Goal: Task Accomplishment & Management: Complete application form

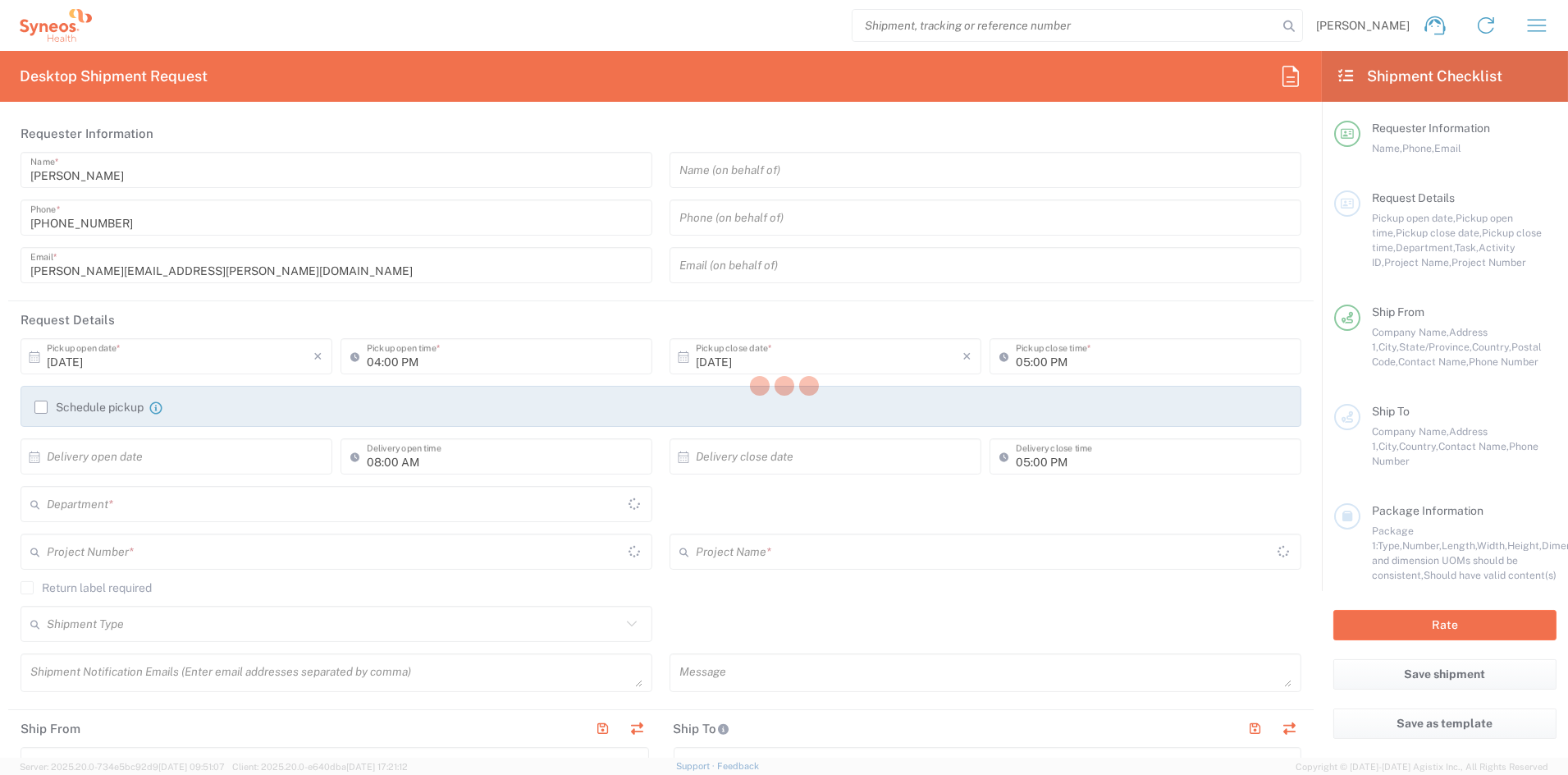
type input "[US_STATE]"
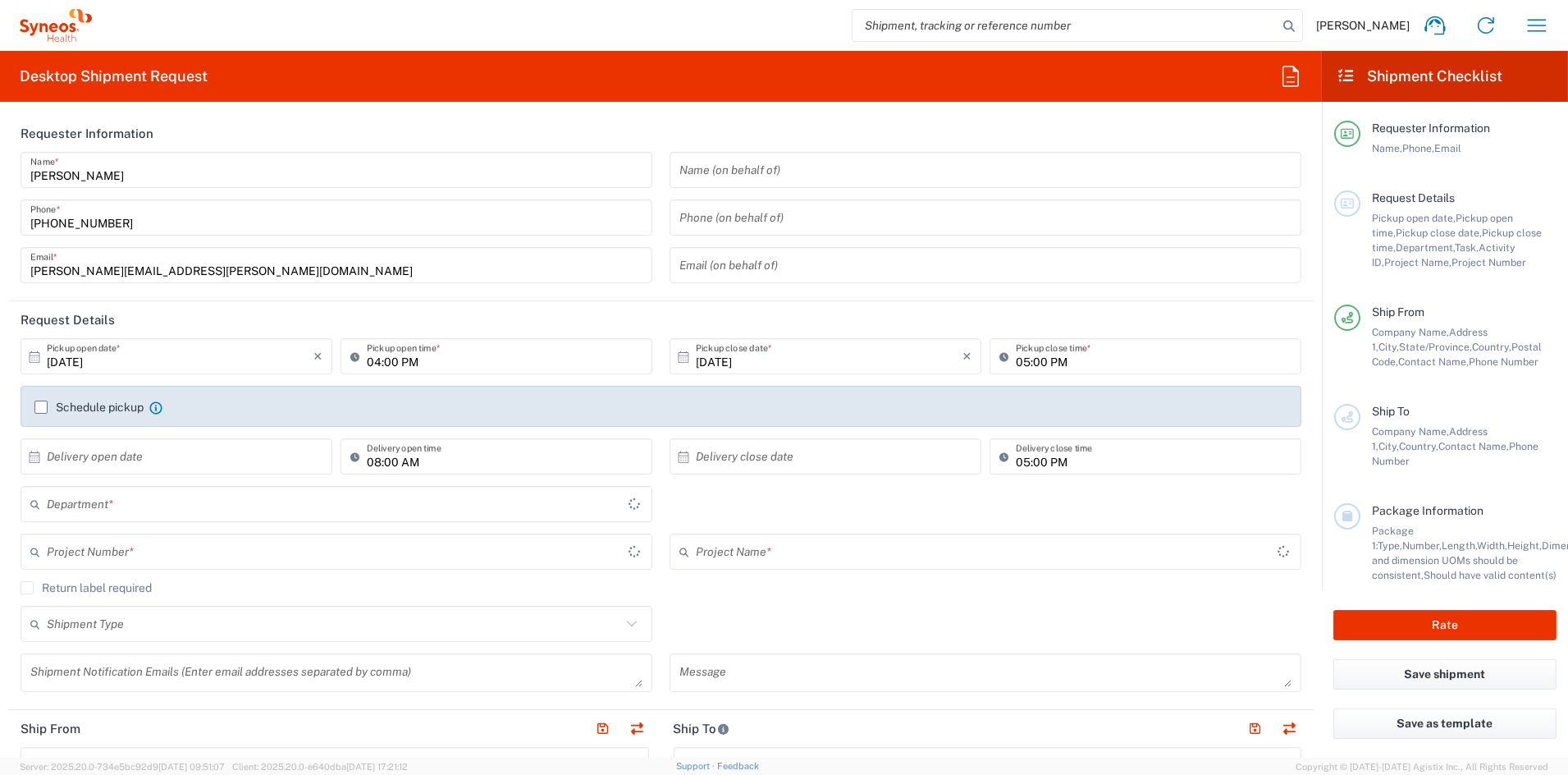
type input "[GEOGRAPHIC_DATA]"
type input "6156"
type input "Syneos Health Communications-[GEOGRAPHIC_DATA] [GEOGRAPHIC_DATA]"
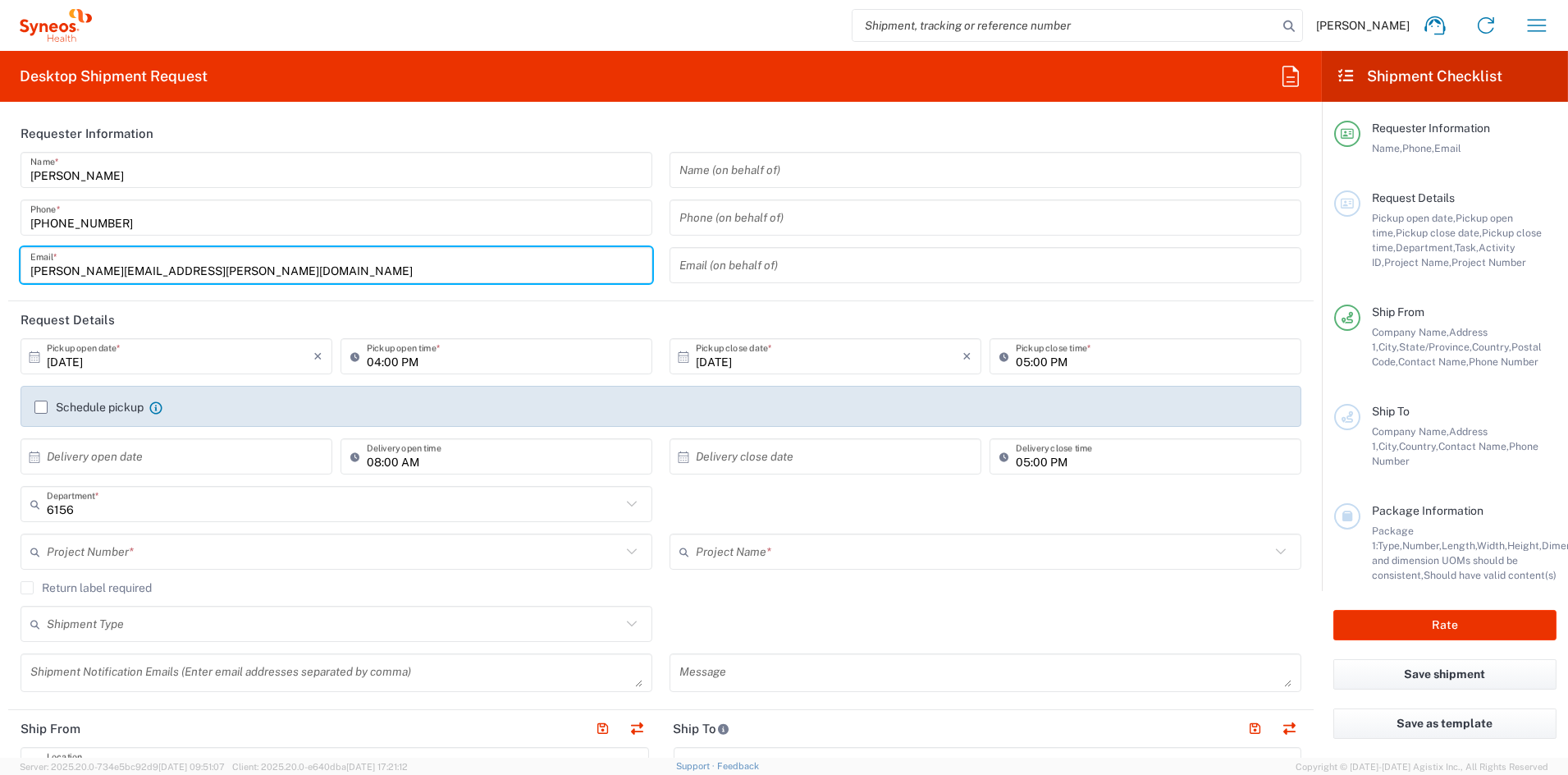
drag, startPoint x: 204, startPoint y: 268, endPoint x: -32, endPoint y: 261, distance: 236.1
click at [0, 261] on html "[PERSON_NAME] Home Shipment estimator Shipment tracking Desktop shipment reques…" at bounding box center [784, 388] width 1568 height 775
paste input "[PERSON_NAME].[PERSON_NAME]"
type input "[PERSON_NAME][EMAIL_ADDRESS][PERSON_NAME][DOMAIN_NAME]"
click at [142, 553] on input "text" at bounding box center [334, 551] width 575 height 28
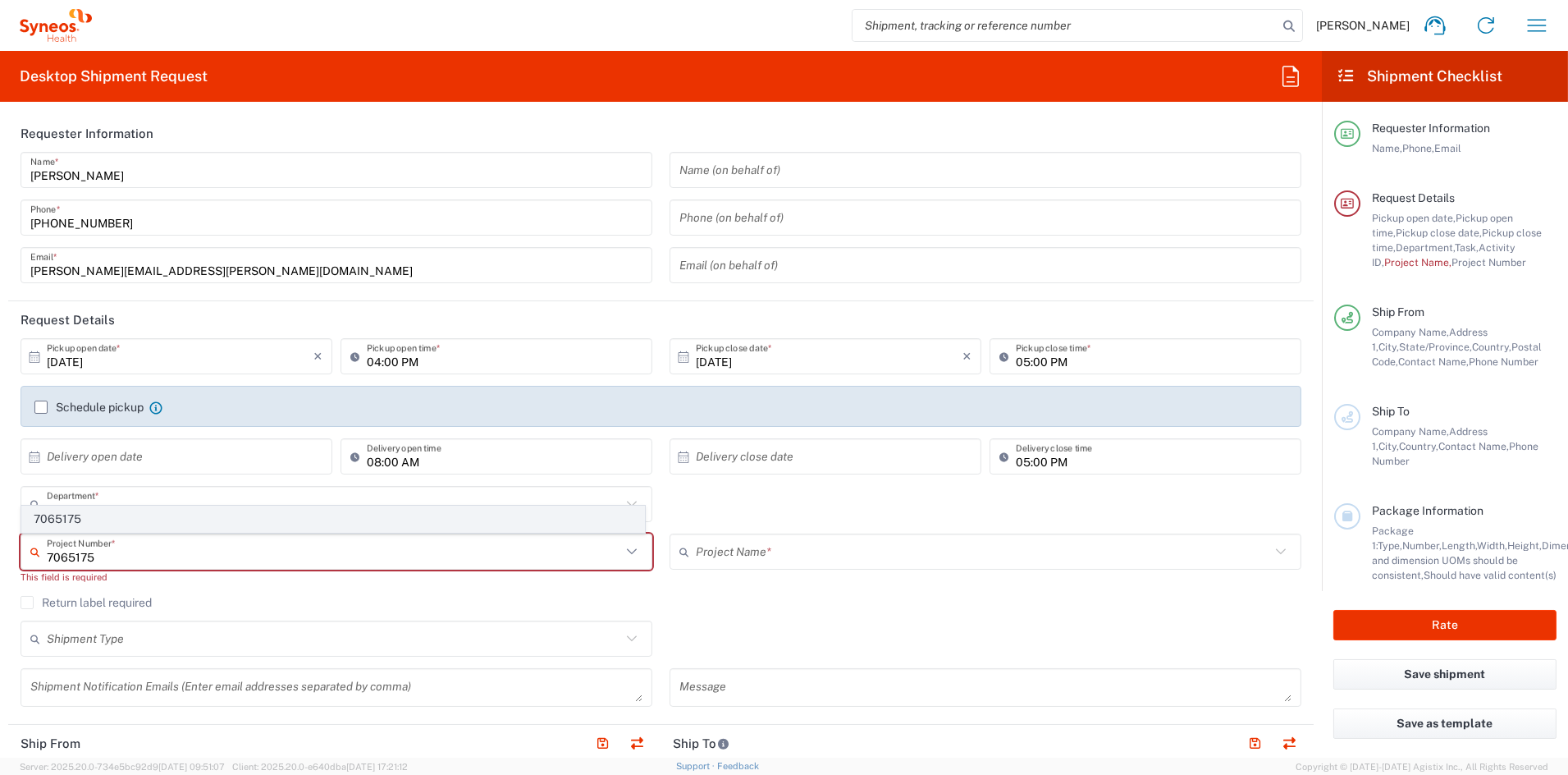
type input "7065175"
click at [78, 512] on span "7065175" at bounding box center [333, 519] width 622 height 25
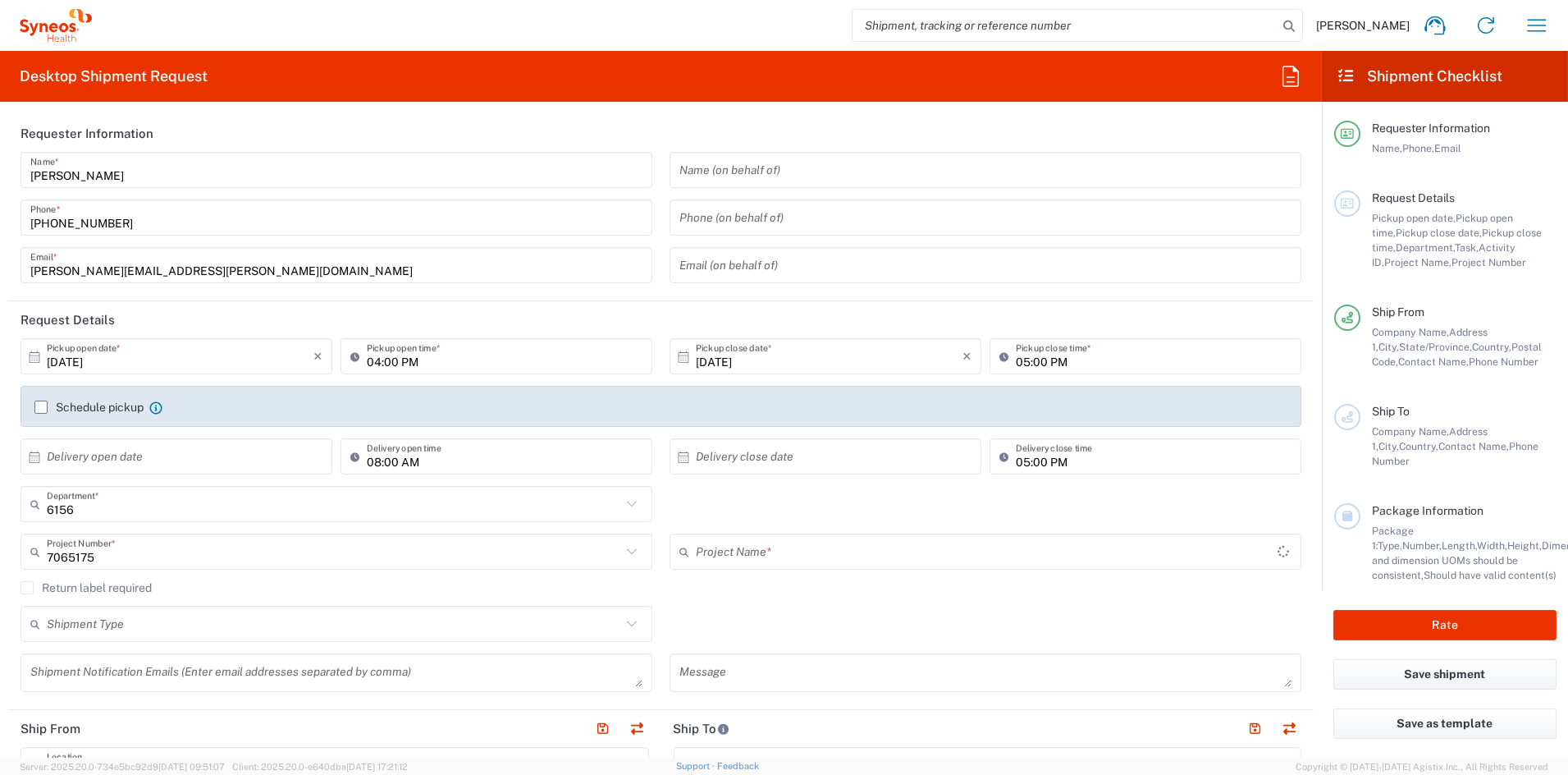
type input "Kiniksa 7065175"
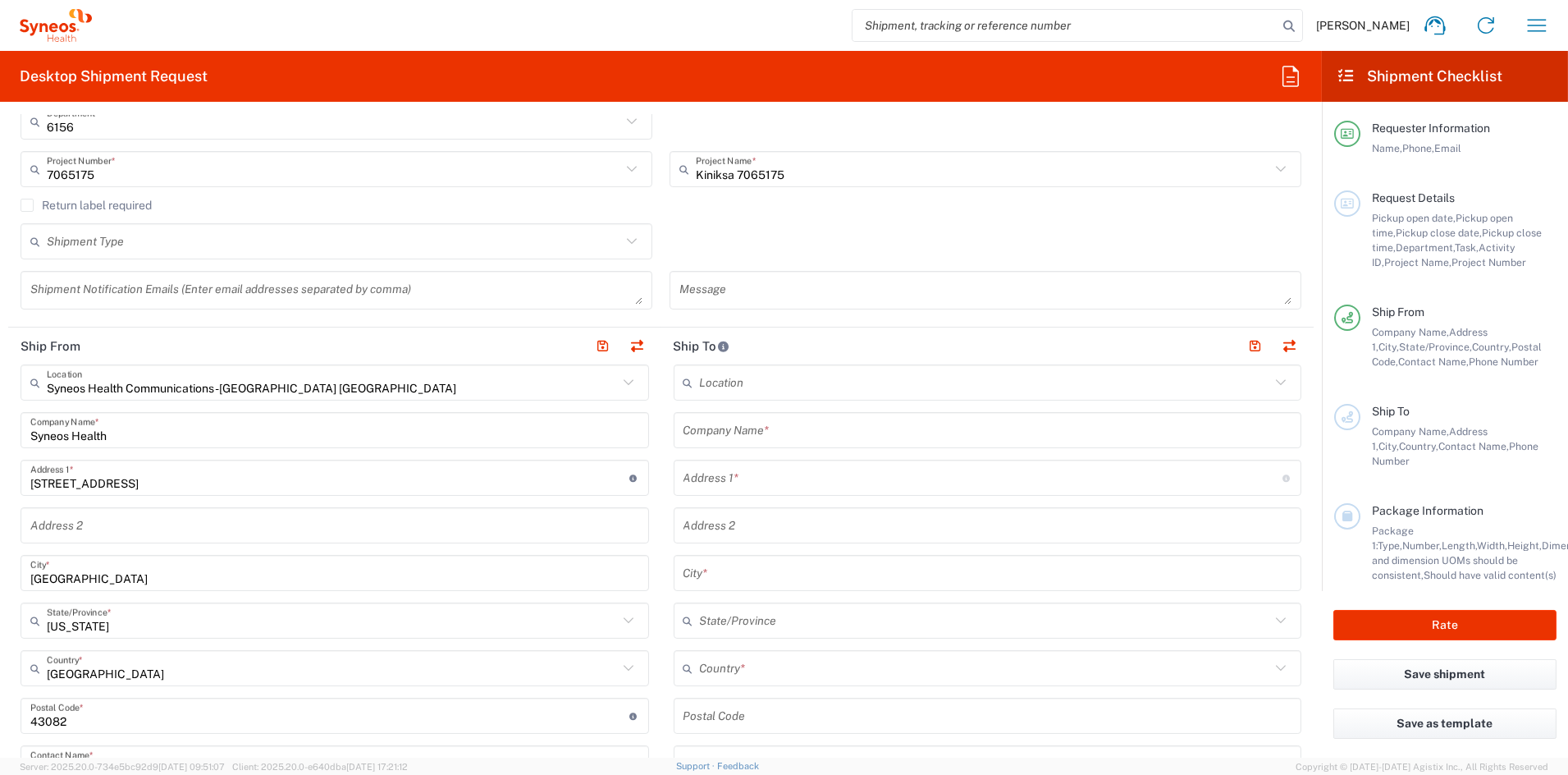
scroll to position [383, 0]
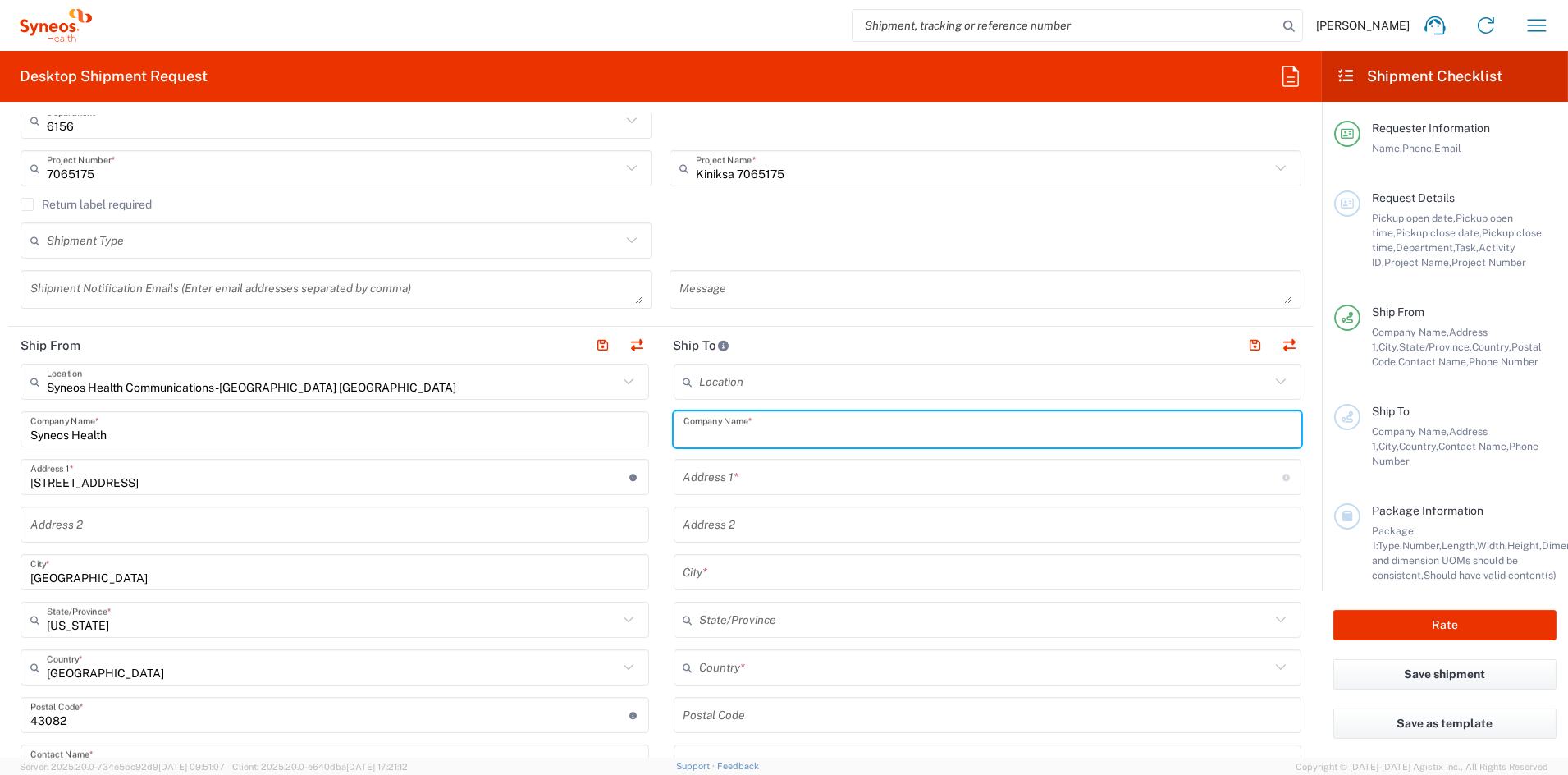
click at [787, 427] on input "text" at bounding box center [988, 429] width 609 height 28
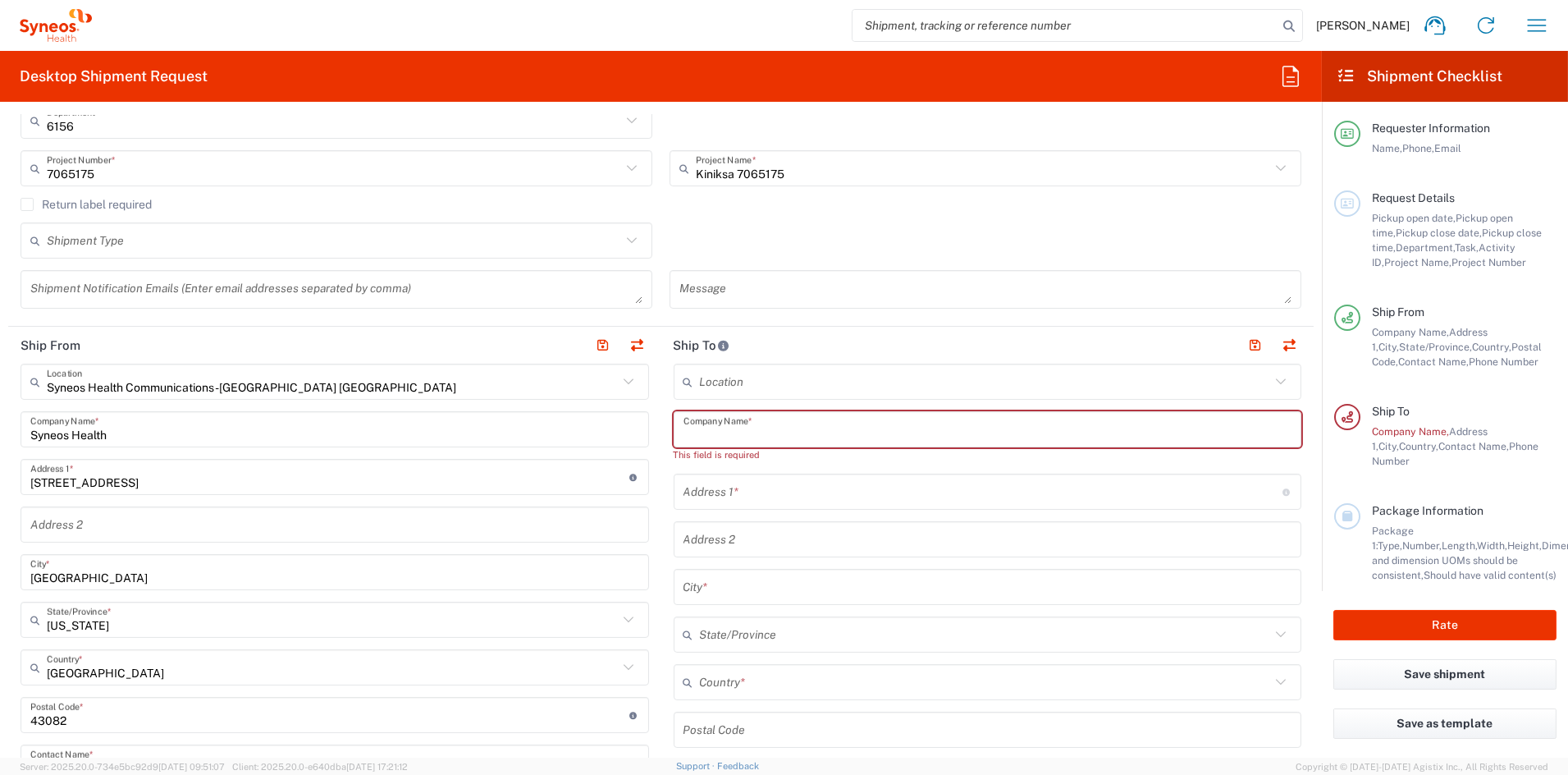
paste input "[PERSON_NAME]"
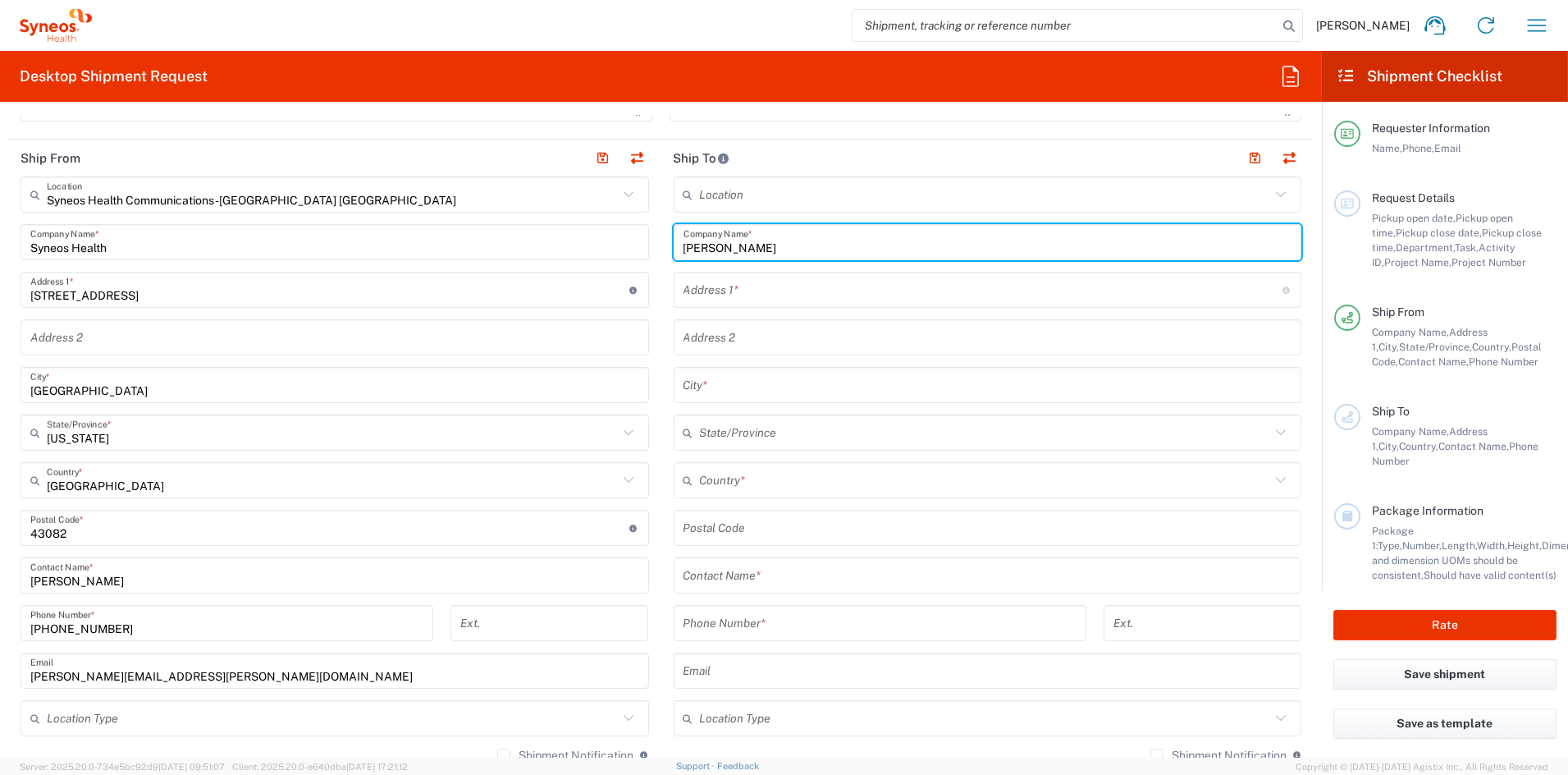
scroll to position [587, 0]
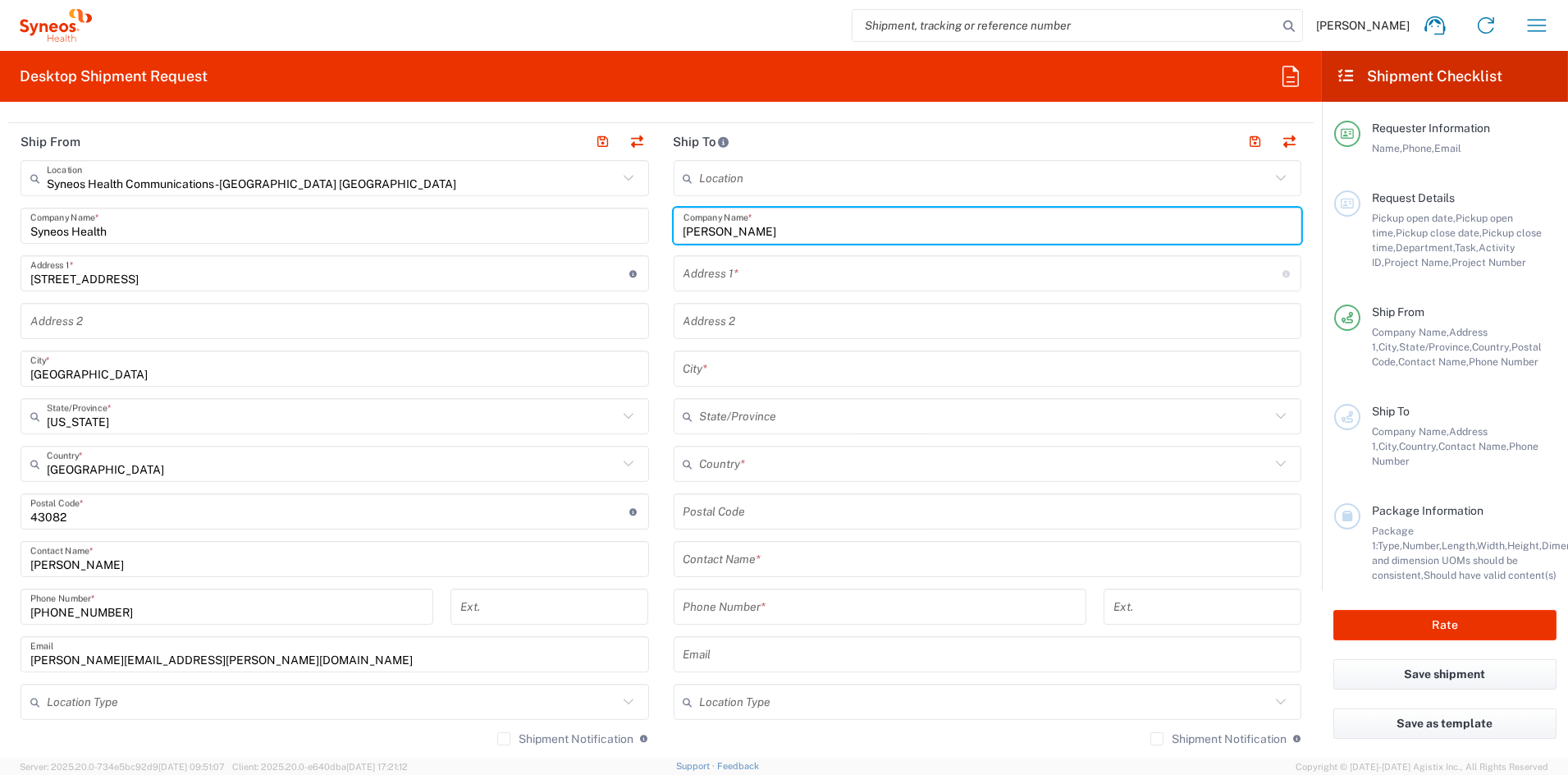
type input "[PERSON_NAME]"
click at [756, 559] on input "text" at bounding box center [988, 558] width 609 height 28
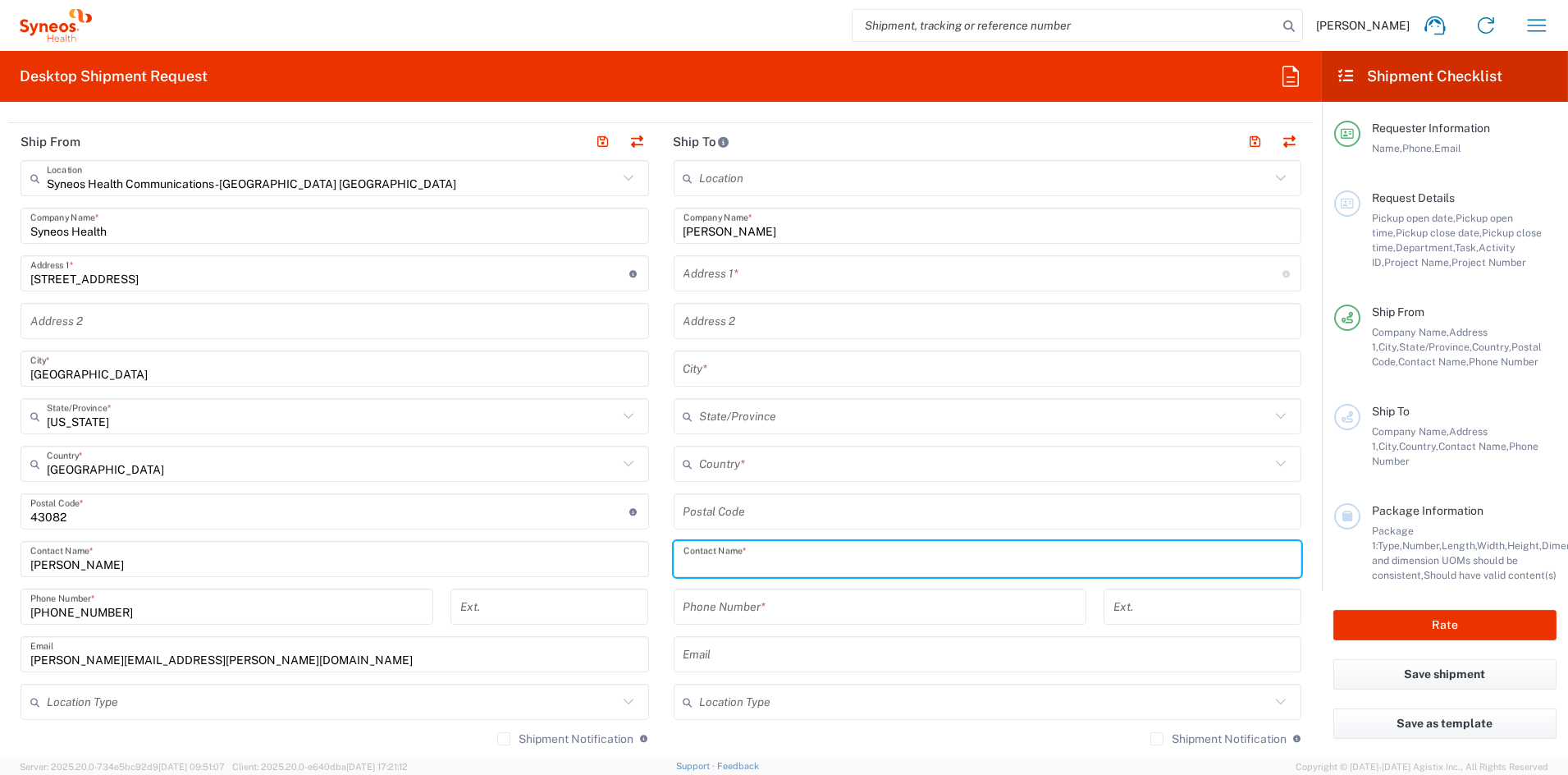
paste input "[PERSON_NAME]"
type input "[PERSON_NAME]"
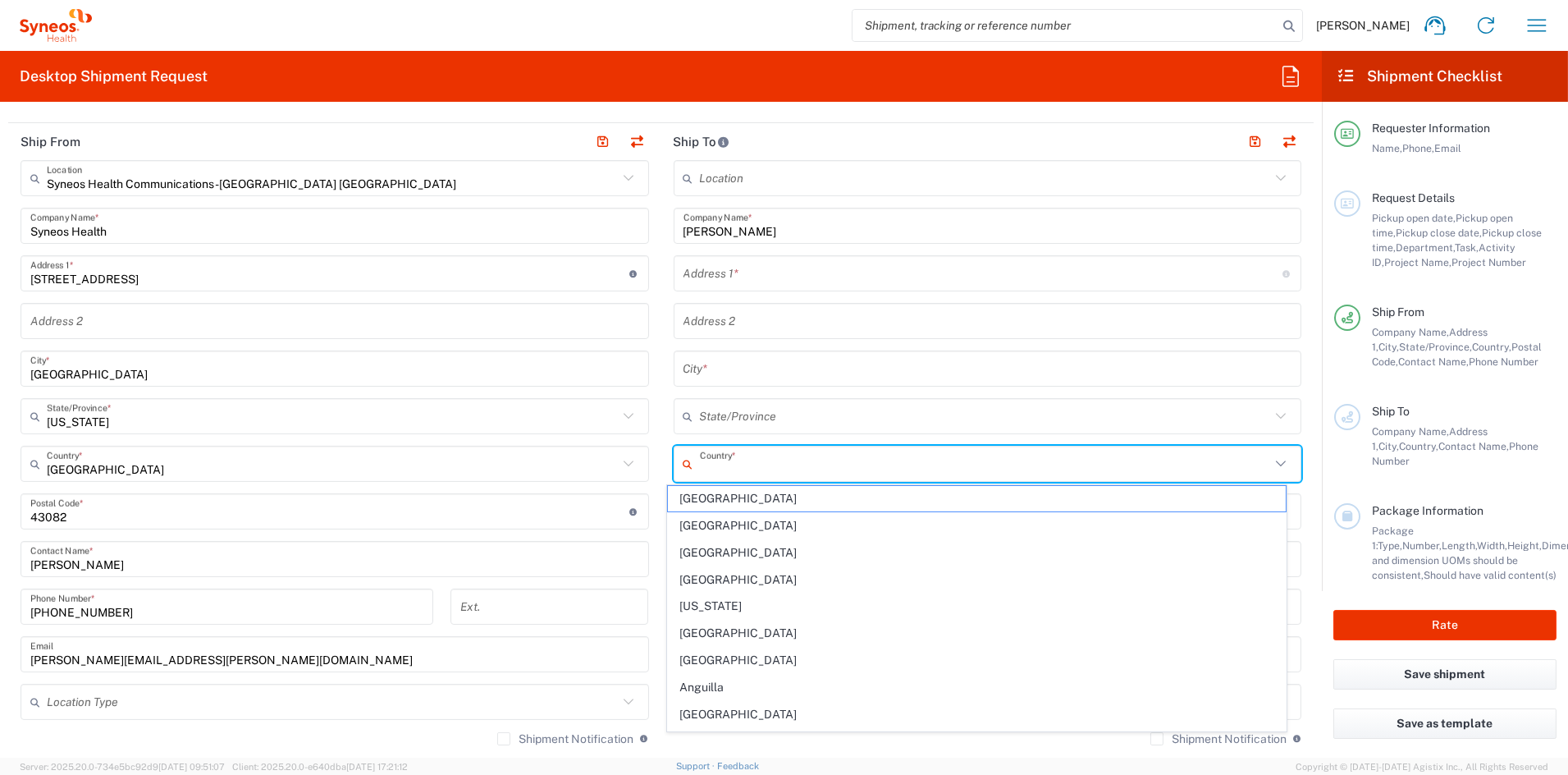
click at [755, 463] on input "text" at bounding box center [986, 463] width 571 height 28
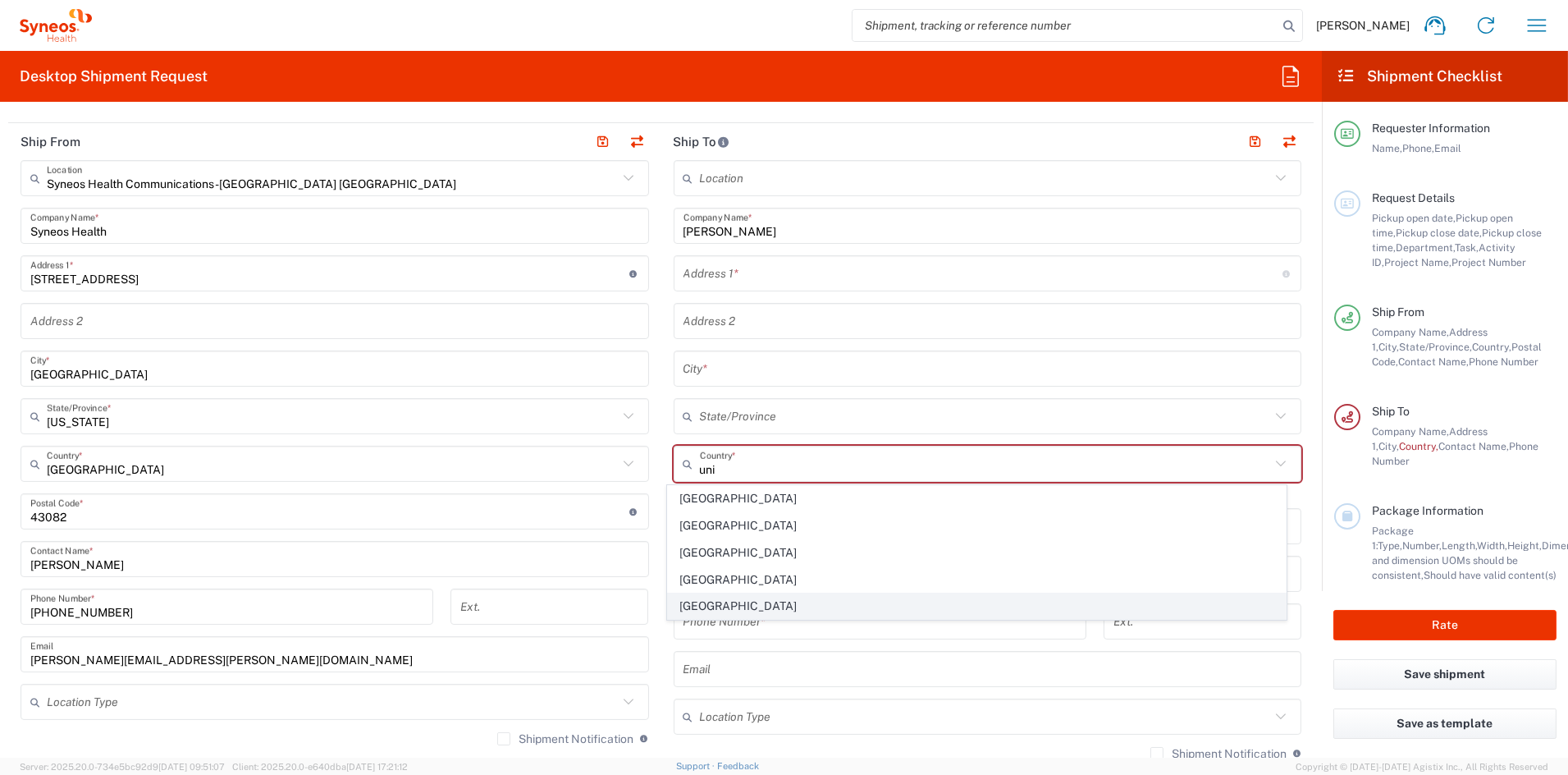
click at [695, 604] on span "[GEOGRAPHIC_DATA]" at bounding box center [977, 606] width 618 height 25
type input "[GEOGRAPHIC_DATA]"
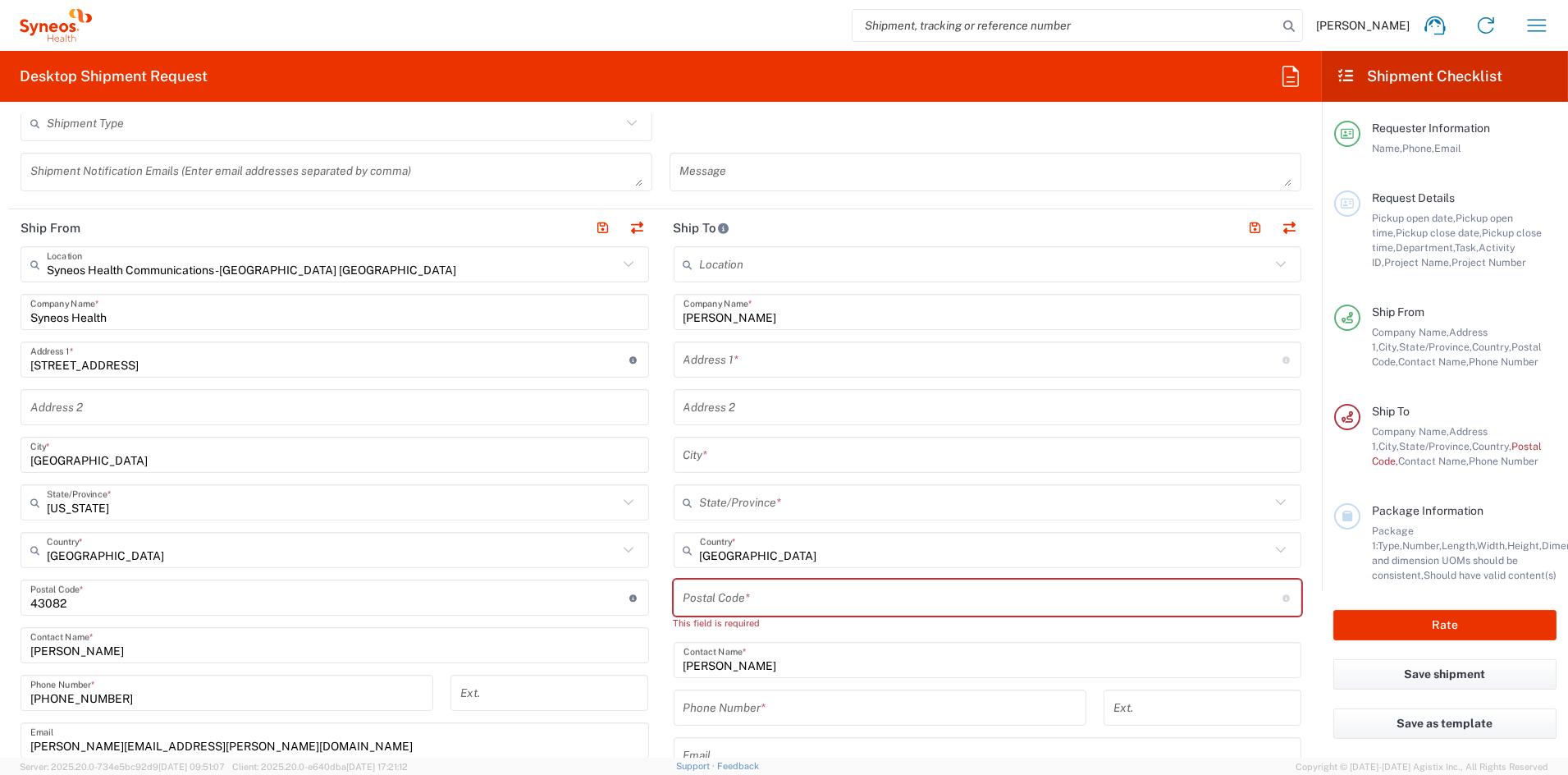
scroll to position [499, 0]
click at [754, 361] on input "text" at bounding box center [983, 361] width 599 height 28
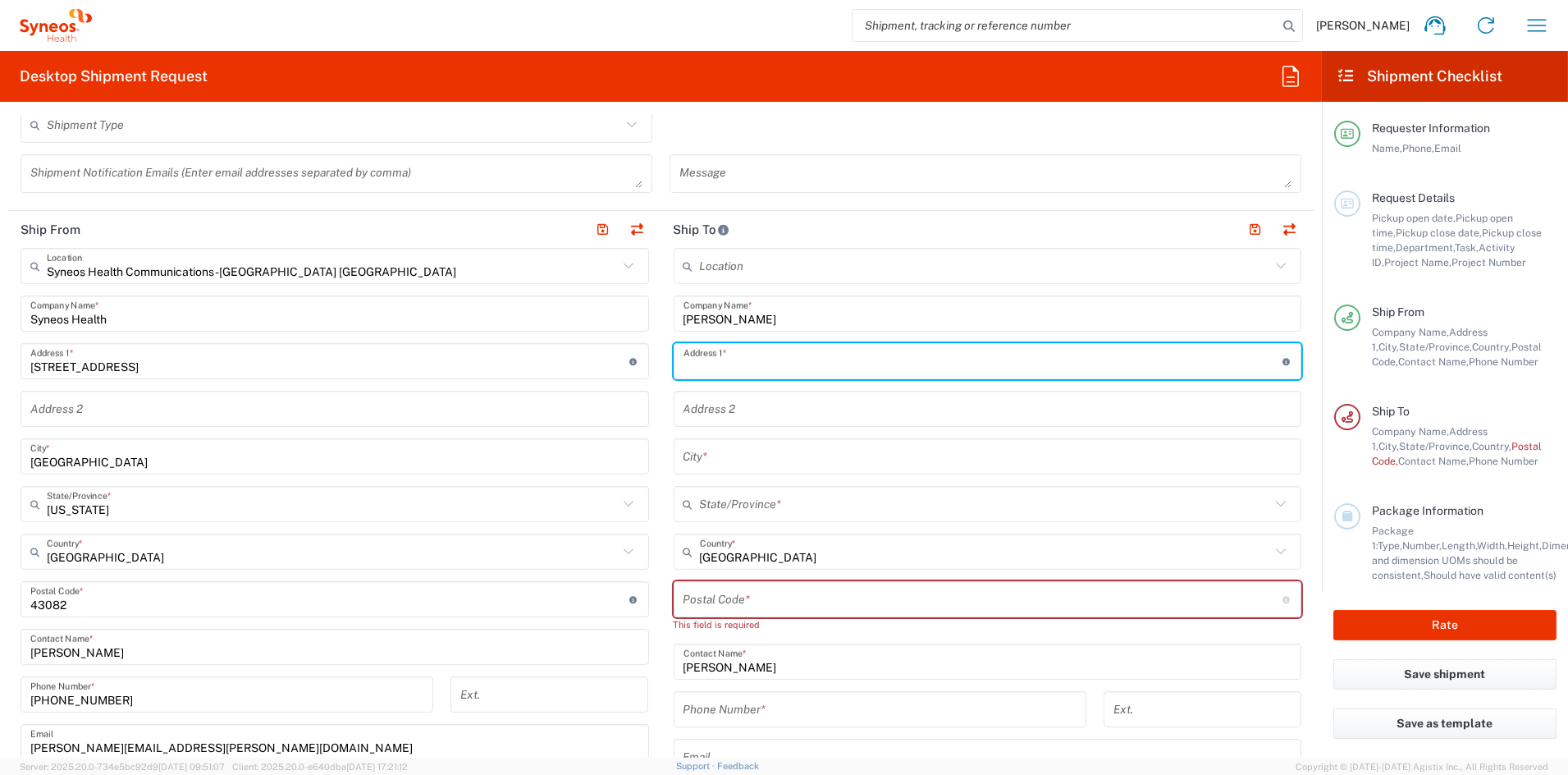
paste input "[STREET_ADDRESS]"
type input "[STREET_ADDRESS]"
click at [740, 454] on input "text" at bounding box center [988, 457] width 609 height 28
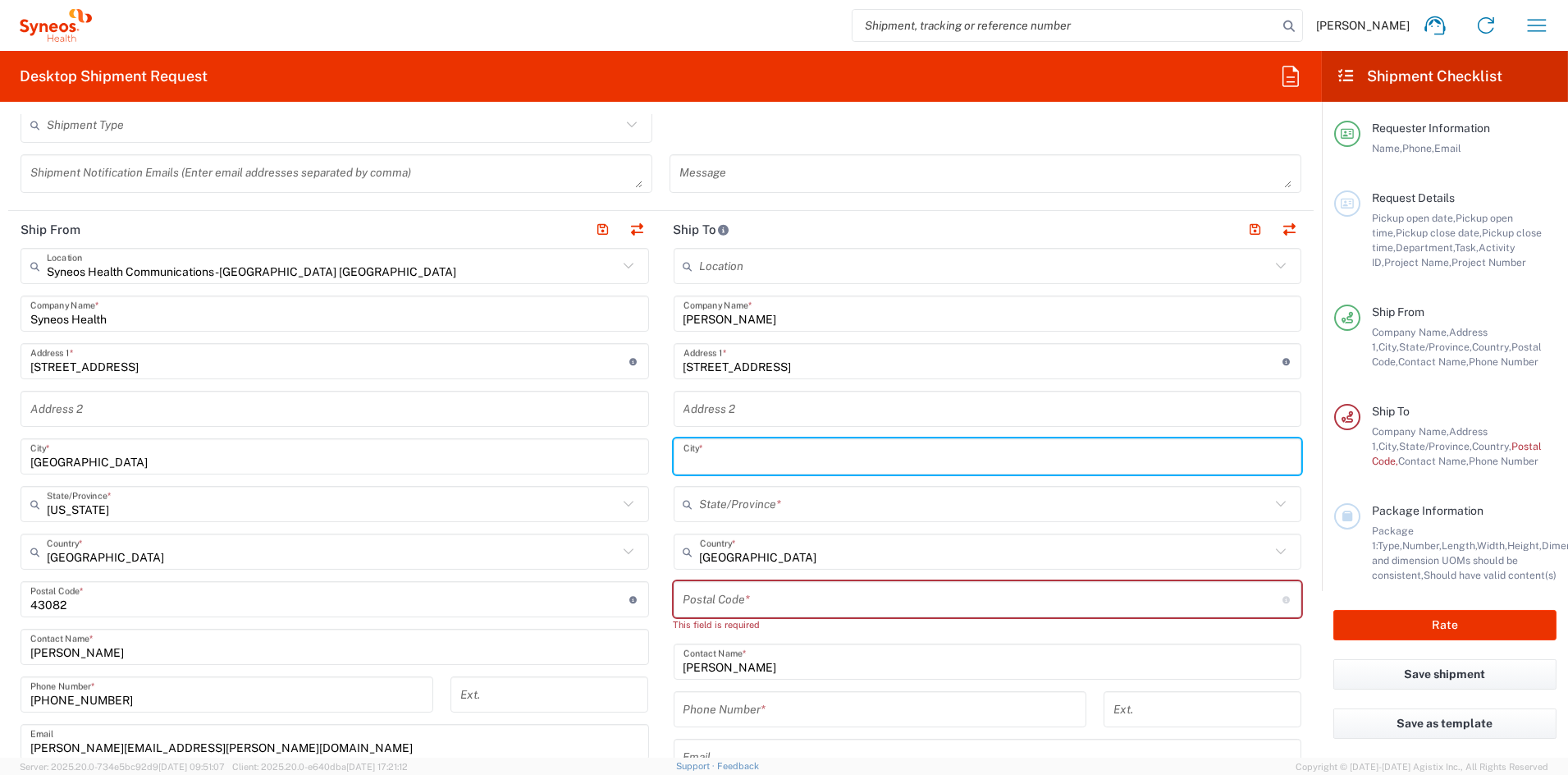
paste input "Belmont"
type input "Belmont"
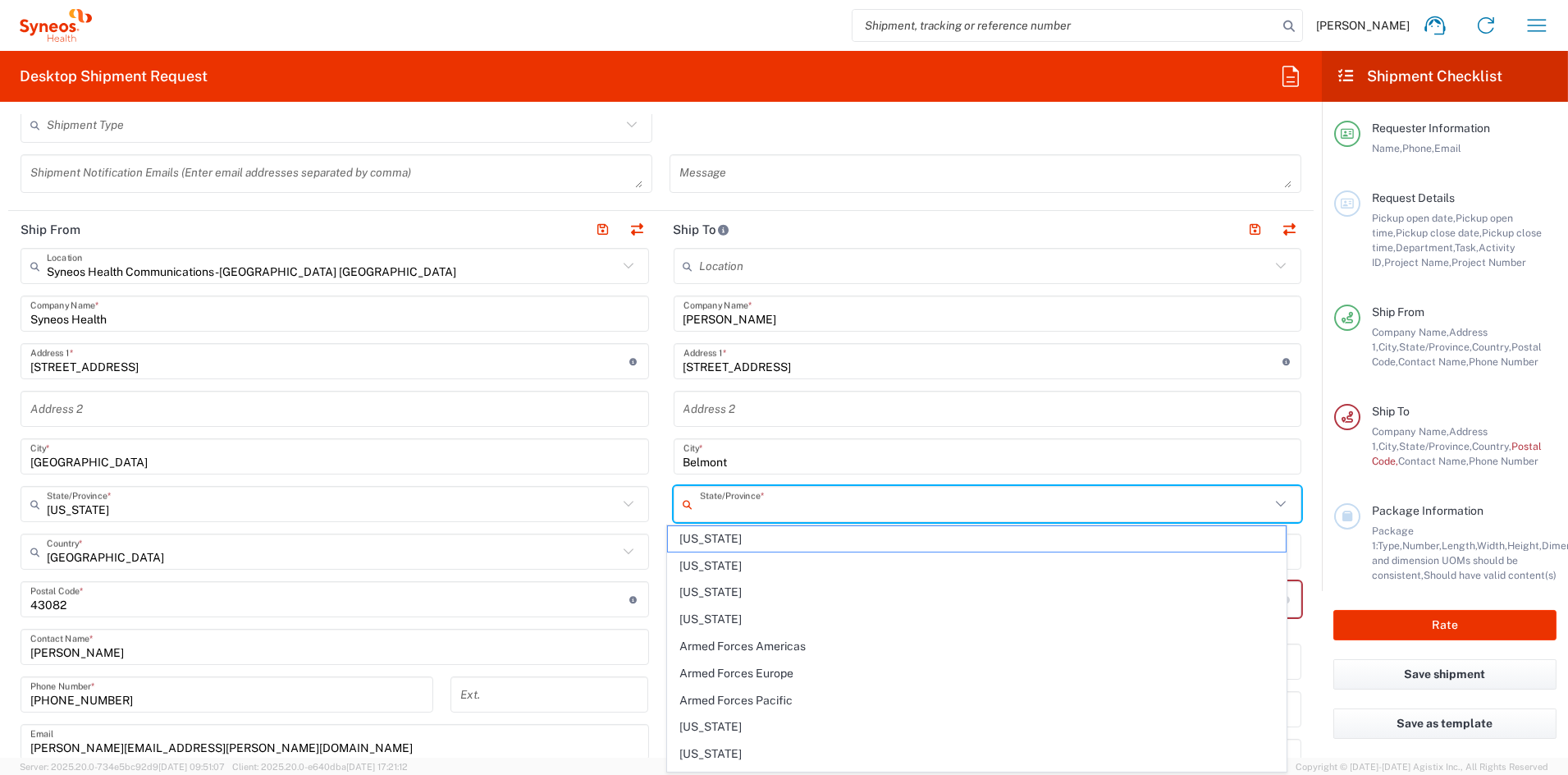
click at [740, 504] on input "text" at bounding box center [986, 504] width 571 height 28
paste input "MA"
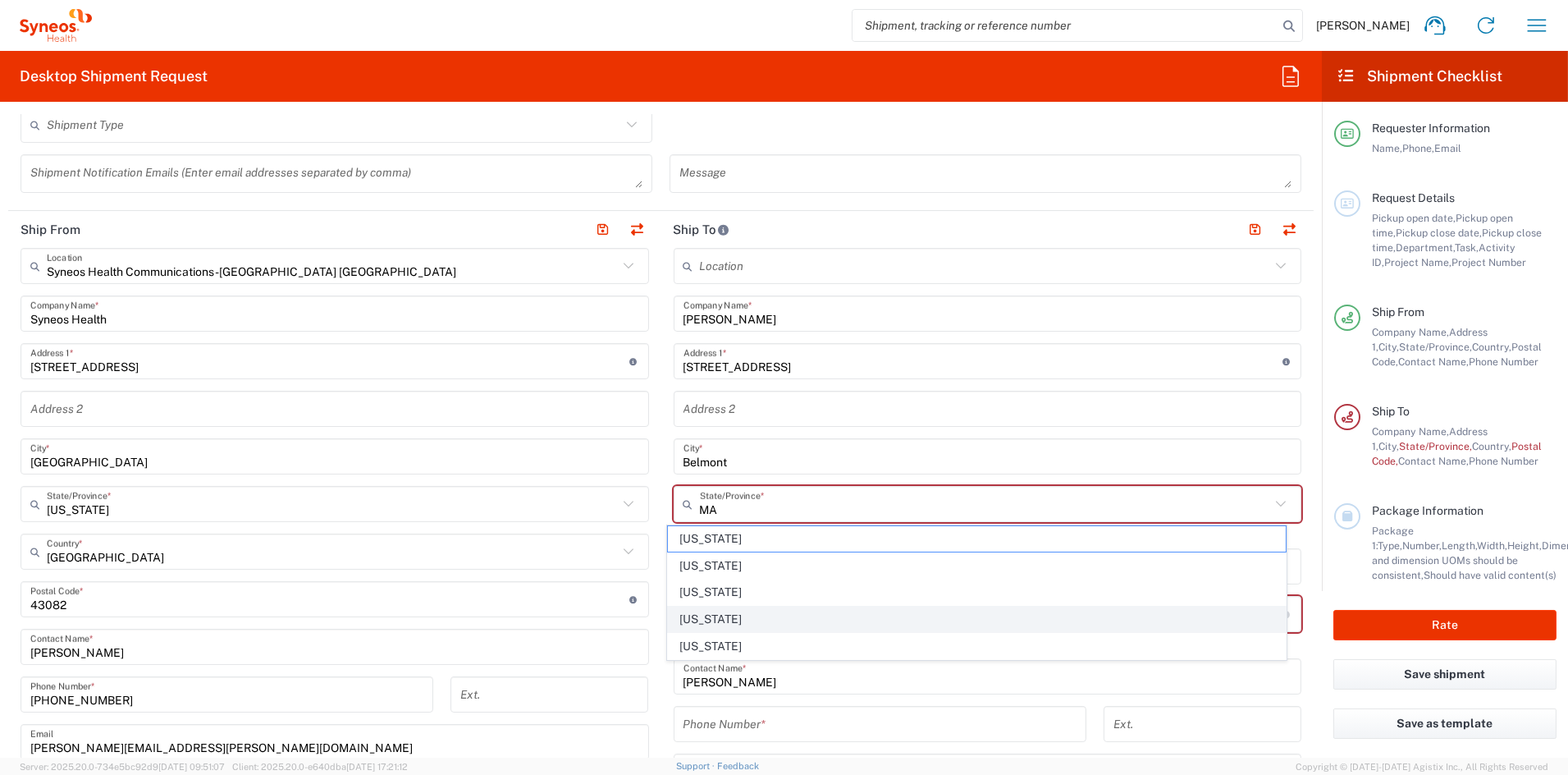
click at [699, 620] on span "[US_STATE]" at bounding box center [977, 619] width 618 height 25
type input "[US_STATE]"
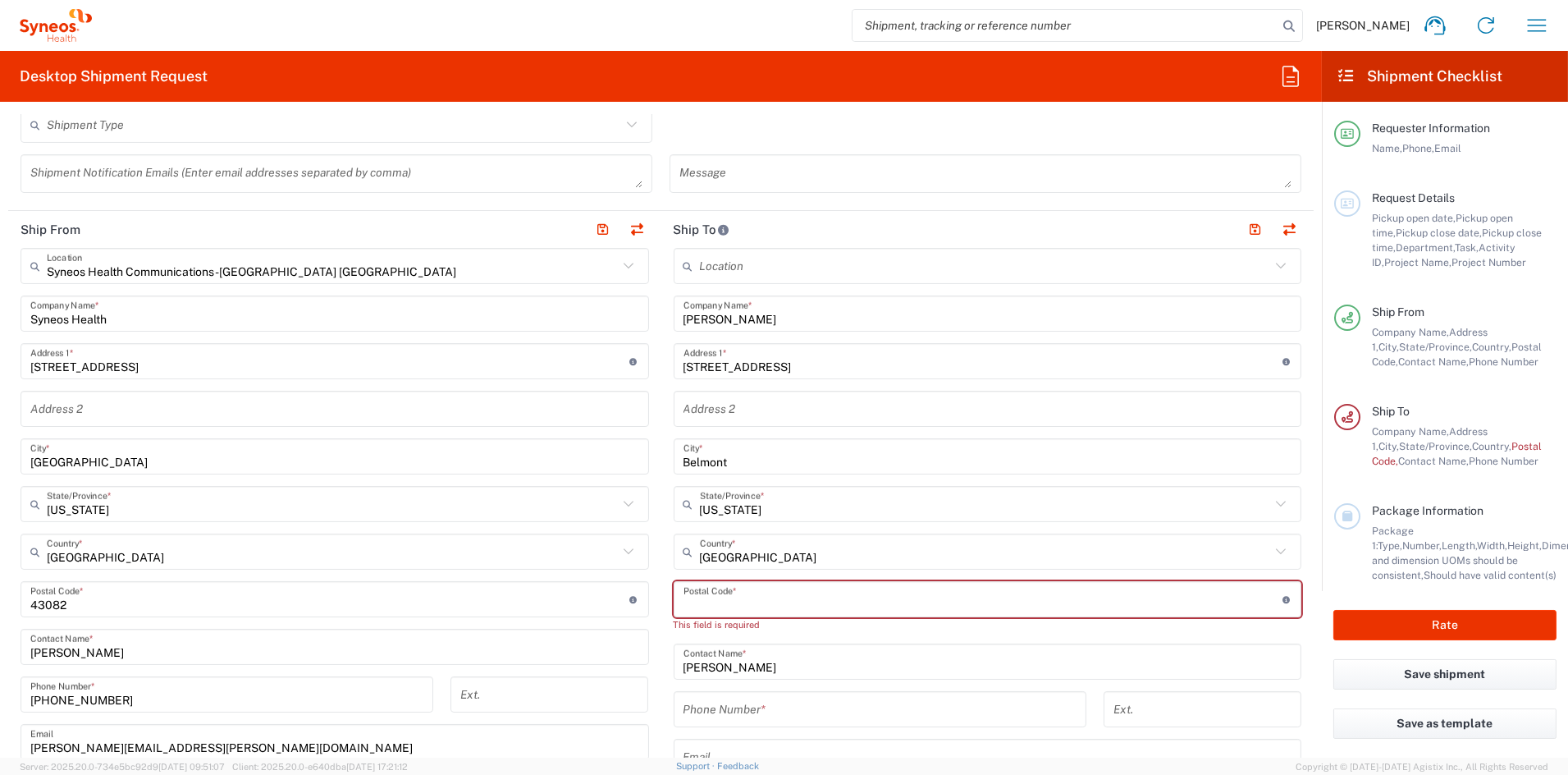
drag, startPoint x: 726, startPoint y: 602, endPoint x: 715, endPoint y: 602, distance: 11.0
click at [722, 602] on input "undefined" at bounding box center [983, 599] width 599 height 28
paste input "2478"
drag, startPoint x: 676, startPoint y: 602, endPoint x: 698, endPoint y: 599, distance: 22.2
click at [683, 602] on input "undefined" at bounding box center [983, 599] width 599 height 28
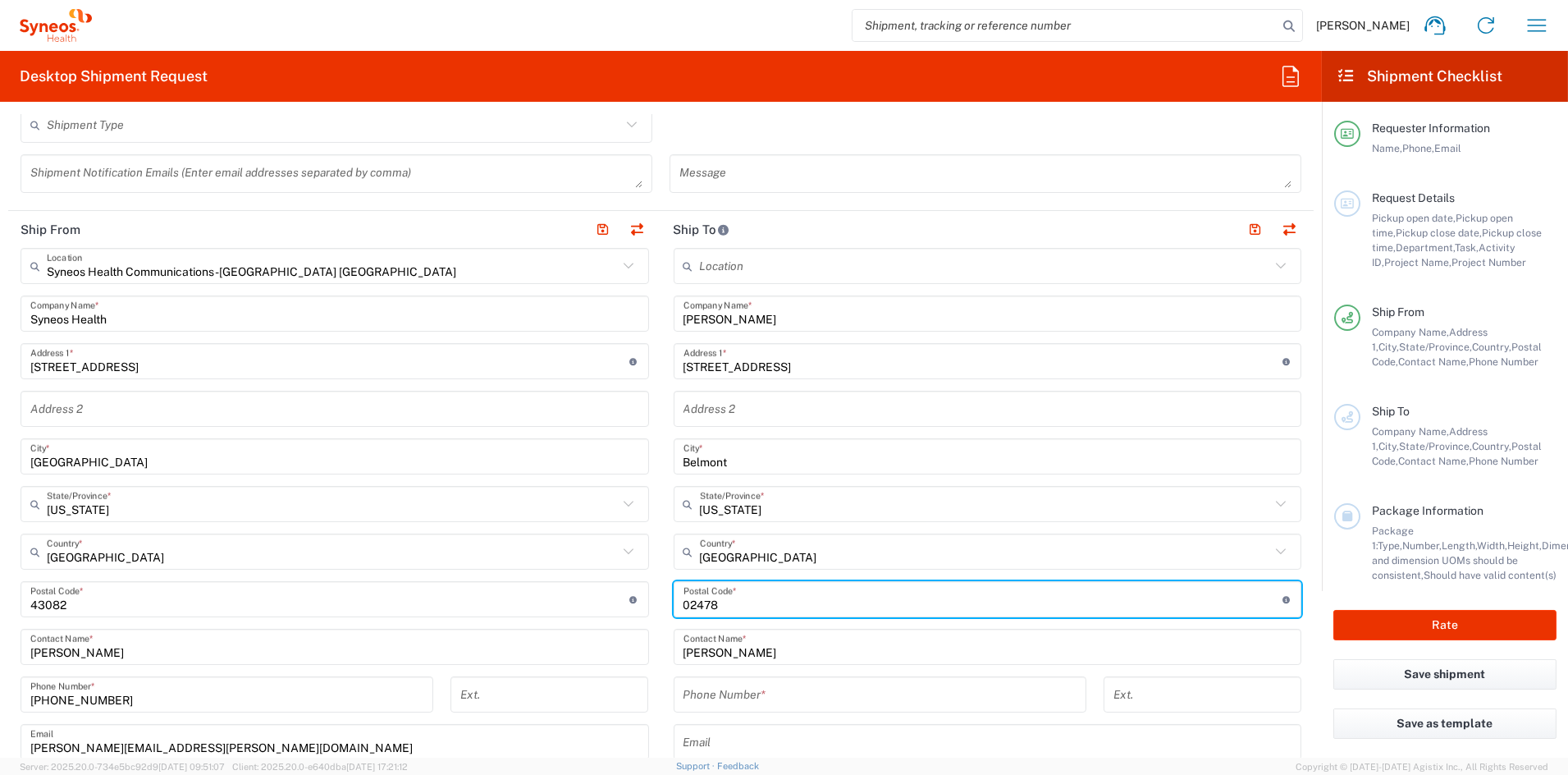
type input "02478"
drag, startPoint x: 719, startPoint y: 690, endPoint x: 708, endPoint y: 689, distance: 11.0
click at [715, 690] on input "tel" at bounding box center [880, 694] width 394 height 28
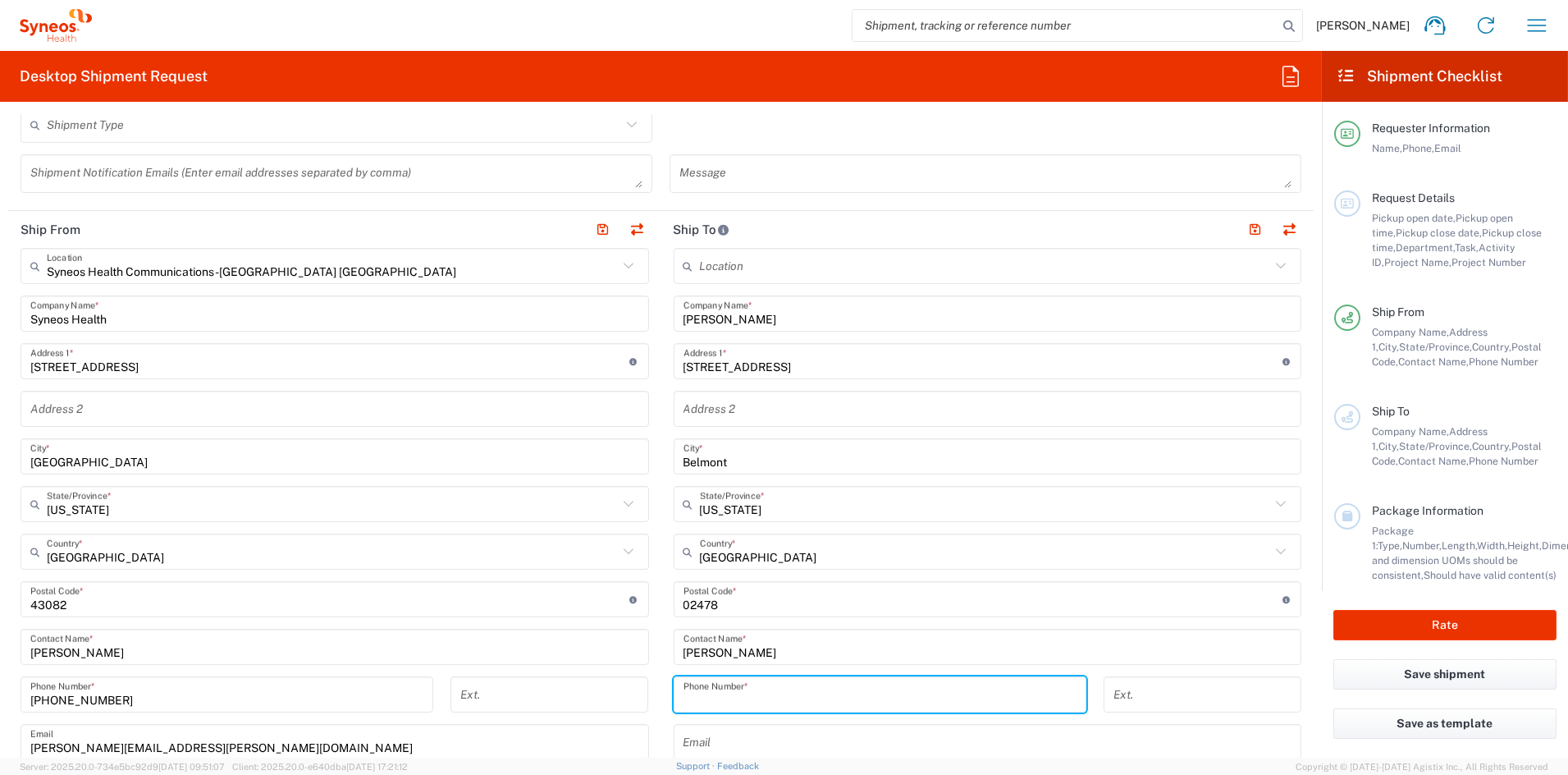
paste input "[PHONE_NUMBER]"
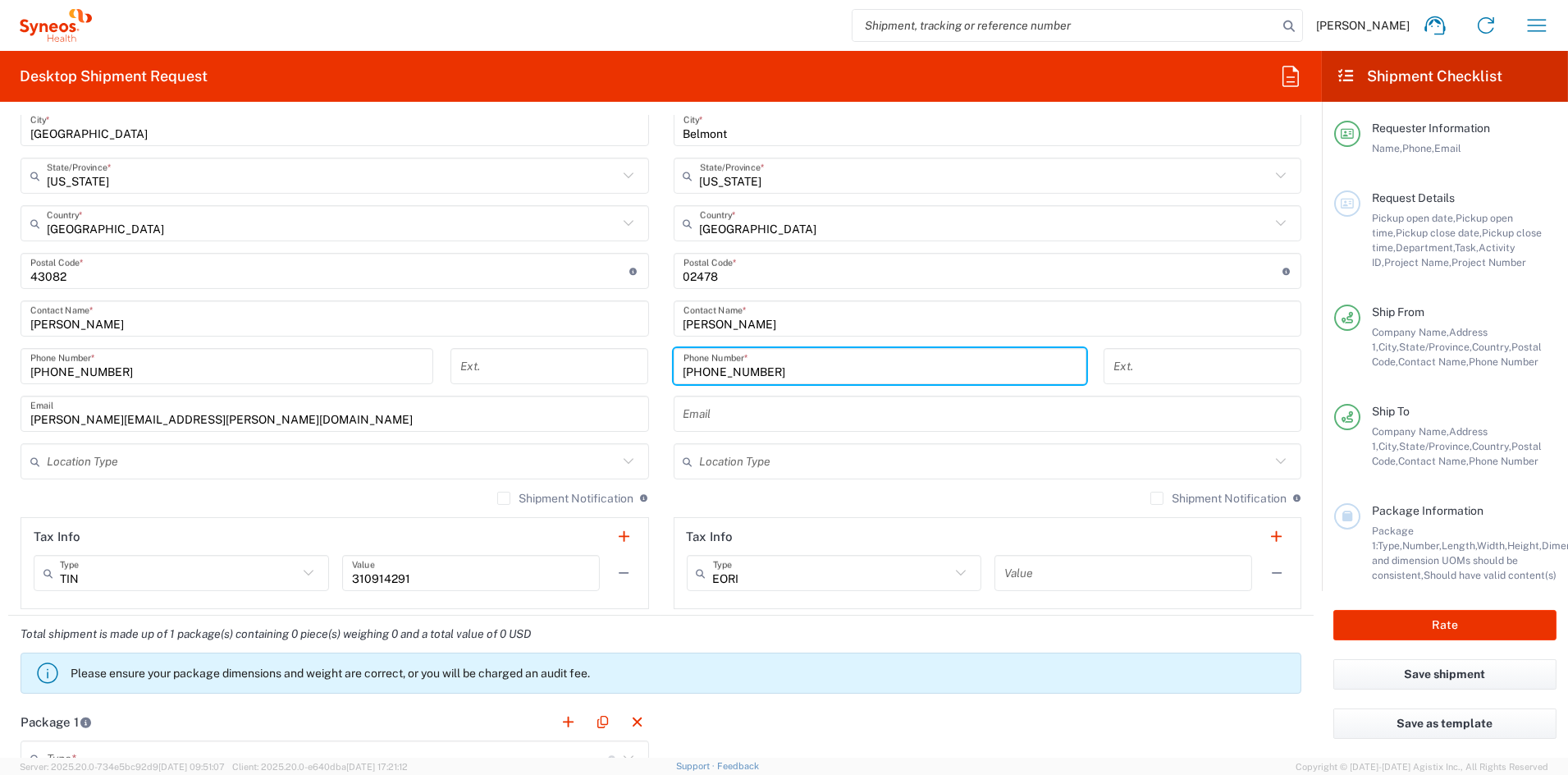
scroll to position [827, 0]
type input "[PHONE_NUMBER]"
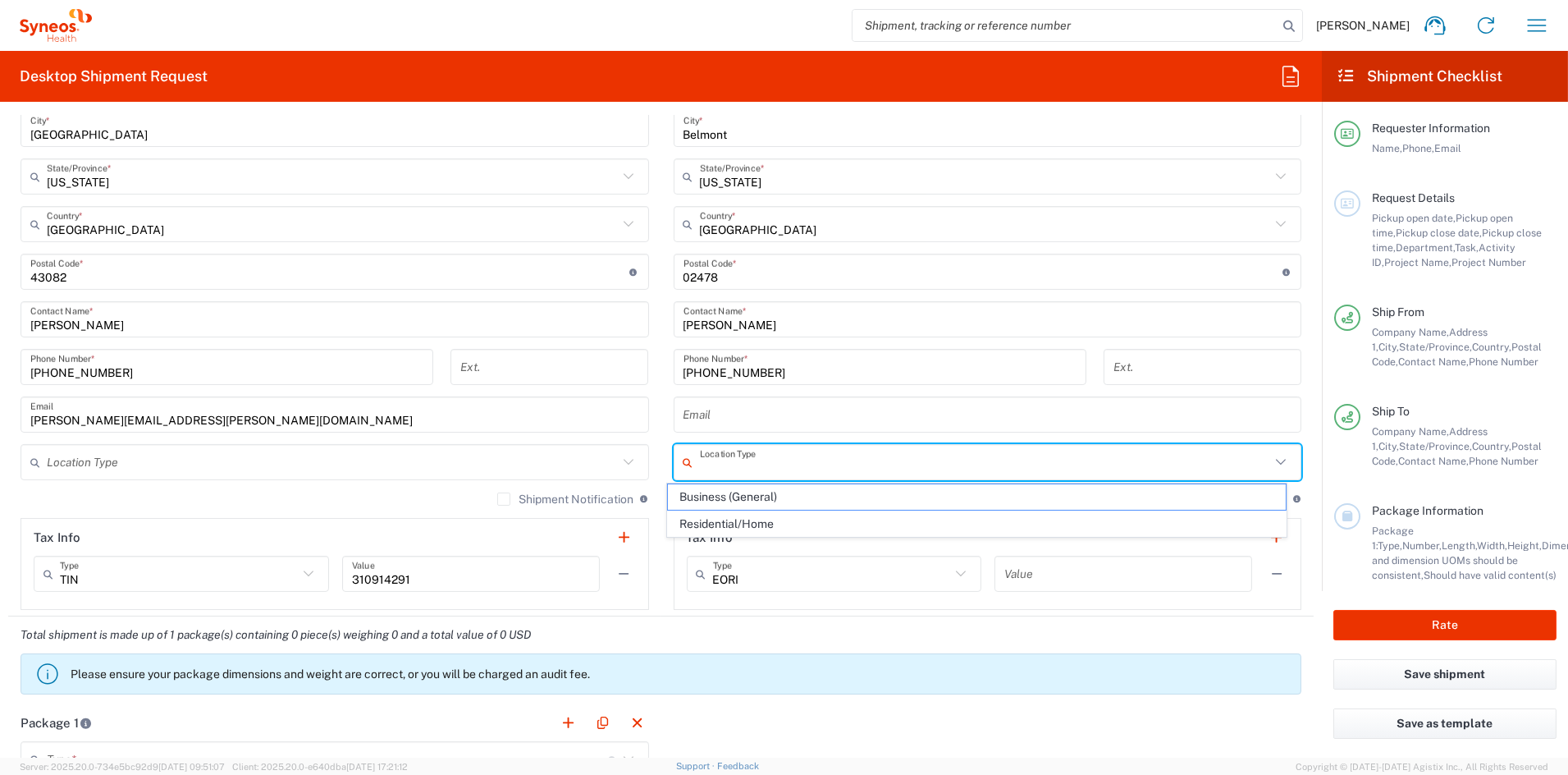
click at [755, 464] on input "text" at bounding box center [986, 462] width 571 height 28
click at [741, 522] on span "Residential/Home" at bounding box center [977, 523] width 618 height 25
type input "Residential/Home"
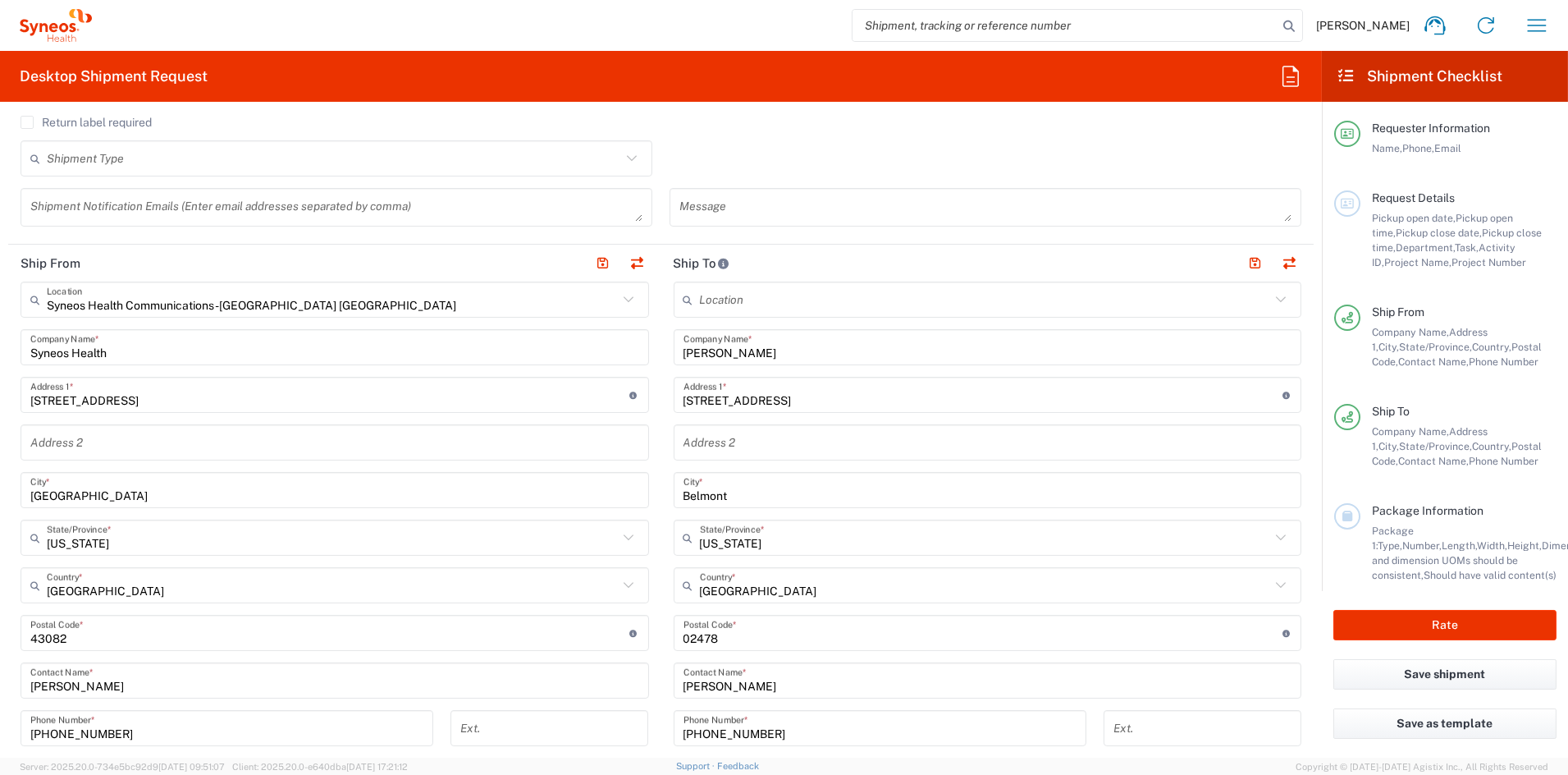
scroll to position [462, 0]
click at [1249, 264] on button "button" at bounding box center [1256, 267] width 23 height 23
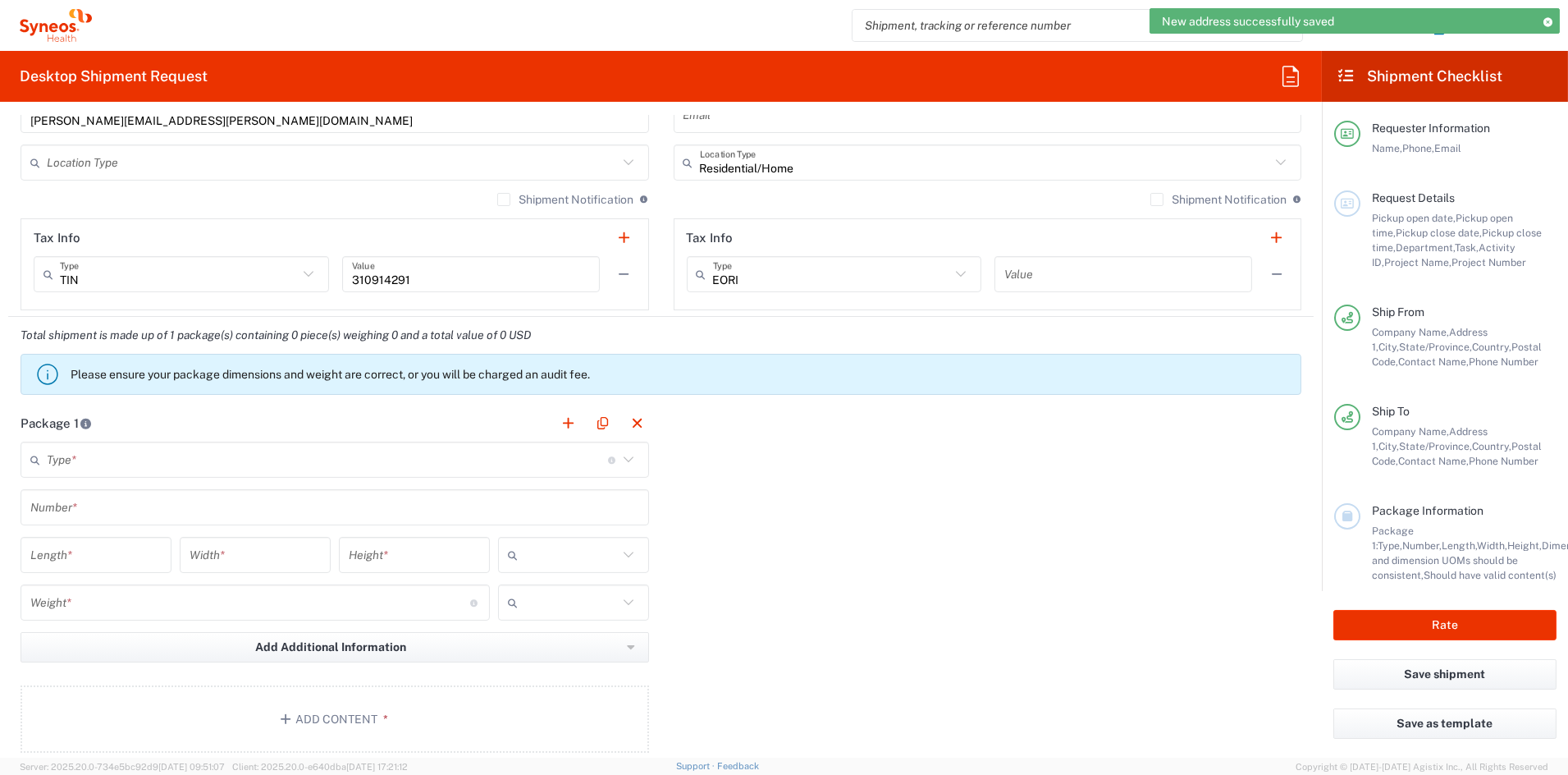
scroll to position [1133, 0]
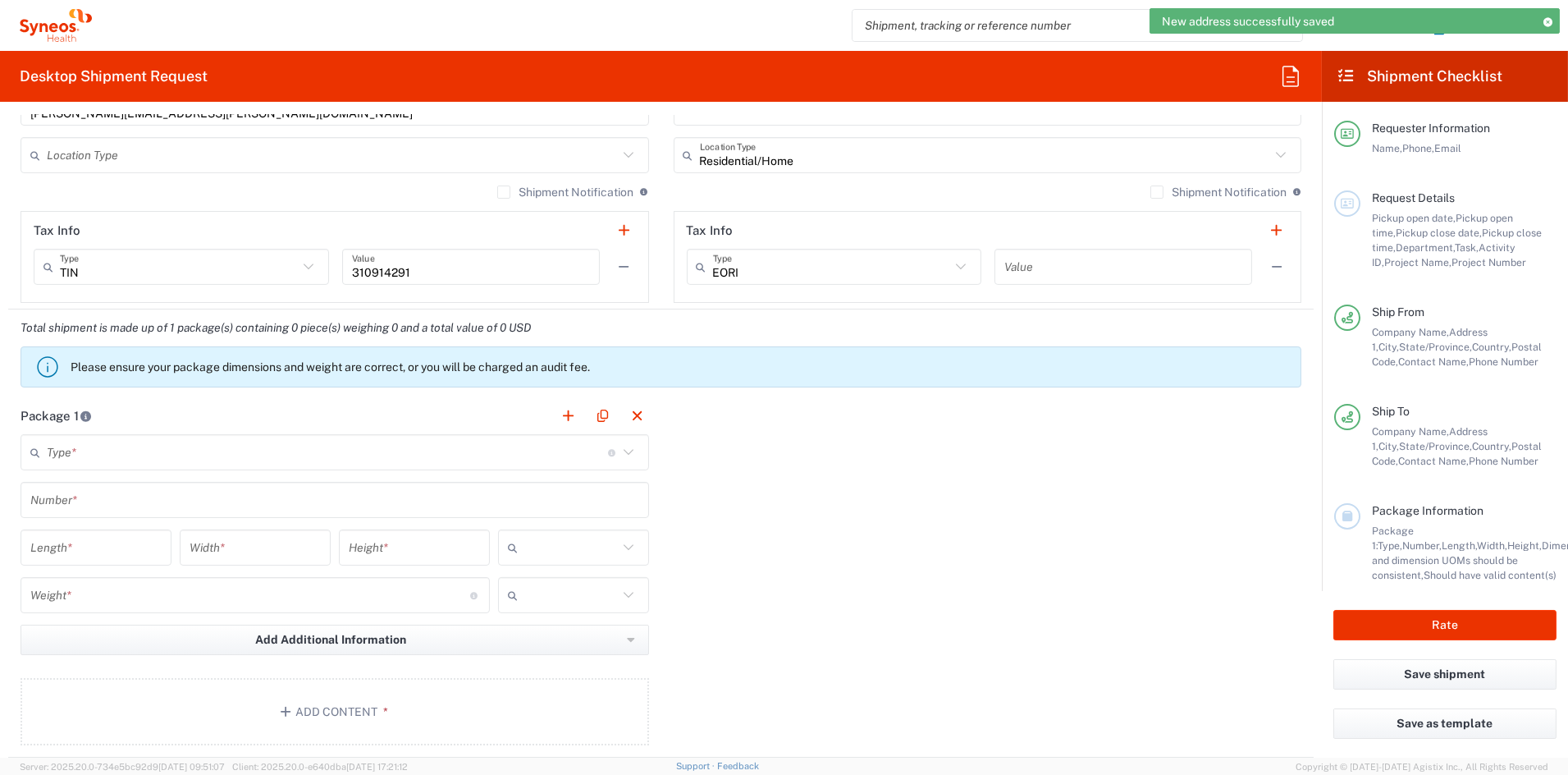
click at [149, 460] on input "text" at bounding box center [327, 452] width 561 height 28
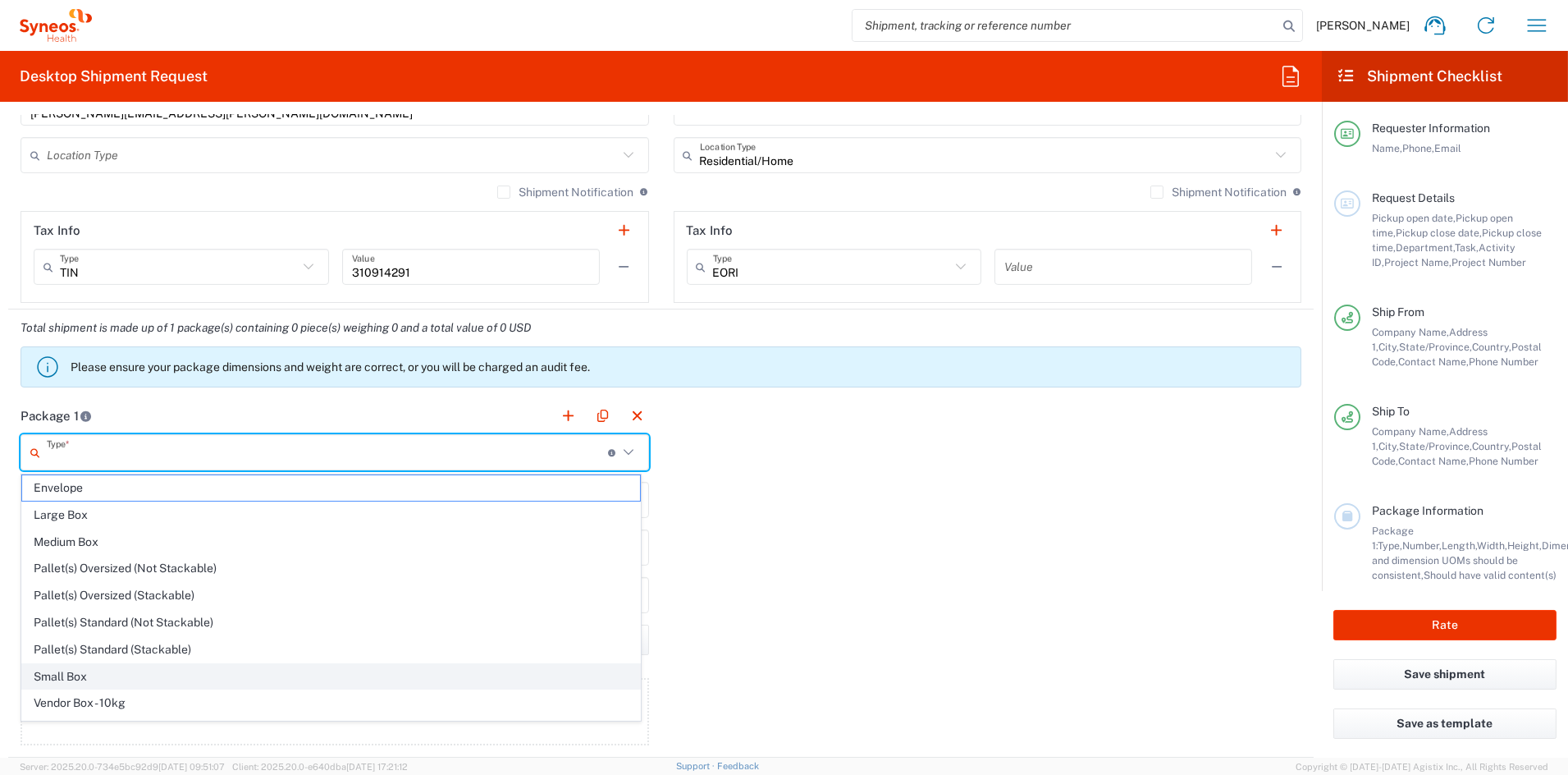
scroll to position [52, 0]
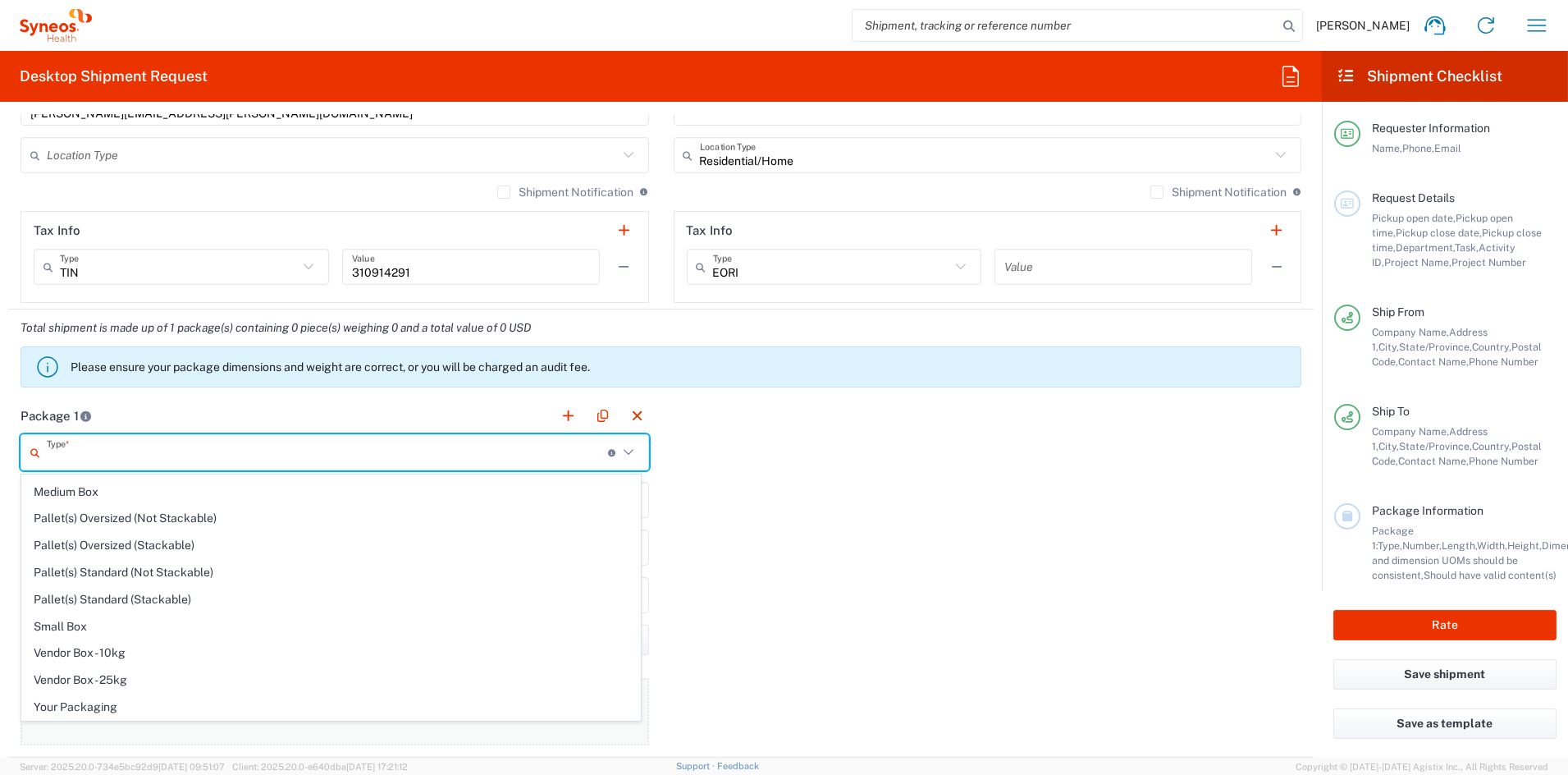
click at [92, 710] on span "Your Packaging" at bounding box center [331, 707] width 618 height 25
type input "Your Packaging"
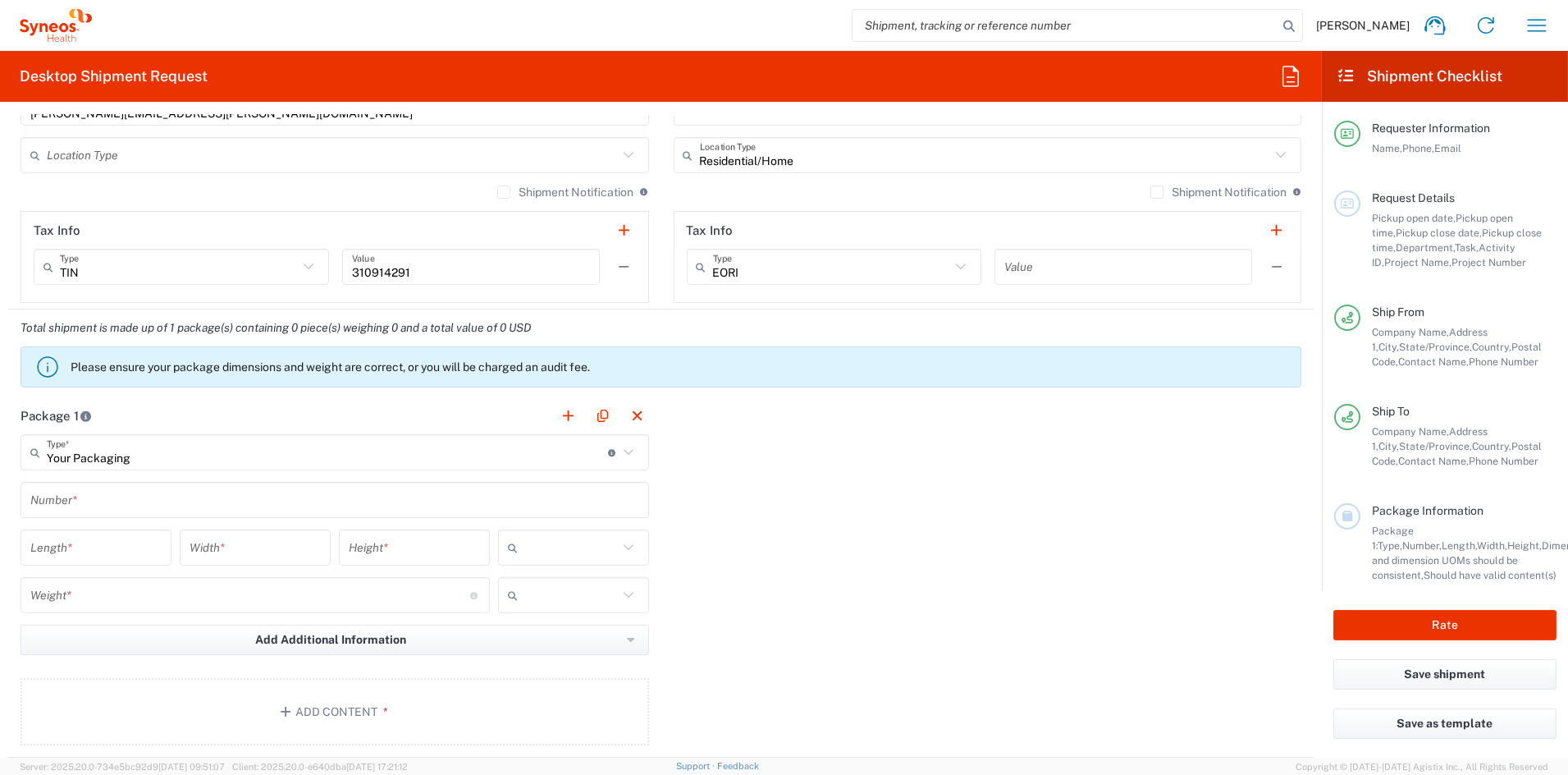
click at [90, 504] on input "text" at bounding box center [335, 500] width 609 height 28
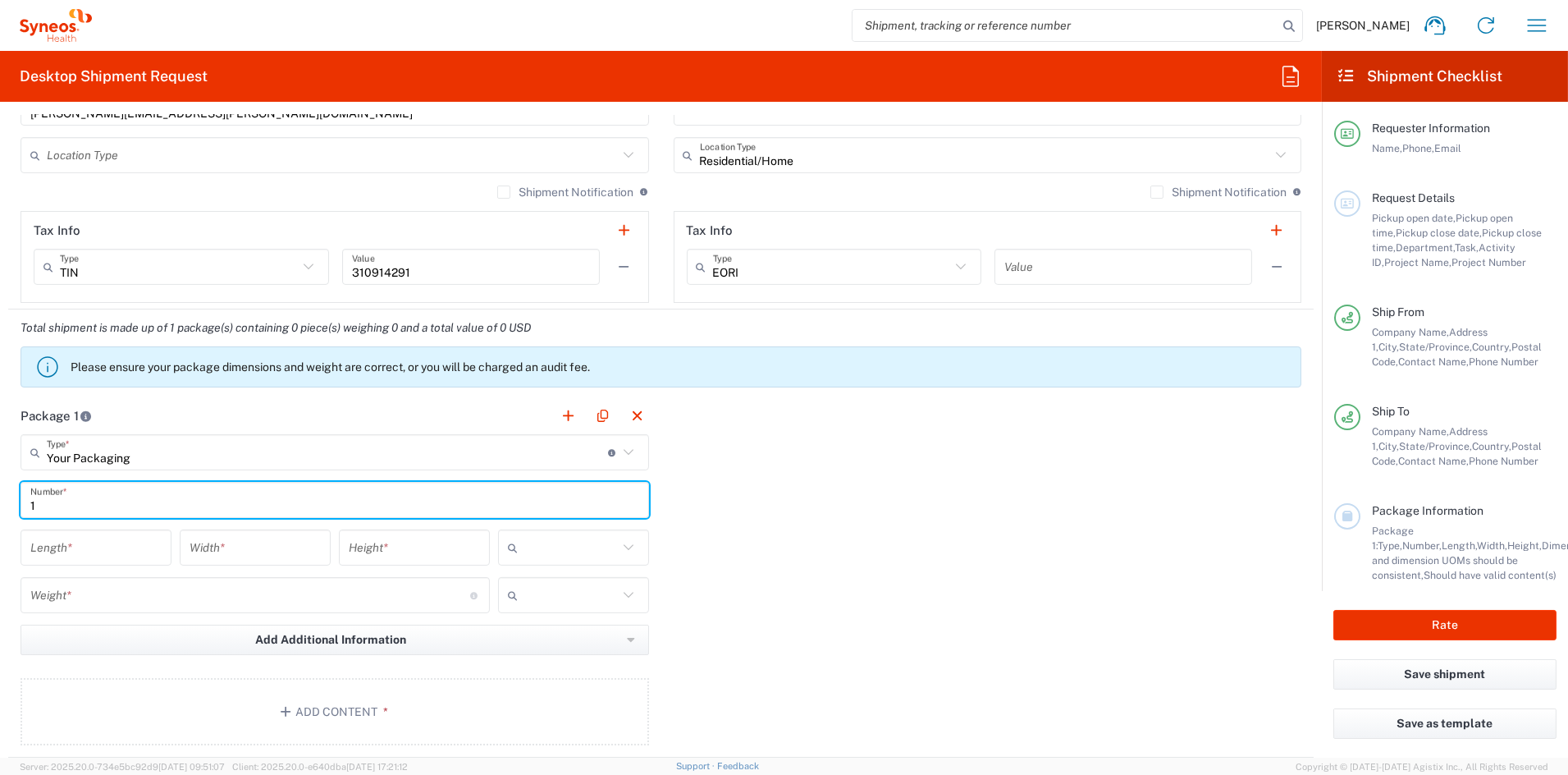
type input "1"
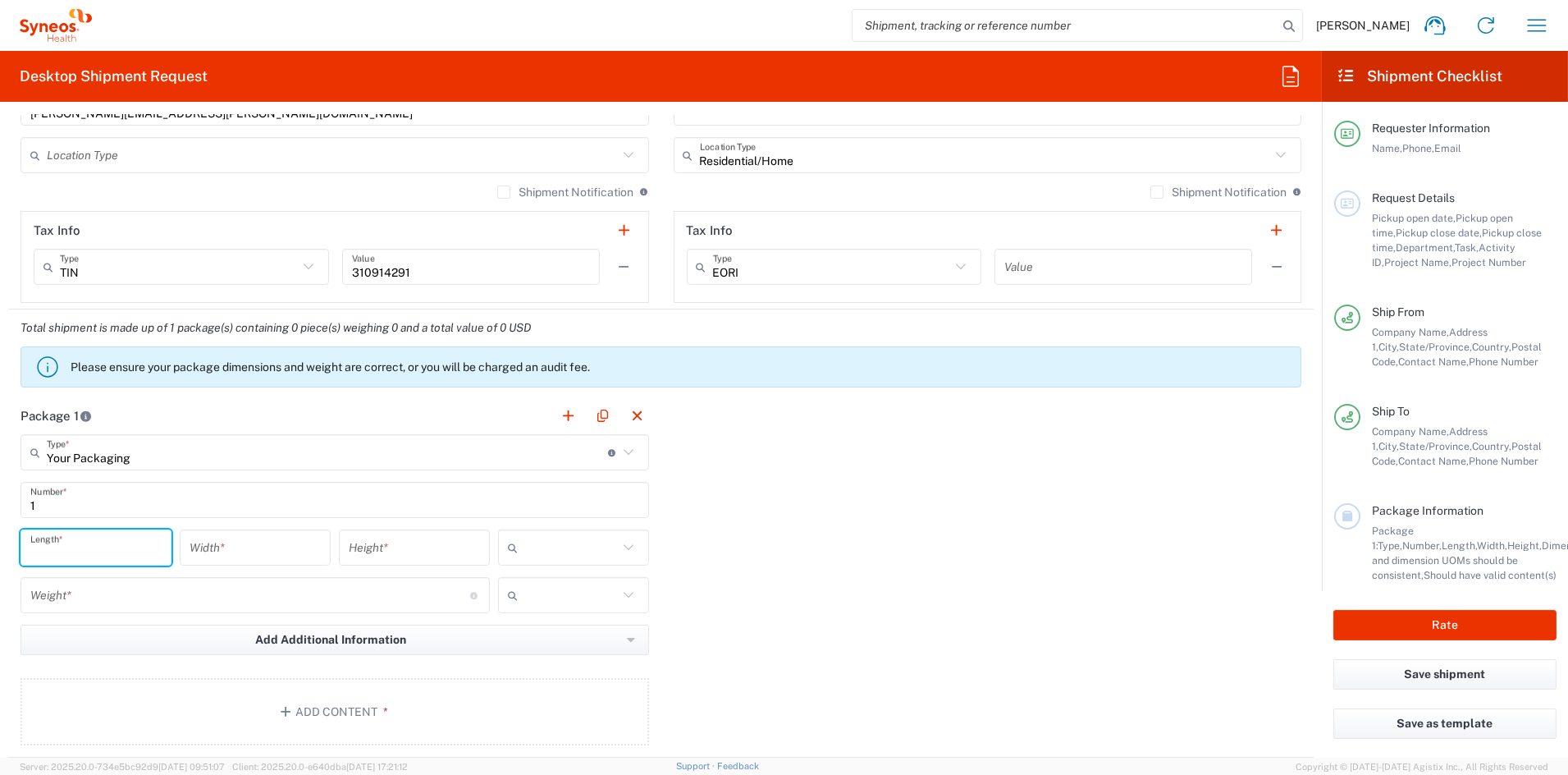
click at [87, 548] on input "number" at bounding box center [96, 547] width 131 height 28
type input "21"
type input "15"
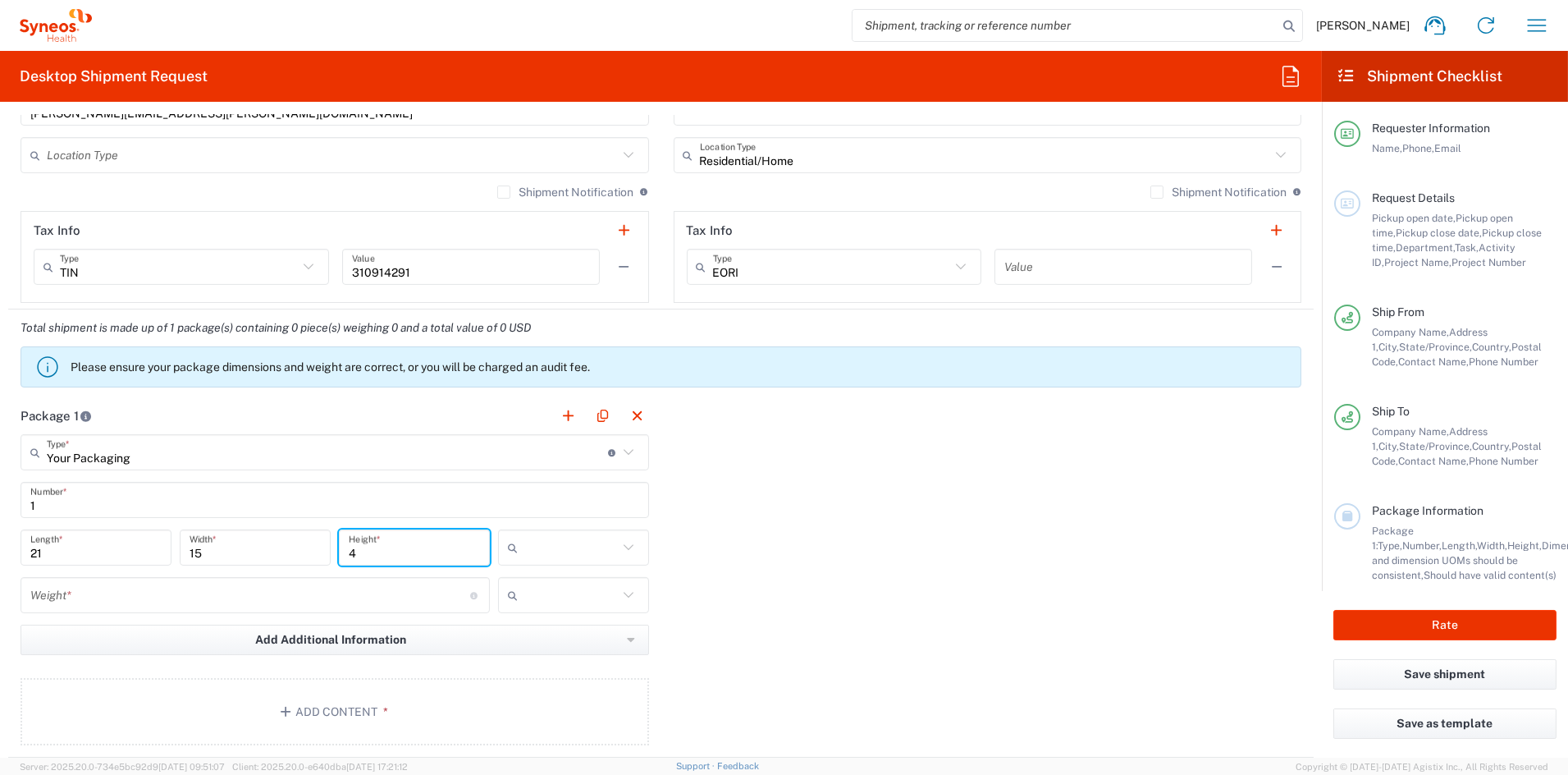
type input "4"
drag, startPoint x: 532, startPoint y: 640, endPoint x: 474, endPoint y: 633, distance: 58.4
click at [531, 640] on span "in" at bounding box center [566, 637] width 146 height 25
type input "in"
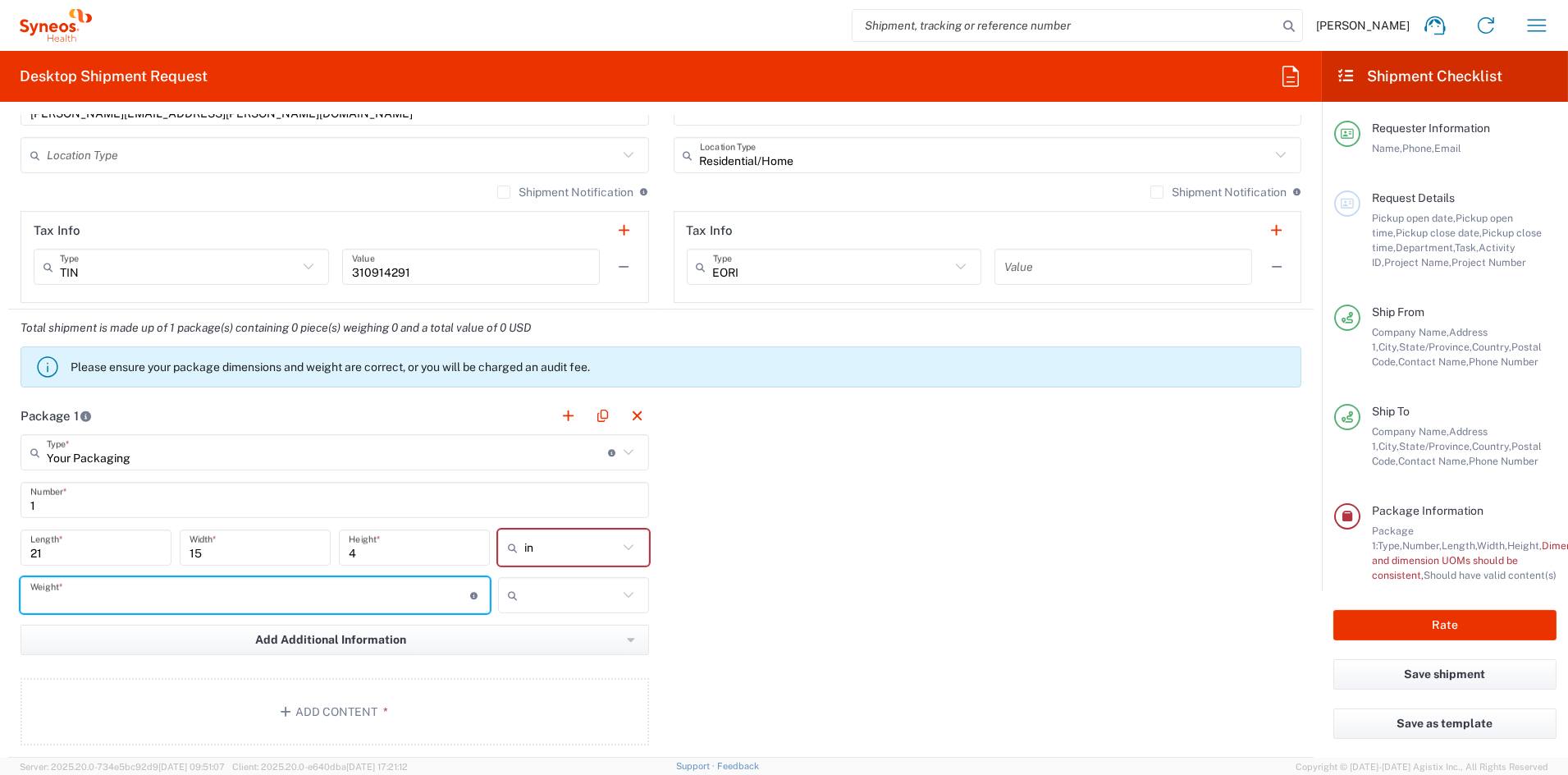
click at [77, 589] on input "number" at bounding box center [250, 595] width 440 height 28
type input "8"
click at [581, 601] on input "text" at bounding box center [571, 595] width 93 height 26
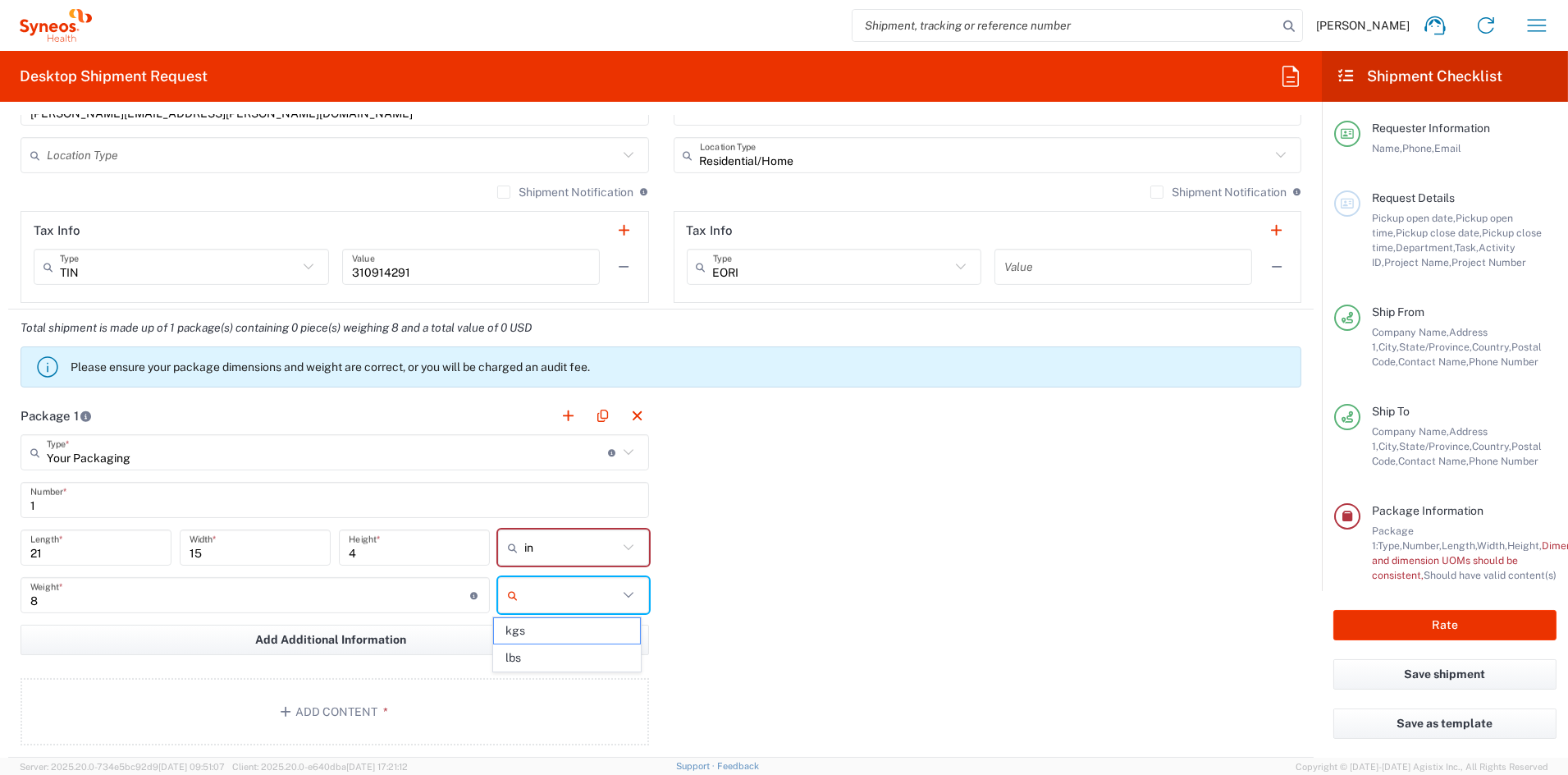
click at [533, 660] on span "lbs" at bounding box center [566, 657] width 146 height 25
type input "lbs"
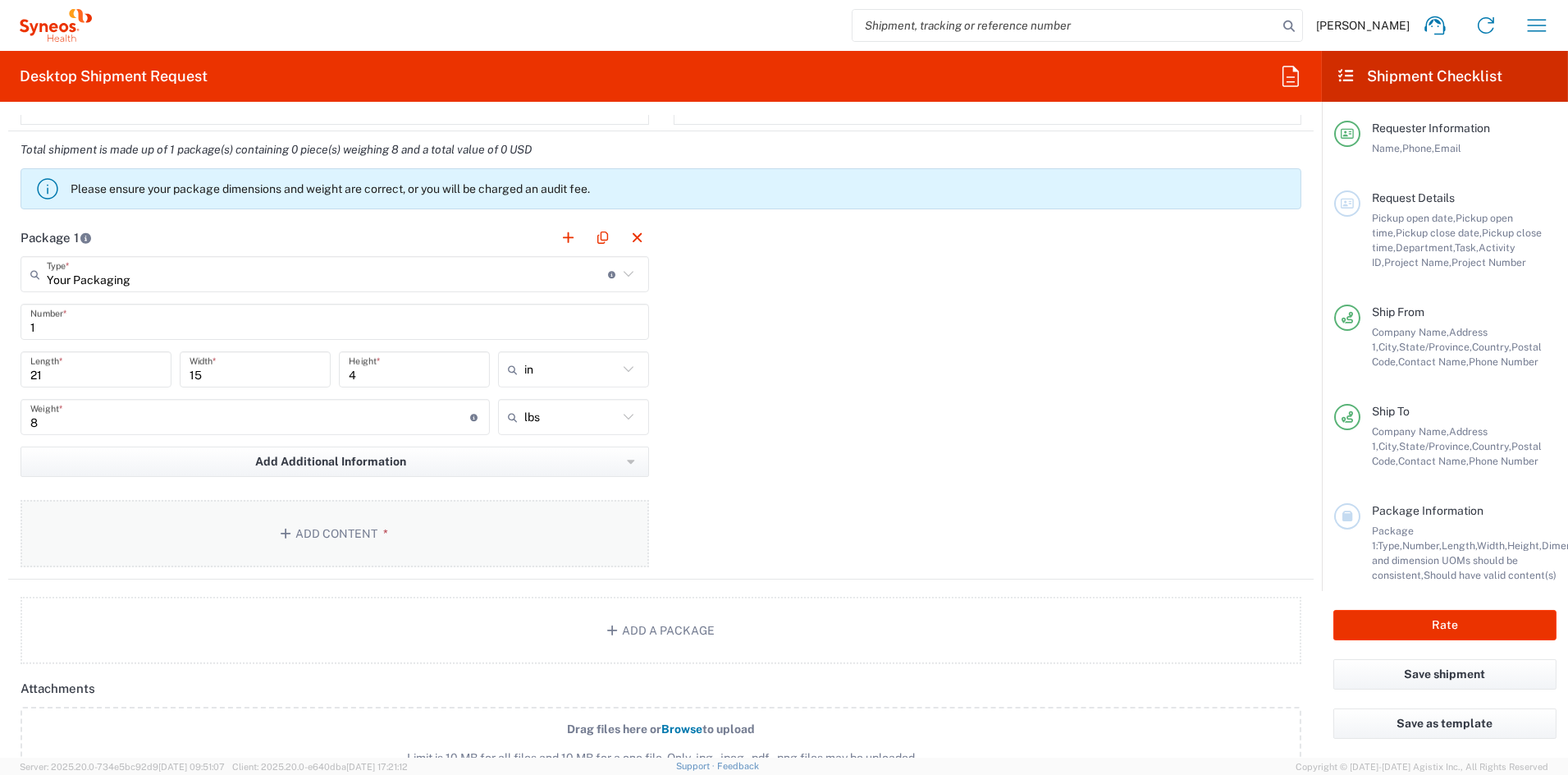
scroll to position [1314, 0]
click at [338, 525] on button "Add Content *" at bounding box center [335, 531] width 628 height 67
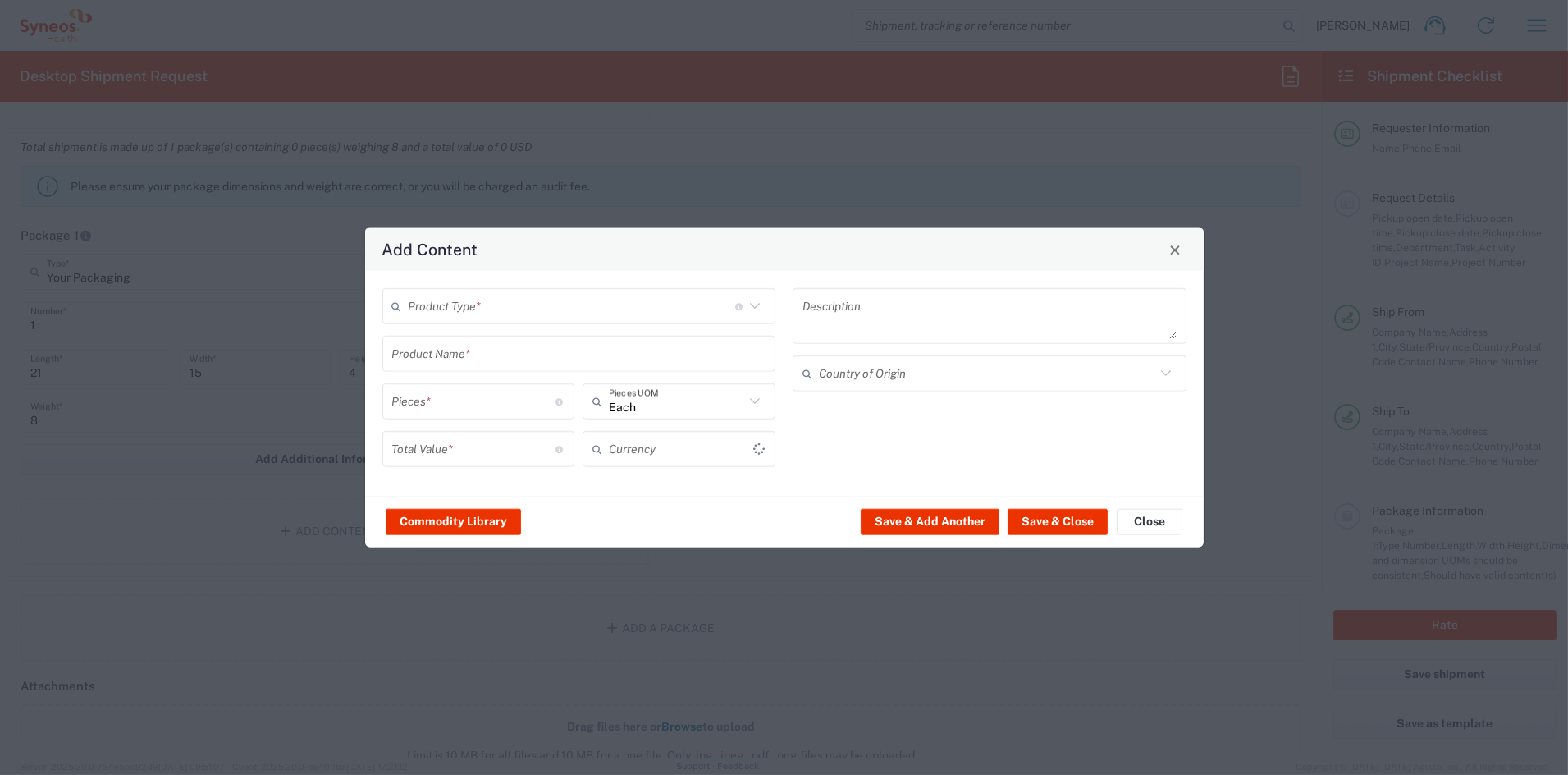
type input "US Dollar"
click at [484, 314] on input "text" at bounding box center [572, 306] width 326 height 28
click at [474, 342] on span "Documents" at bounding box center [579, 341] width 390 height 25
type input "Documents"
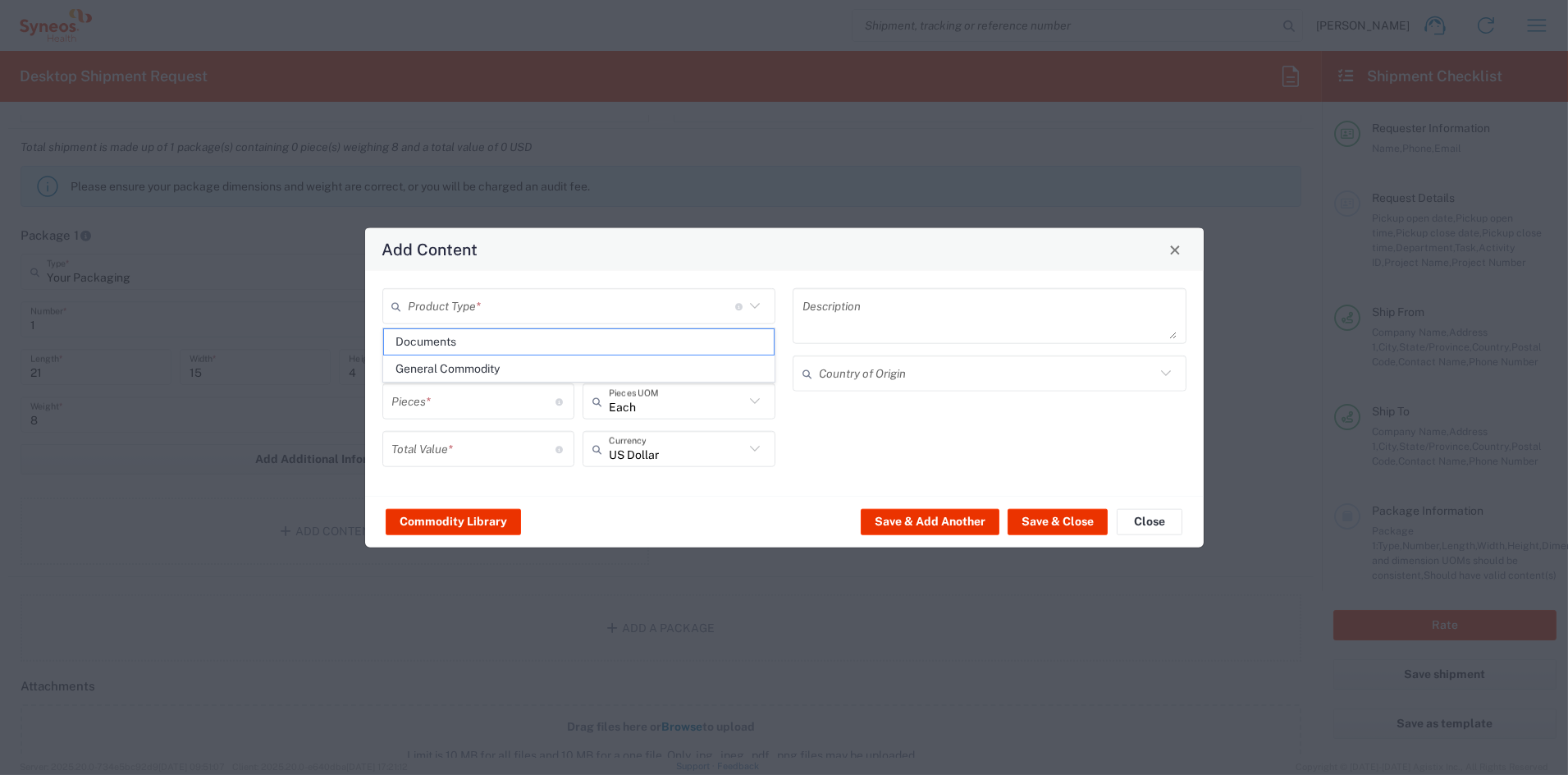
type input "1"
type textarea "Documents"
drag, startPoint x: 394, startPoint y: 401, endPoint x: 323, endPoint y: 397, distance: 71.1
click at [325, 400] on div "Add Content Documents Product Type * Document: Paper document generated interna…" at bounding box center [784, 388] width 1568 height 775
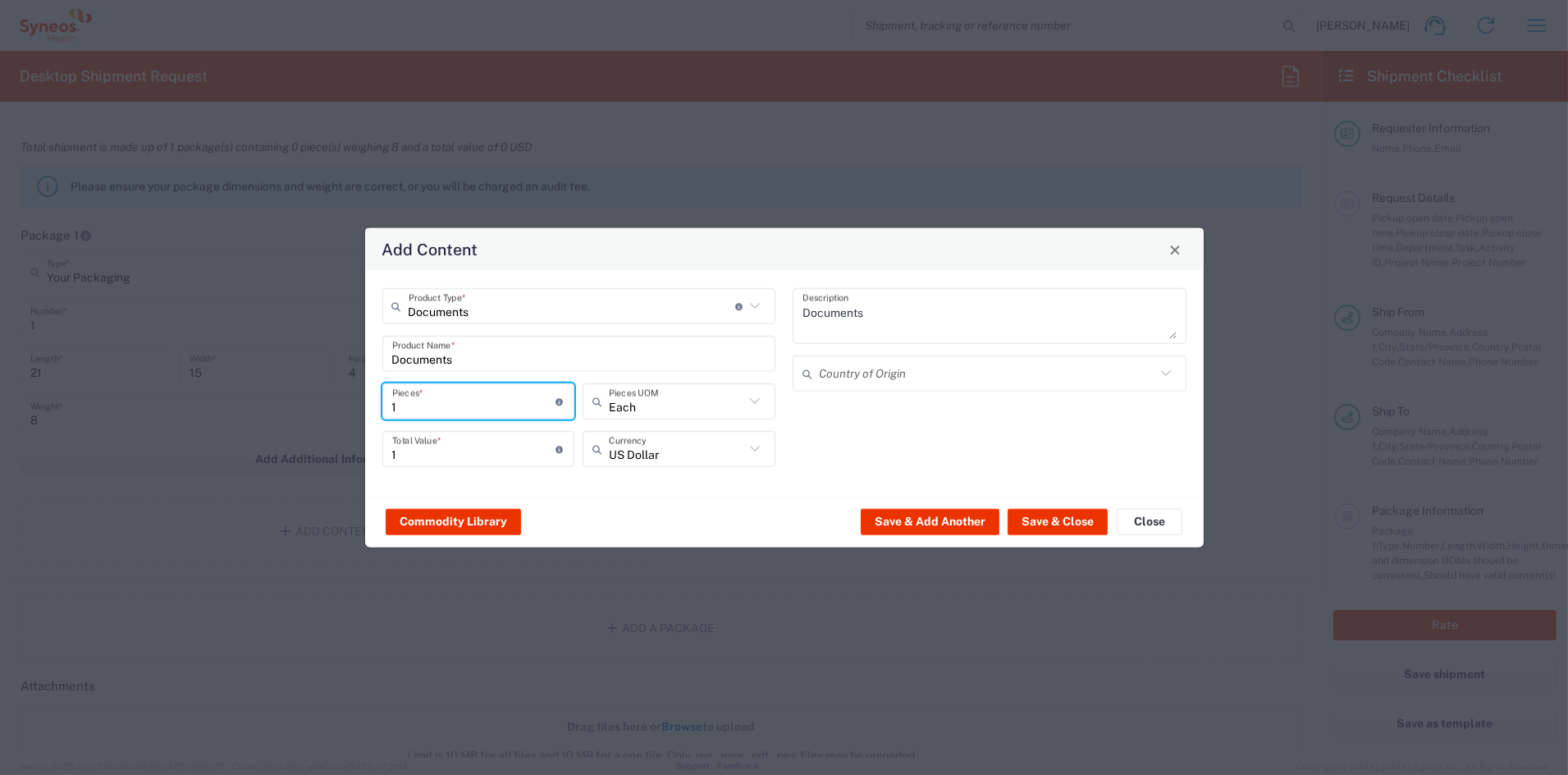
type input "9"
type input "90"
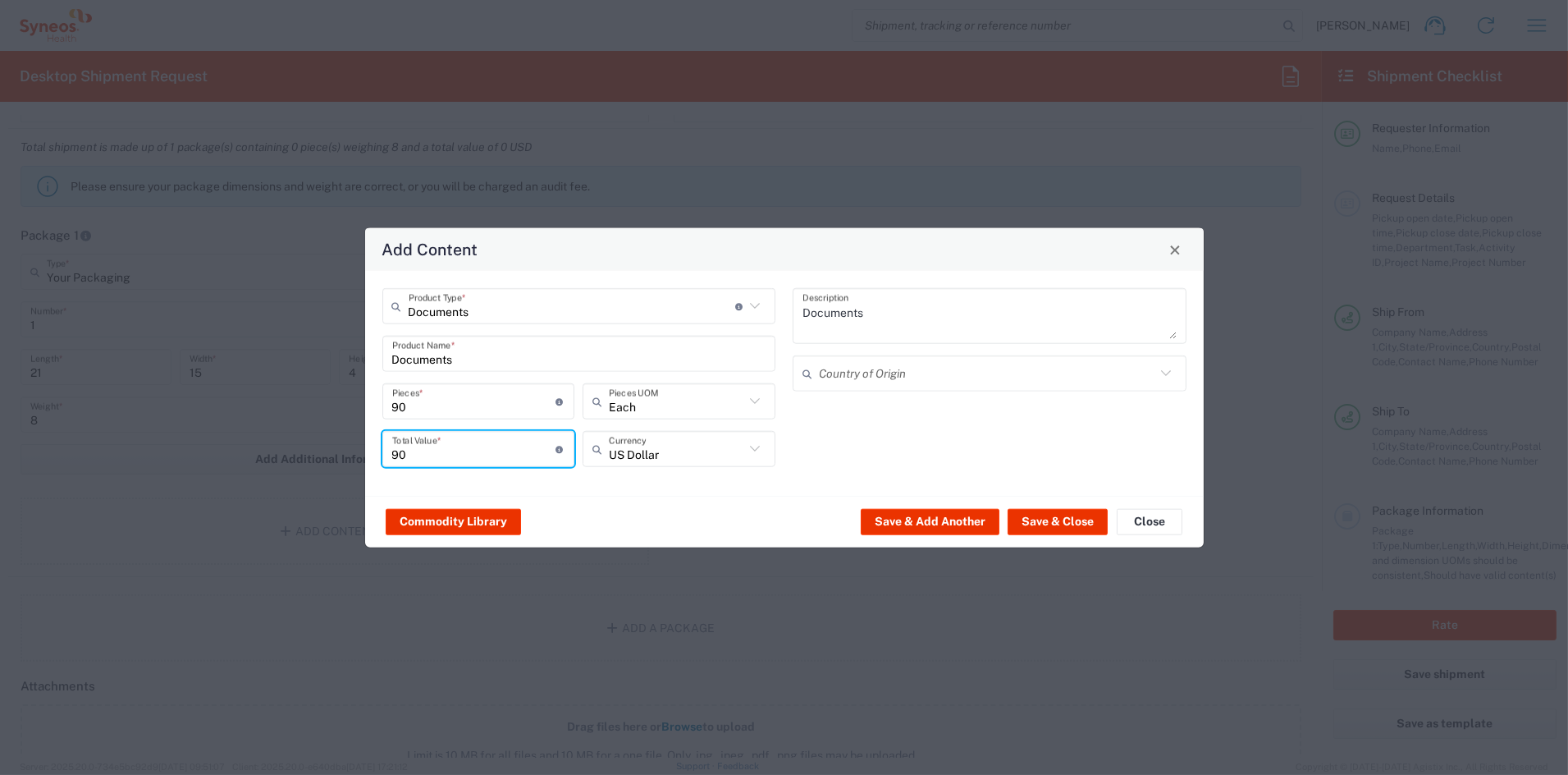
click at [414, 452] on input "90" at bounding box center [475, 448] width 164 height 28
drag, startPoint x: 434, startPoint y: 460, endPoint x: 312, endPoint y: 447, distance: 122.7
click at [312, 447] on div "Add Content Documents Product Type * Document: Paper document generated interna…" at bounding box center [784, 388] width 1568 height 775
type input "75"
click at [1076, 524] on button "Save & Close" at bounding box center [1058, 521] width 100 height 26
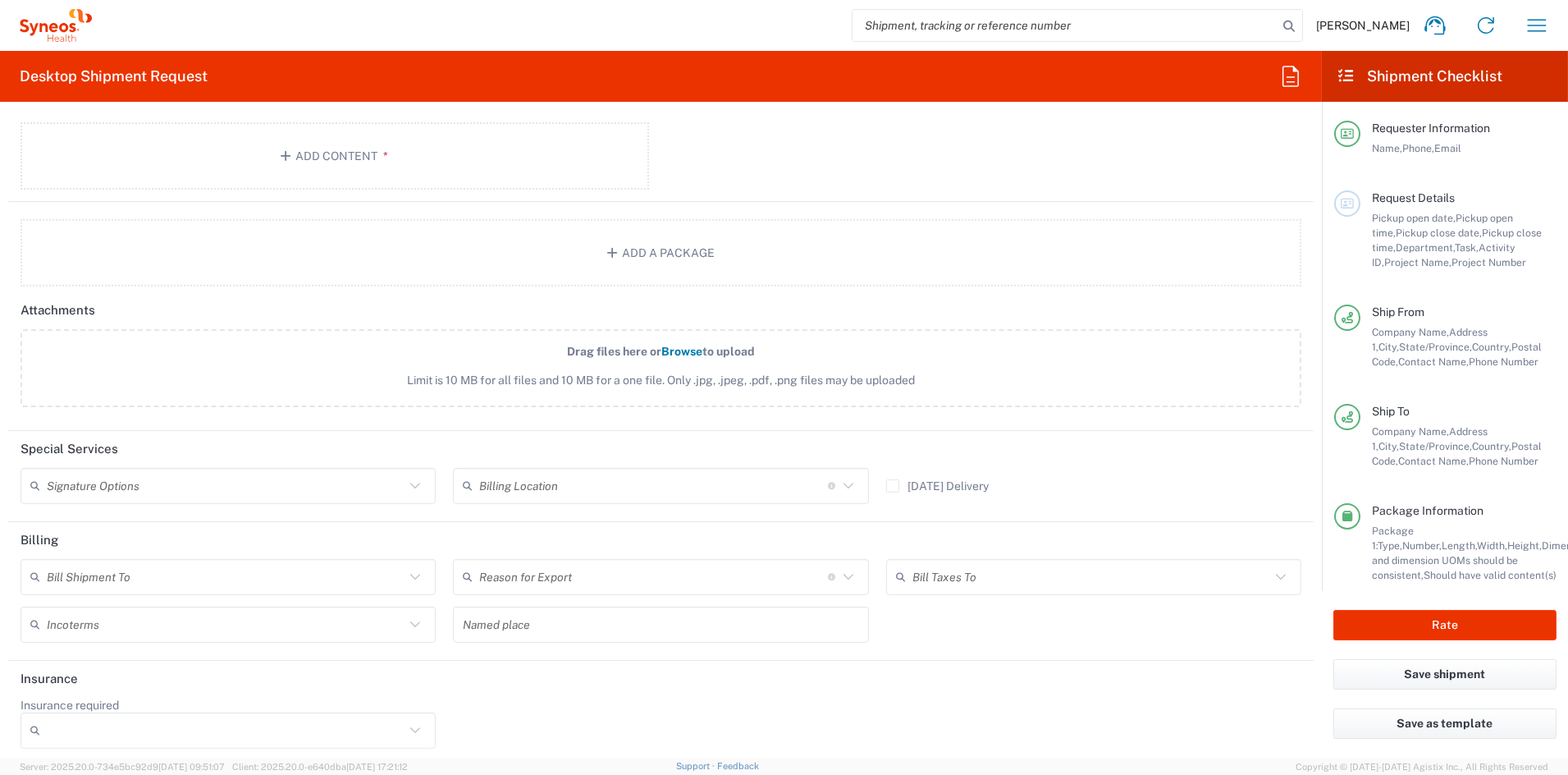
scroll to position [1791, 0]
click at [1492, 623] on button "Rate" at bounding box center [1445, 625] width 224 height 30
type input "7065175"
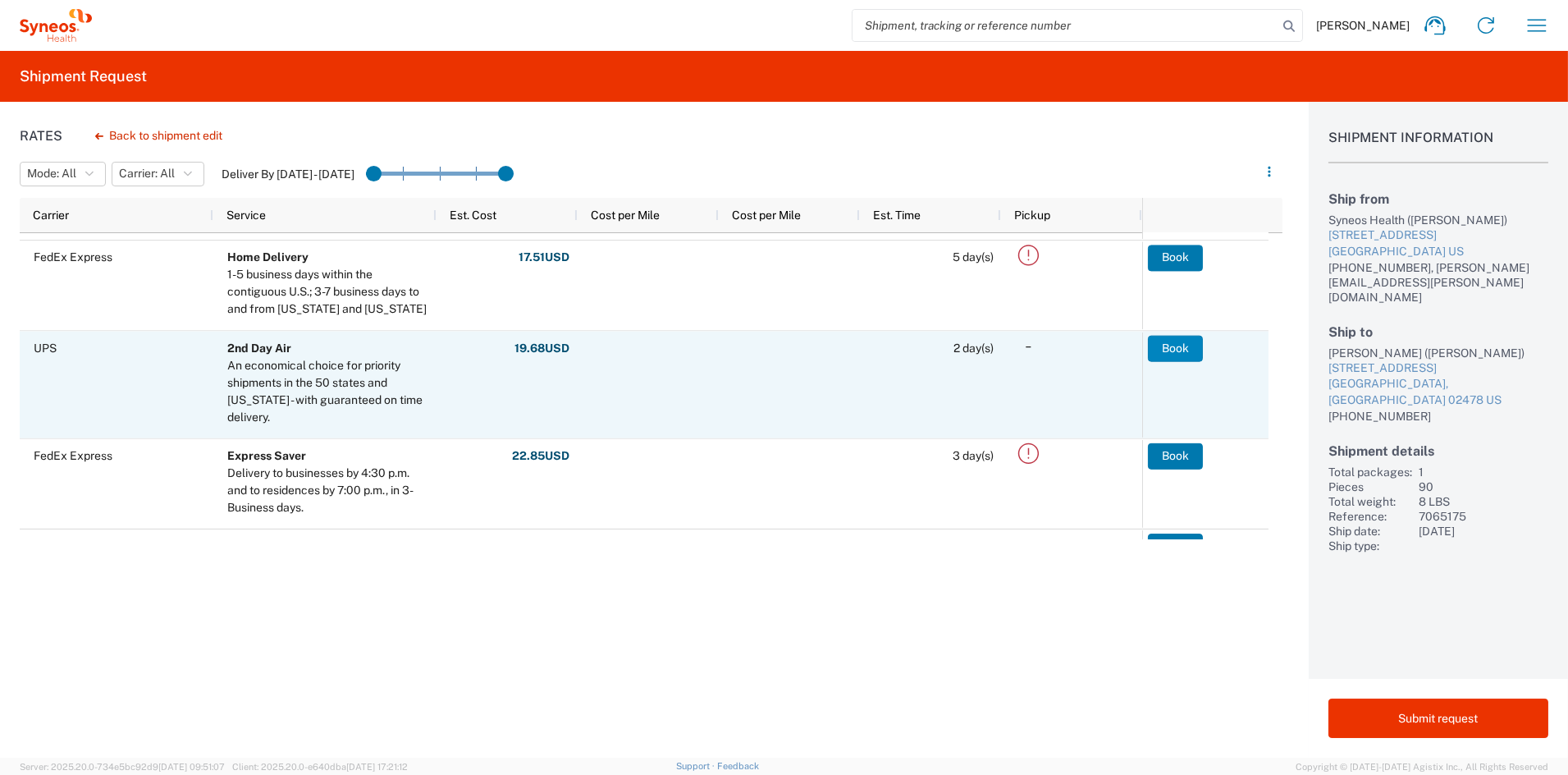
click at [1192, 348] on button "Book" at bounding box center [1175, 348] width 55 height 26
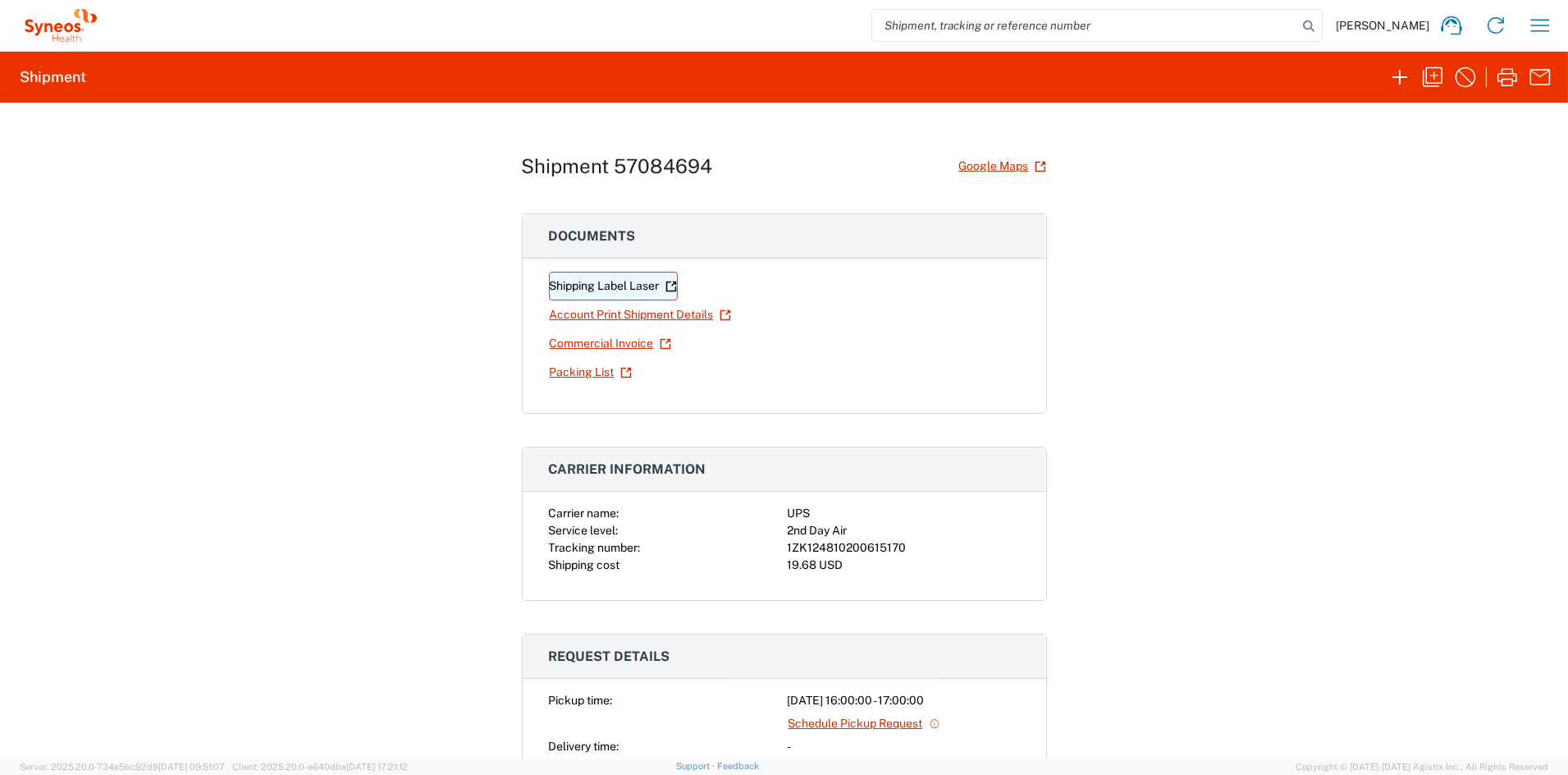
click at [601, 284] on link "Shipping Label Laser" at bounding box center [613, 286] width 129 height 28
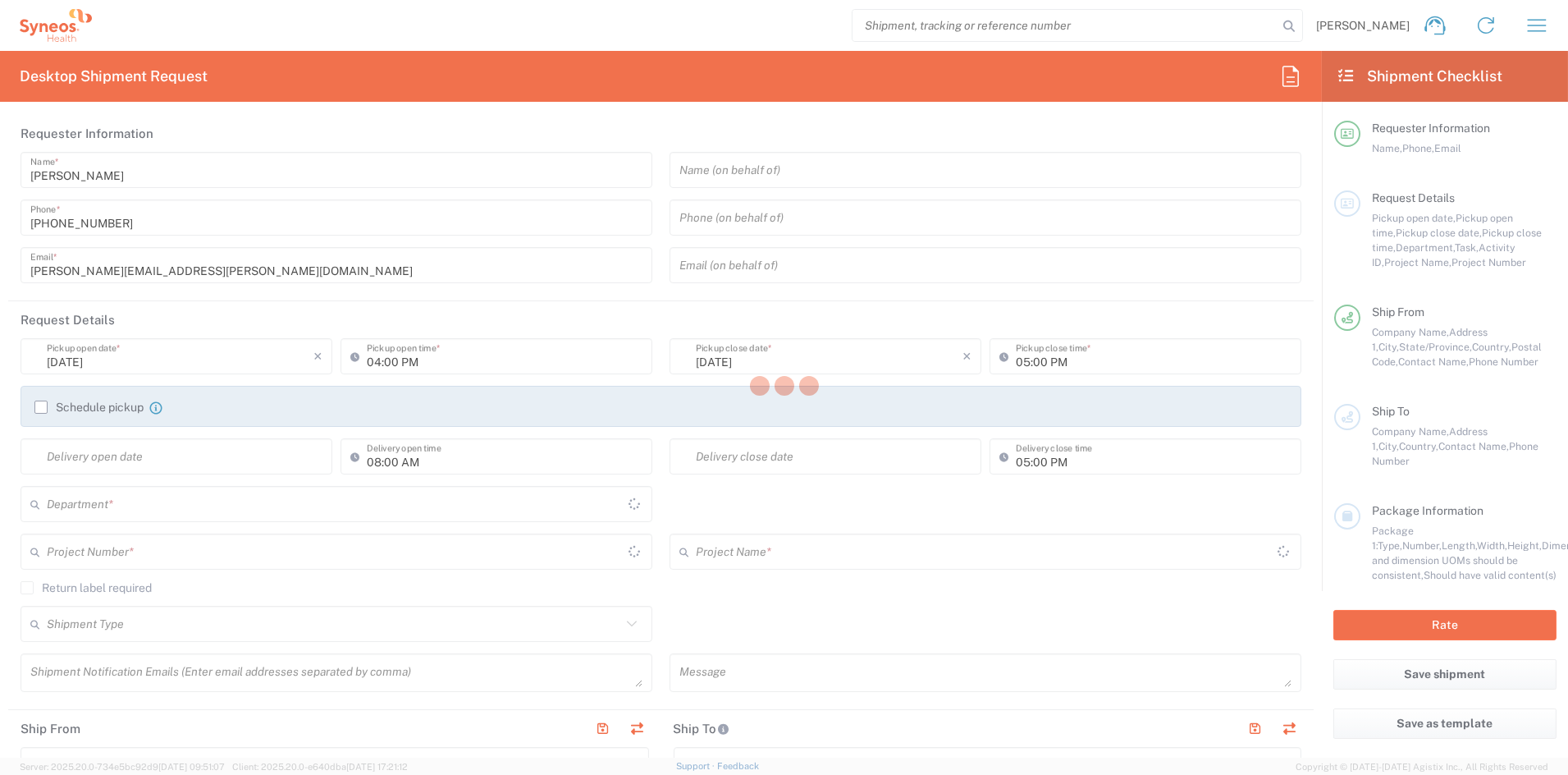
type input "[US_STATE]"
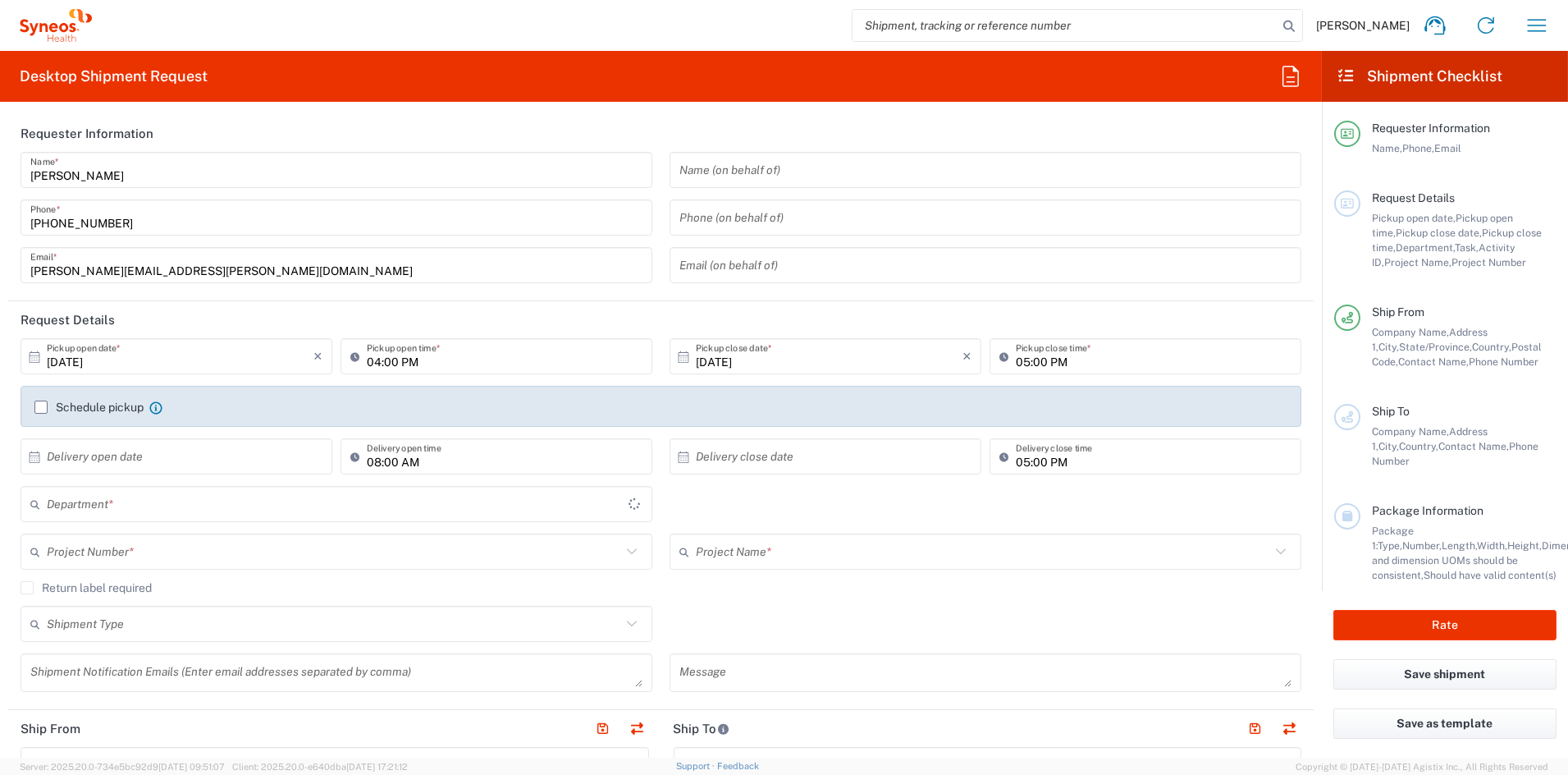
type input "[GEOGRAPHIC_DATA]"
type input "Syneos Health Communications-[GEOGRAPHIC_DATA] [GEOGRAPHIC_DATA]"
type input "6156"
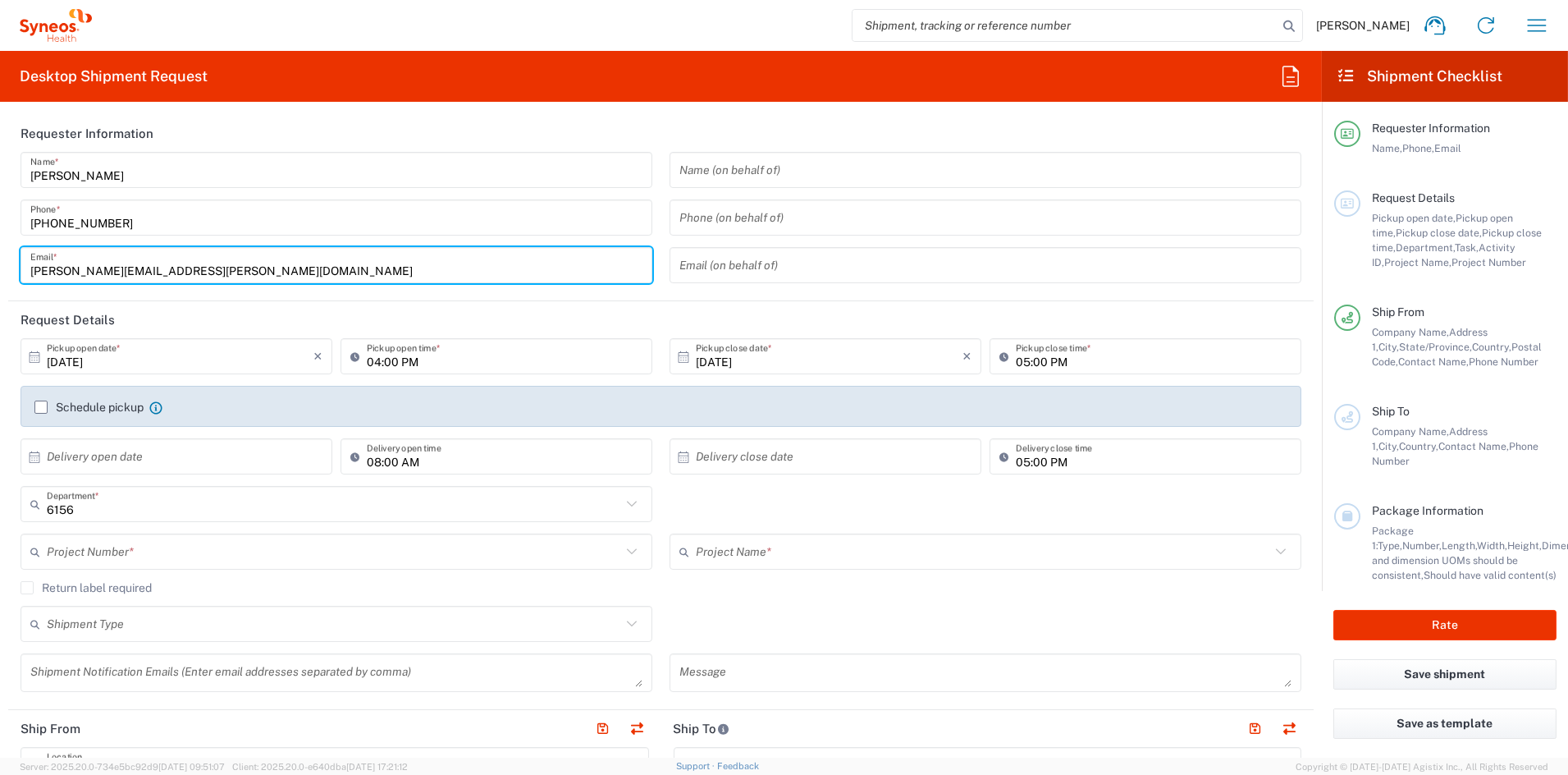
drag, startPoint x: 215, startPoint y: 269, endPoint x: -41, endPoint y: 274, distance: 256.0
click at [0, 274] on html "[PERSON_NAME] Home Shipment estimator Shipment tracking Desktop shipment reques…" at bounding box center [784, 388] width 1568 height 775
paste input "[PERSON_NAME].[PERSON_NAME]"
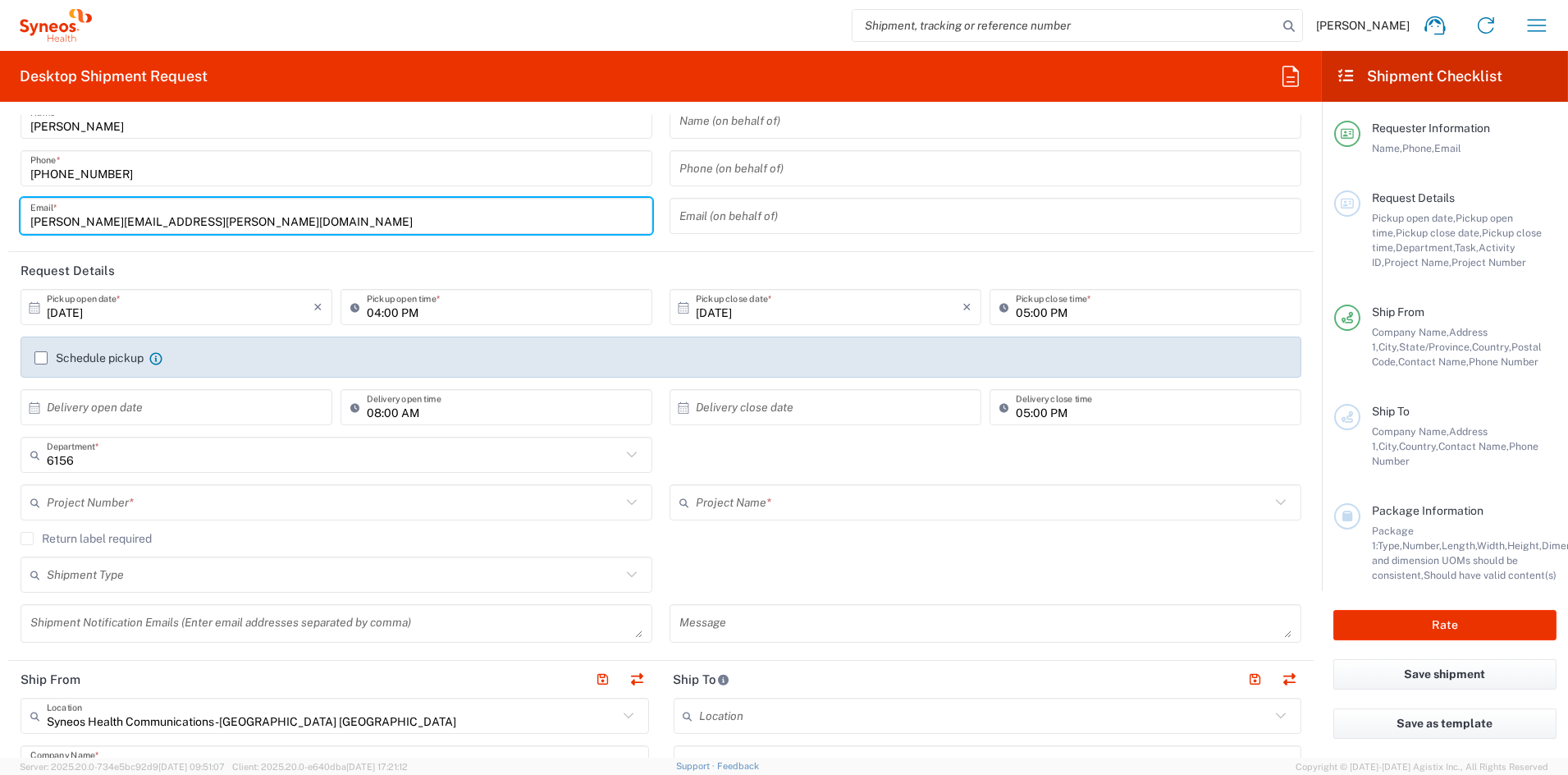
scroll to position [51, 0]
type input "[PERSON_NAME][EMAIL_ADDRESS][PERSON_NAME][DOMAIN_NAME]"
click at [163, 502] on input "text" at bounding box center [334, 501] width 575 height 28
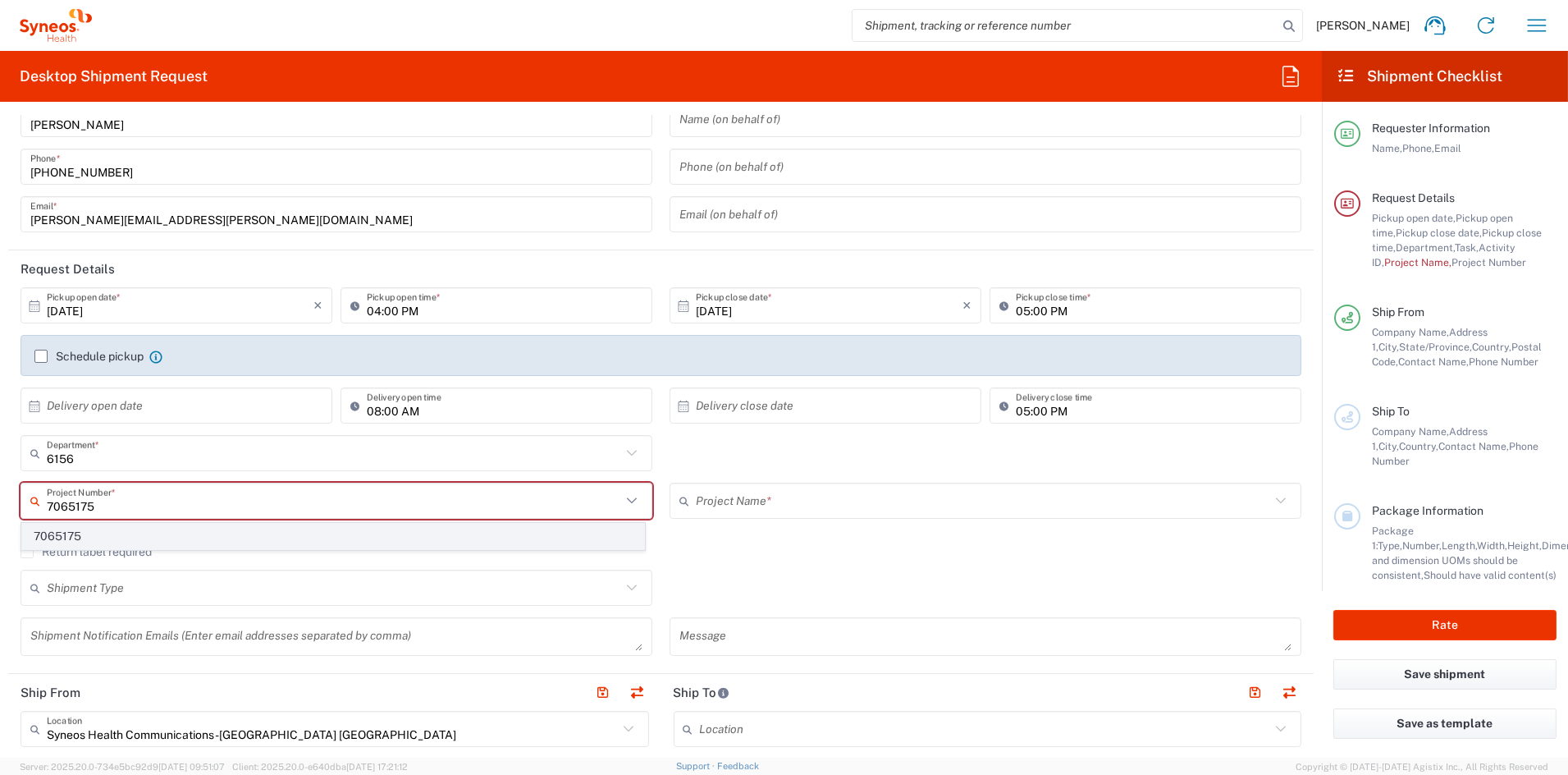
type input "7065175"
click at [96, 532] on span "7065175" at bounding box center [333, 536] width 622 height 25
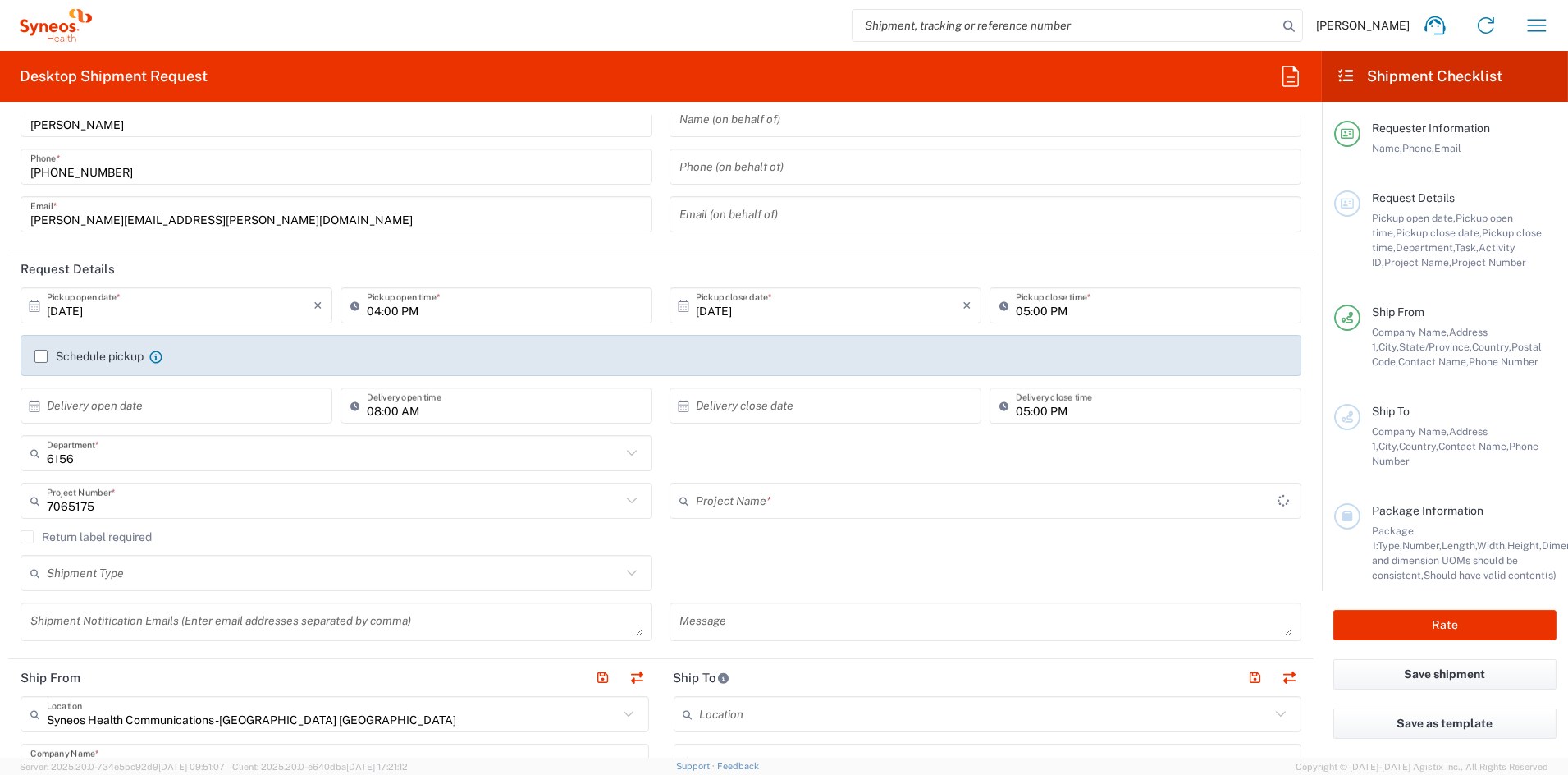
type input "Kiniksa 7065175"
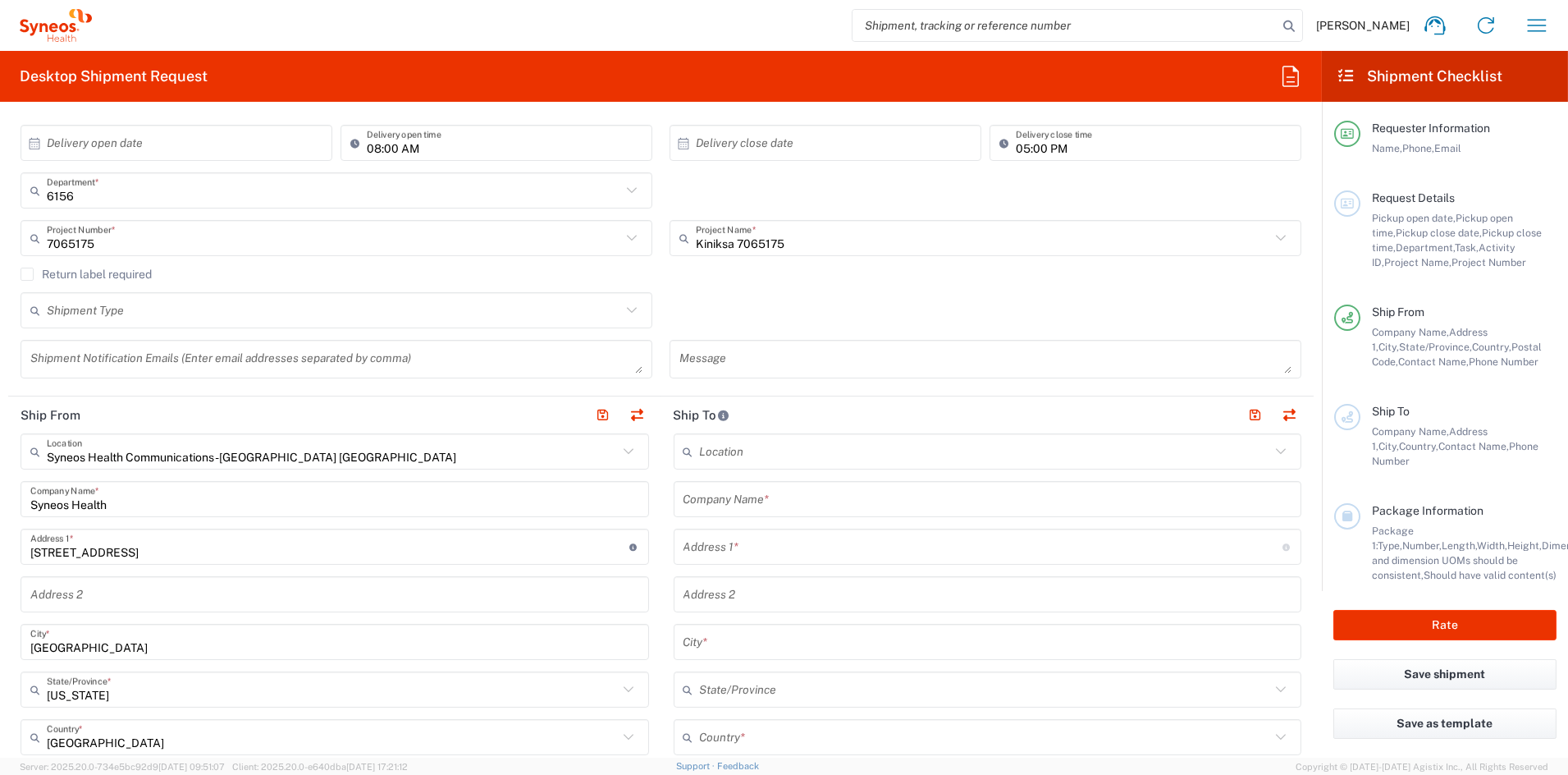
scroll to position [310, 0]
click at [778, 505] on input "text" at bounding box center [988, 503] width 609 height 28
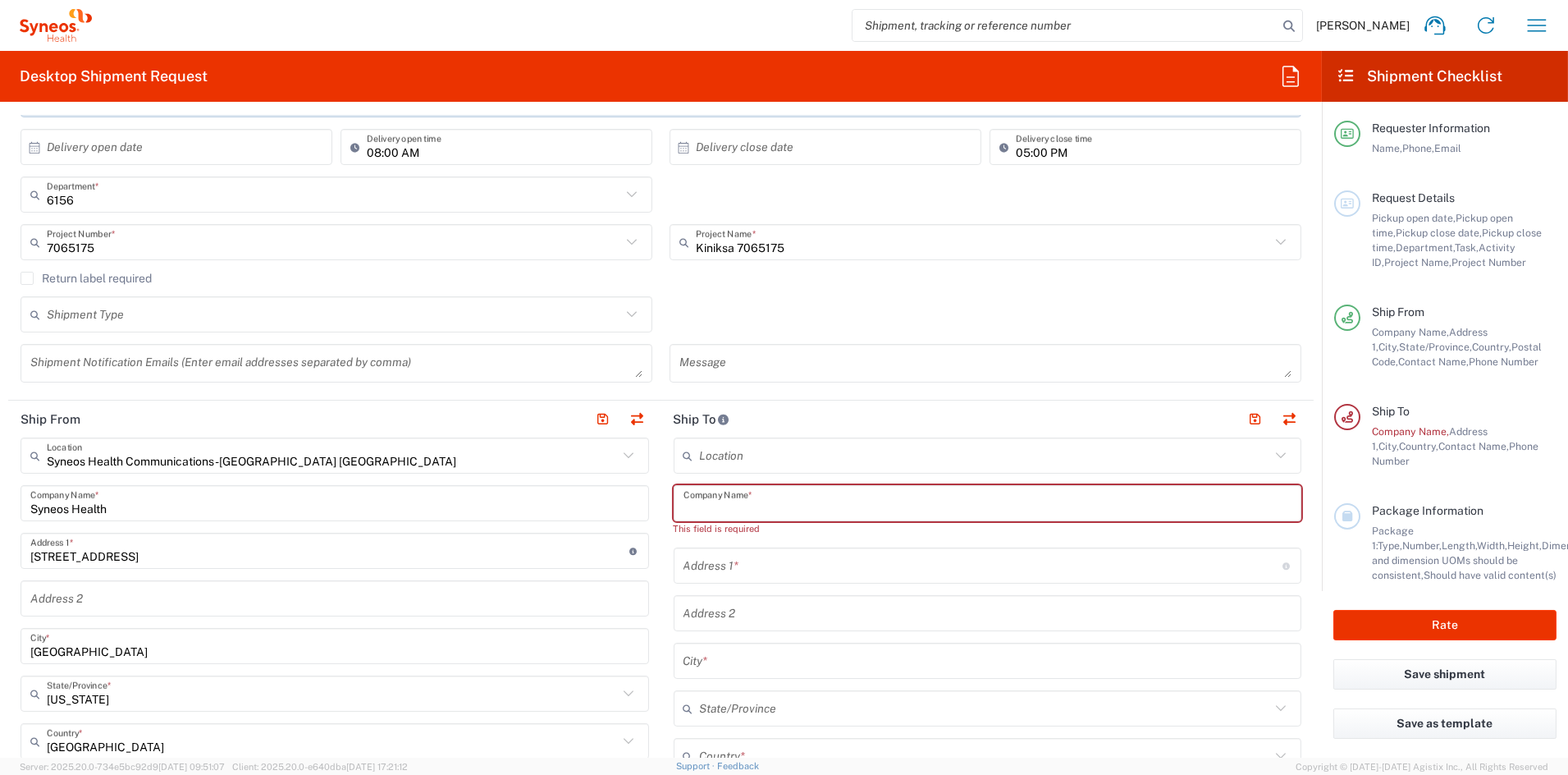
paste input "Kiniksa San Diego"
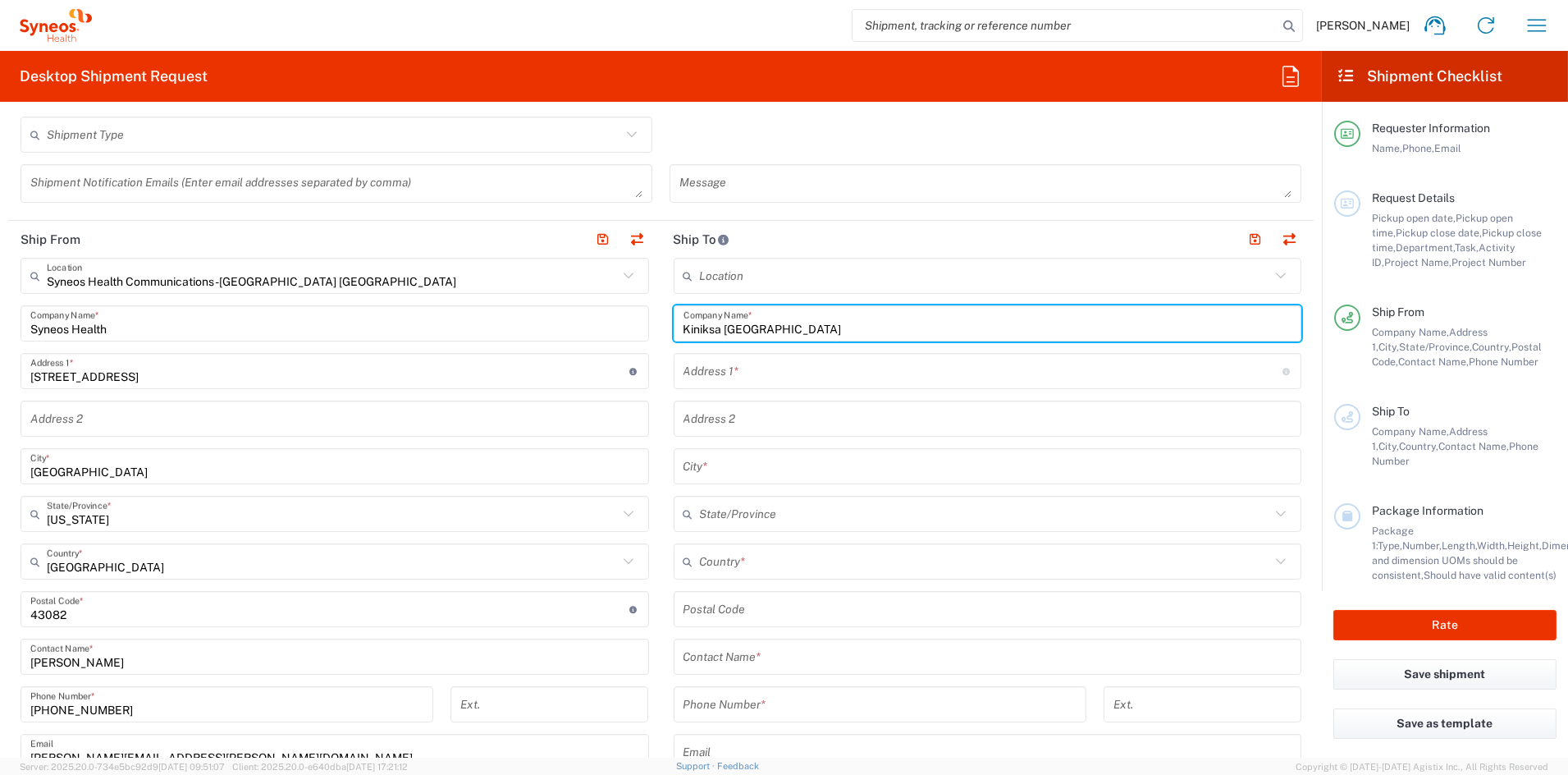
scroll to position [501, 0]
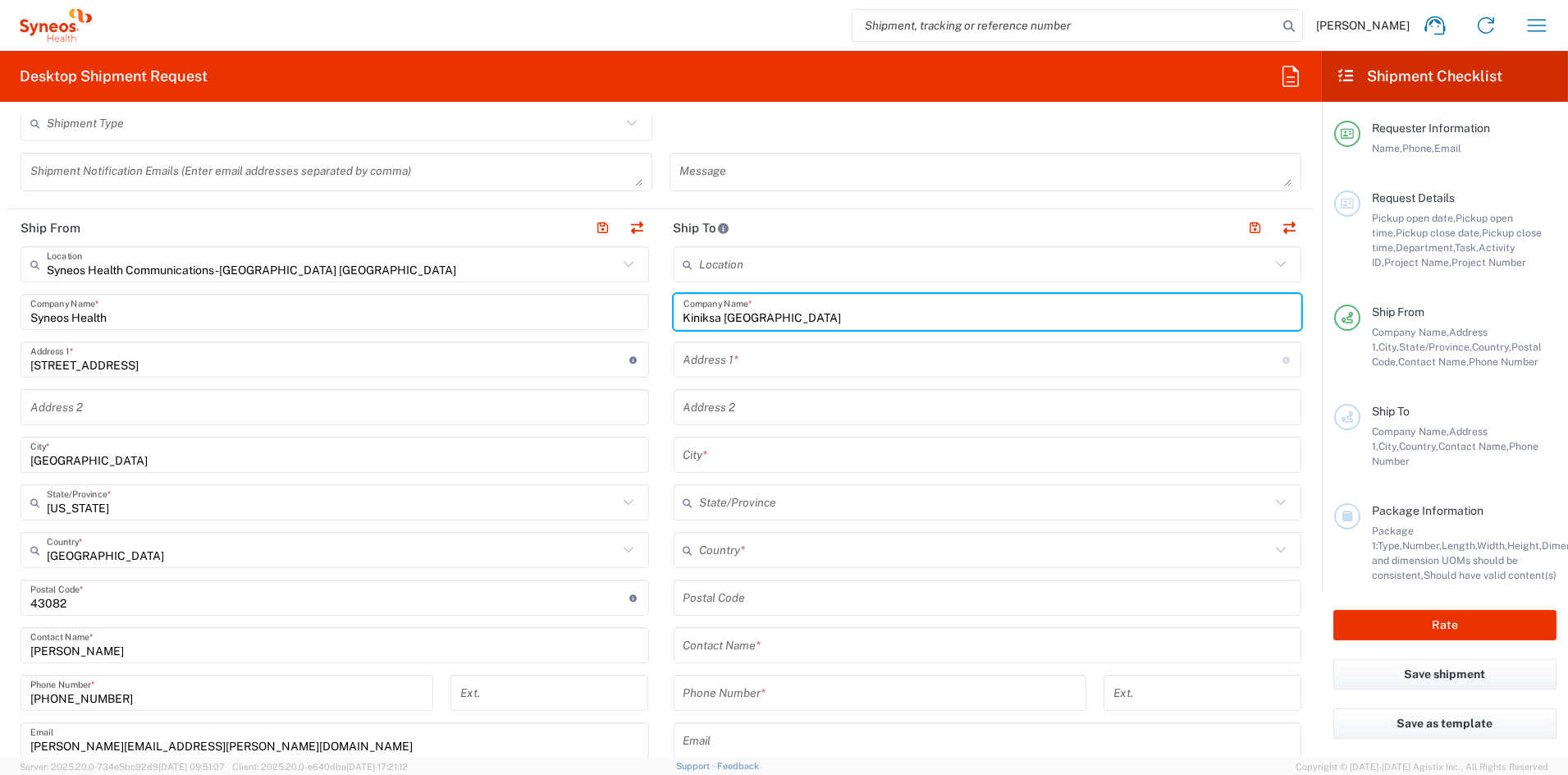
type input "Kiniksa San Diego"
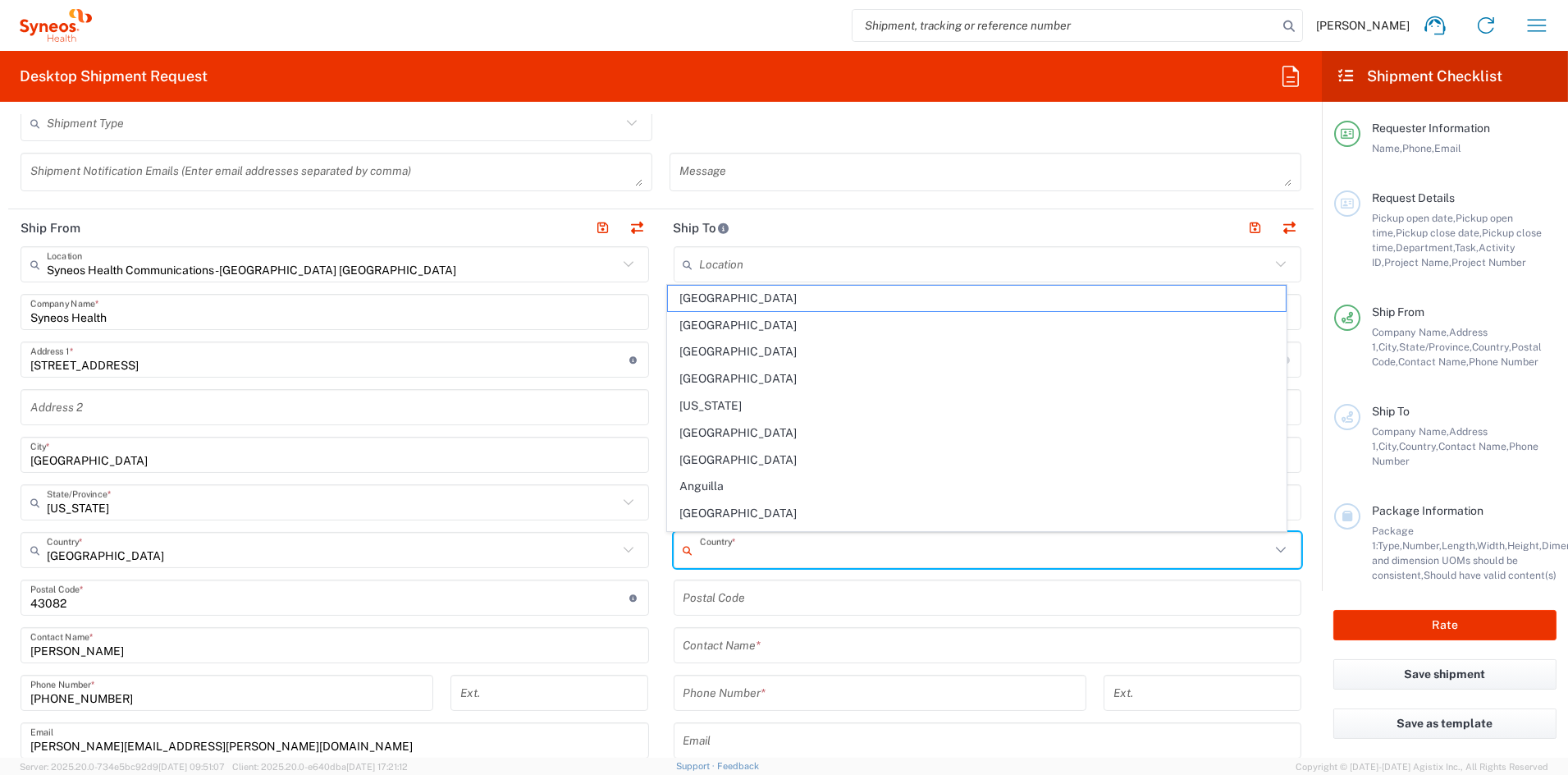
click at [770, 554] on input "text" at bounding box center [986, 550] width 571 height 28
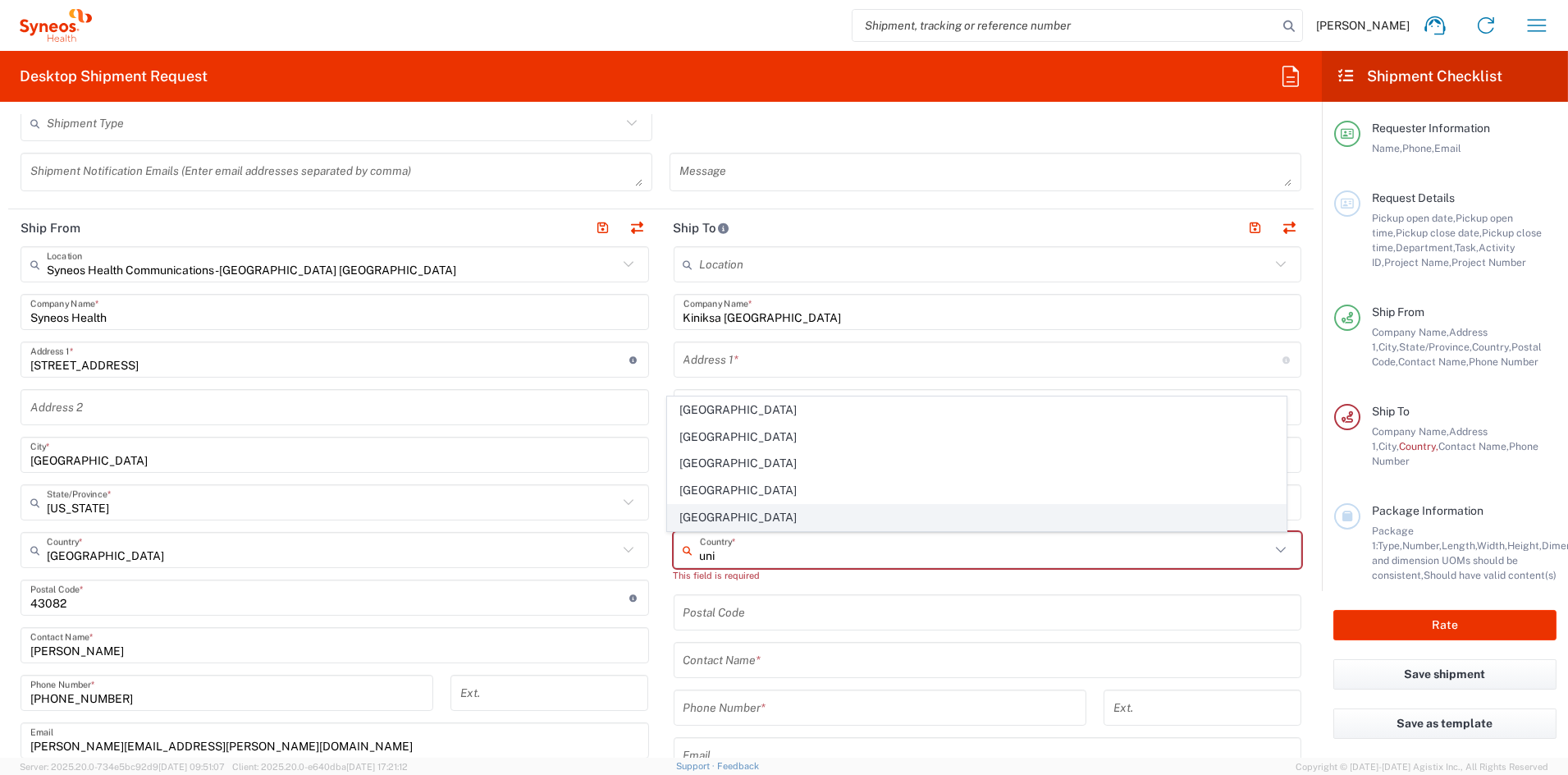
click at [699, 514] on span "[GEOGRAPHIC_DATA]" at bounding box center [977, 517] width 618 height 25
type input "[GEOGRAPHIC_DATA]"
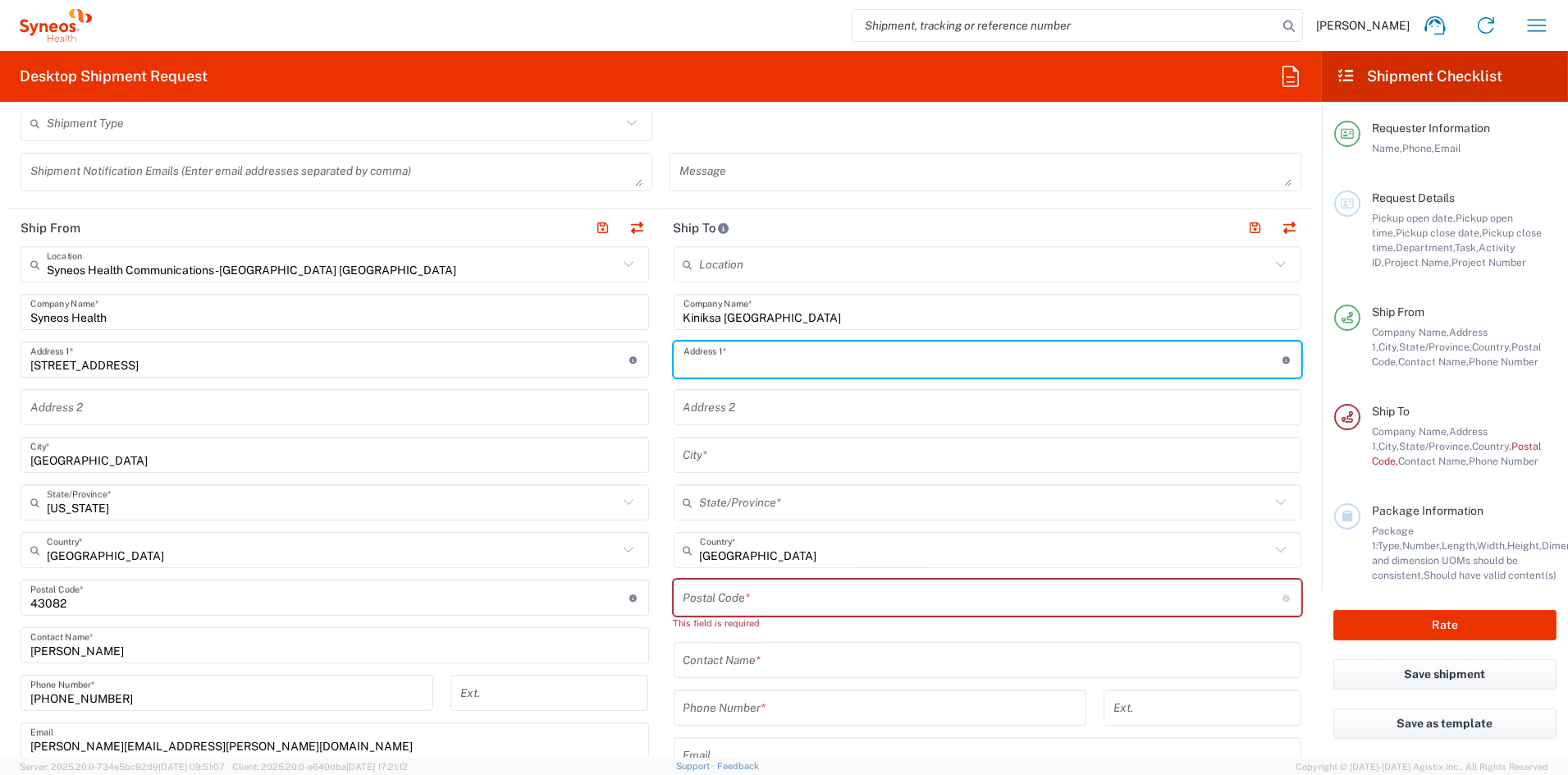
click at [727, 362] on input "text" at bounding box center [983, 359] width 599 height 28
paste input "3366 N. Torrey Pines Court"
type input "3366 N. Torrey Pines Court"
click at [733, 401] on input "text" at bounding box center [988, 407] width 609 height 28
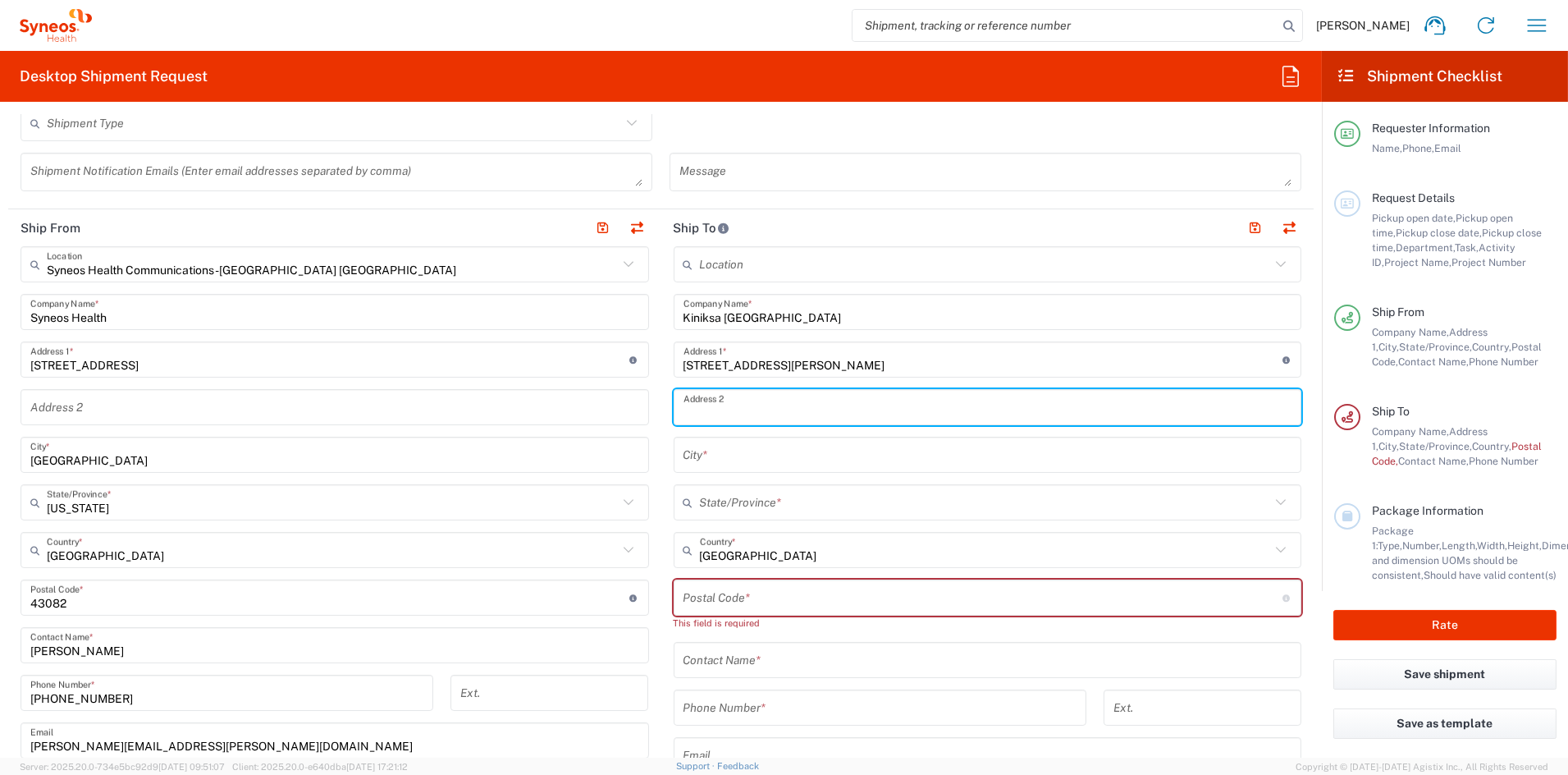
click at [733, 401] on input "text" at bounding box center [988, 407] width 609 height 28
paste input "#320"
type input "#320"
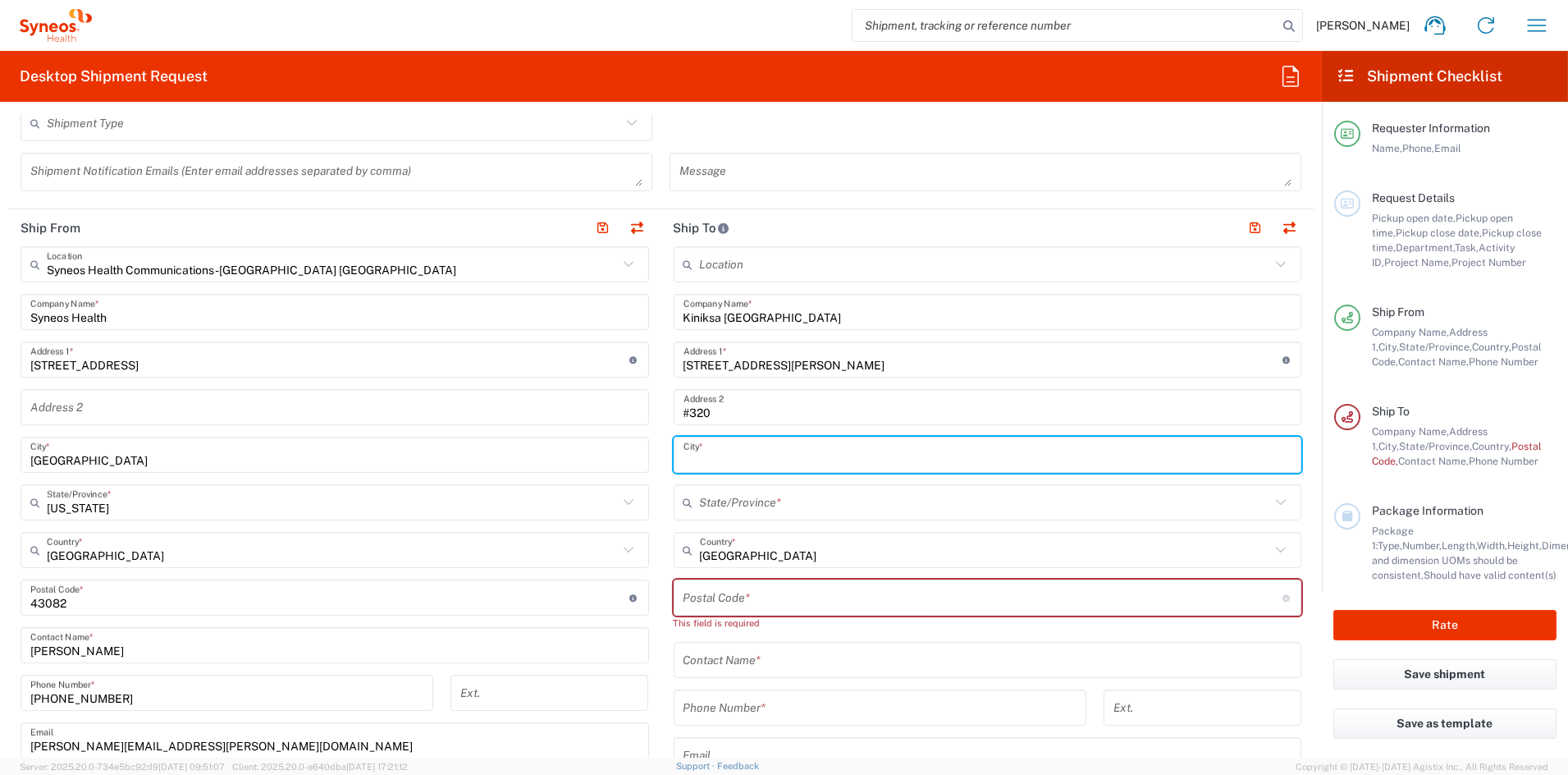
click at [732, 454] on input "text" at bounding box center [988, 455] width 609 height 28
paste input "La Jolla"
type input "La Jolla"
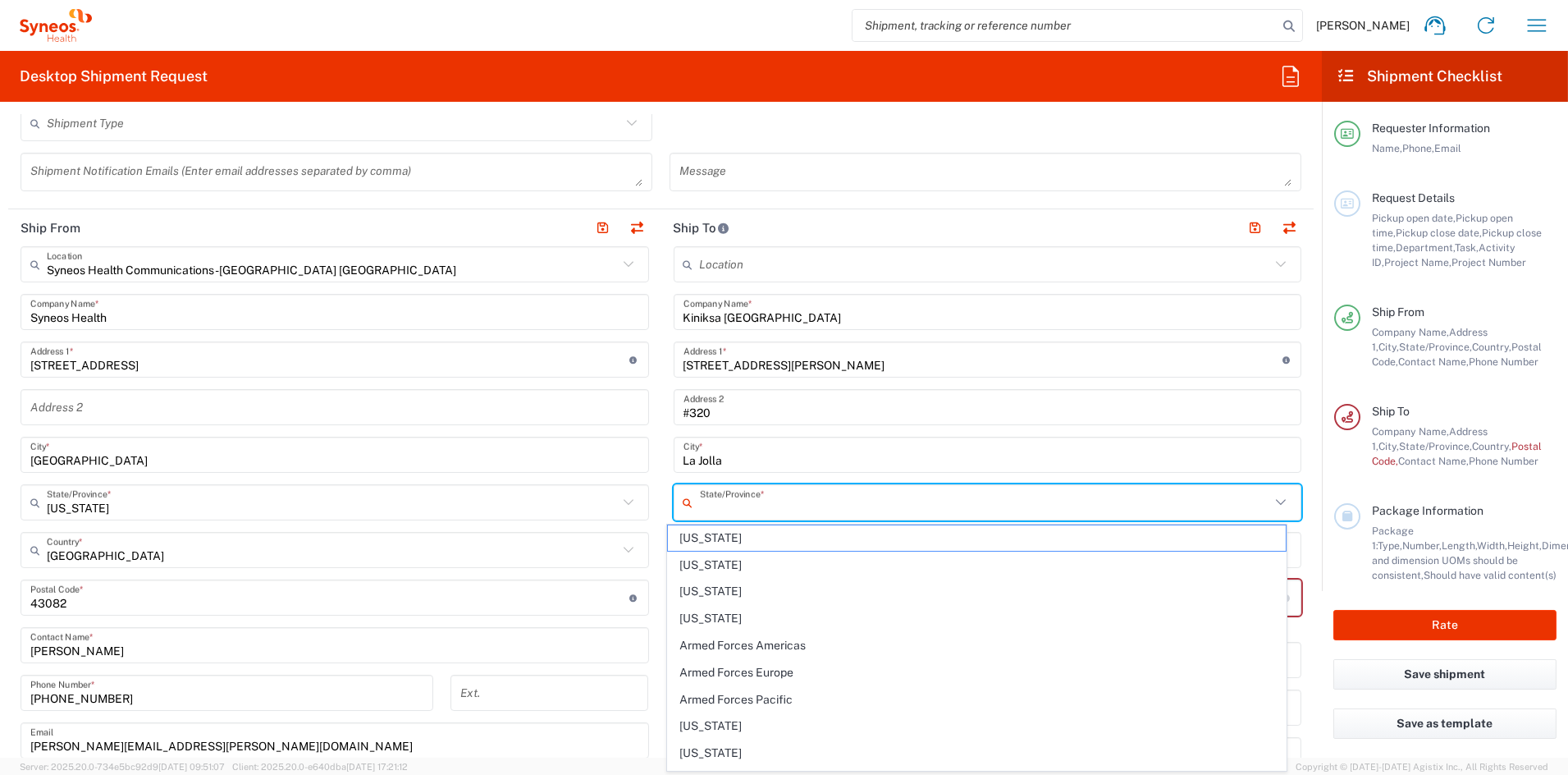
click at [714, 503] on input "text" at bounding box center [986, 502] width 571 height 28
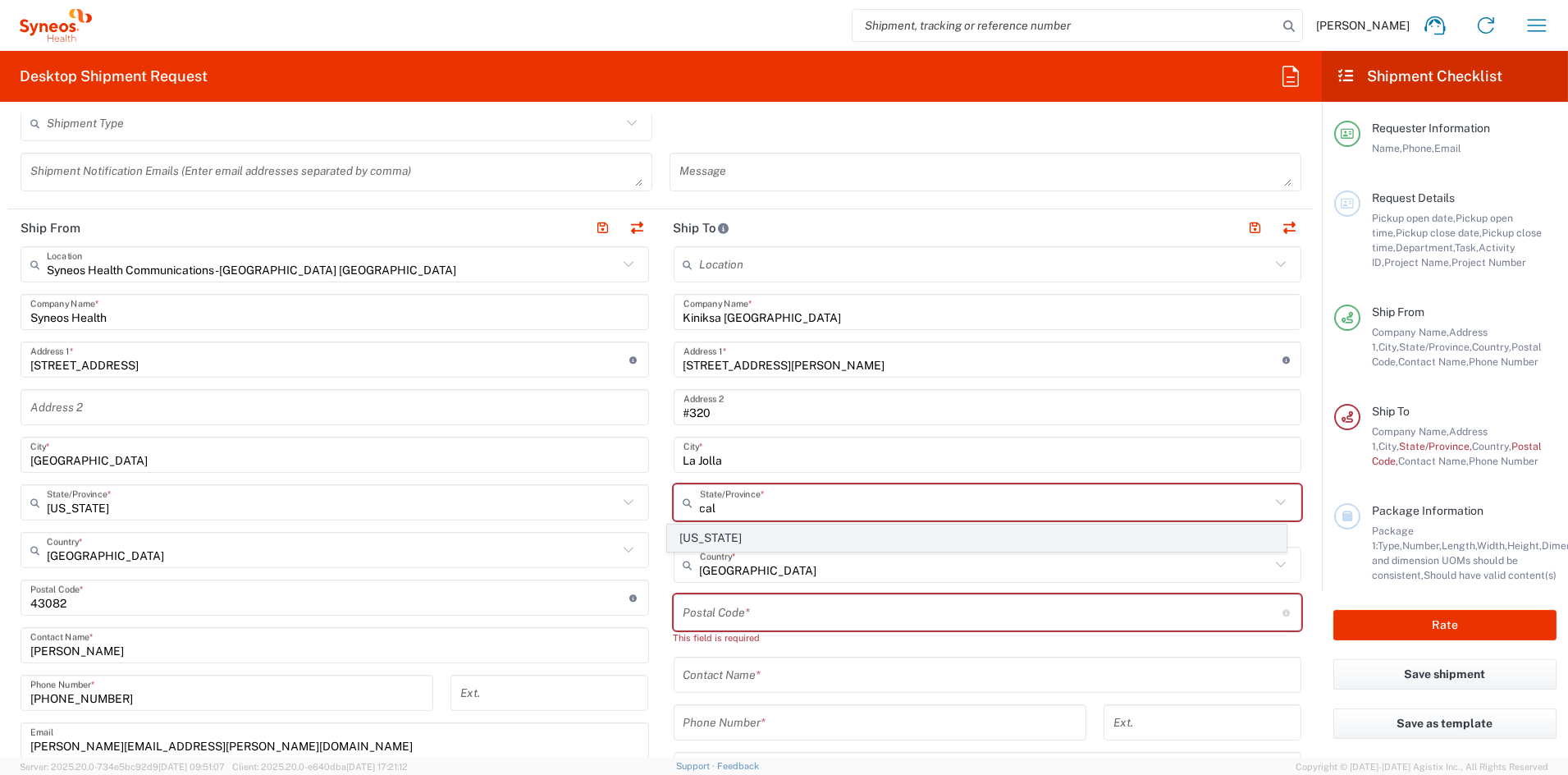
click at [695, 533] on span "[US_STATE]" at bounding box center [977, 538] width 618 height 25
type input "[US_STATE]"
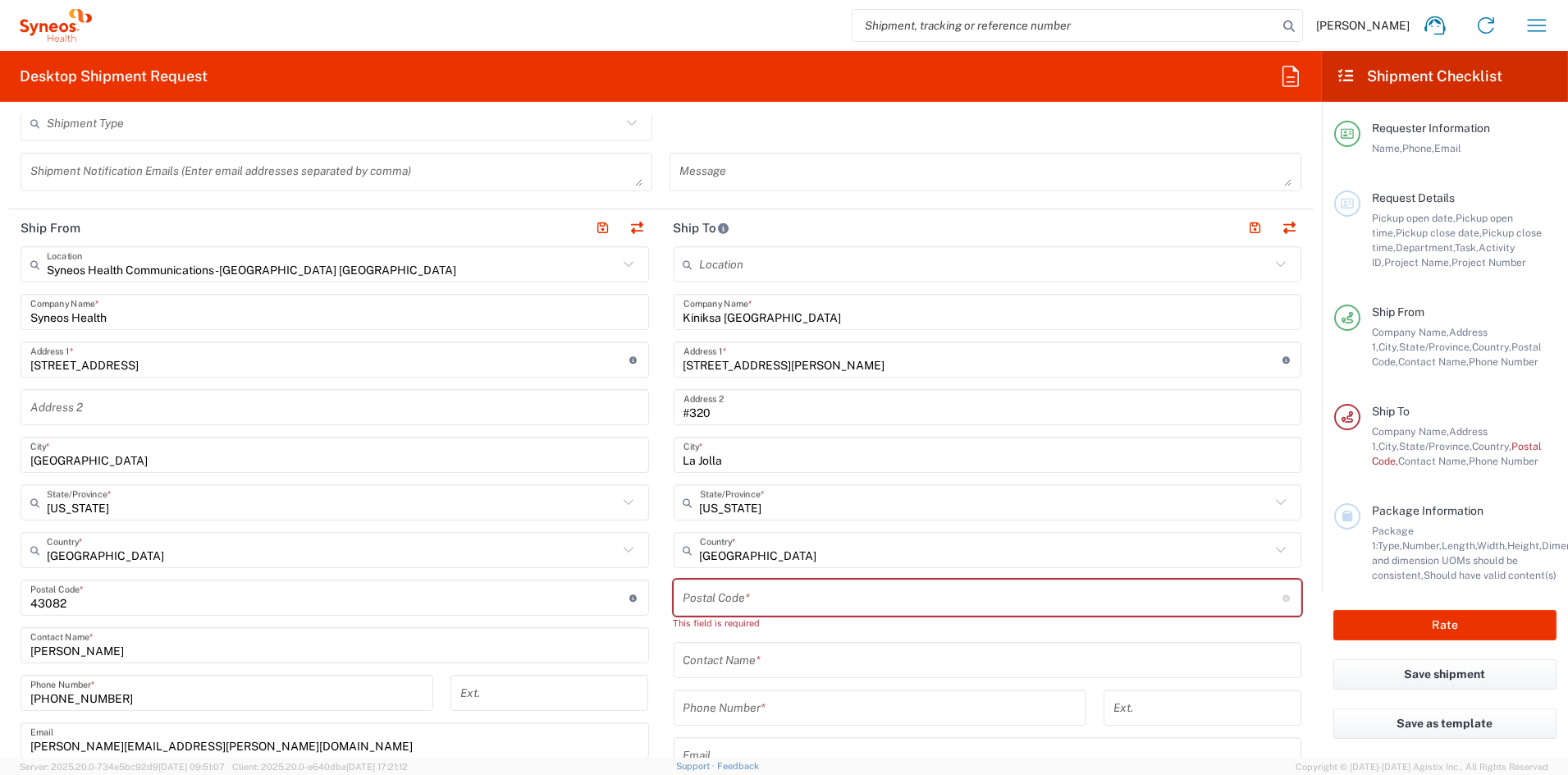
click at [724, 600] on input "undefined" at bounding box center [983, 597] width 599 height 28
paste input "92037"
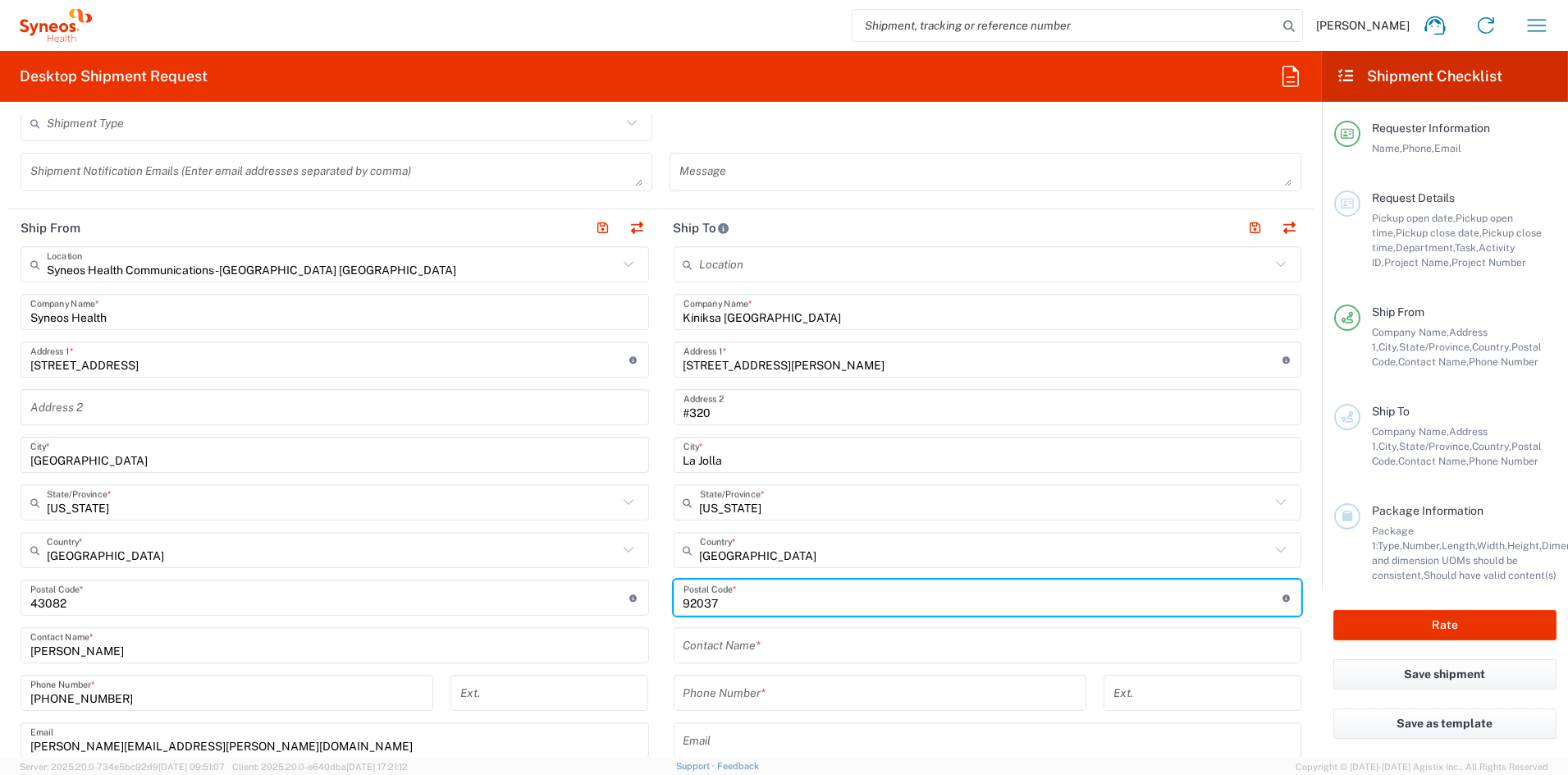
type input "92037"
click at [764, 641] on input "text" at bounding box center [988, 645] width 609 height 28
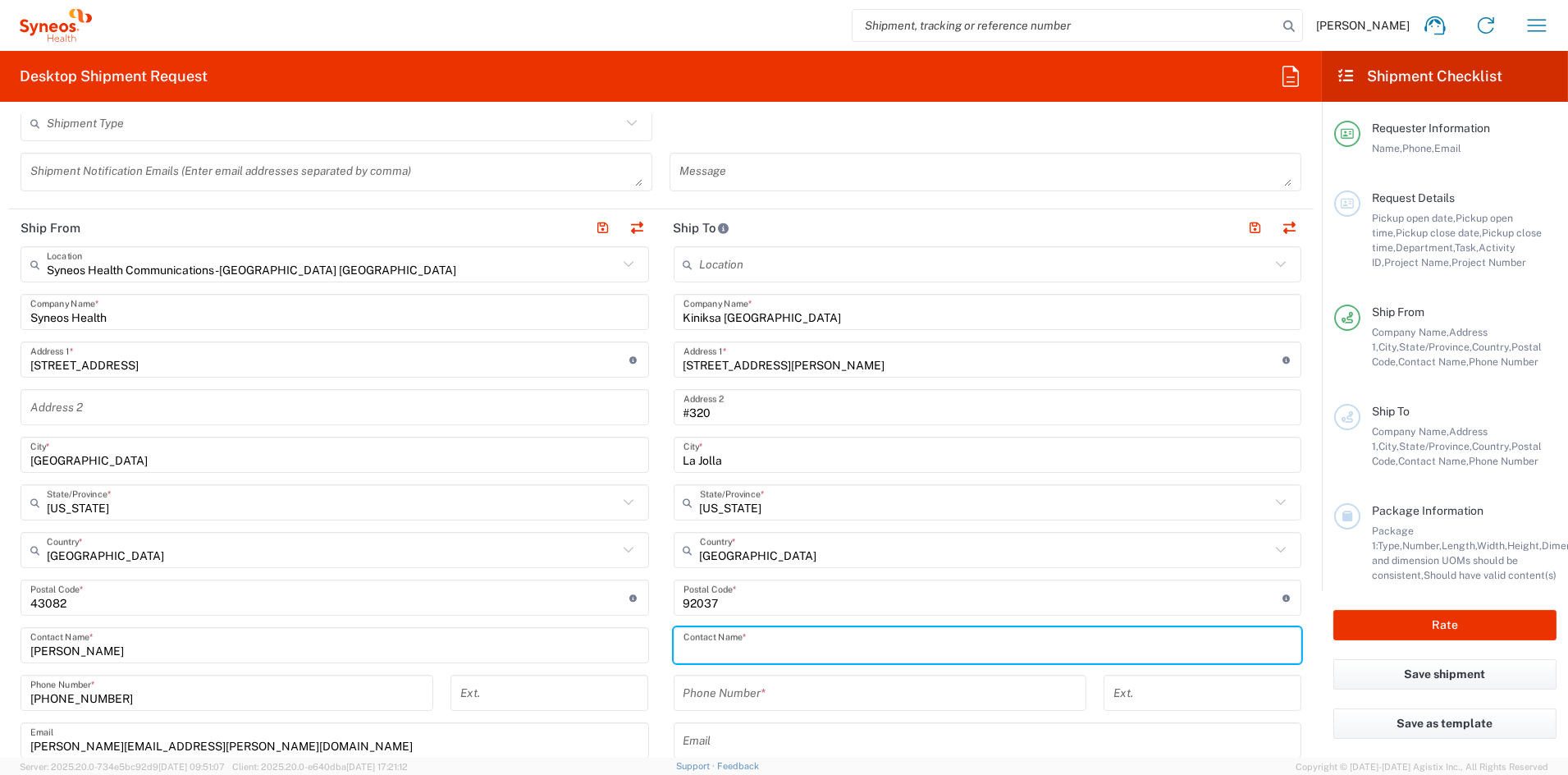
paste input "Jordan Esraelian"
type input "Jordan Esraelian"
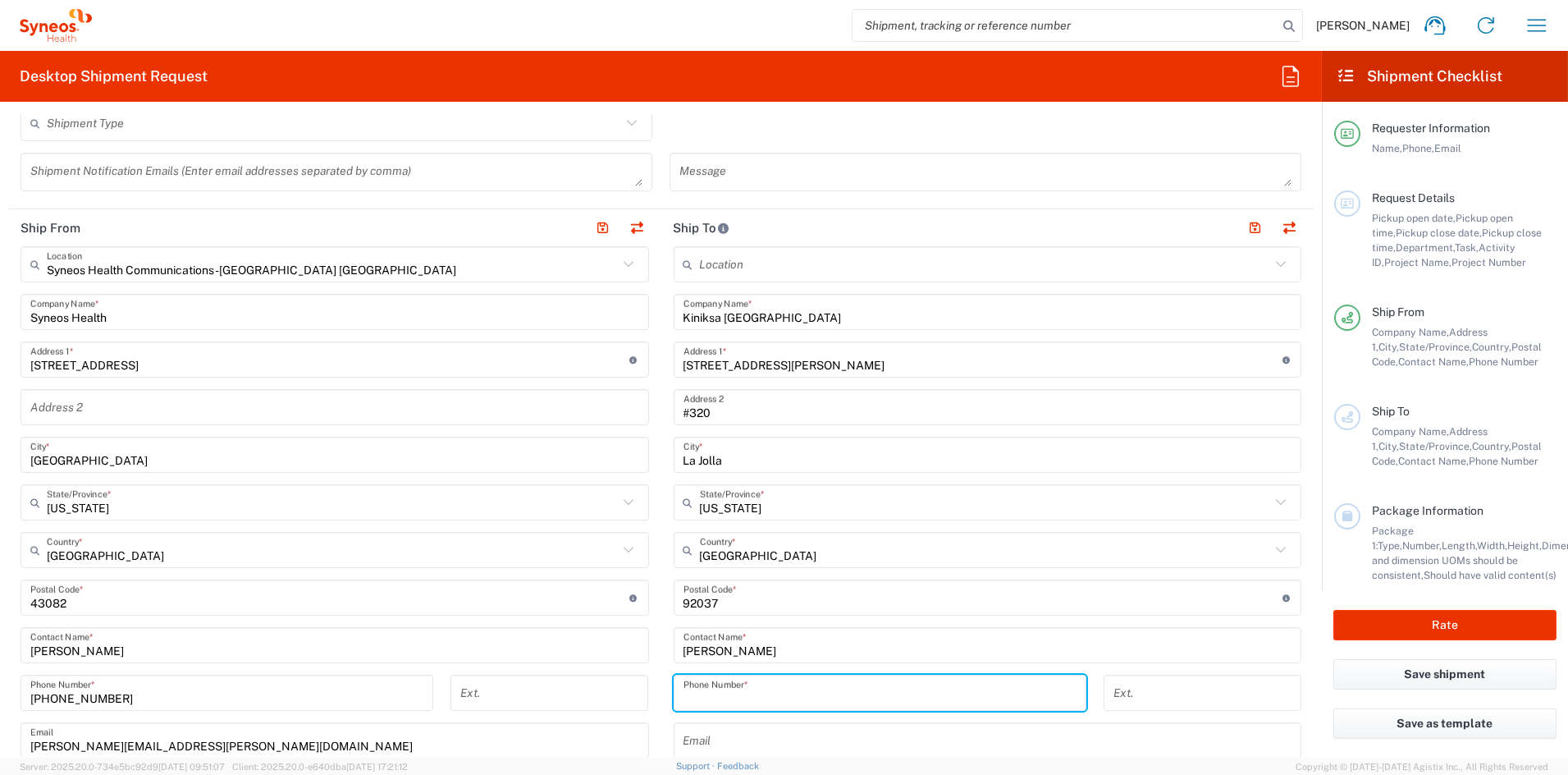
click at [746, 690] on input "tel" at bounding box center [880, 692] width 394 height 28
paste input "781-622-9564"
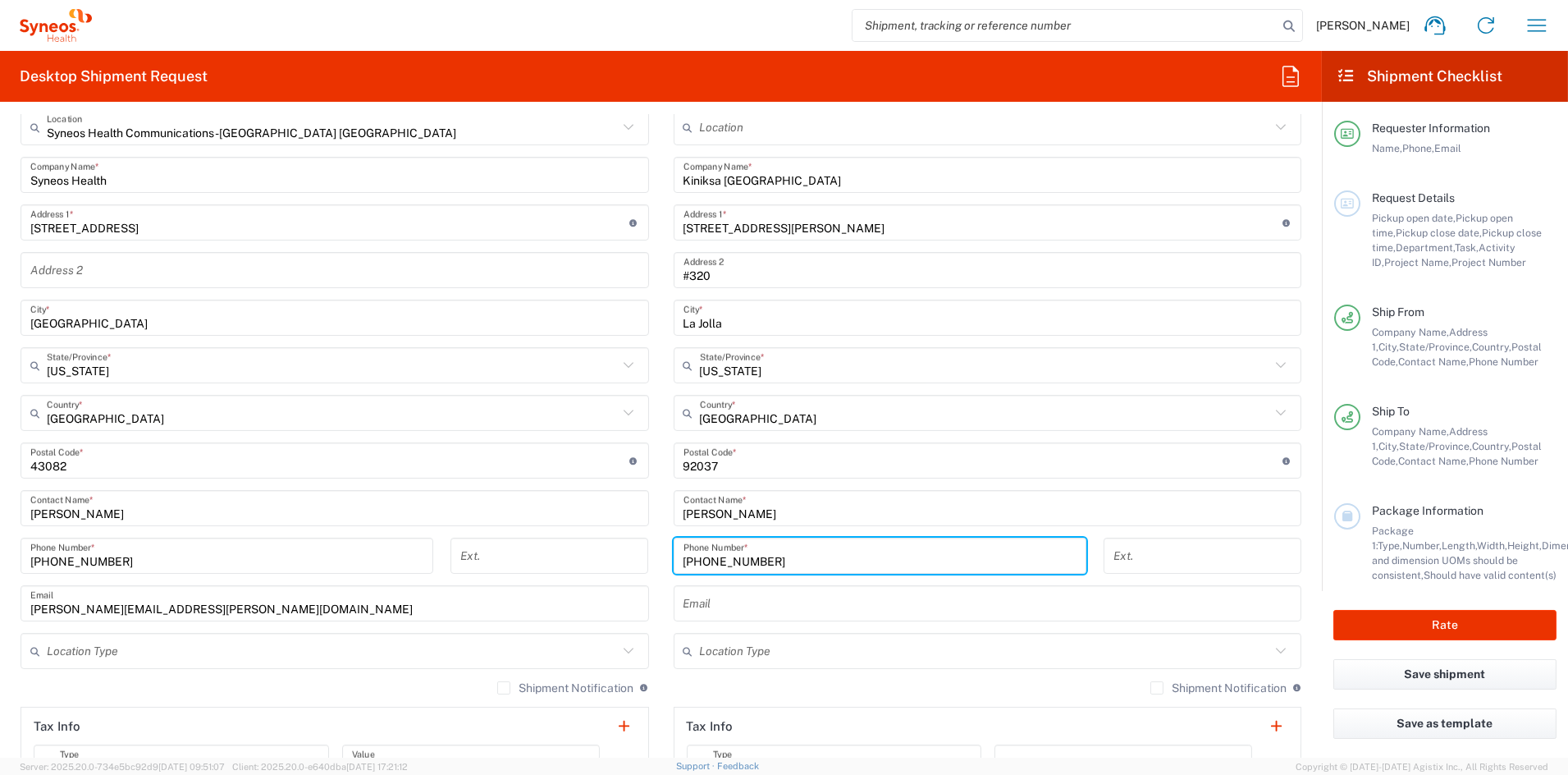
scroll to position [643, 0]
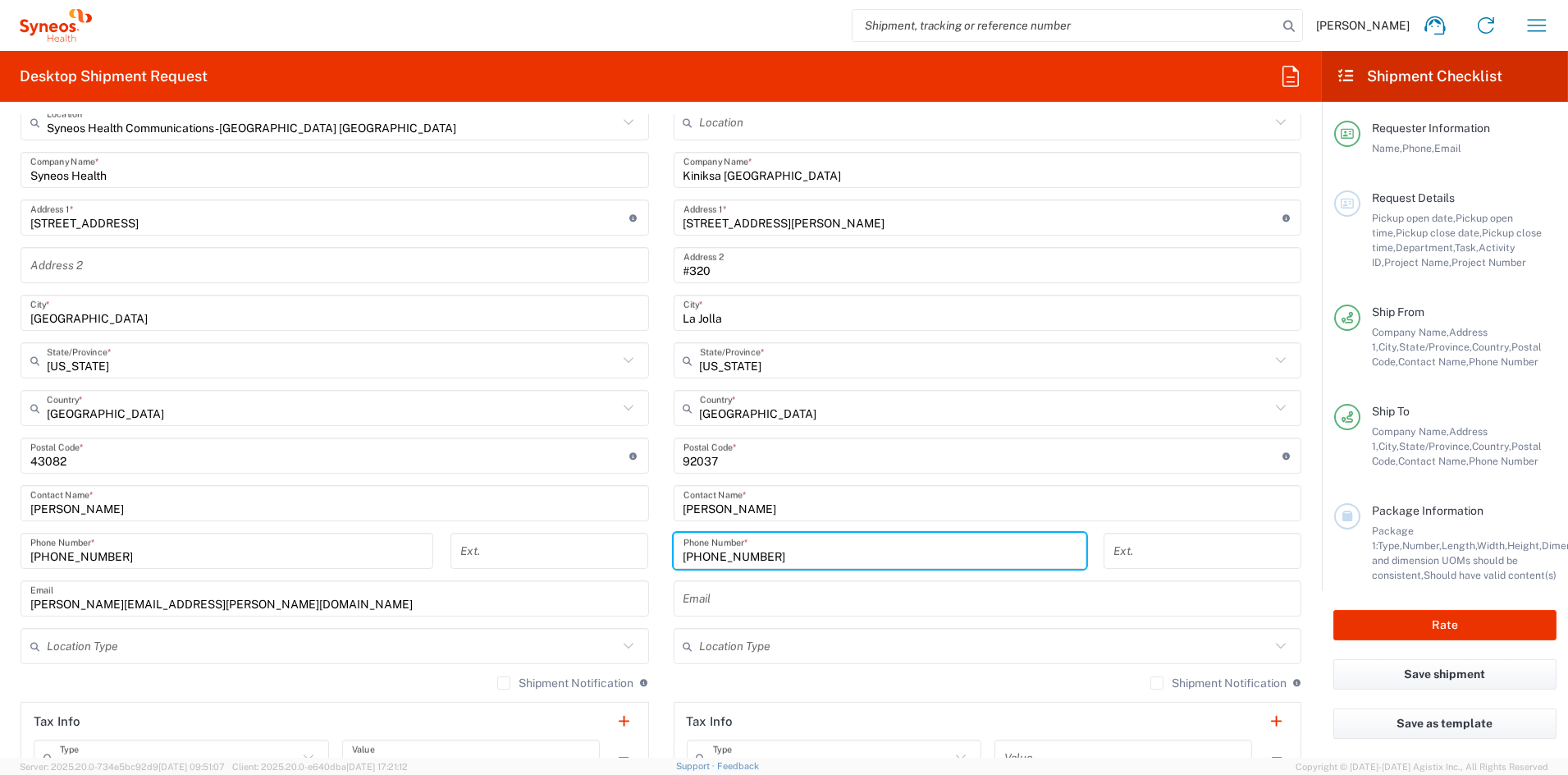
type input "781-622-9564"
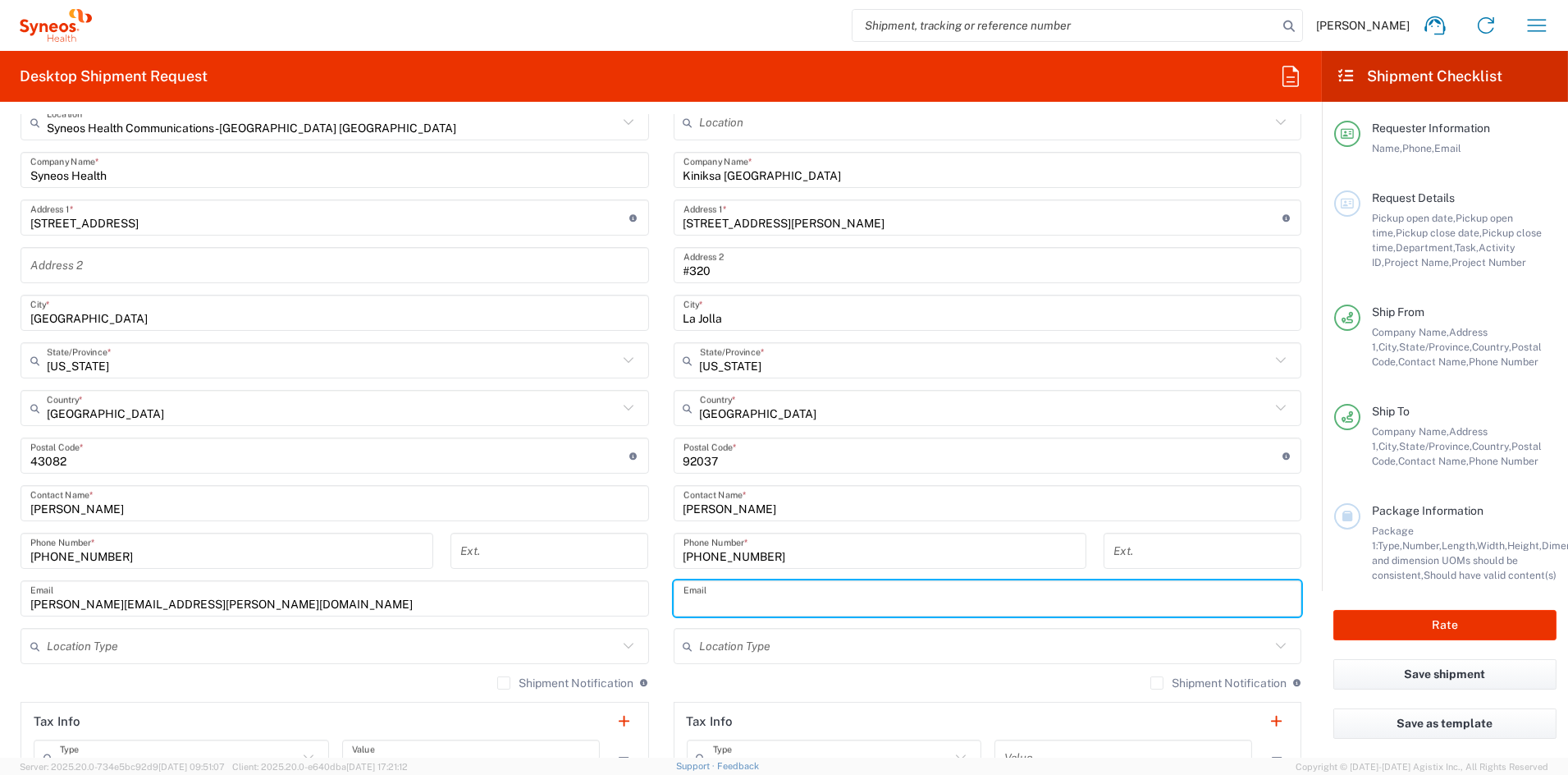
click at [719, 600] on input "text" at bounding box center [988, 598] width 609 height 28
paste input "jesraelian@Kiniksa.com"
type input "jesraelian@Kiniksa.com"
click at [778, 647] on input "text" at bounding box center [986, 646] width 571 height 28
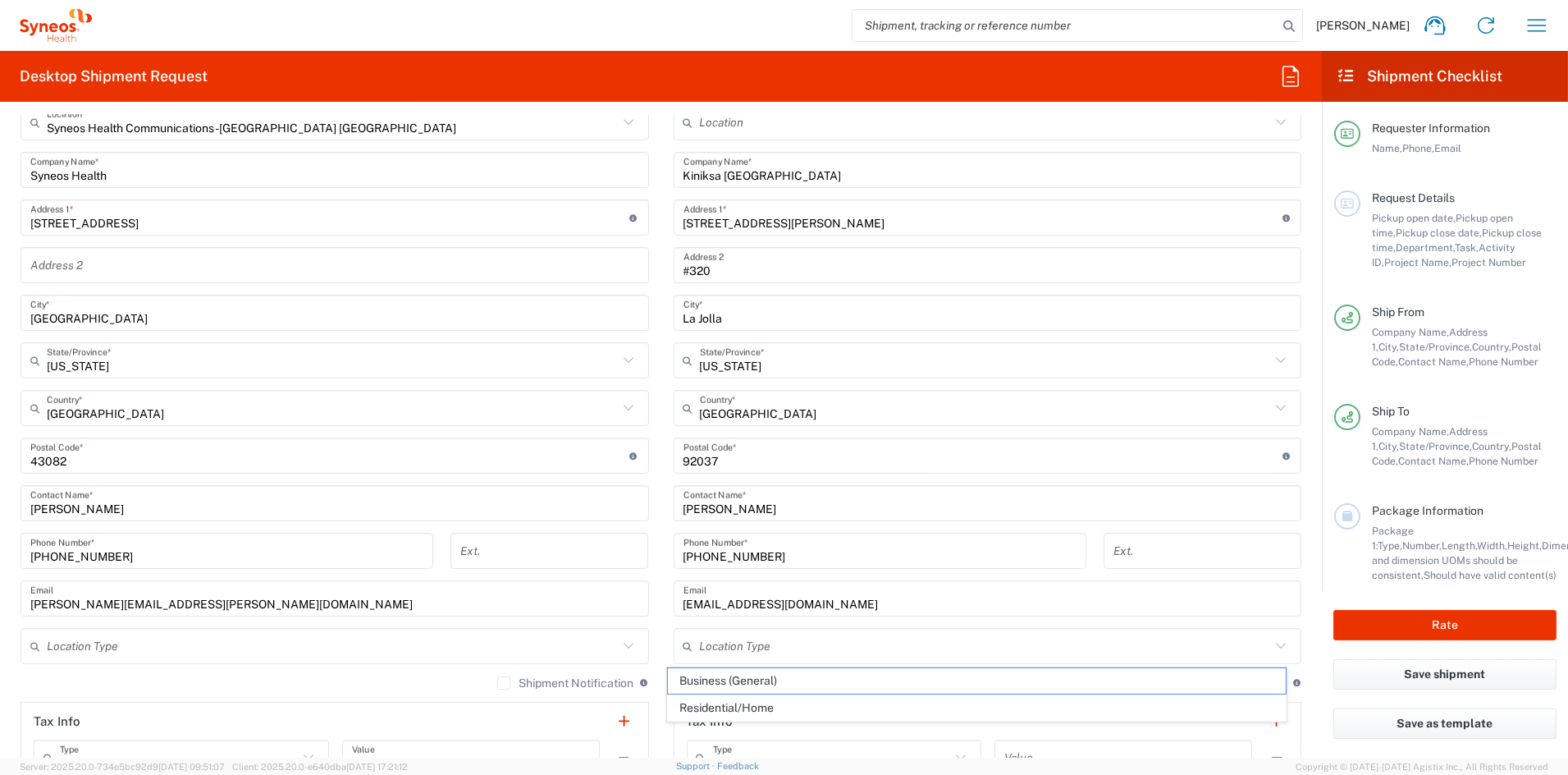
click at [755, 709] on span "Residential/Home" at bounding box center [977, 707] width 618 height 25
type input "Residential/Home"
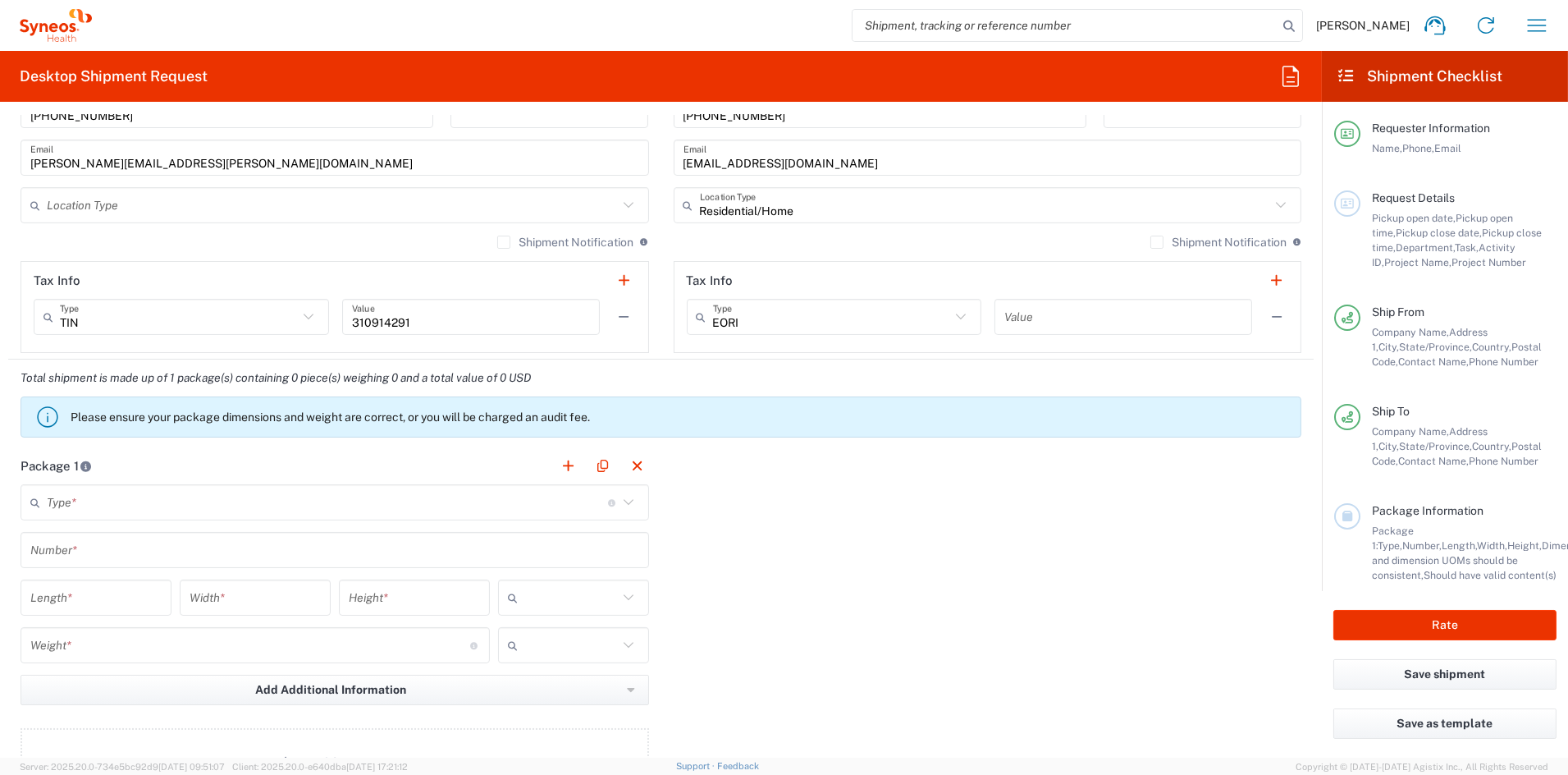
scroll to position [1098, 0]
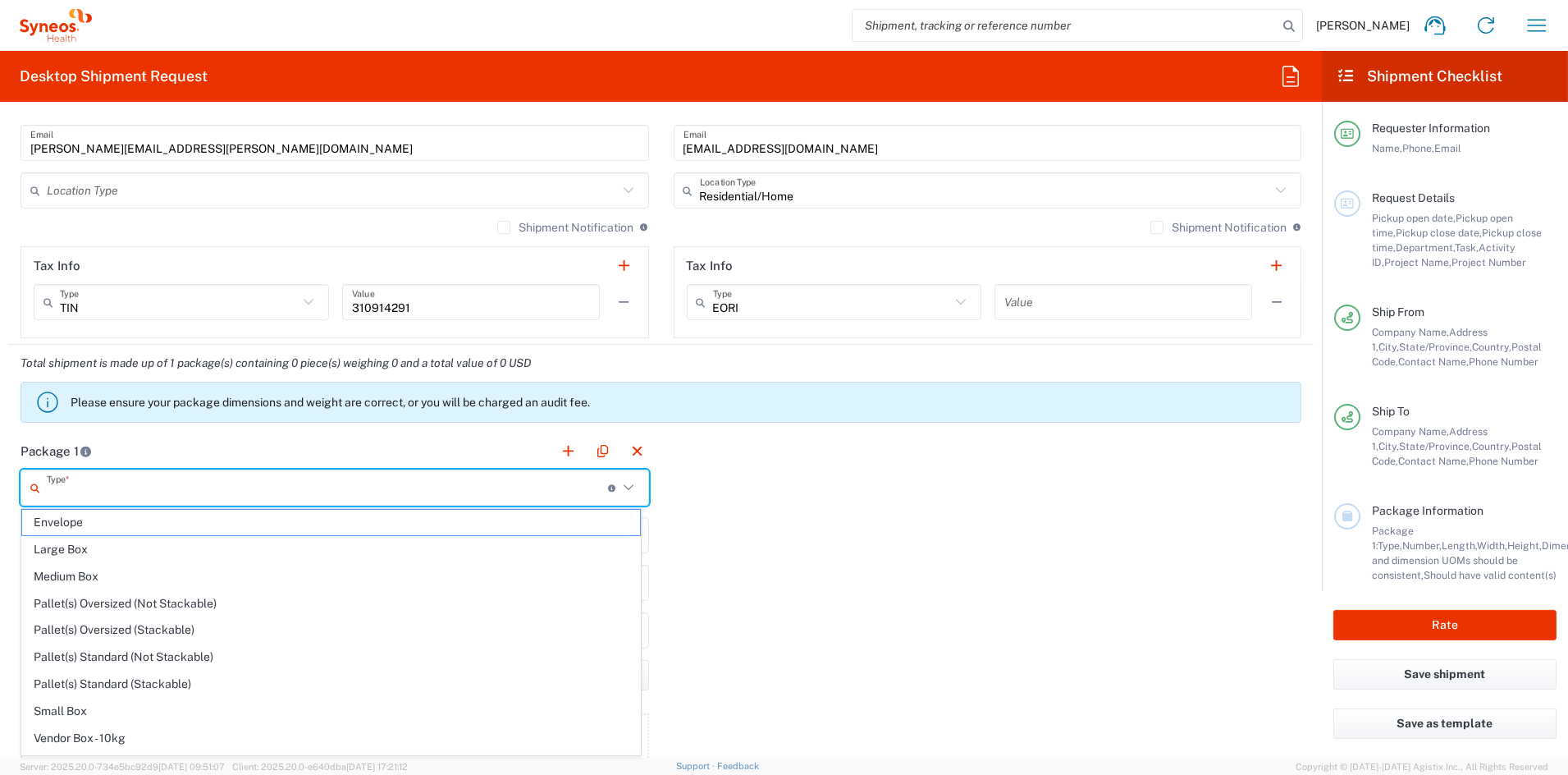
click at [104, 499] on input "text" at bounding box center [327, 488] width 561 height 28
drag, startPoint x: 83, startPoint y: 743, endPoint x: 82, endPoint y: 734, distance: 9.1
click at [82, 742] on span "Your Packaging" at bounding box center [331, 740] width 618 height 25
type input "Your Packaging"
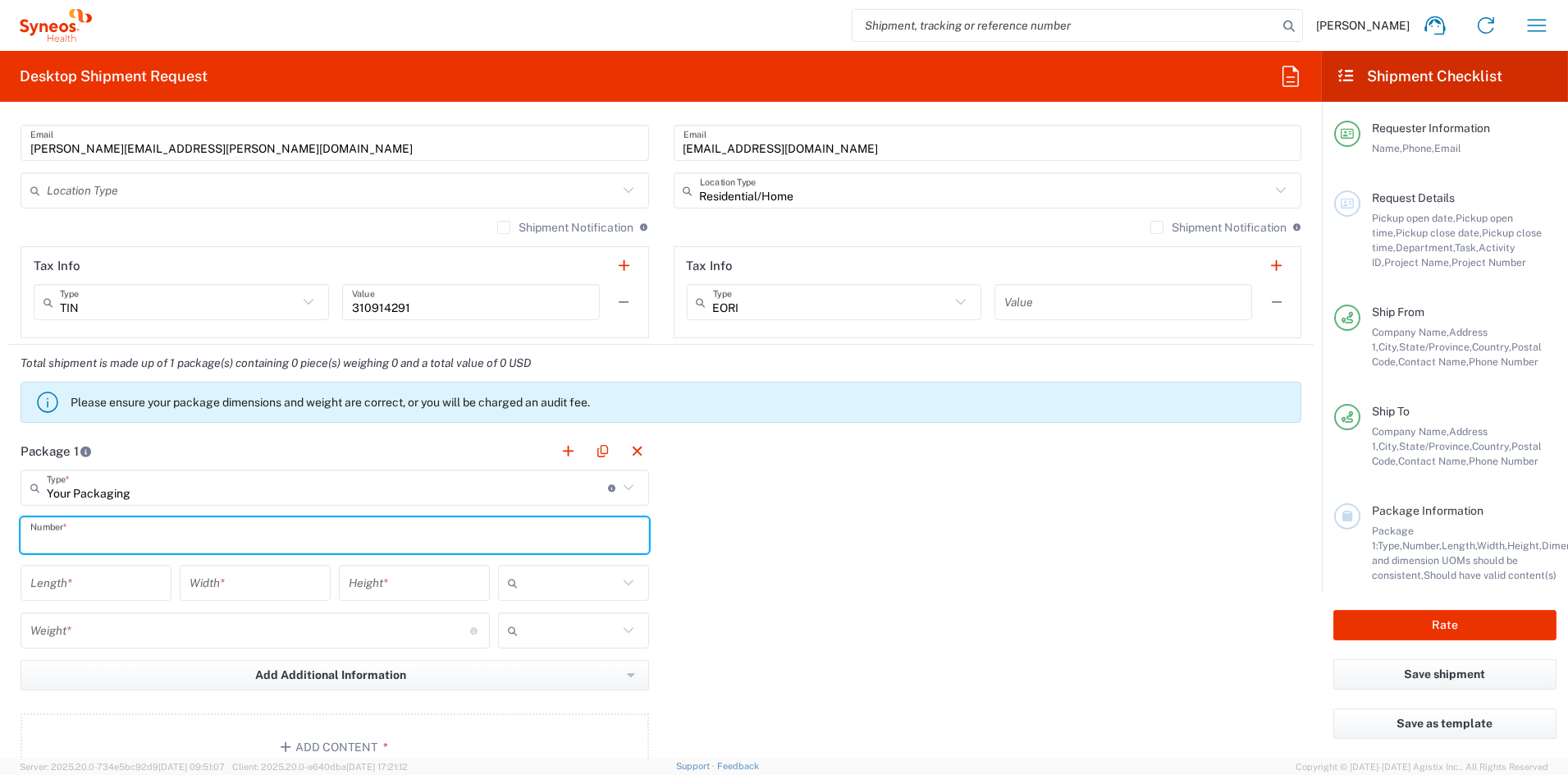
click at [87, 532] on input "text" at bounding box center [335, 535] width 609 height 28
type input "1"
click at [89, 575] on input "number" at bounding box center [96, 583] width 131 height 28
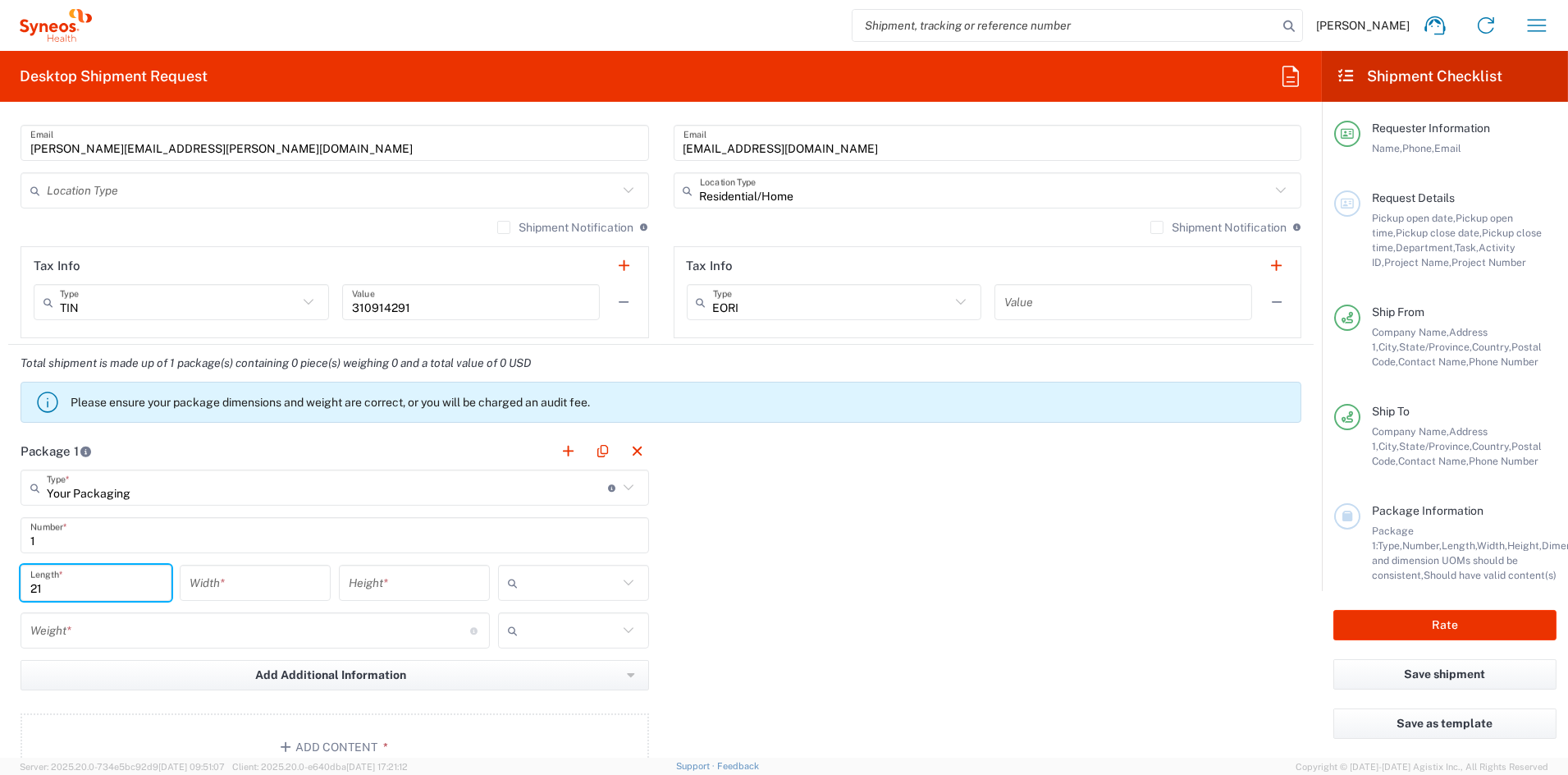
type input "21"
type input "15"
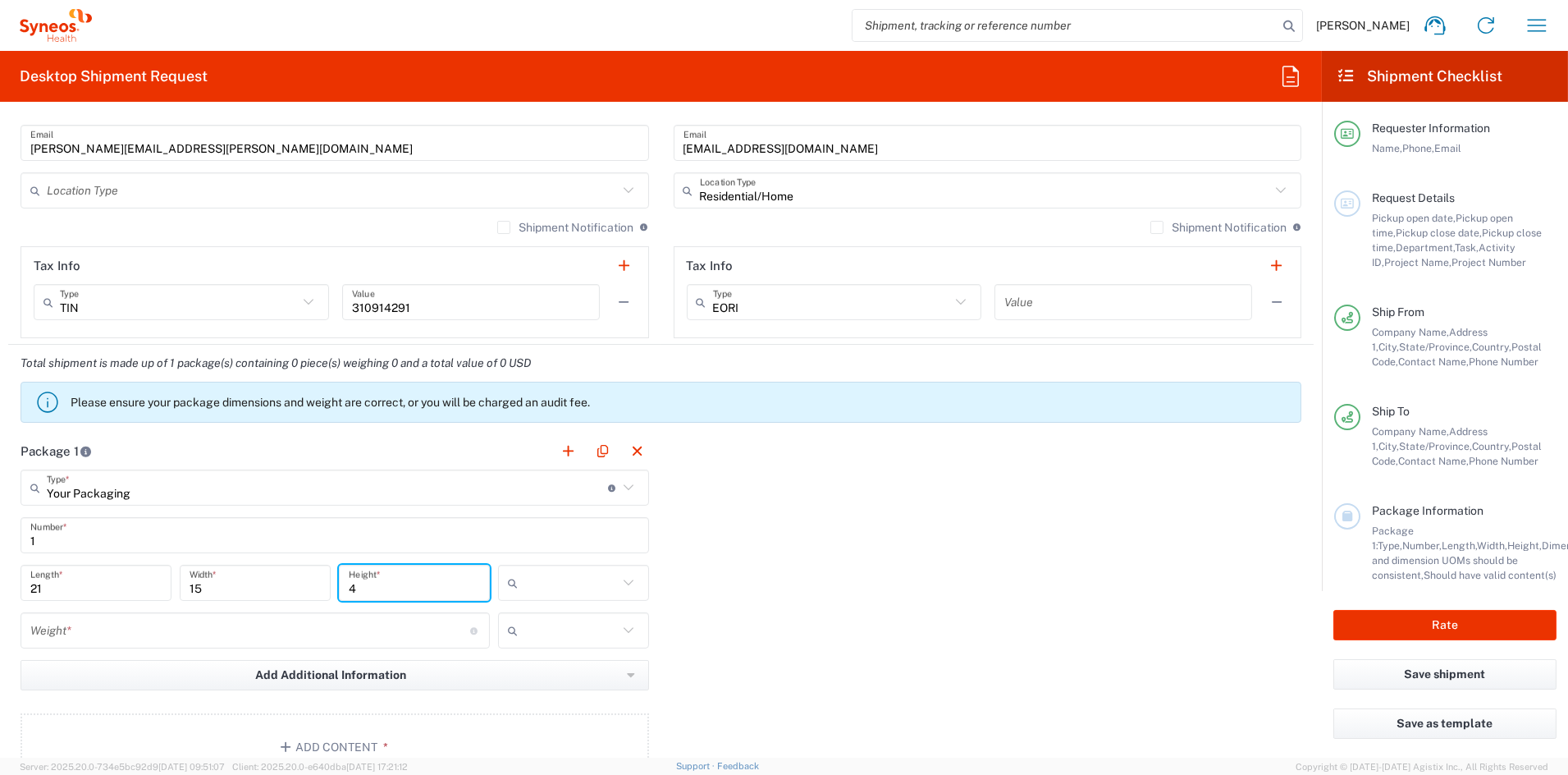
type input "4"
drag, startPoint x: 553, startPoint y: 681, endPoint x: 524, endPoint y: 669, distance: 31.4
click at [550, 679] on span "in" at bounding box center [566, 671] width 146 height 25
type input "in"
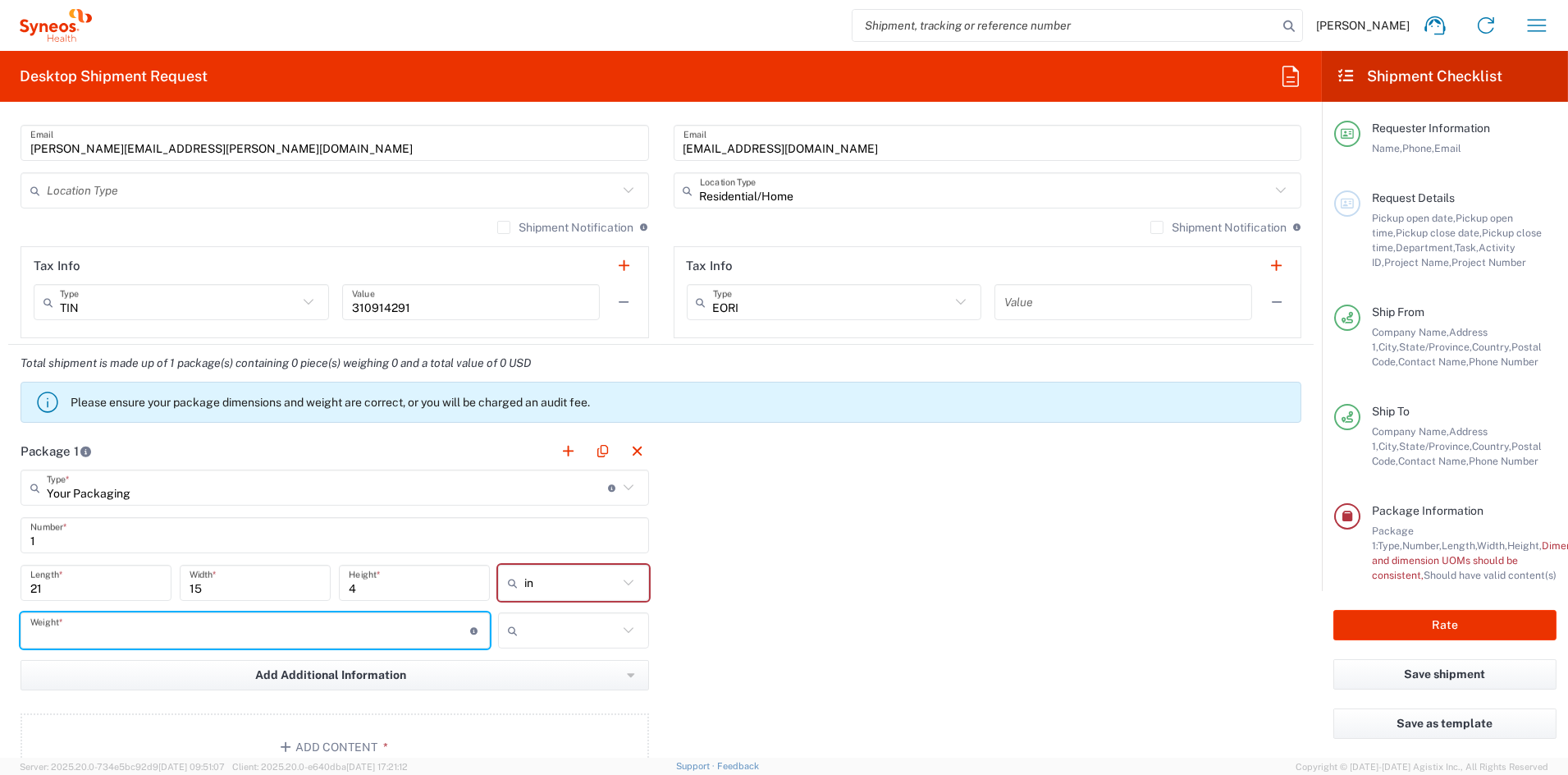
click at [128, 631] on input "number" at bounding box center [250, 630] width 440 height 28
type input "6"
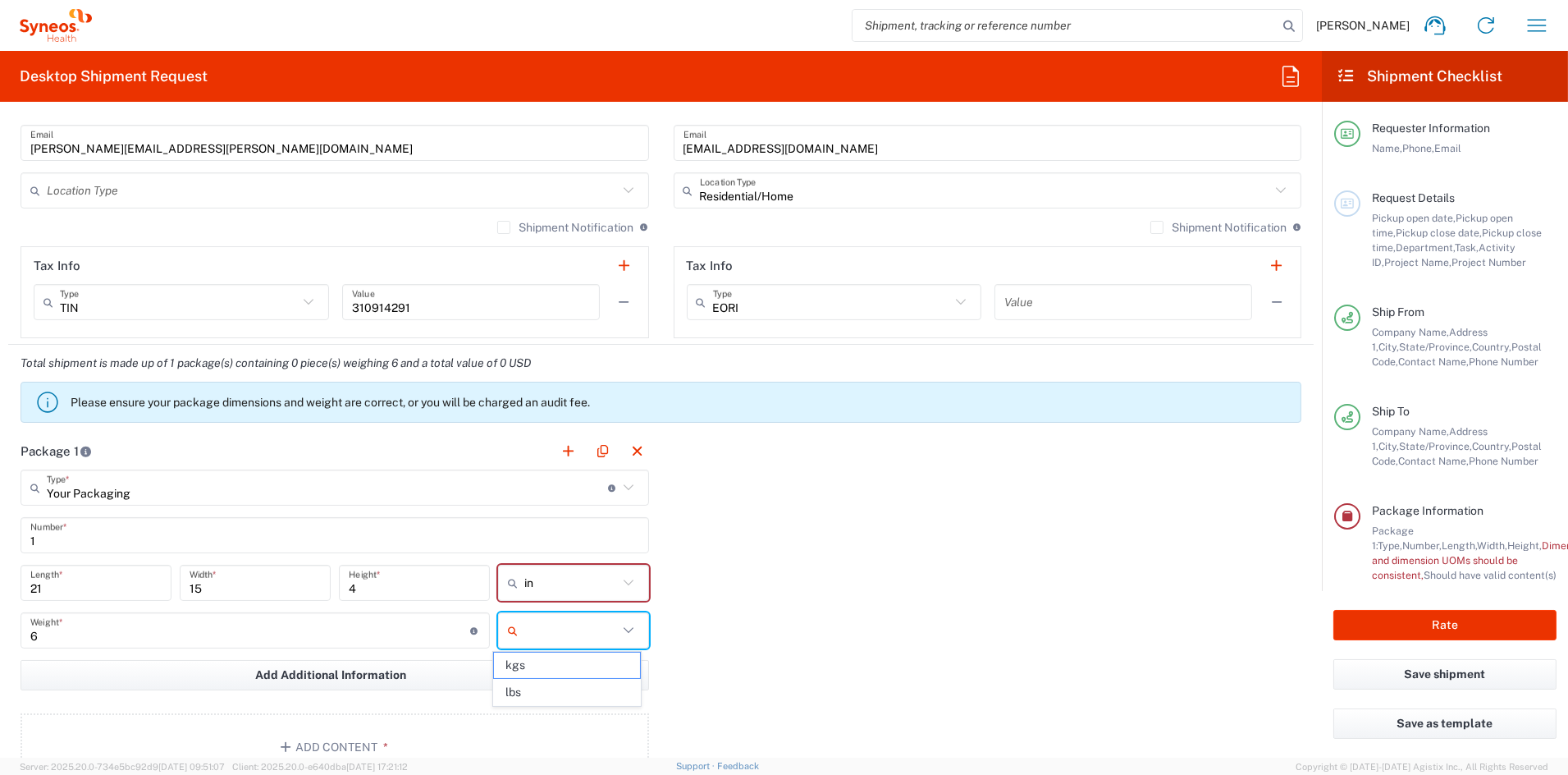
click at [555, 632] on input "text" at bounding box center [571, 630] width 93 height 26
click at [550, 690] on span "lbs" at bounding box center [566, 691] width 146 height 25
type input "lbs"
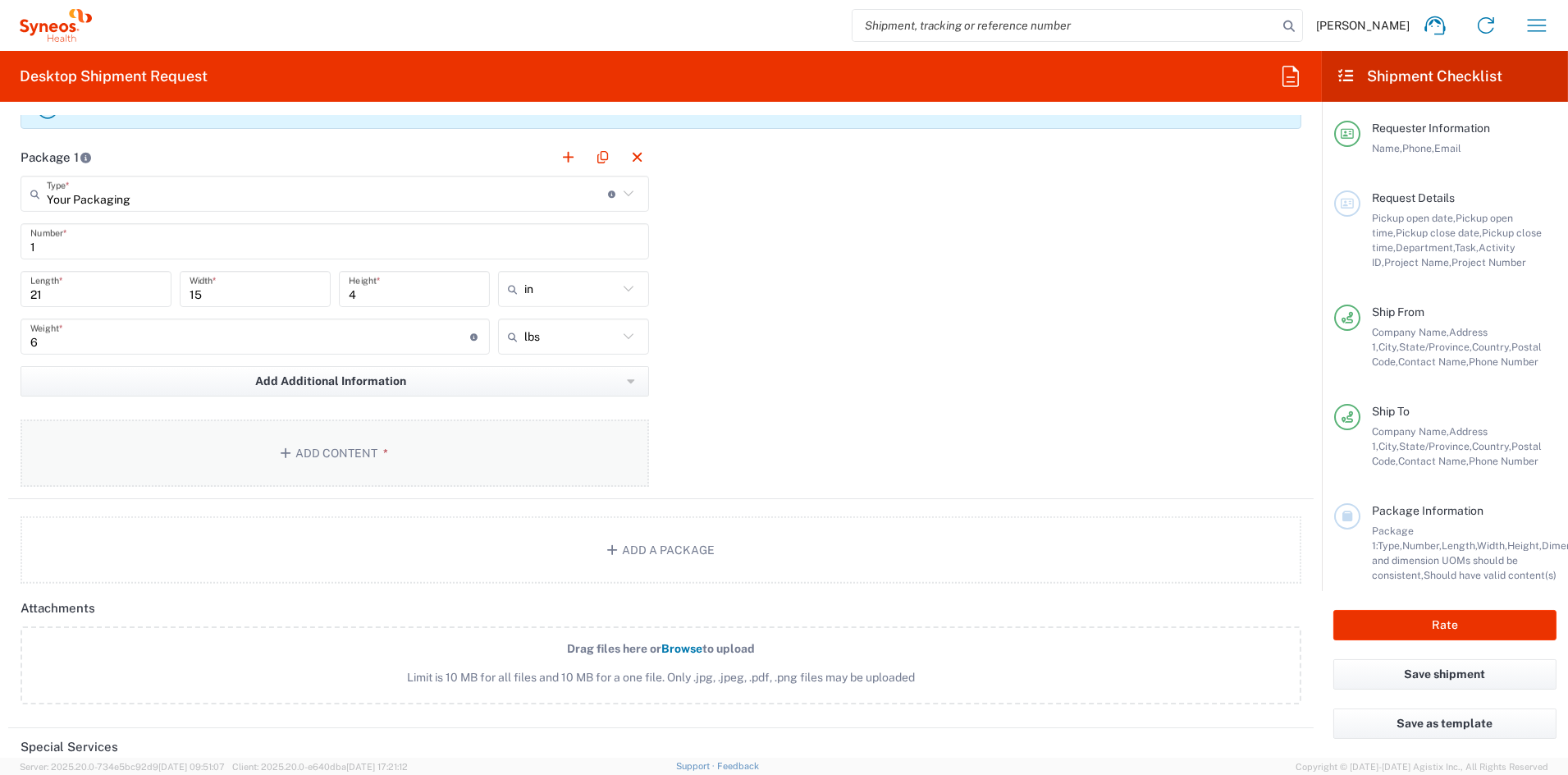
scroll to position [1402, 0]
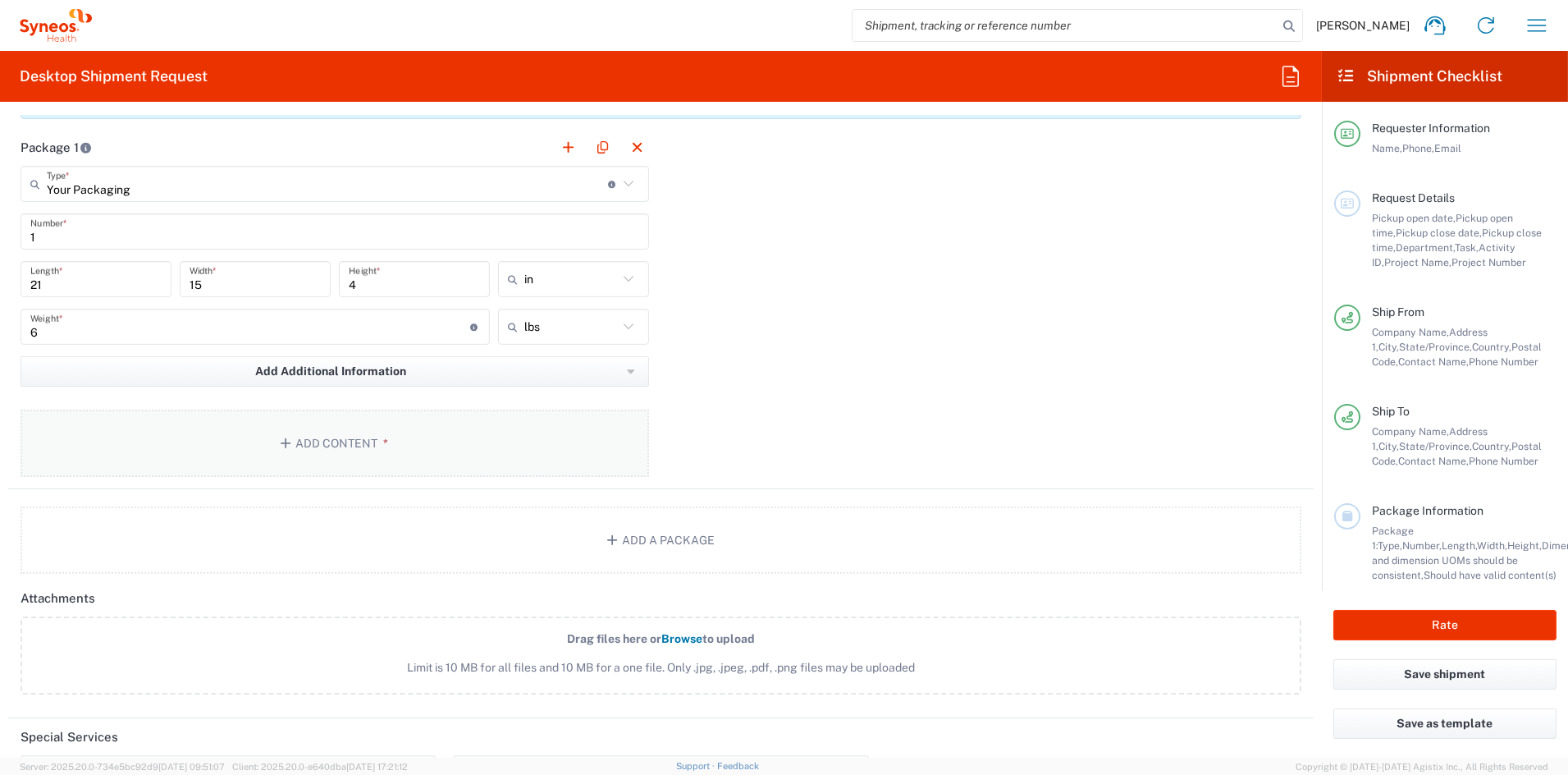
click at [316, 432] on button "Add Content *" at bounding box center [335, 444] width 628 height 67
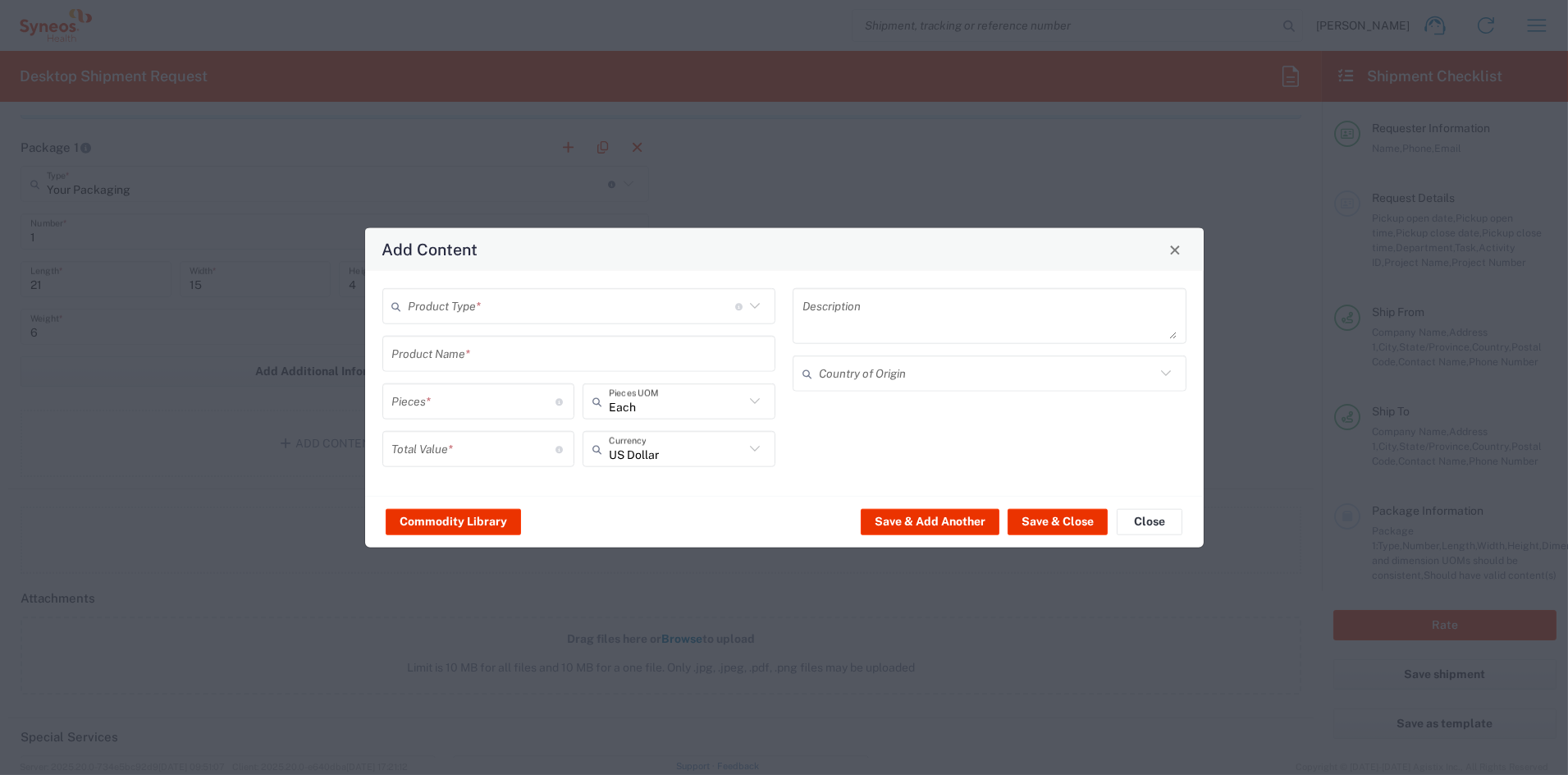
click at [476, 303] on input "text" at bounding box center [572, 306] width 326 height 28
click at [448, 349] on span "Documents" at bounding box center [579, 341] width 390 height 25
type input "Documents"
type input "1"
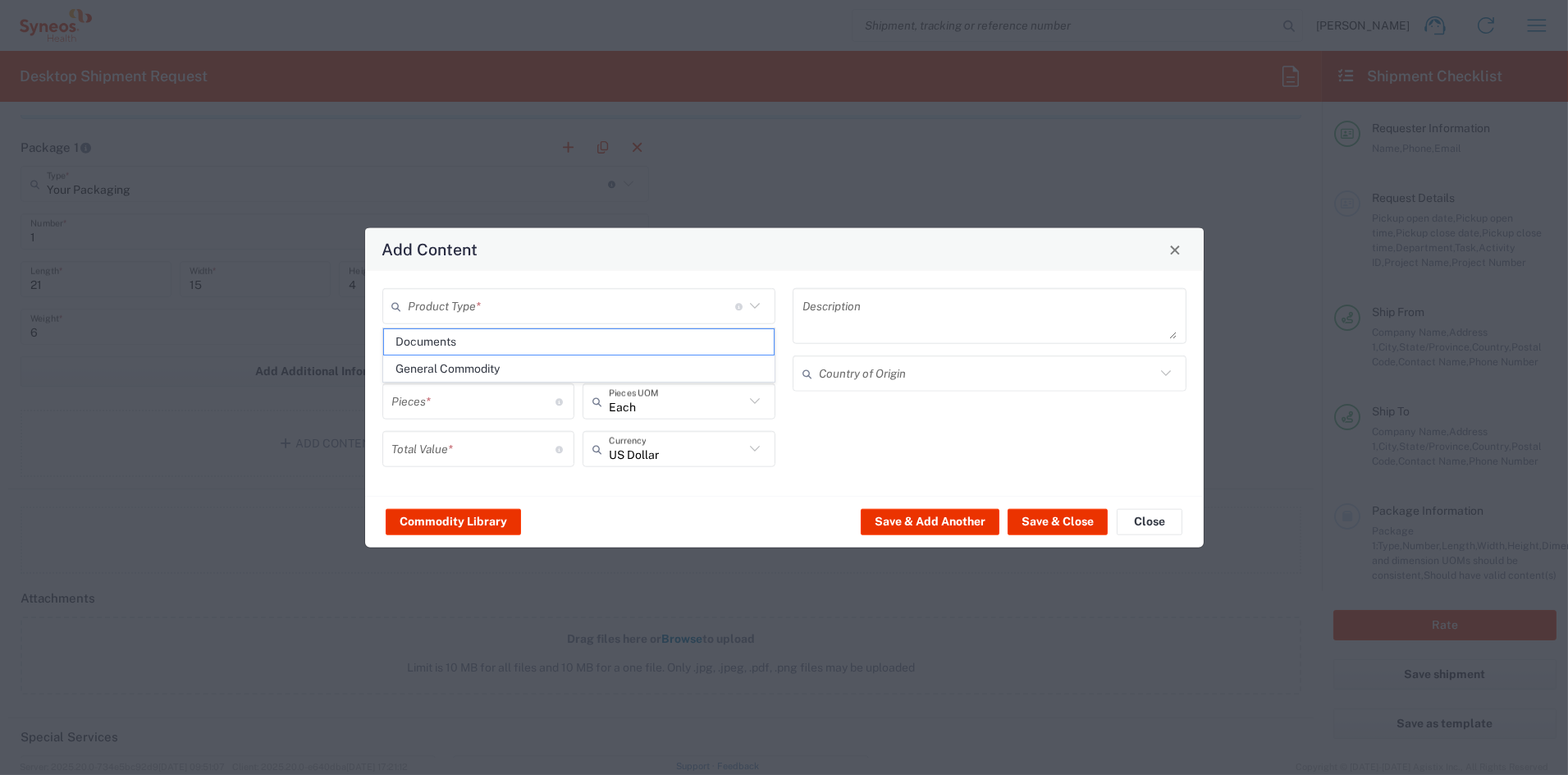
type input "1"
type textarea "Documents"
drag, startPoint x: 421, startPoint y: 402, endPoint x: 312, endPoint y: 400, distance: 109.0
click at [312, 400] on div "Add Content Documents Product Type * Document: Paper document generated interna…" at bounding box center [784, 388] width 1568 height 775
type input "4"
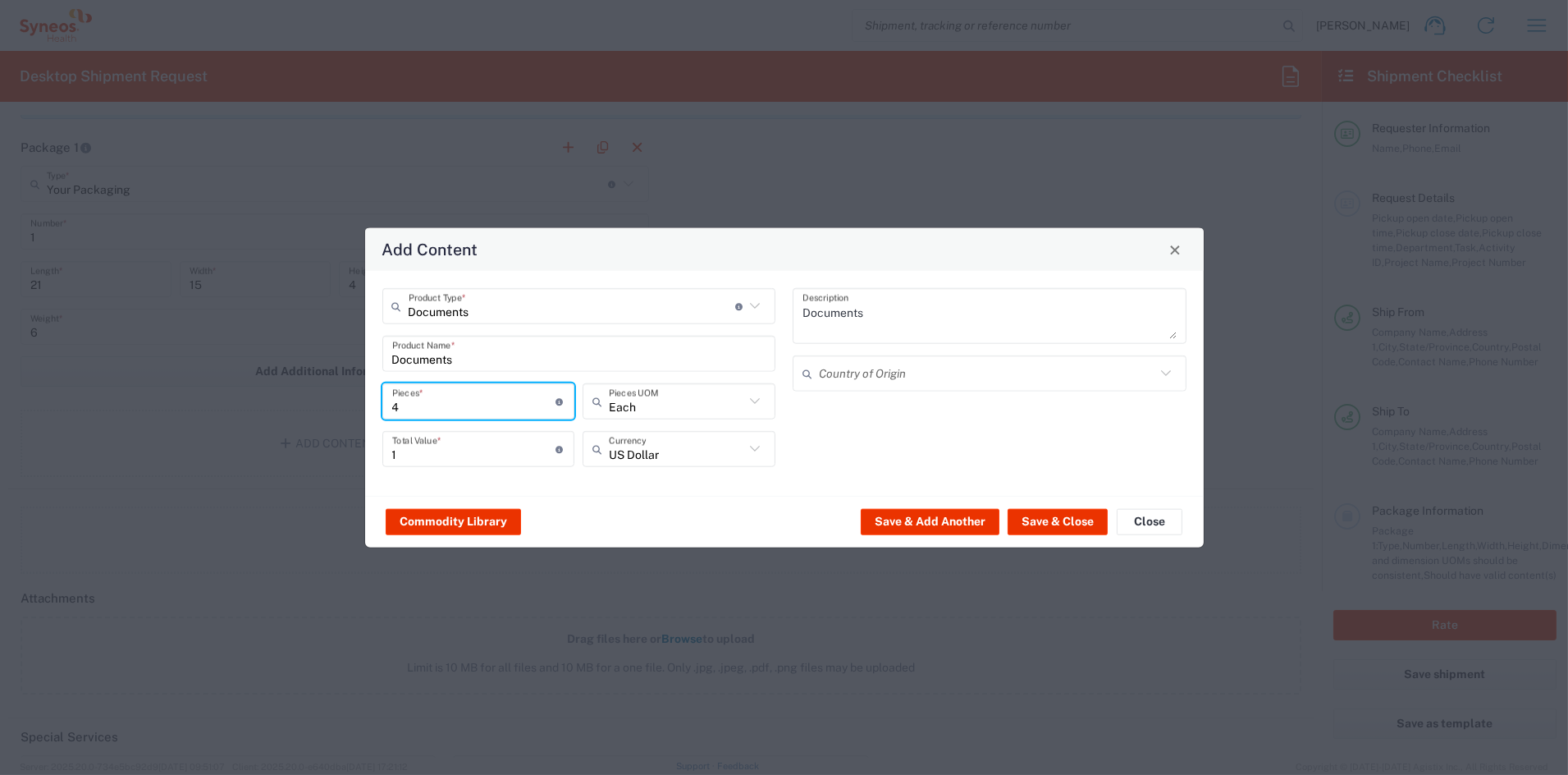
type input "4"
type input "40"
drag, startPoint x: 426, startPoint y: 451, endPoint x: 360, endPoint y: 451, distance: 66.0
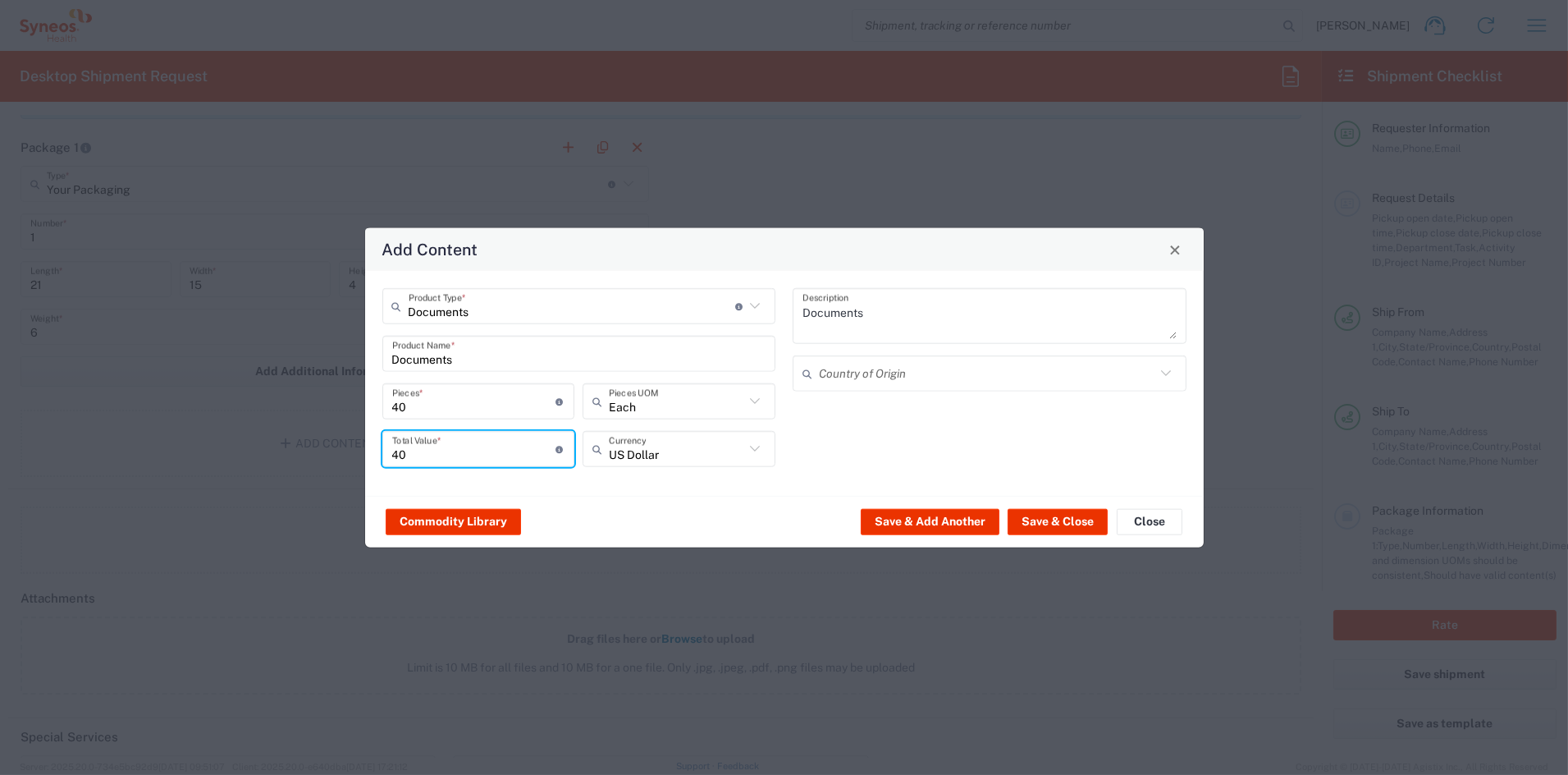
click at [360, 451] on div "Add Content Documents Product Type * Document: Paper document generated interna…" at bounding box center [784, 388] width 1568 height 775
click at [1062, 524] on button "Save & Close" at bounding box center [1058, 521] width 100 height 26
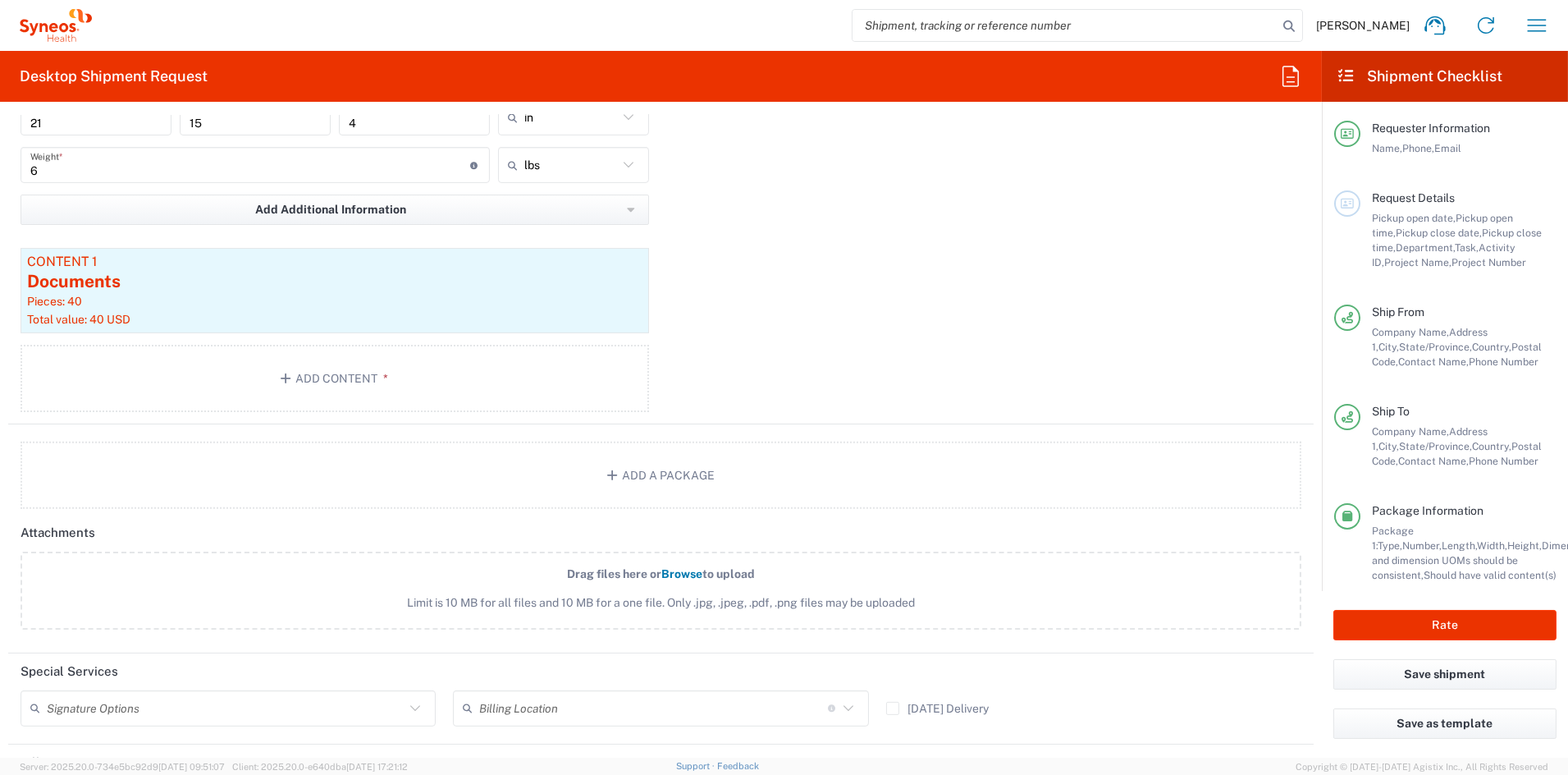
scroll to position [1522, 0]
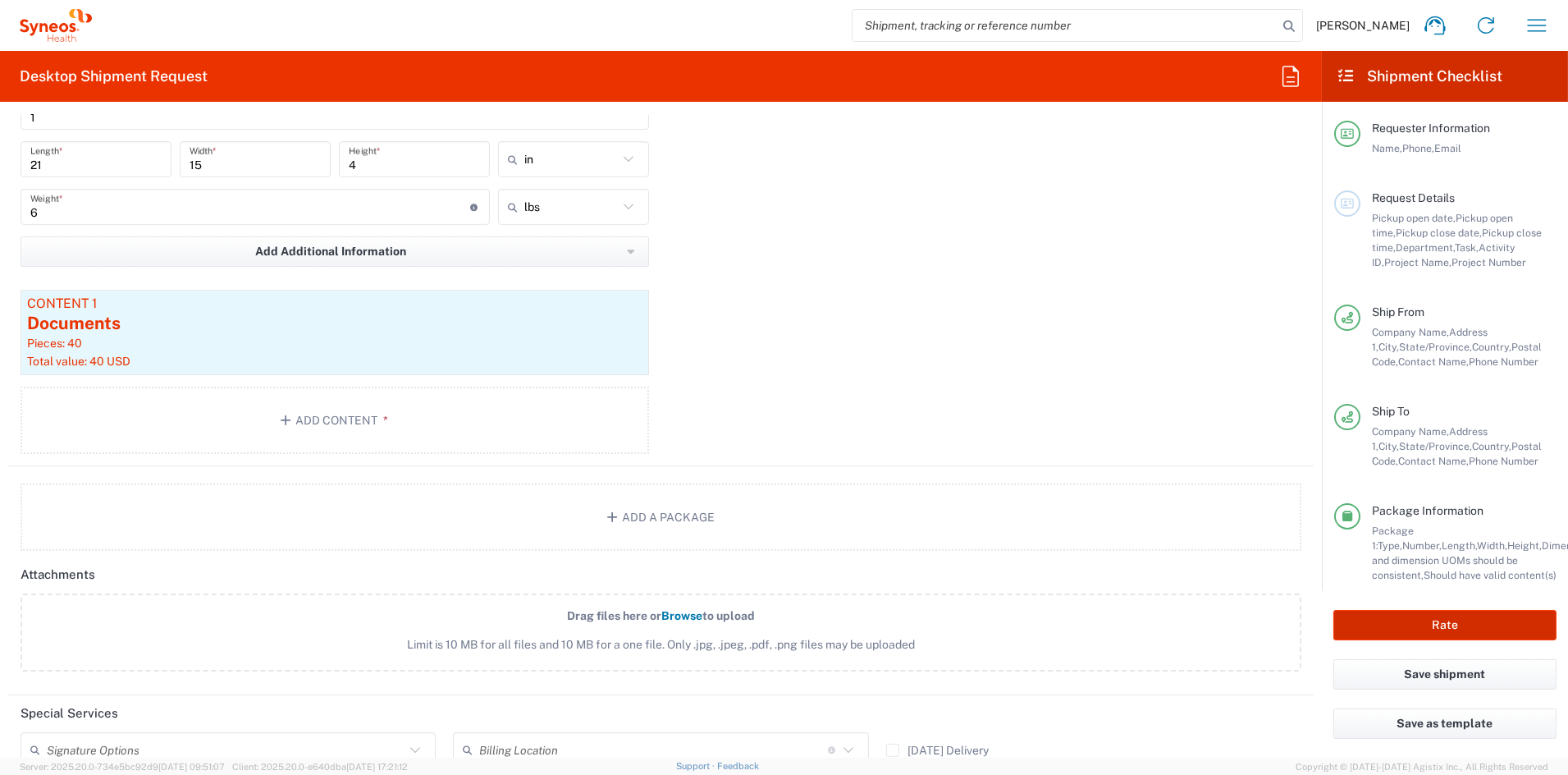
click at [1430, 619] on button "Rate" at bounding box center [1445, 625] width 224 height 30
type input "7065175"
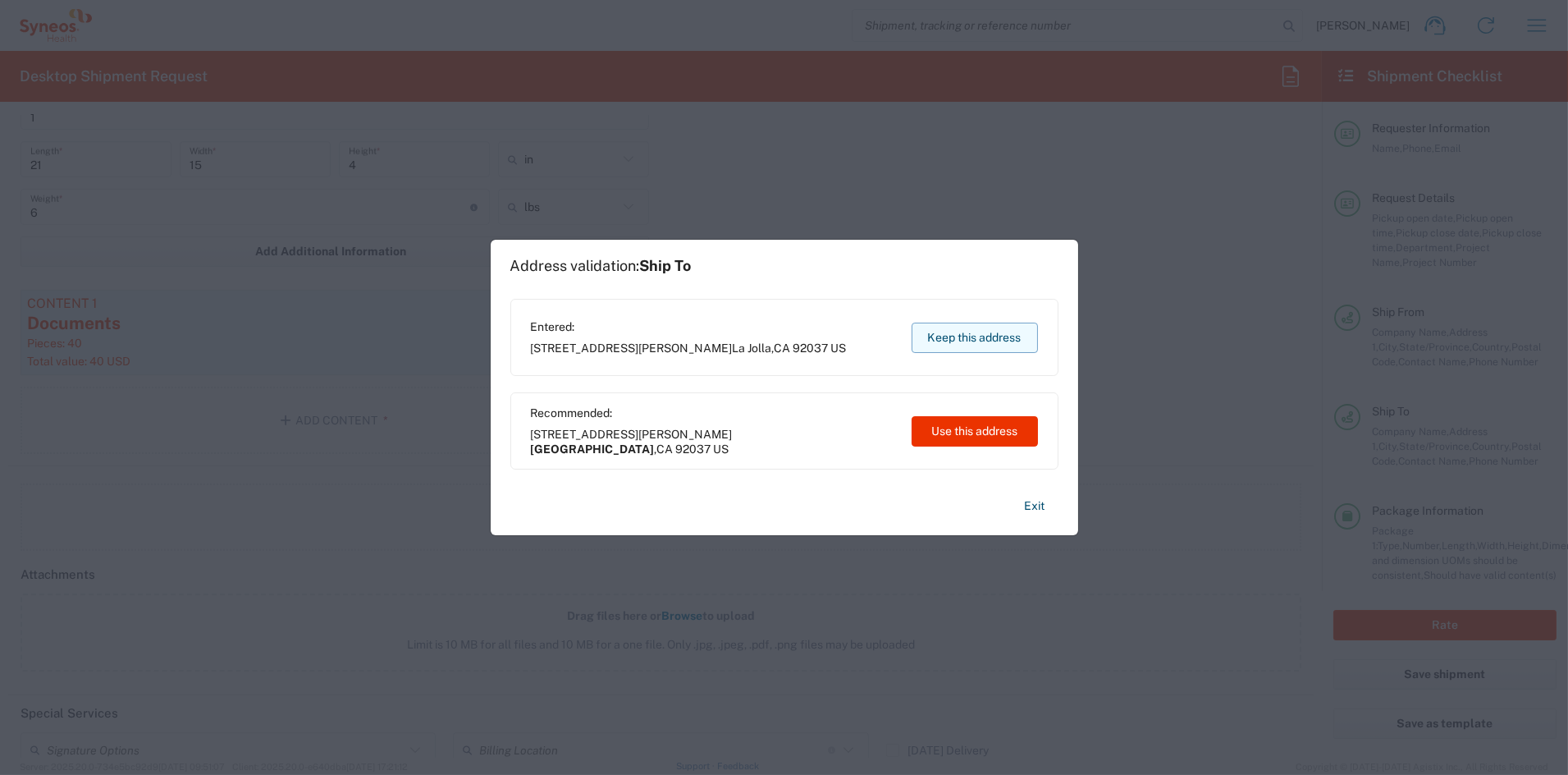
click at [973, 340] on button "Keep this address" at bounding box center [975, 337] width 126 height 30
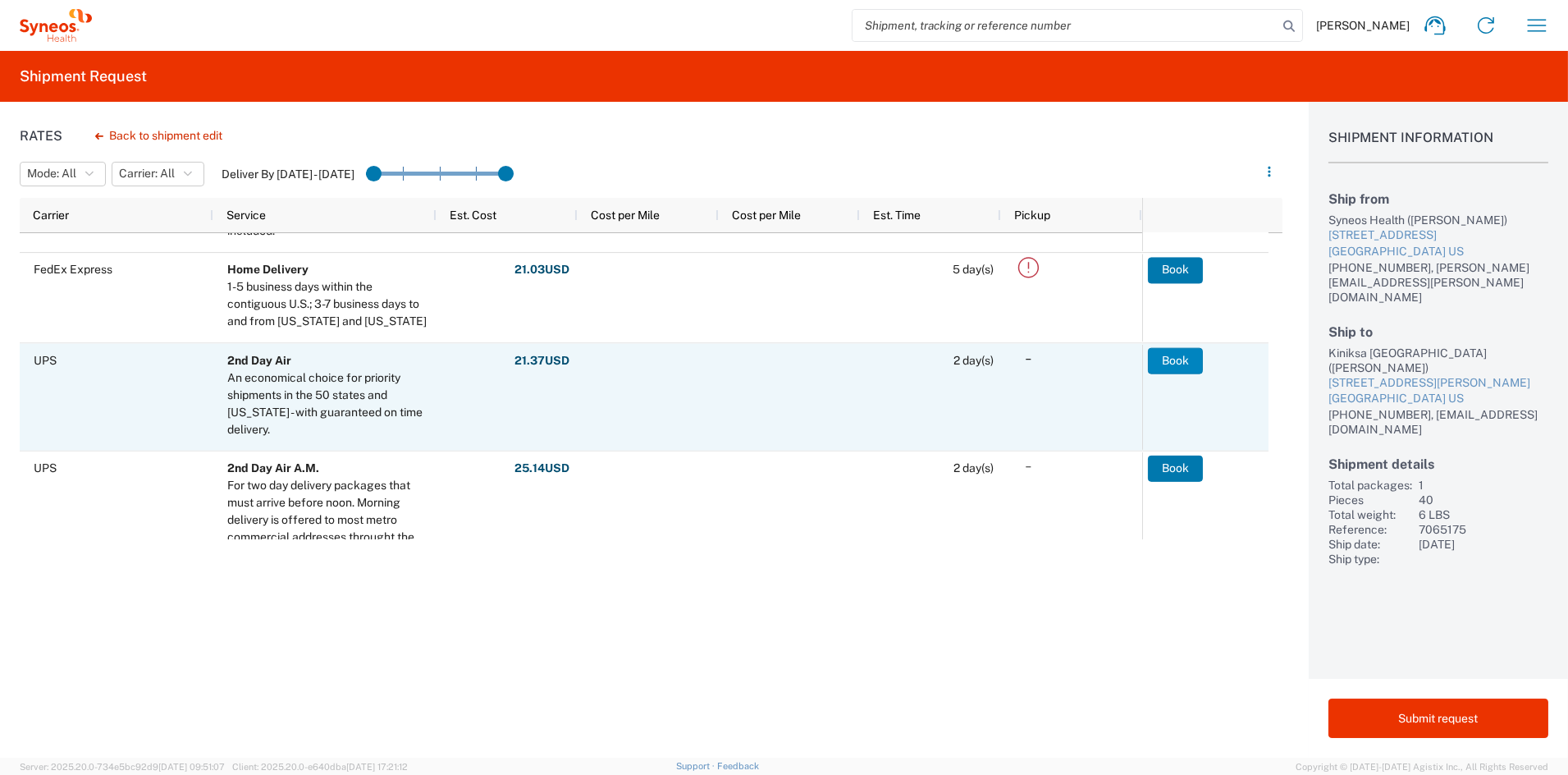
click at [1174, 354] on button "Book" at bounding box center [1175, 360] width 55 height 26
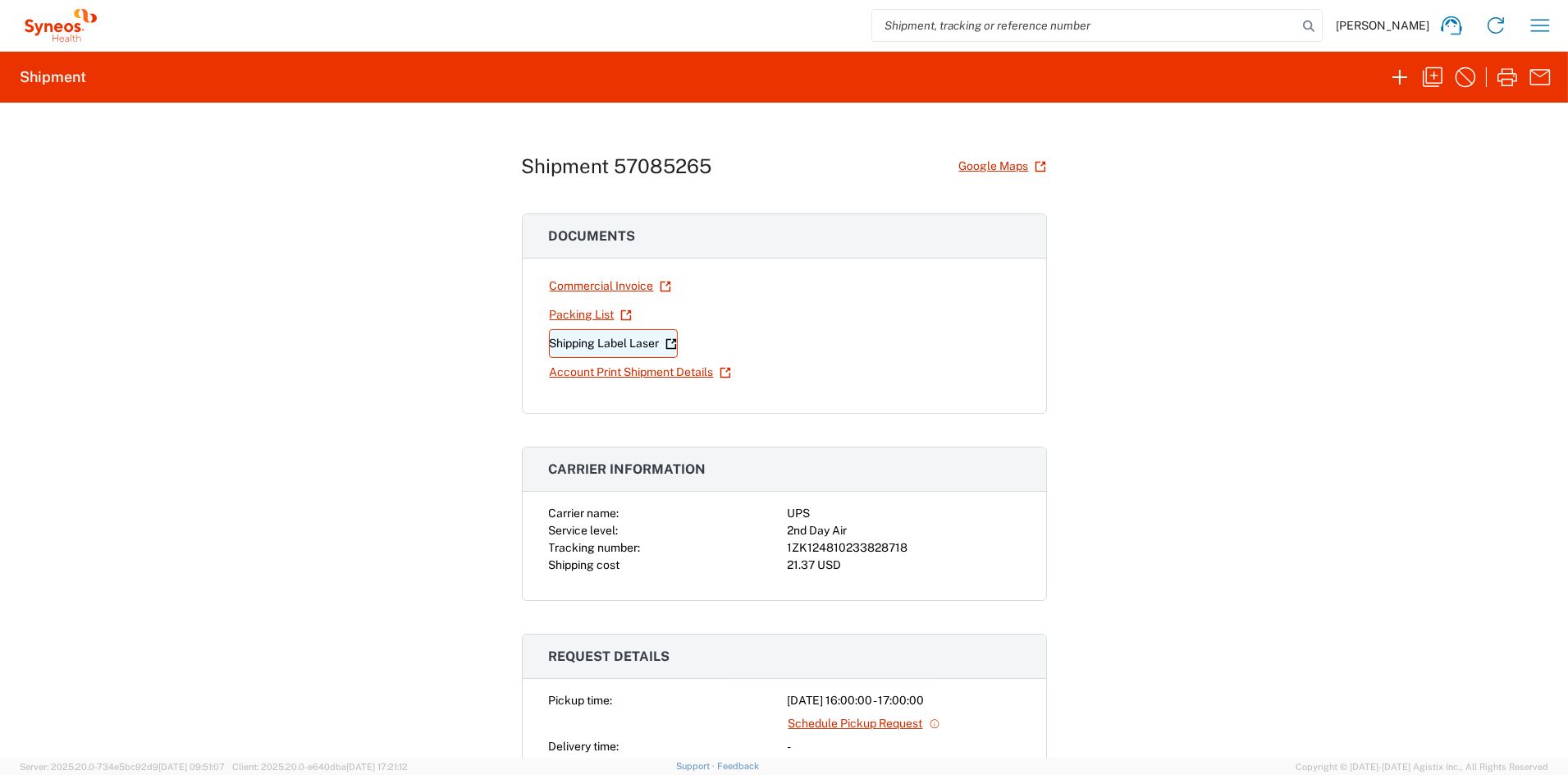
click at [611, 343] on link "Shipping Label Laser" at bounding box center [613, 343] width 129 height 28
click at [1438, 76] on icon "button" at bounding box center [1433, 77] width 26 height 26
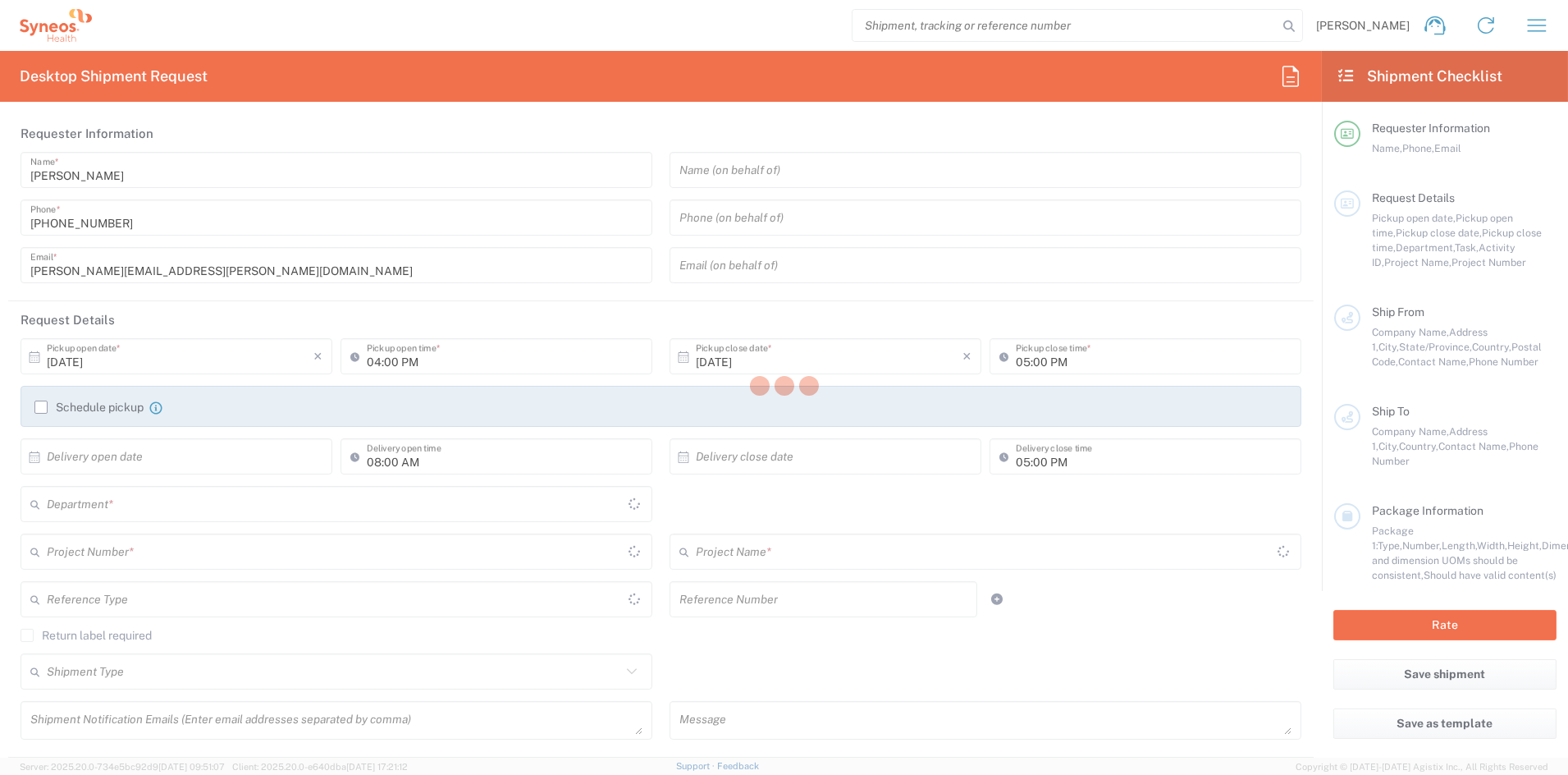
type input "[PERSON_NAME][EMAIL_ADDRESS][PERSON_NAME][DOMAIN_NAME]"
type textarea "[PERSON_NAME][EMAIL_ADDRESS][PERSON_NAME][DOMAIN_NAME]"
type input "Syneos Health Communications-[GEOGRAPHIC_DATA] [GEOGRAPHIC_DATA]"
type input "Syneos Health"
type input "[STREET_ADDRESS]"
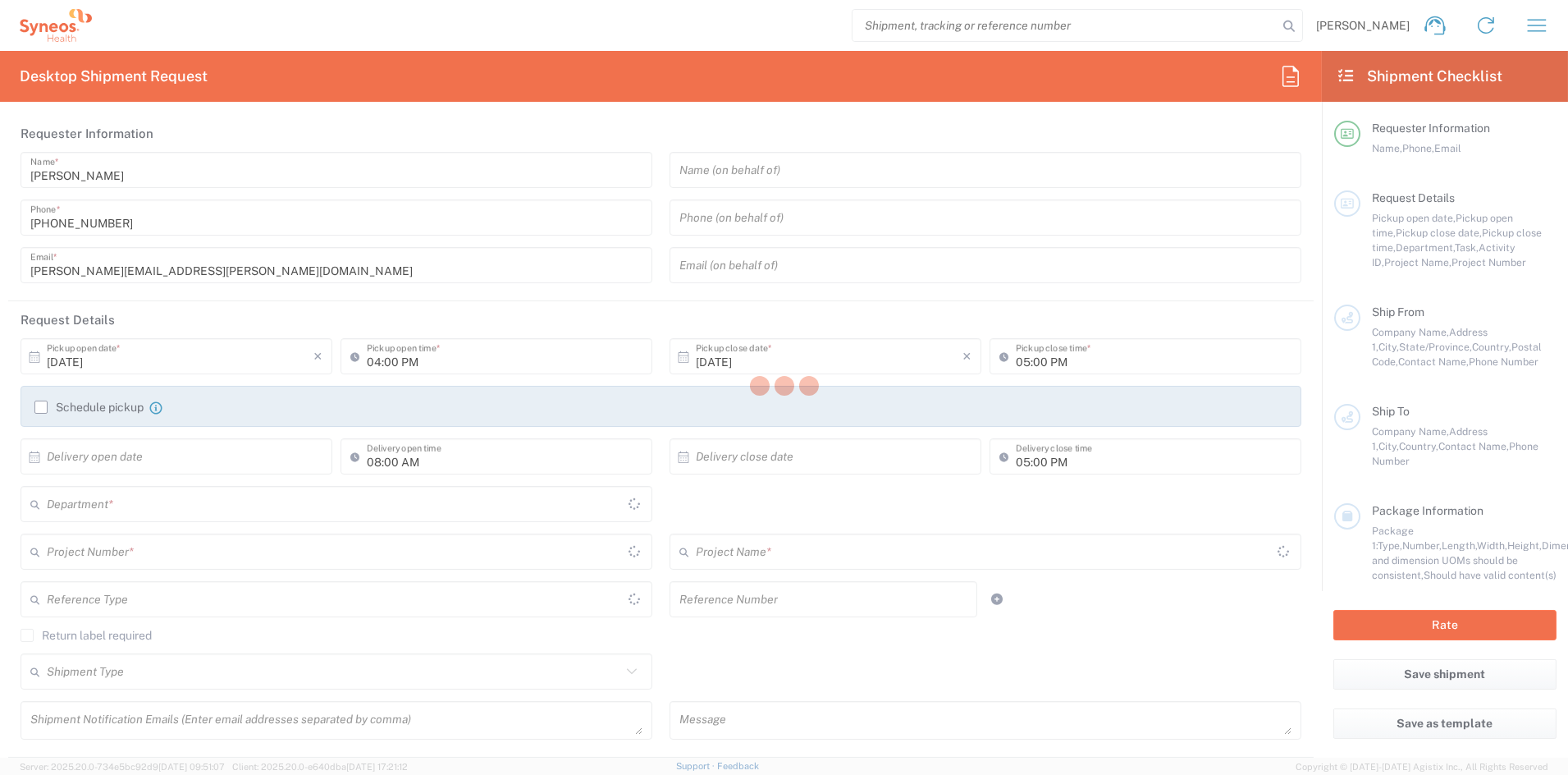
type input "[GEOGRAPHIC_DATA]"
type input "[US_STATE]"
type input "43082"
type input "[PERSON_NAME]"
type input "[PHONE_NUMBER]"
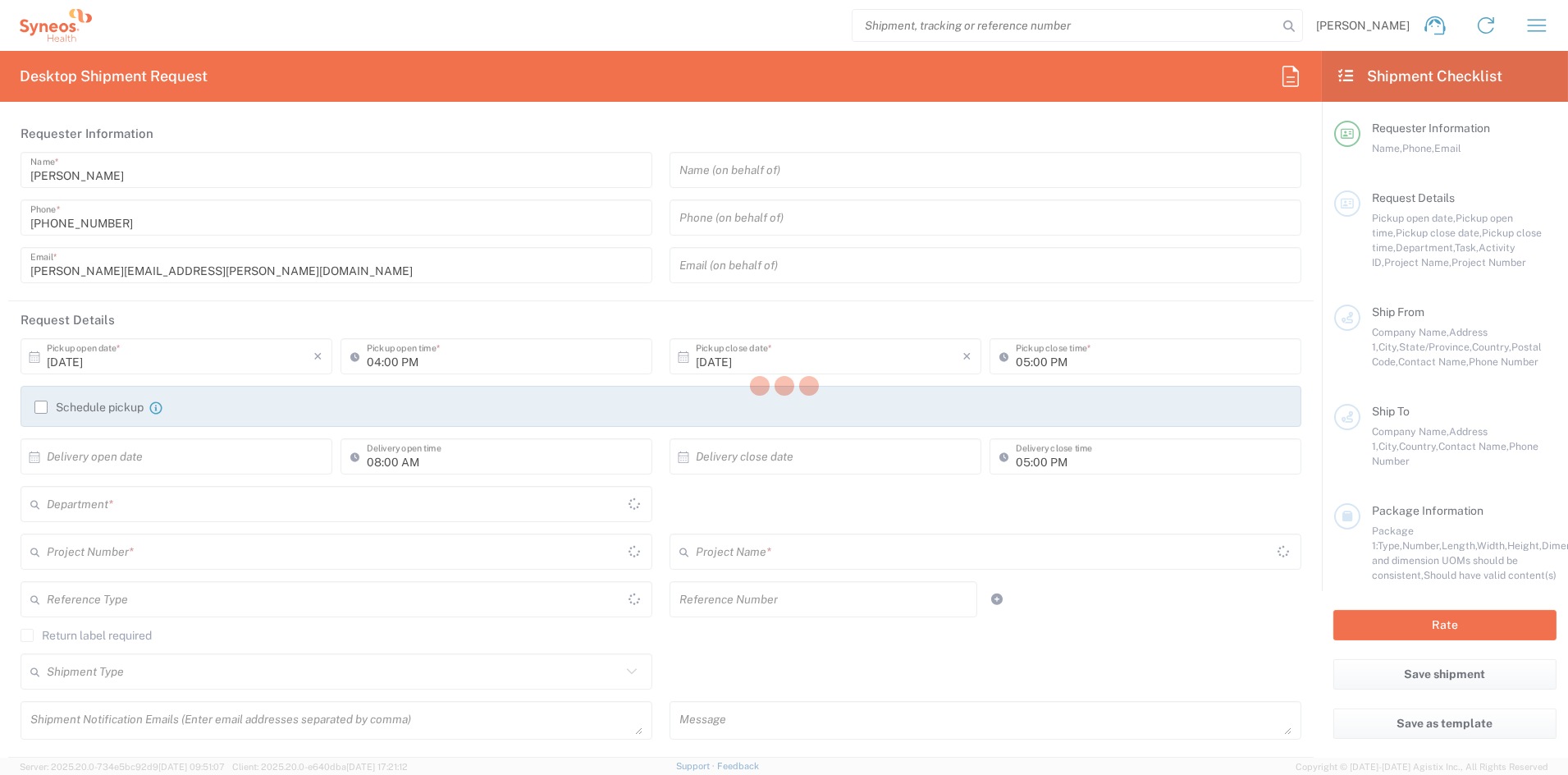
type input "[PERSON_NAME][EMAIL_ADDRESS][PERSON_NAME][DOMAIN_NAME]"
type input "Kiniksa San Diego"
type input "3366 N. Torrey Pines Court"
type input "#320"
type input "La Jolla"
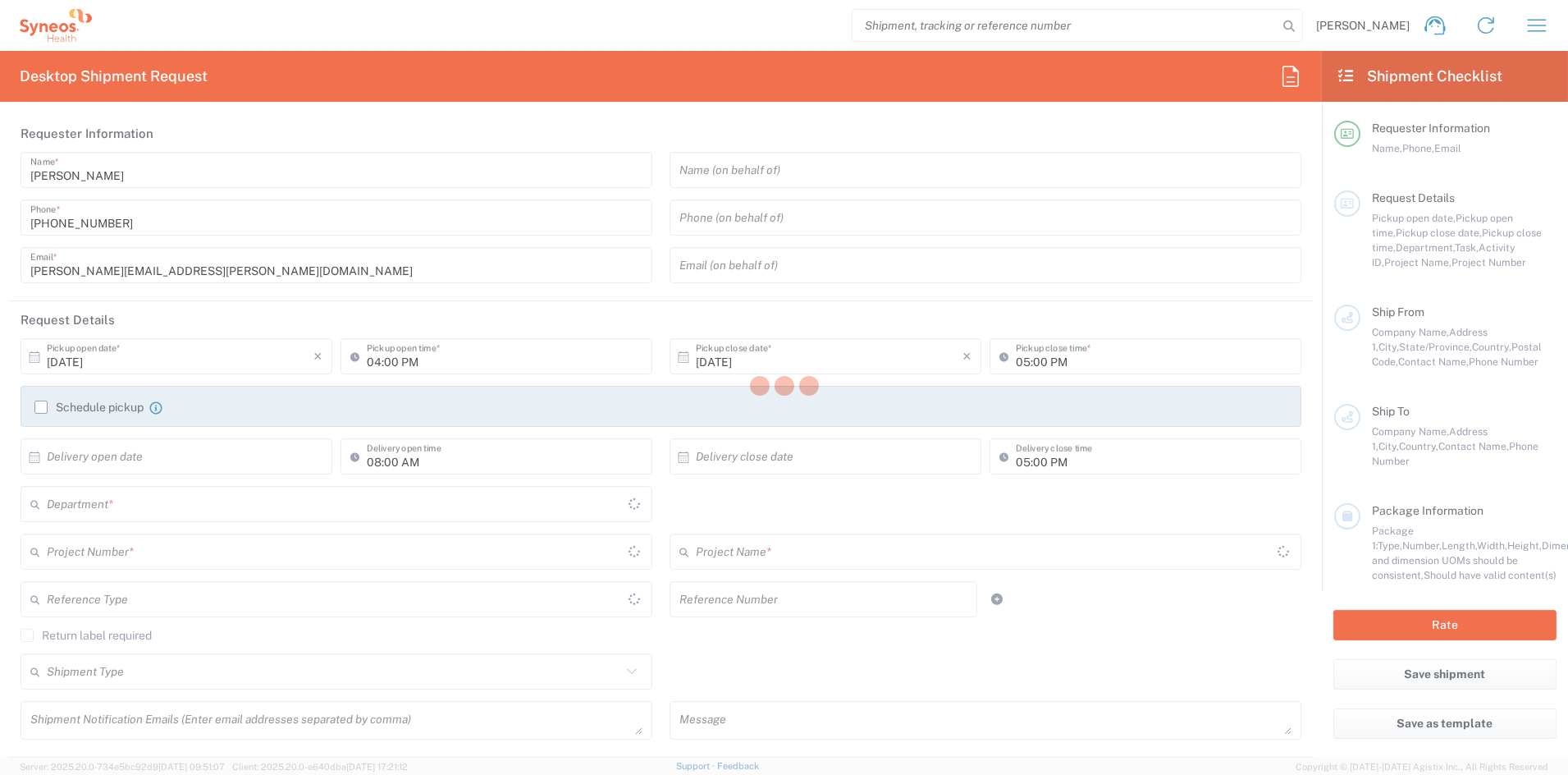
type input "[GEOGRAPHIC_DATA]"
type input "92037"
type input "Jordan Esraelian"
type input "781-622-9564"
type input "jesraelian@kiniksa.com"
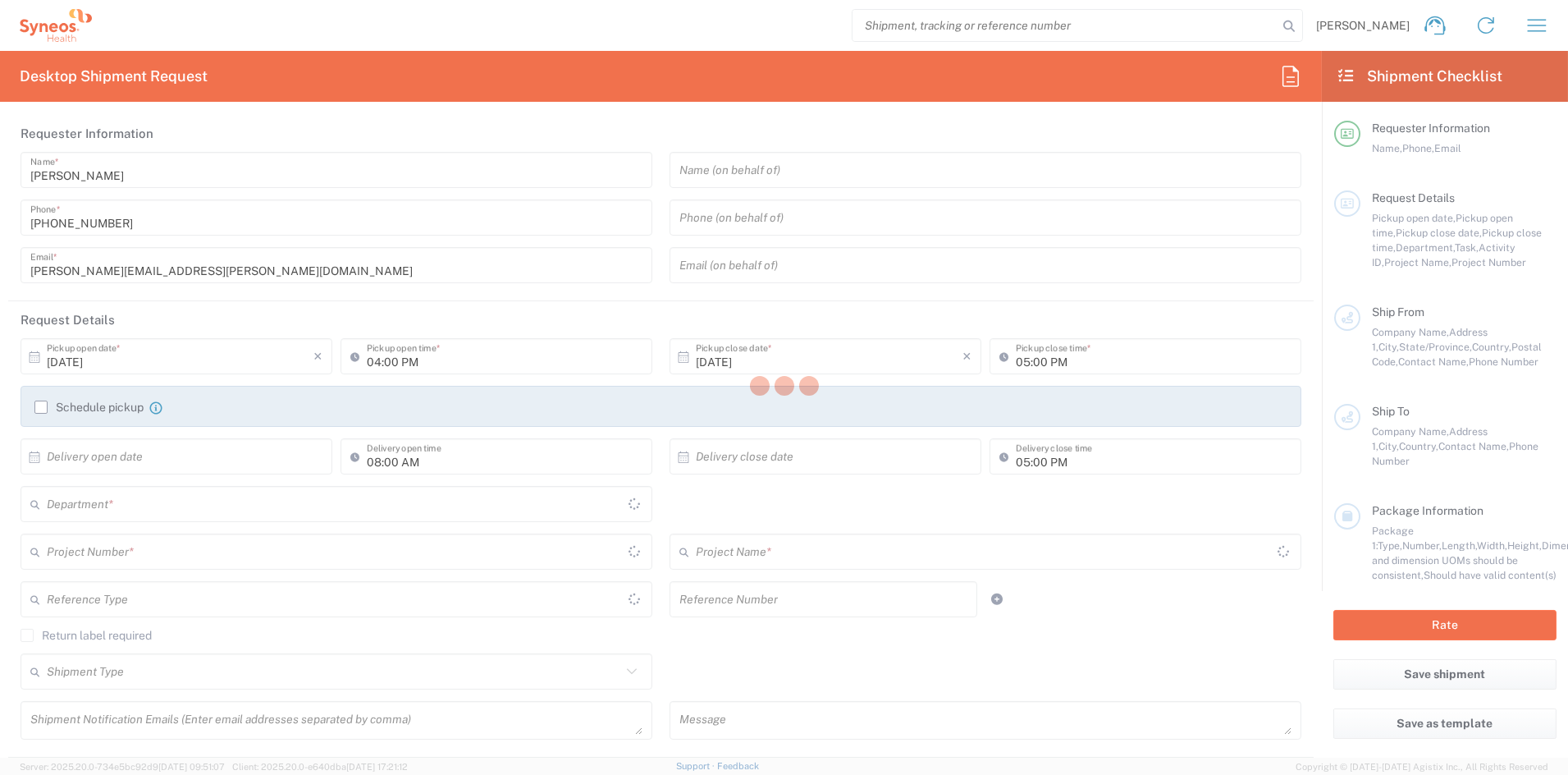
type input "Residential/Home"
type input "Sender/Shipper"
type input "[US_STATE]"
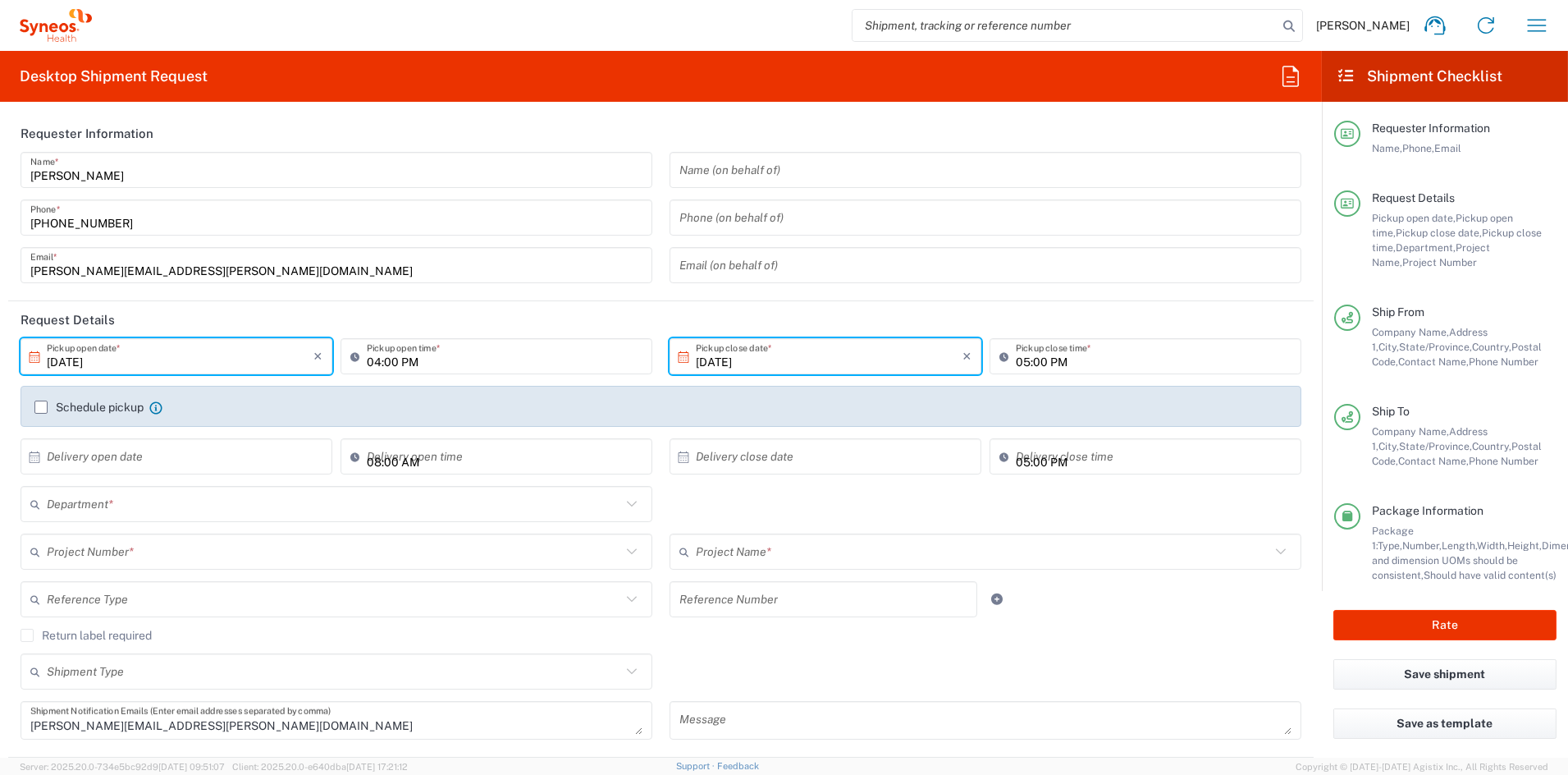
type input "Your Packaging"
type input "7065175"
type input "6156"
type input "Kiniksa 7065175"
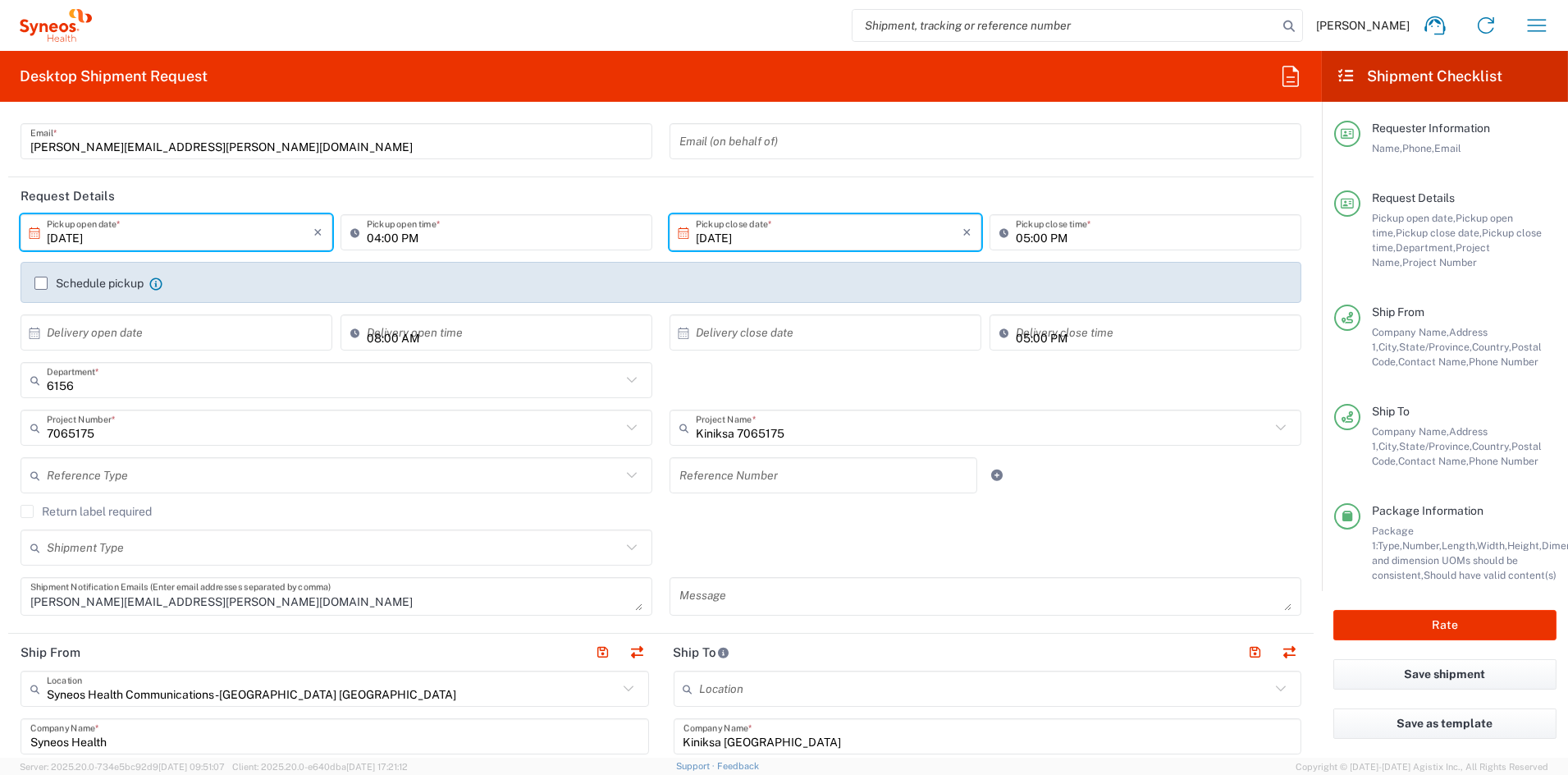
scroll to position [128, 0]
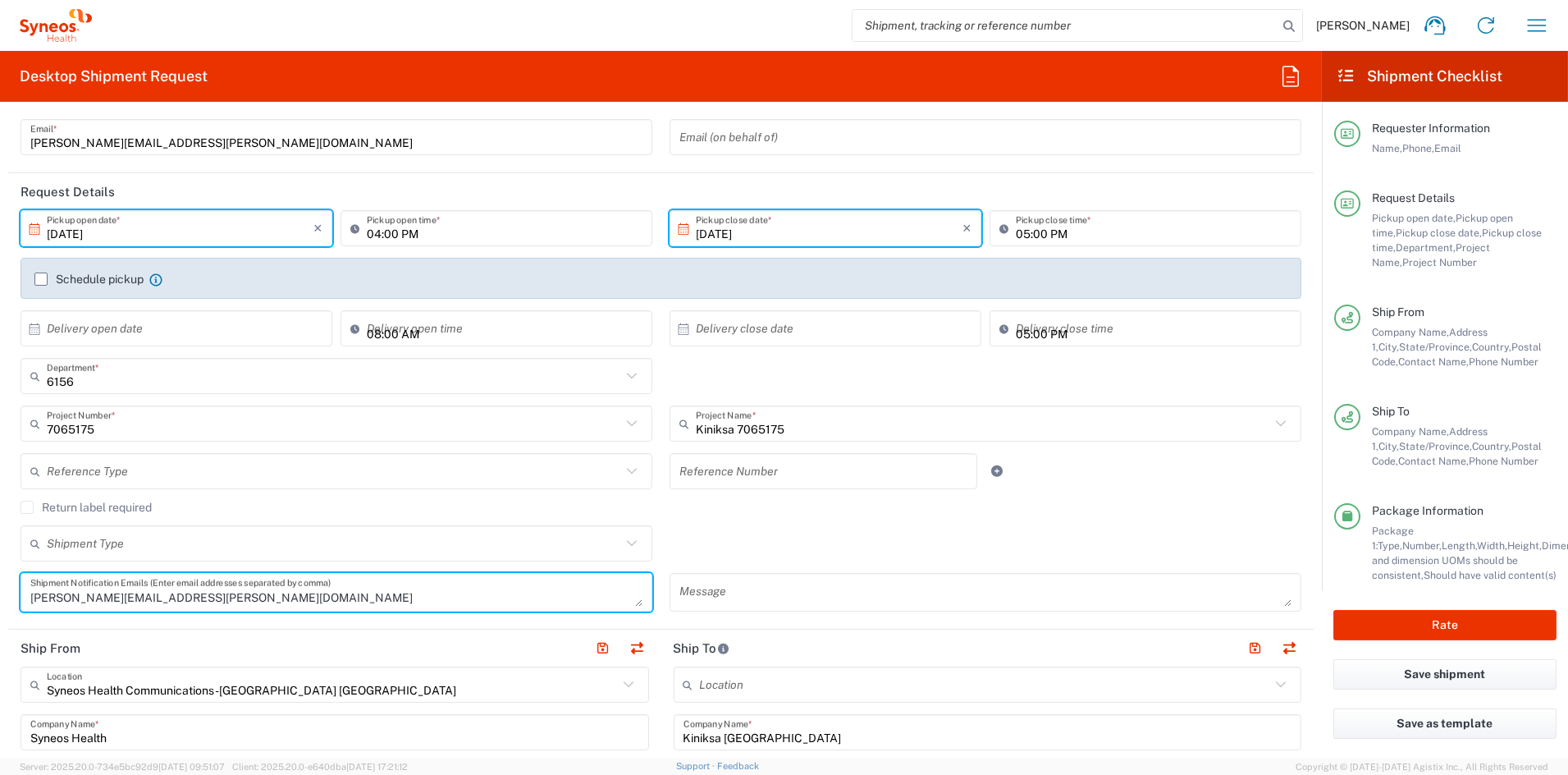
drag, startPoint x: 98, startPoint y: 585, endPoint x: -15, endPoint y: 583, distance: 113.0
click at [0, 583] on html "John Popp Home Shipment estimator Shipment tracking Desktop shipment request My…" at bounding box center [784, 388] width 1568 height 775
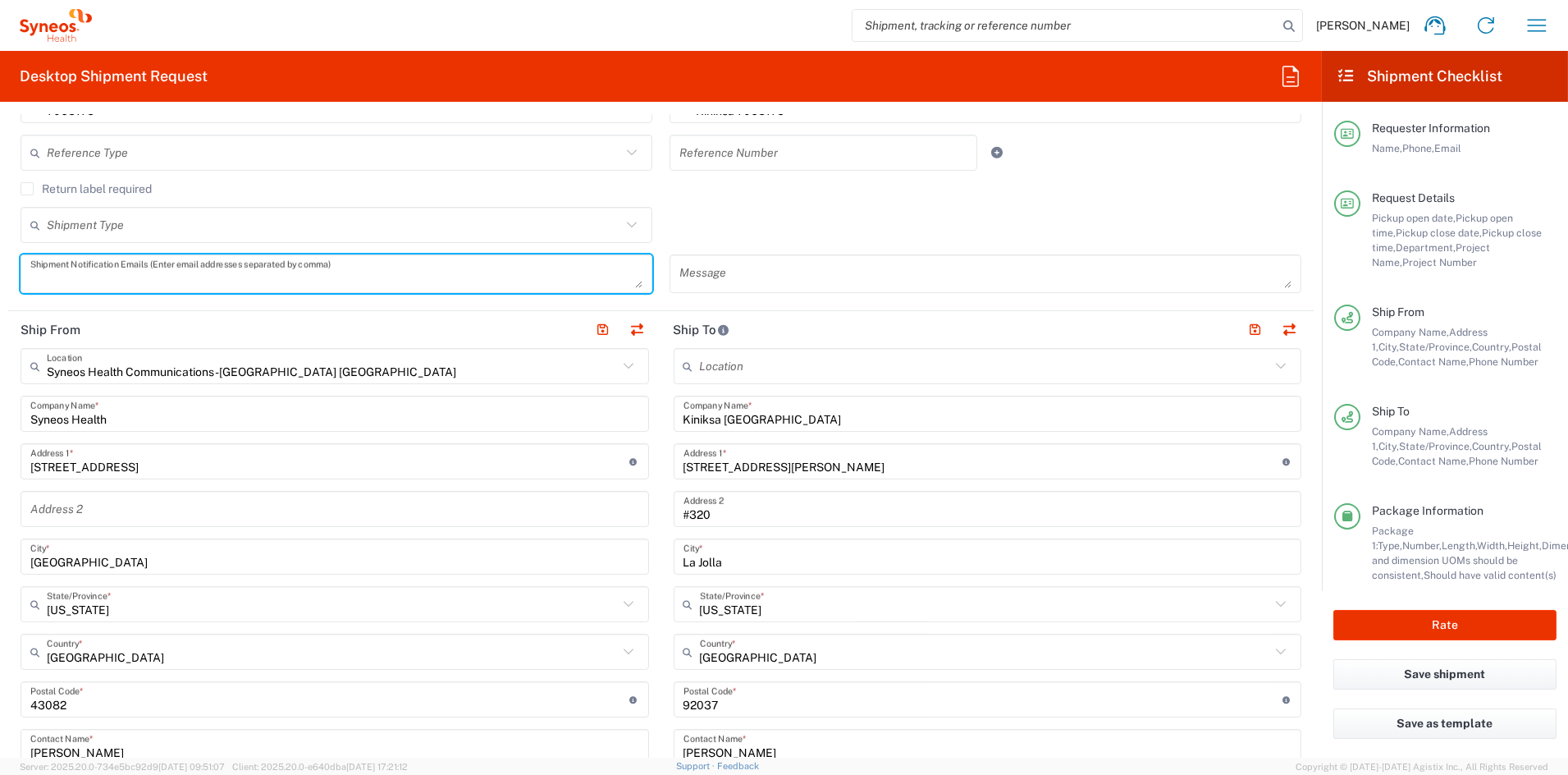
scroll to position [460, 0]
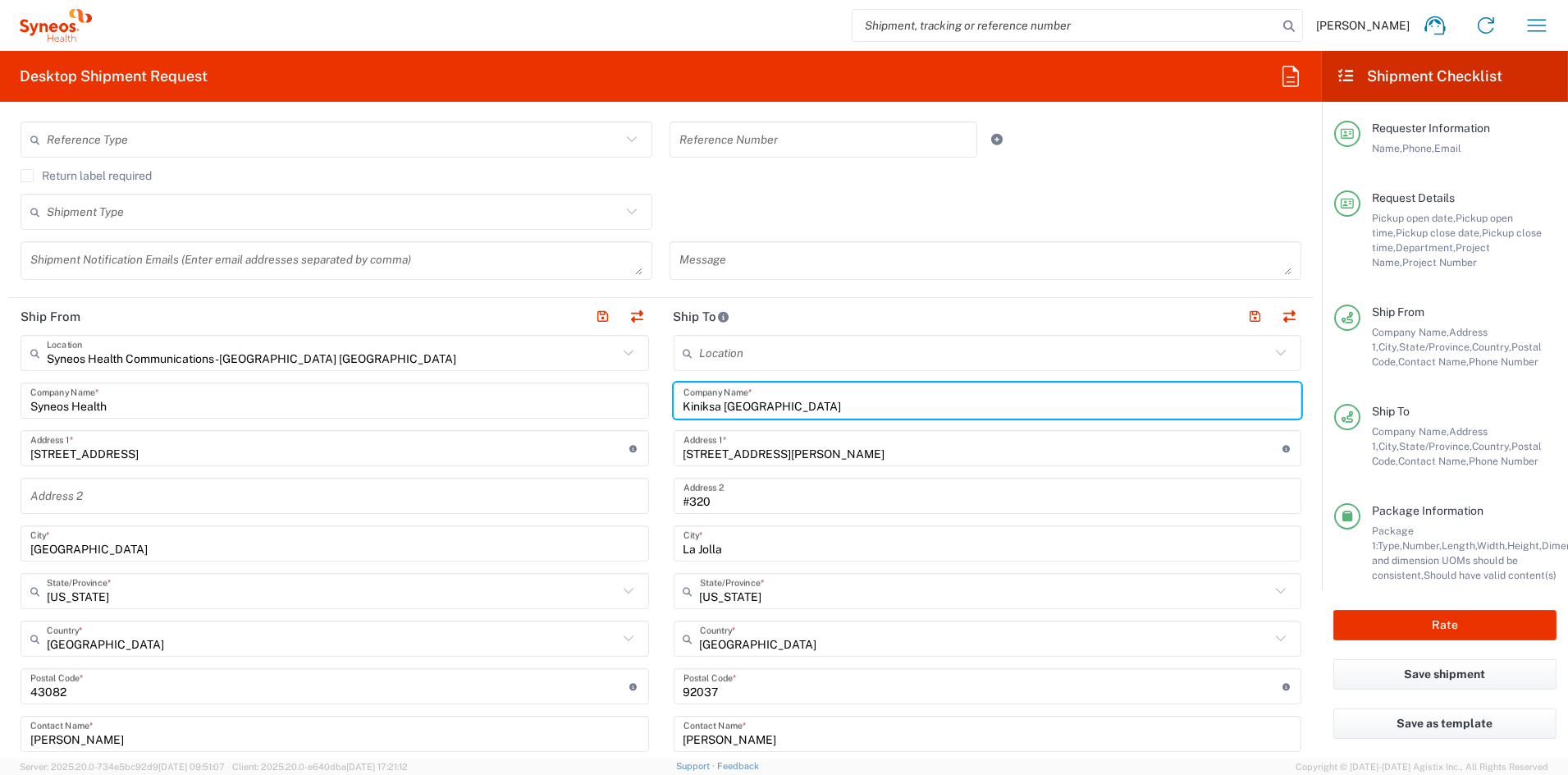
drag, startPoint x: 795, startPoint y: 406, endPoint x: 567, endPoint y: 404, distance: 228.0
click at [569, 403] on div "Ship From Syneos Health Communications-Westerville OH Location Syneos Health Co…" at bounding box center [661, 664] width 1306 height 733
paste input "Lexington"
type input "Kiniksa Lexington"
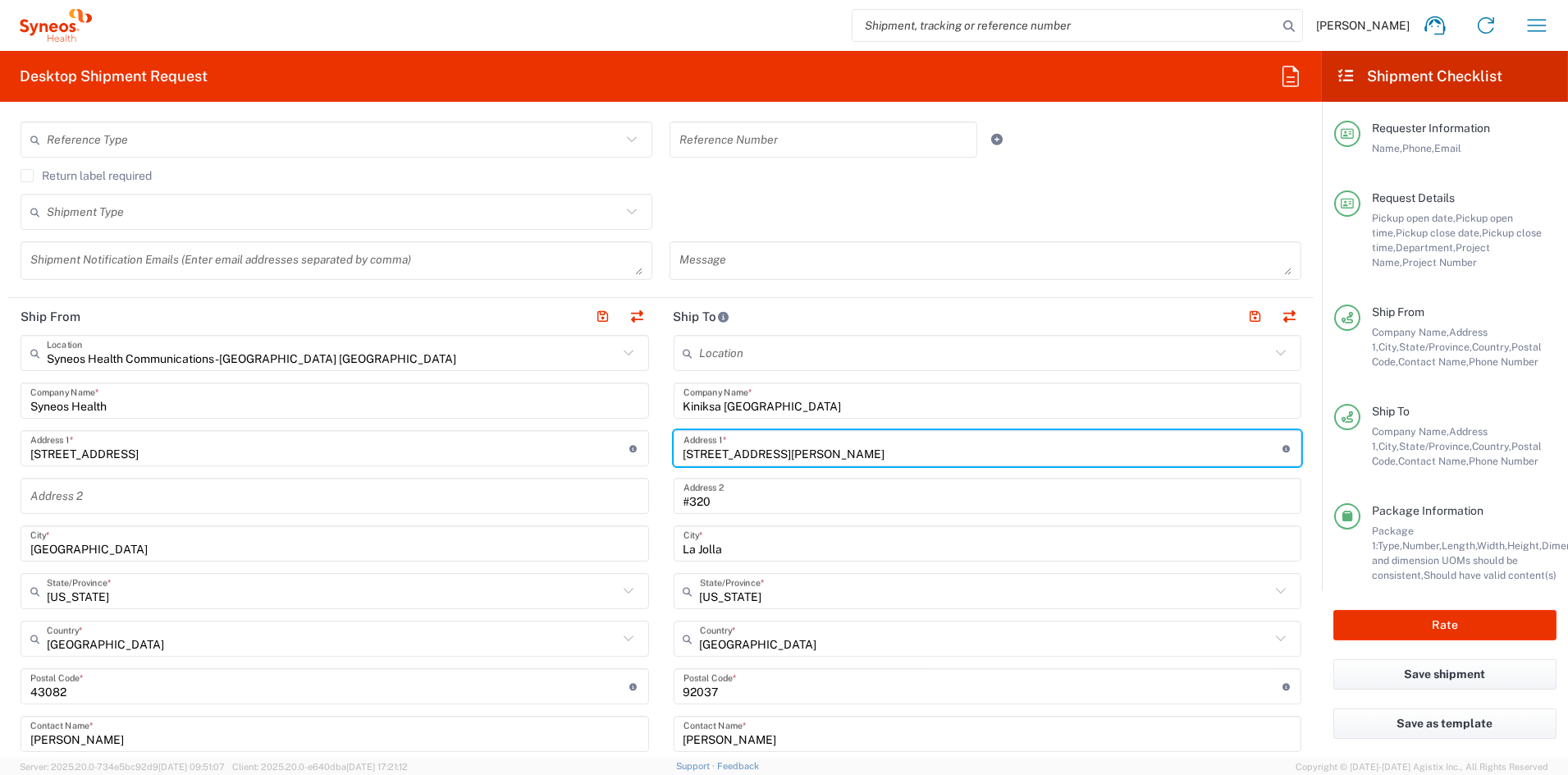
drag, startPoint x: 847, startPoint y: 458, endPoint x: 603, endPoint y: 444, distance: 244.4
click at [603, 444] on div "Ship From Syneos Health Communications-Westerville OH Location Syneos Health Co…" at bounding box center [661, 664] width 1306 height 733
paste input "100 Hayden Avenue"
type input "100 Hayden Avenue"
drag, startPoint x: 764, startPoint y: 505, endPoint x: 738, endPoint y: 504, distance: 26.0
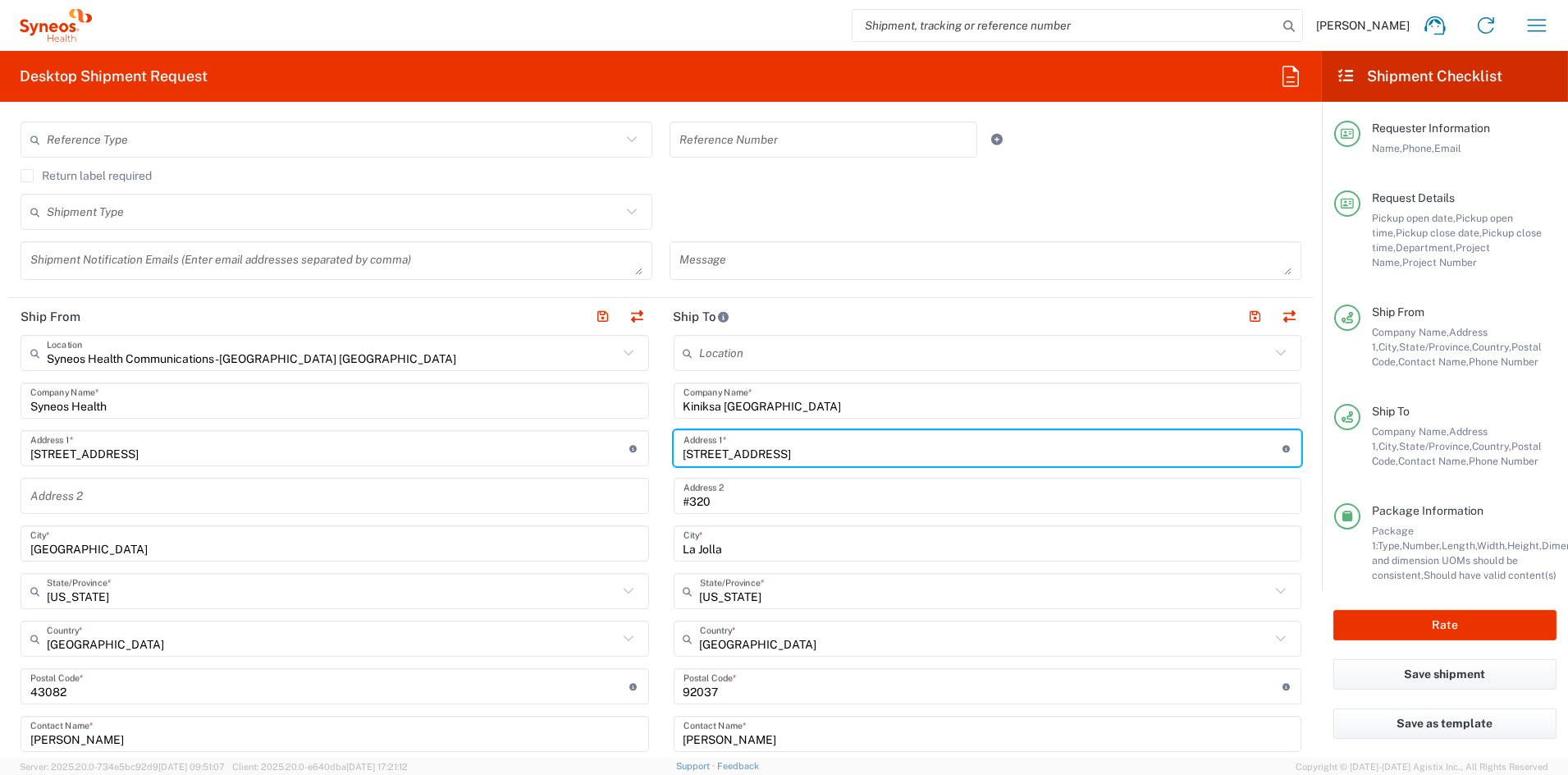
click at [745, 504] on input "#320" at bounding box center [988, 495] width 609 height 28
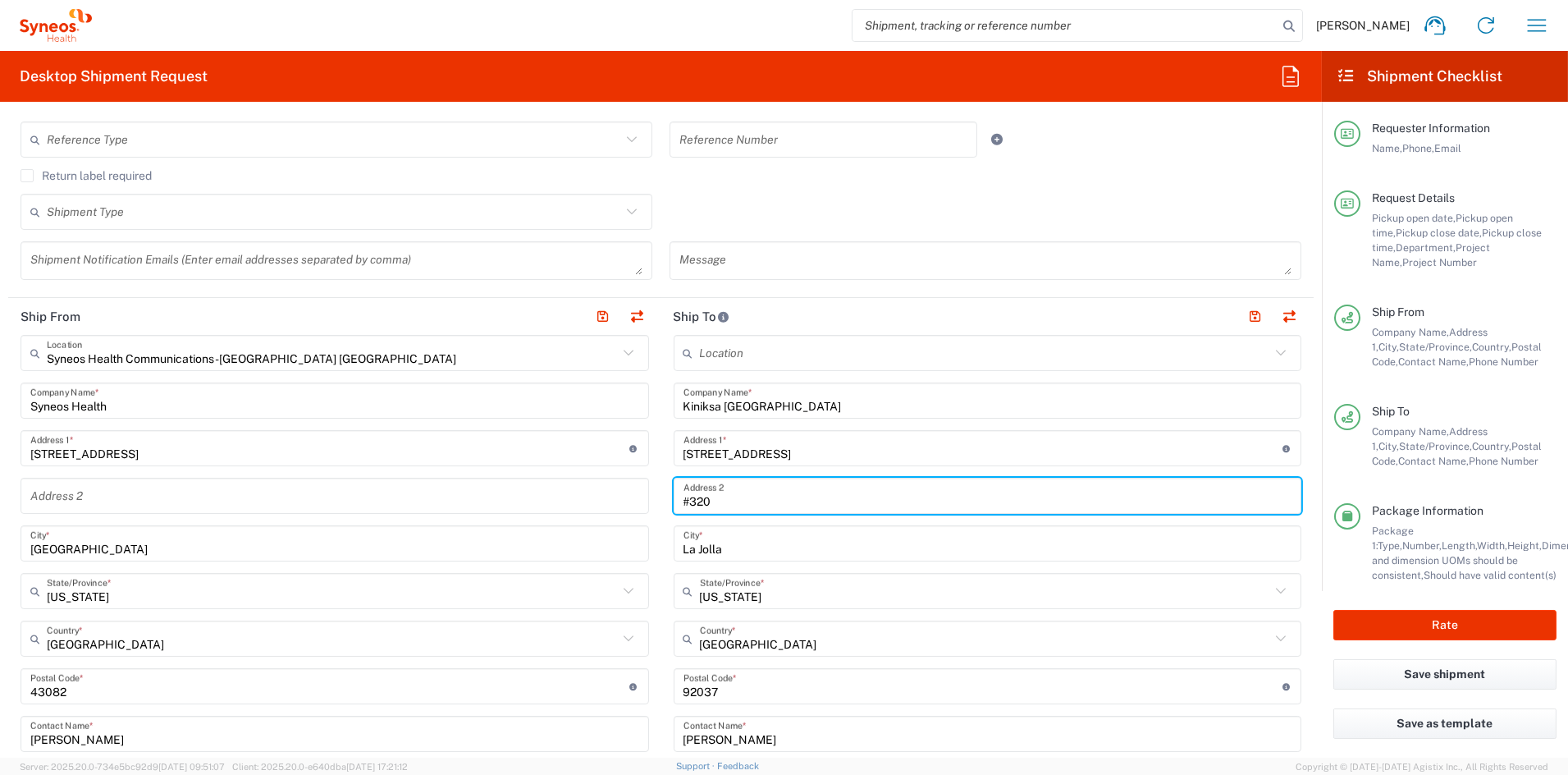
drag, startPoint x: 653, startPoint y: 501, endPoint x: 608, endPoint y: 496, distance: 45.3
click at [610, 499] on div "Ship From Syneos Health Communications-Westerville OH Location Syneos Health Co…" at bounding box center [661, 664] width 1306 height 733
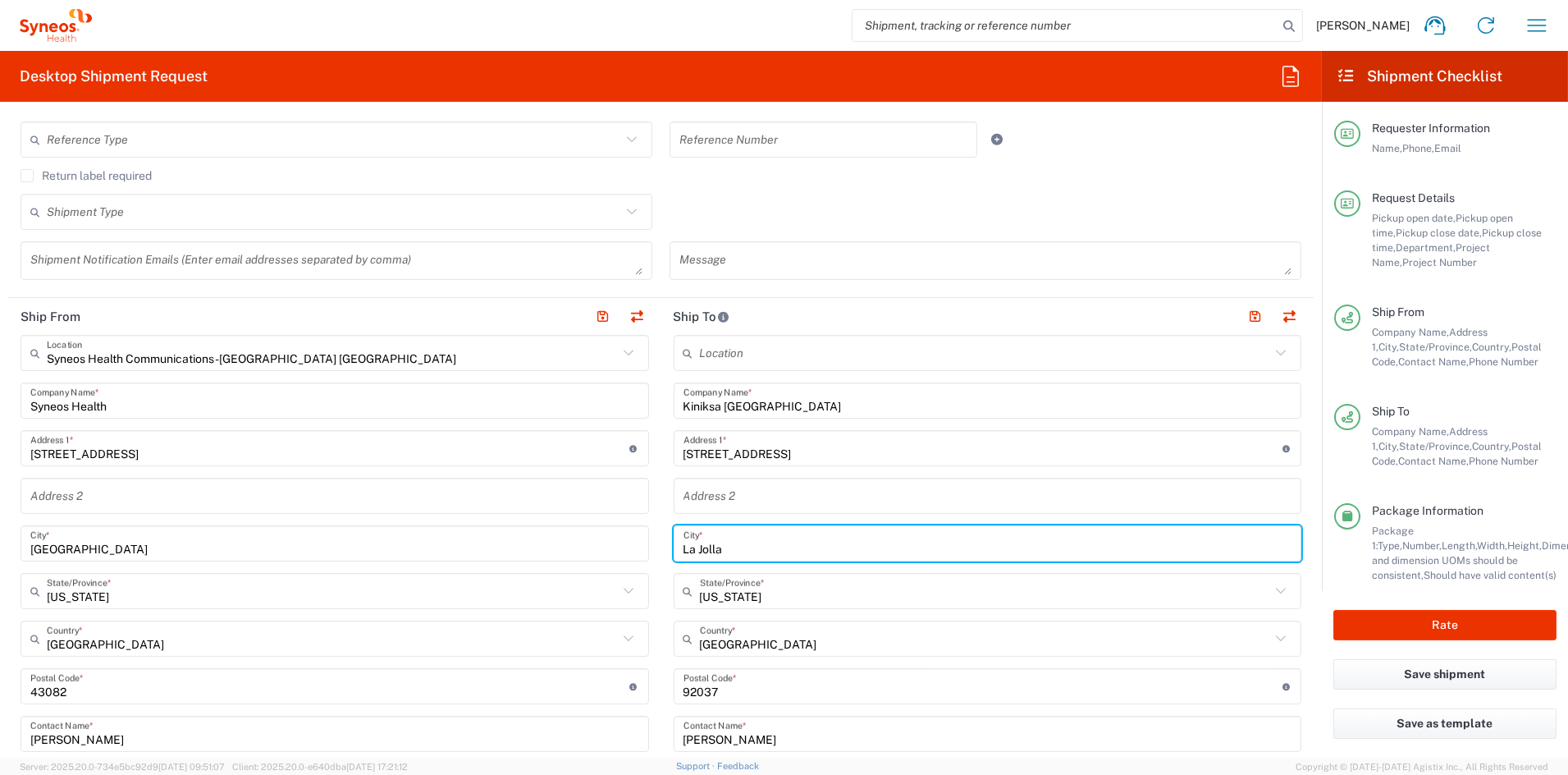
drag, startPoint x: 677, startPoint y: 544, endPoint x: 571, endPoint y: 539, distance: 106.1
click at [571, 539] on div "Ship From Syneos Health Communications-Westerville OH Location Syneos Health Co…" at bounding box center [661, 664] width 1306 height 733
paste input "exington"
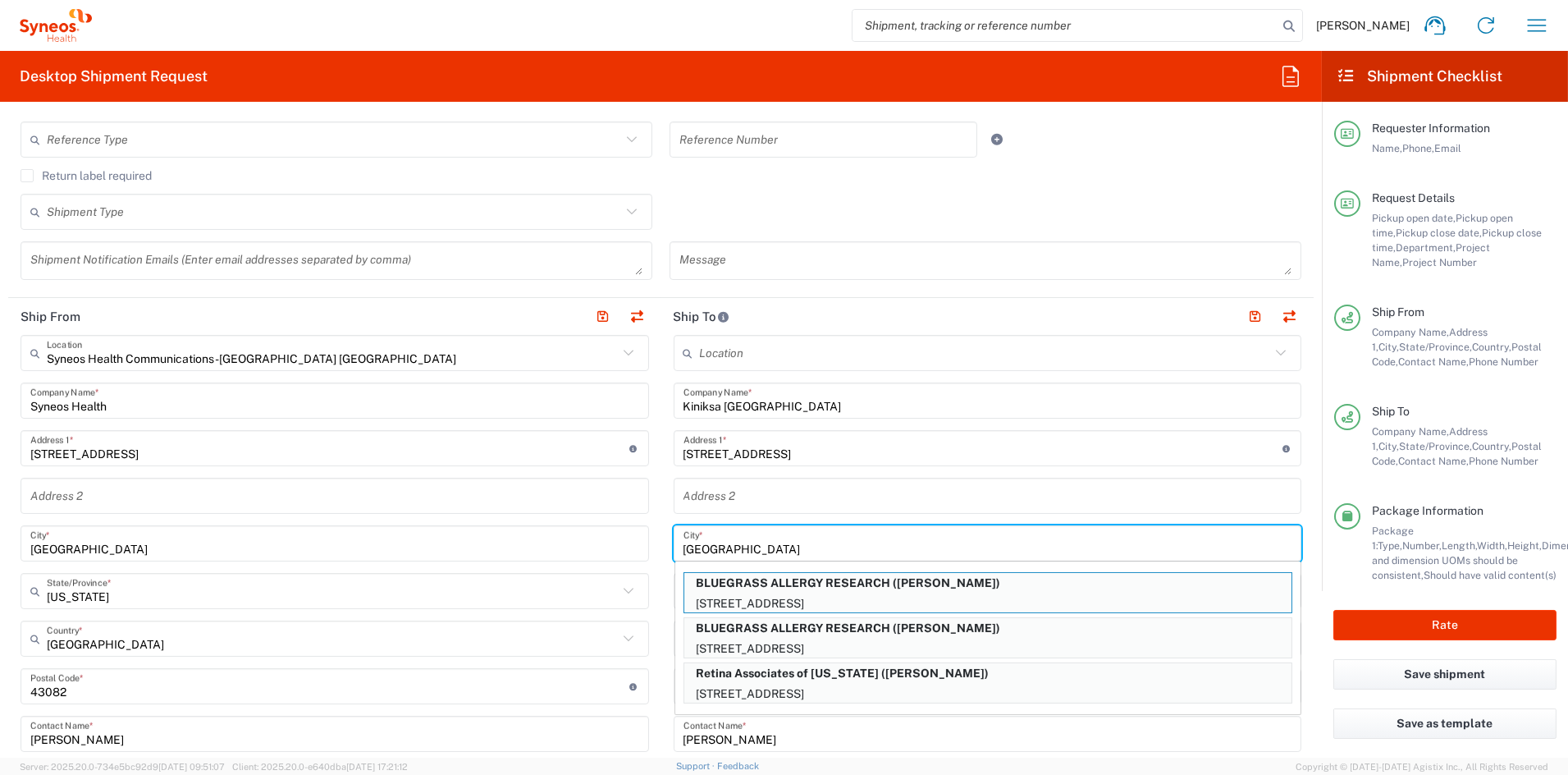
type input "Lexington"
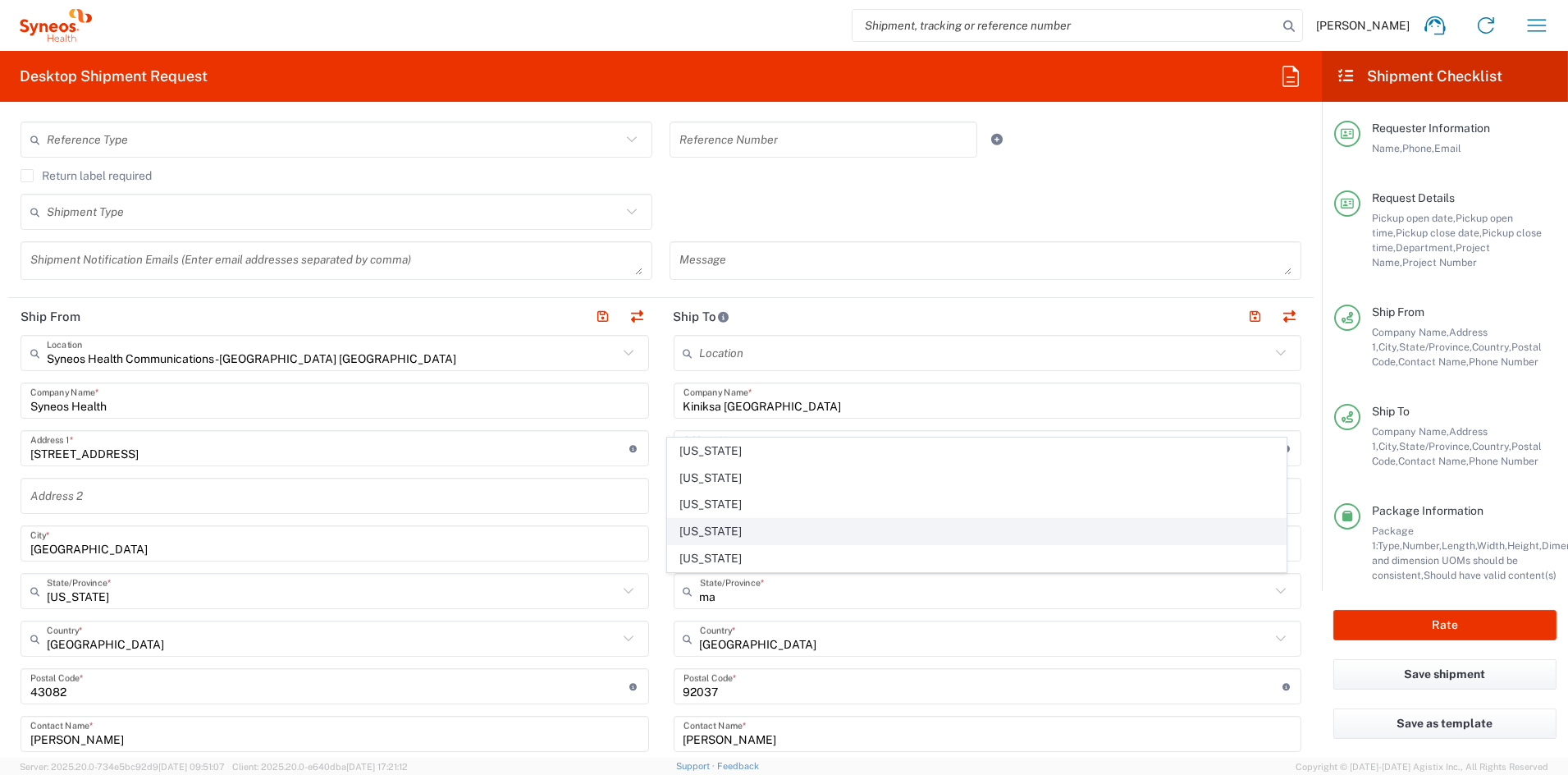
click at [706, 524] on span "[US_STATE]" at bounding box center [977, 531] width 618 height 25
type input "[US_STATE]"
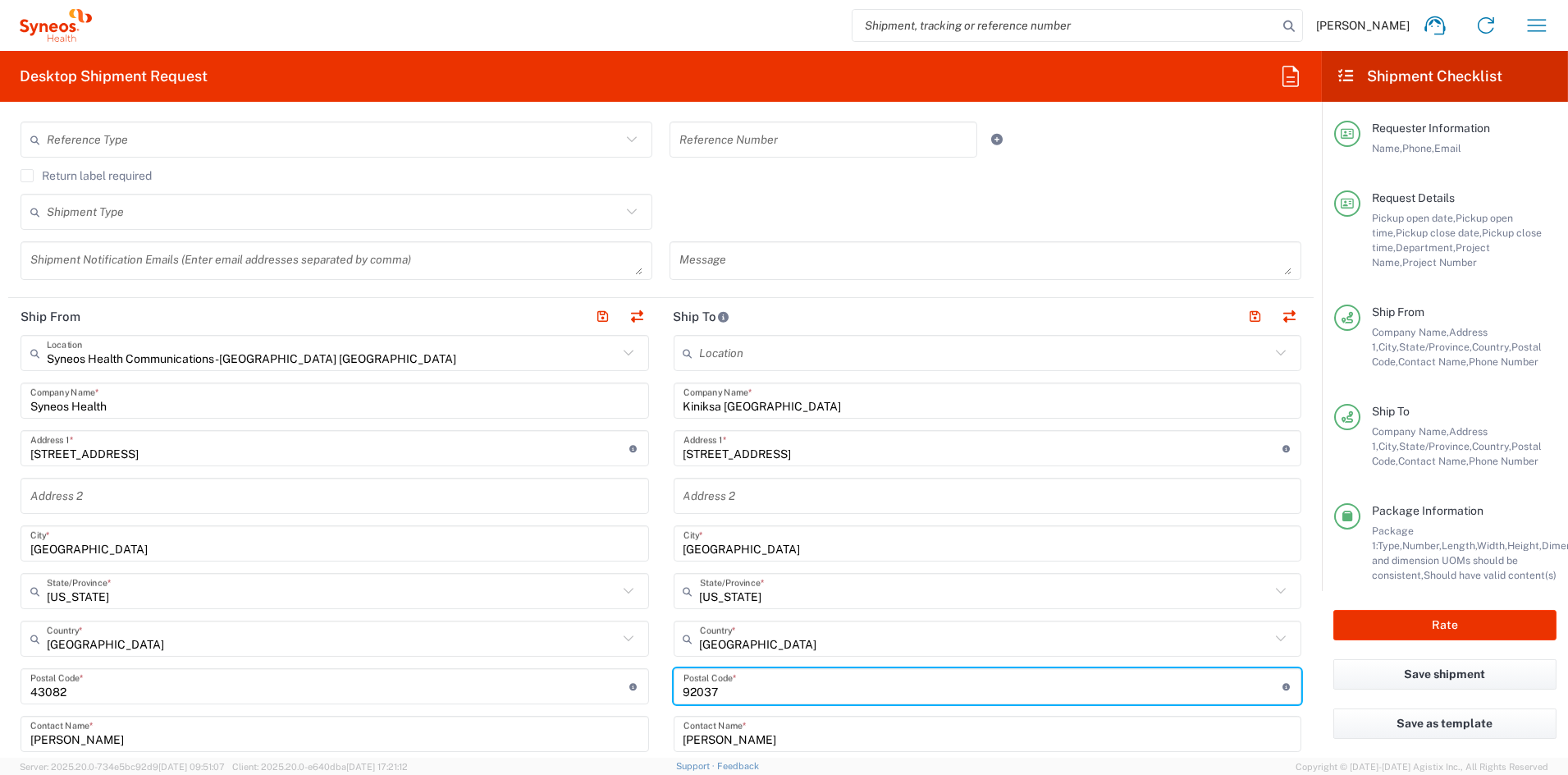
drag, startPoint x: 727, startPoint y: 688, endPoint x: 608, endPoint y: 688, distance: 119.0
click at [608, 687] on div "Ship From Syneos Health Communications-Westerville OH Location Syneos Health Co…" at bounding box center [661, 664] width 1306 height 733
paste input "2421"
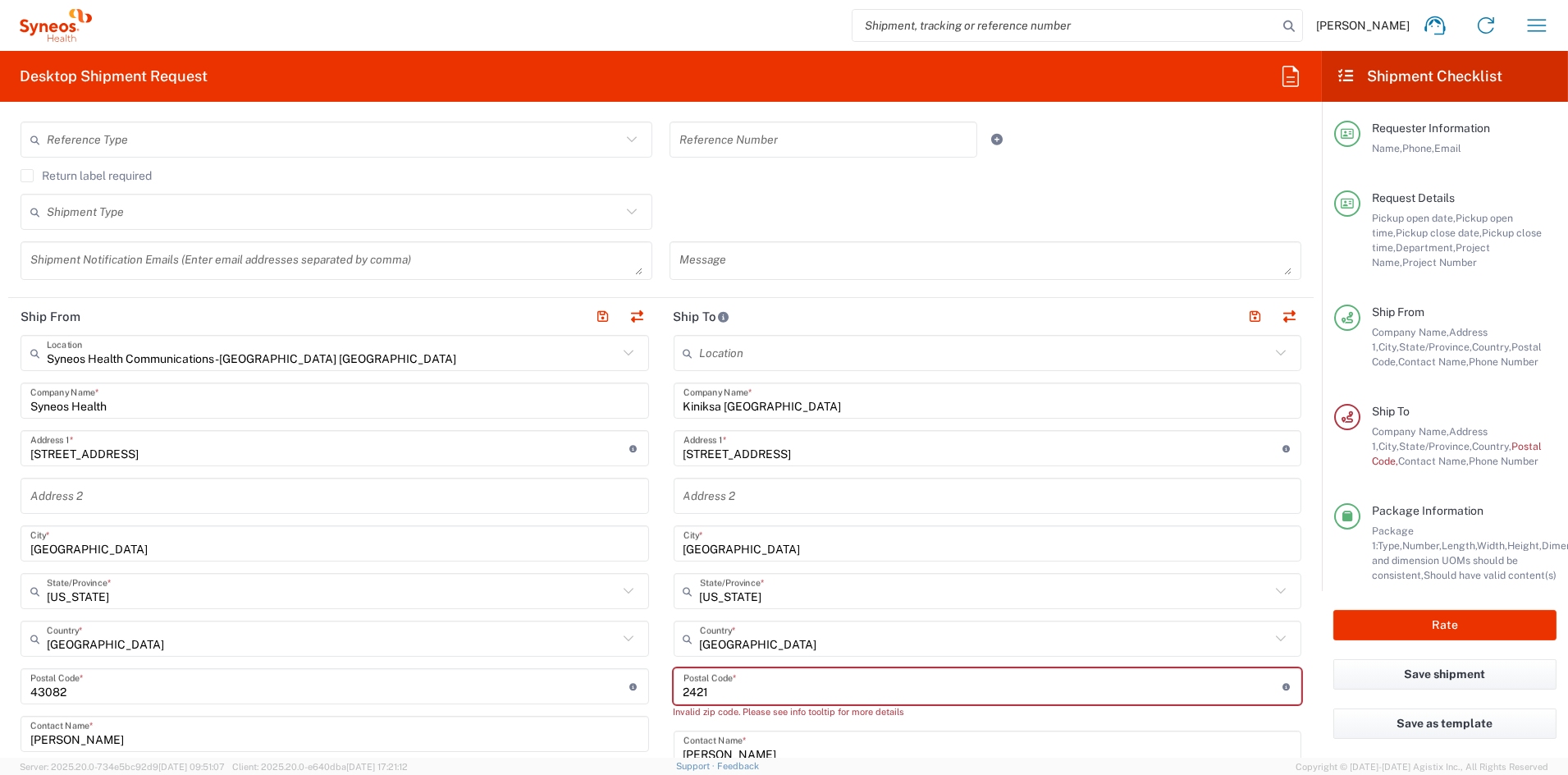
click at [683, 691] on input "undefined" at bounding box center [983, 686] width 599 height 28
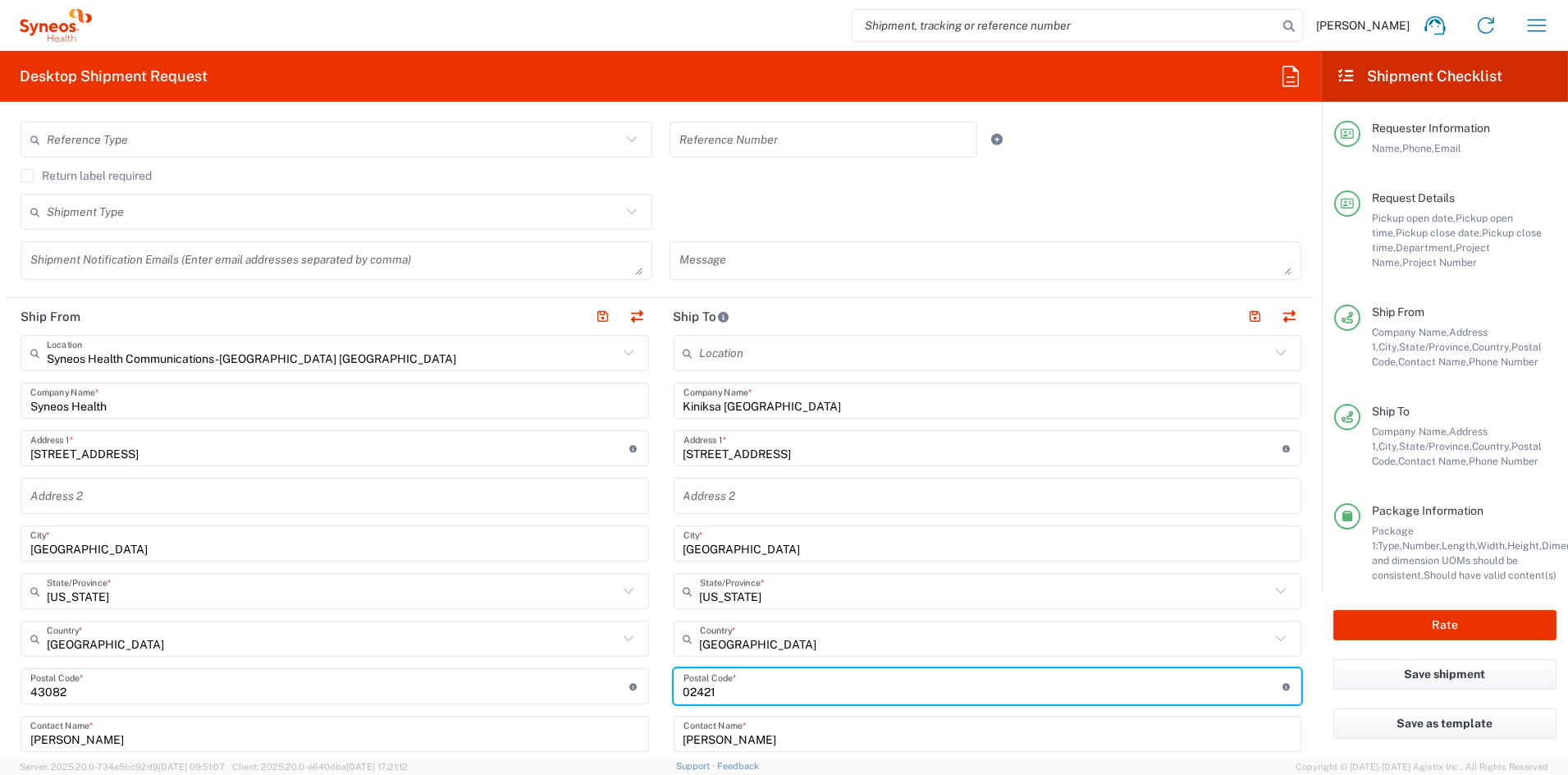
type input "02421"
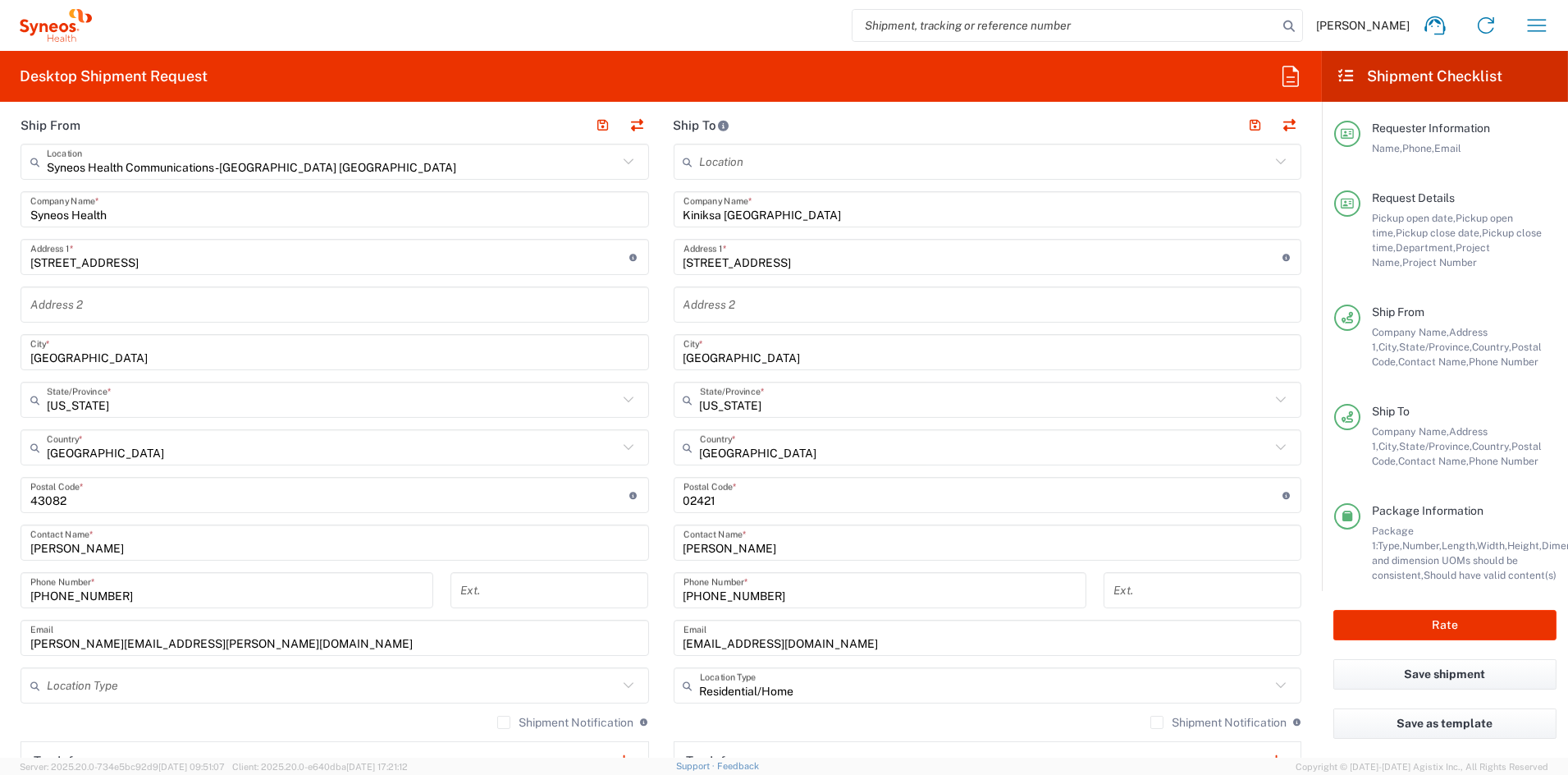
scroll to position [652, 0]
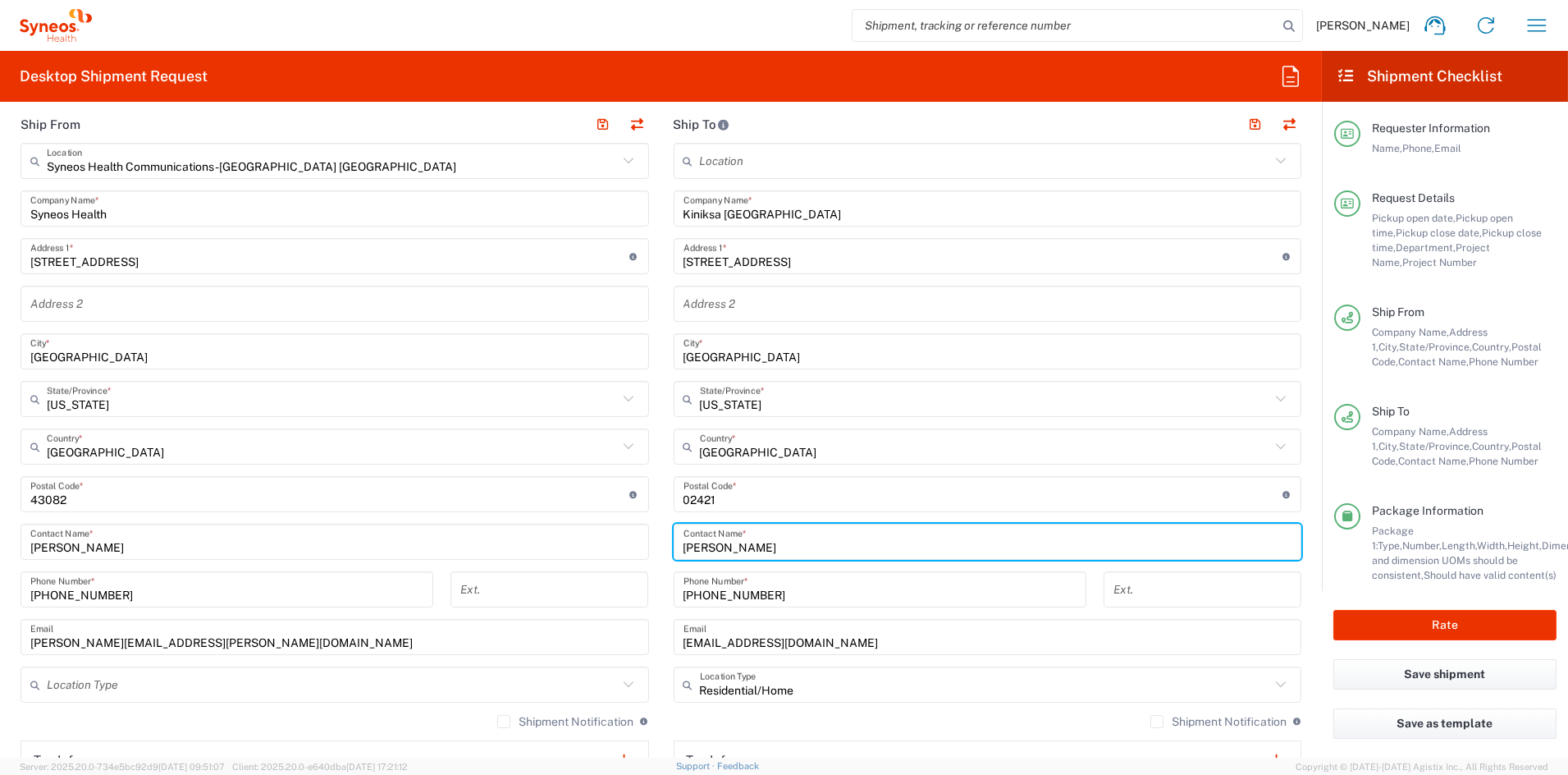
drag, startPoint x: 715, startPoint y: 548, endPoint x: 632, endPoint y: 545, distance: 83.1
click at [633, 545] on div "Ship From Syneos Health Communications-Westerville OH Location Syneos Health Co…" at bounding box center [661, 472] width 1306 height 733
paste input "ennifer Ring"
type input "Jennifer Ring"
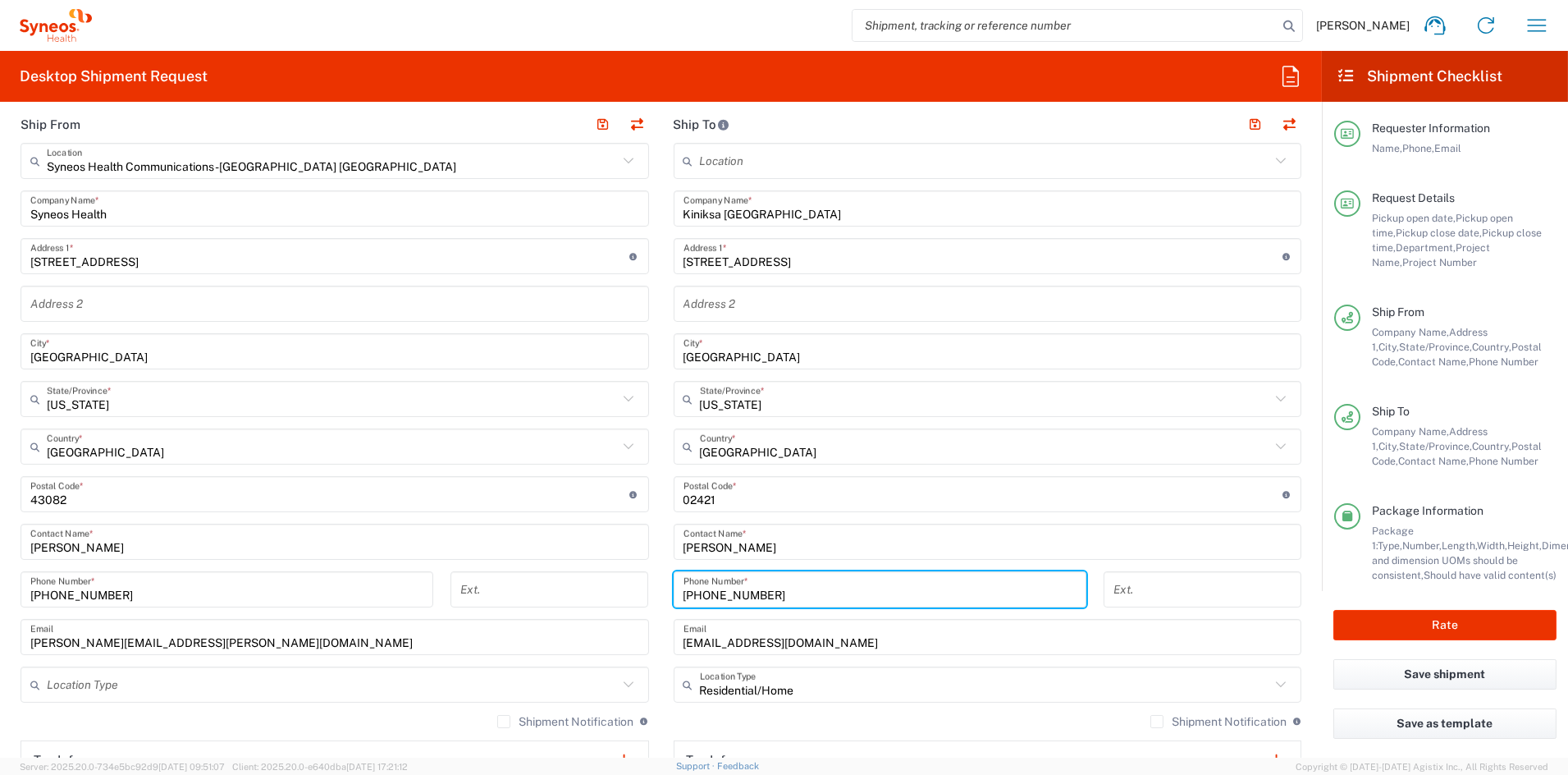
drag, startPoint x: 763, startPoint y: 590, endPoint x: 618, endPoint y: 583, distance: 145.2
click at [618, 583] on div "Ship From Syneos Health Communications-Westerville OH Location Syneos Health Co…" at bounding box center [661, 472] width 1306 height 733
paste input "76-3697"
type input "781-676-3697"
click at [827, 640] on input "jesraelian@kiniksa.com" at bounding box center [988, 637] width 609 height 28
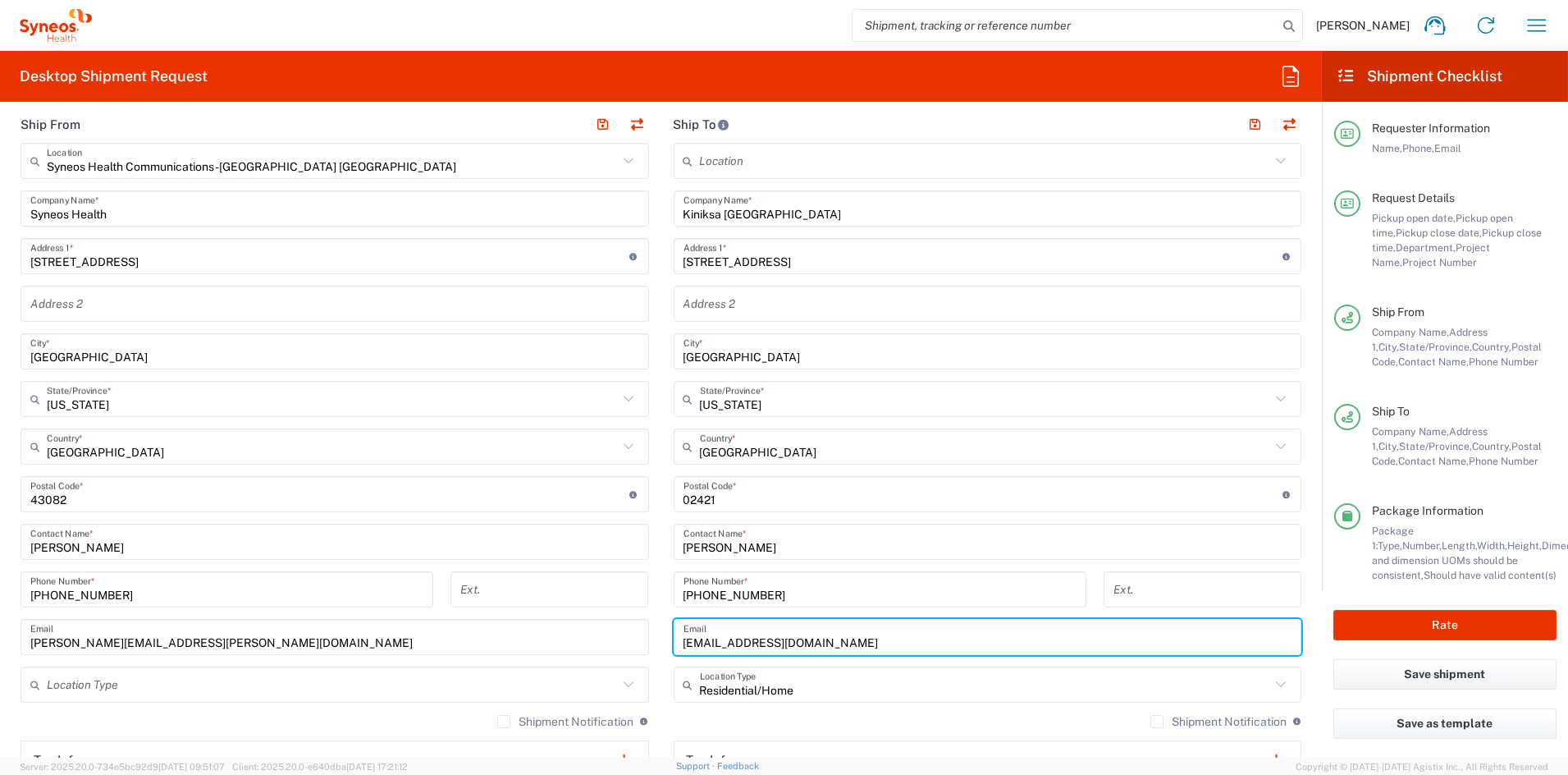
drag, startPoint x: 823, startPoint y: 641, endPoint x: 576, endPoint y: 637, distance: 247.0
click at [575, 636] on div "Ship From Syneos Health Communications-Westerville OH Location Syneos Health Co…" at bounding box center [661, 472] width 1306 height 733
paste input "ring@K"
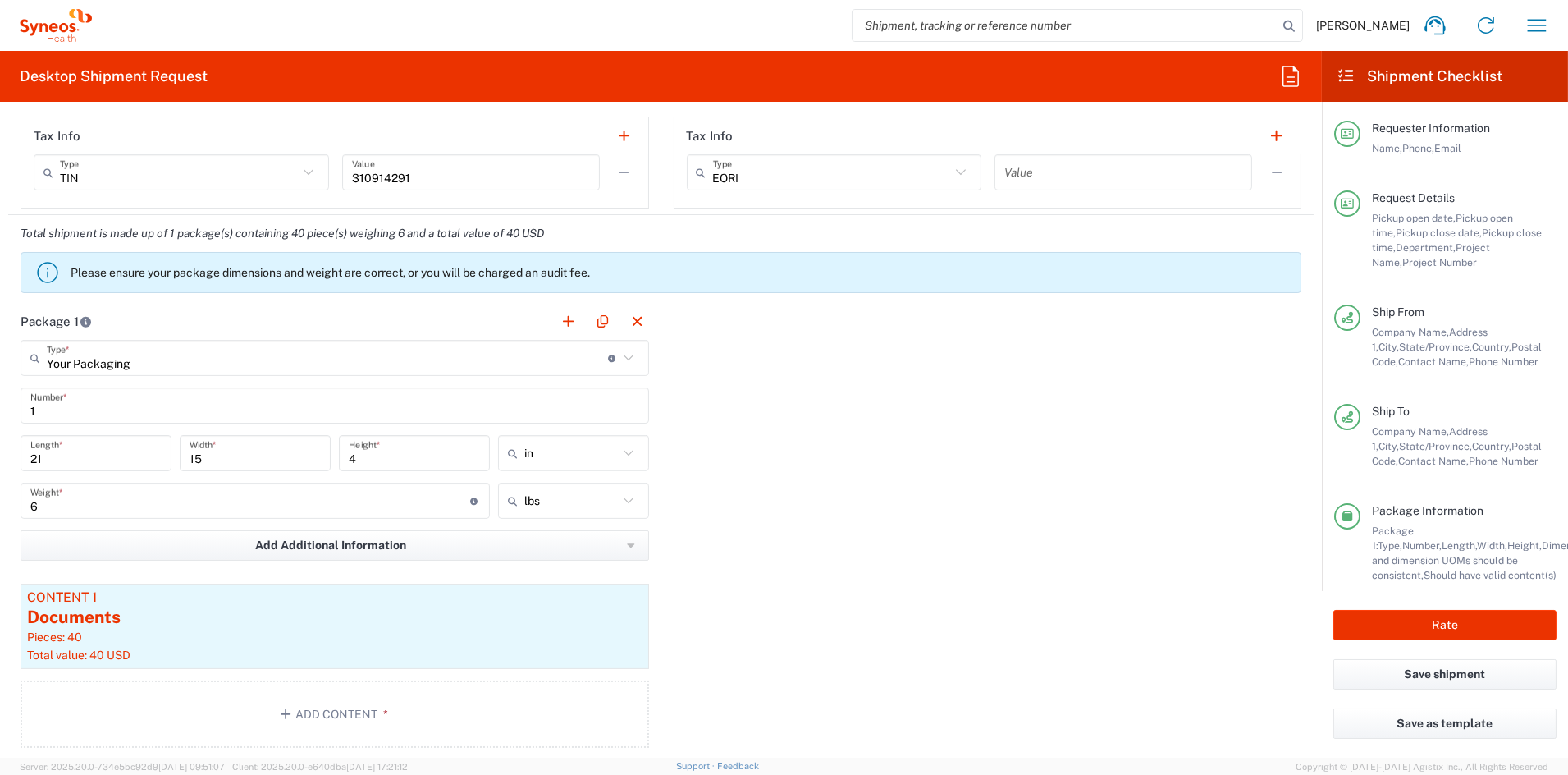
scroll to position [1286, 0]
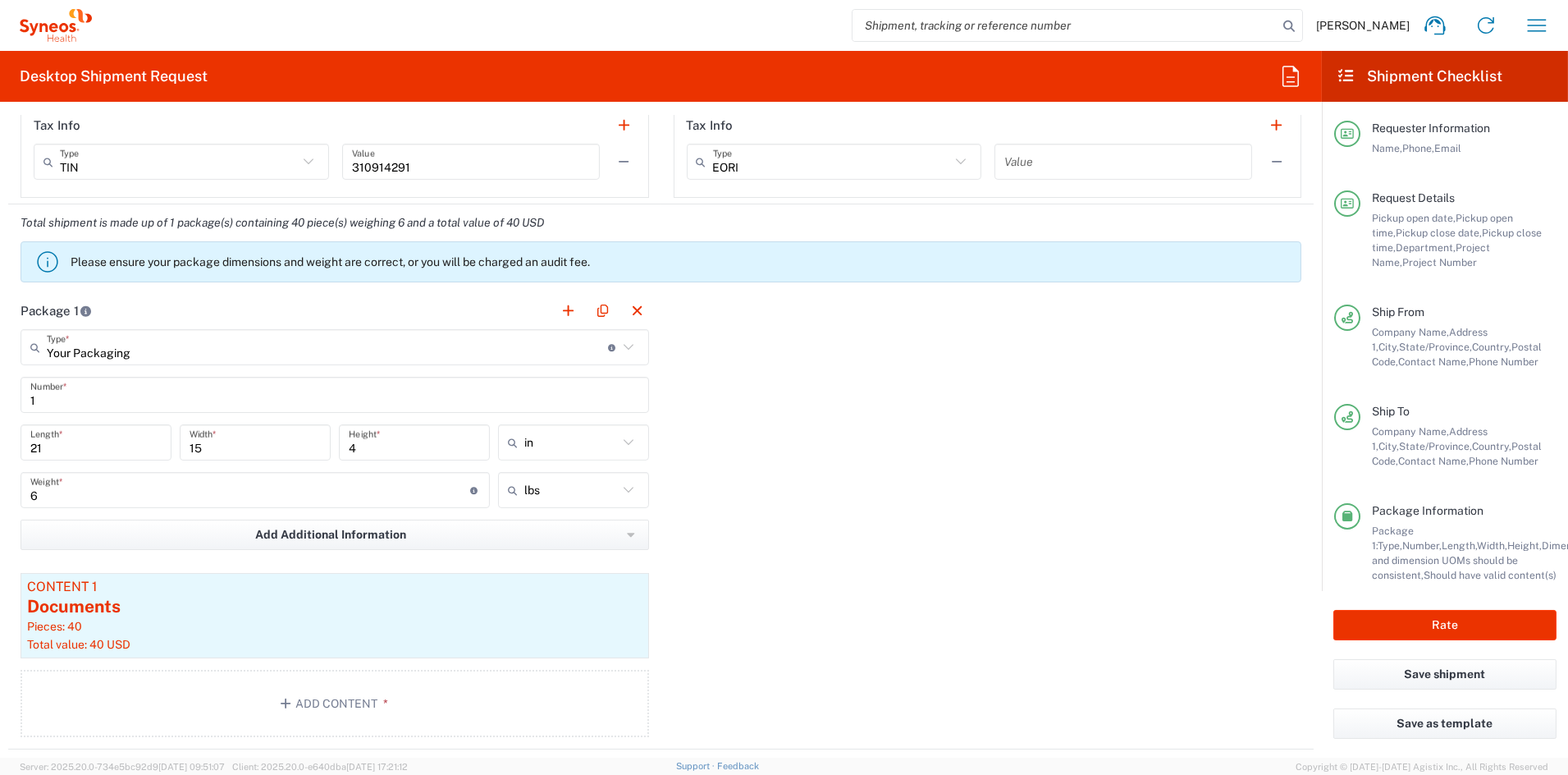
type input "jring@Kiniksa.com"
click at [64, 491] on input "6" at bounding box center [250, 490] width 440 height 28
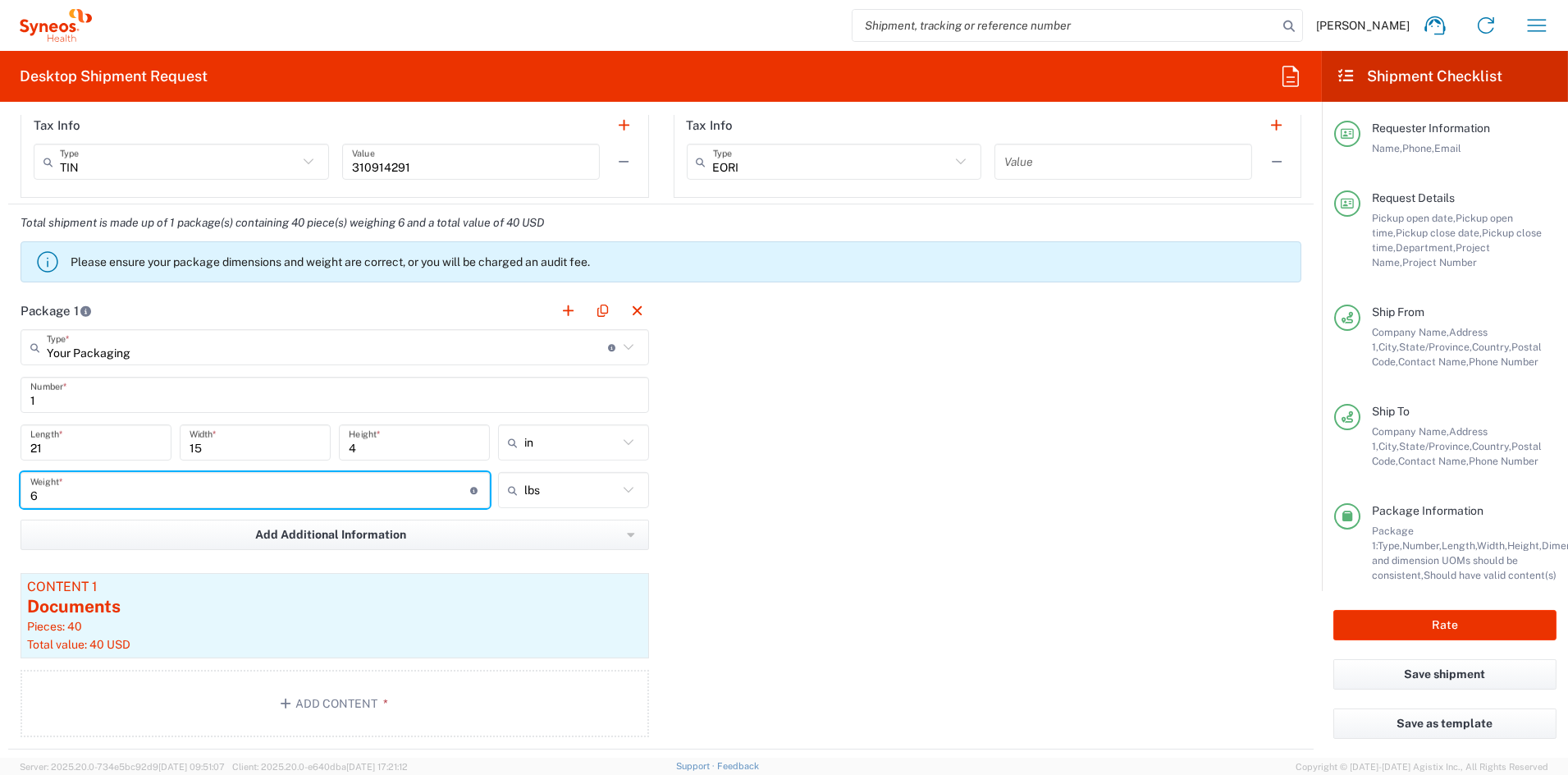
drag, startPoint x: 53, startPoint y: 492, endPoint x: -19, endPoint y: 489, distance: 72.1
click at [0, 489] on html "John Popp Home Shipment estimator Shipment tracking Desktop shipment request My…" at bounding box center [784, 388] width 1568 height 775
type input "10"
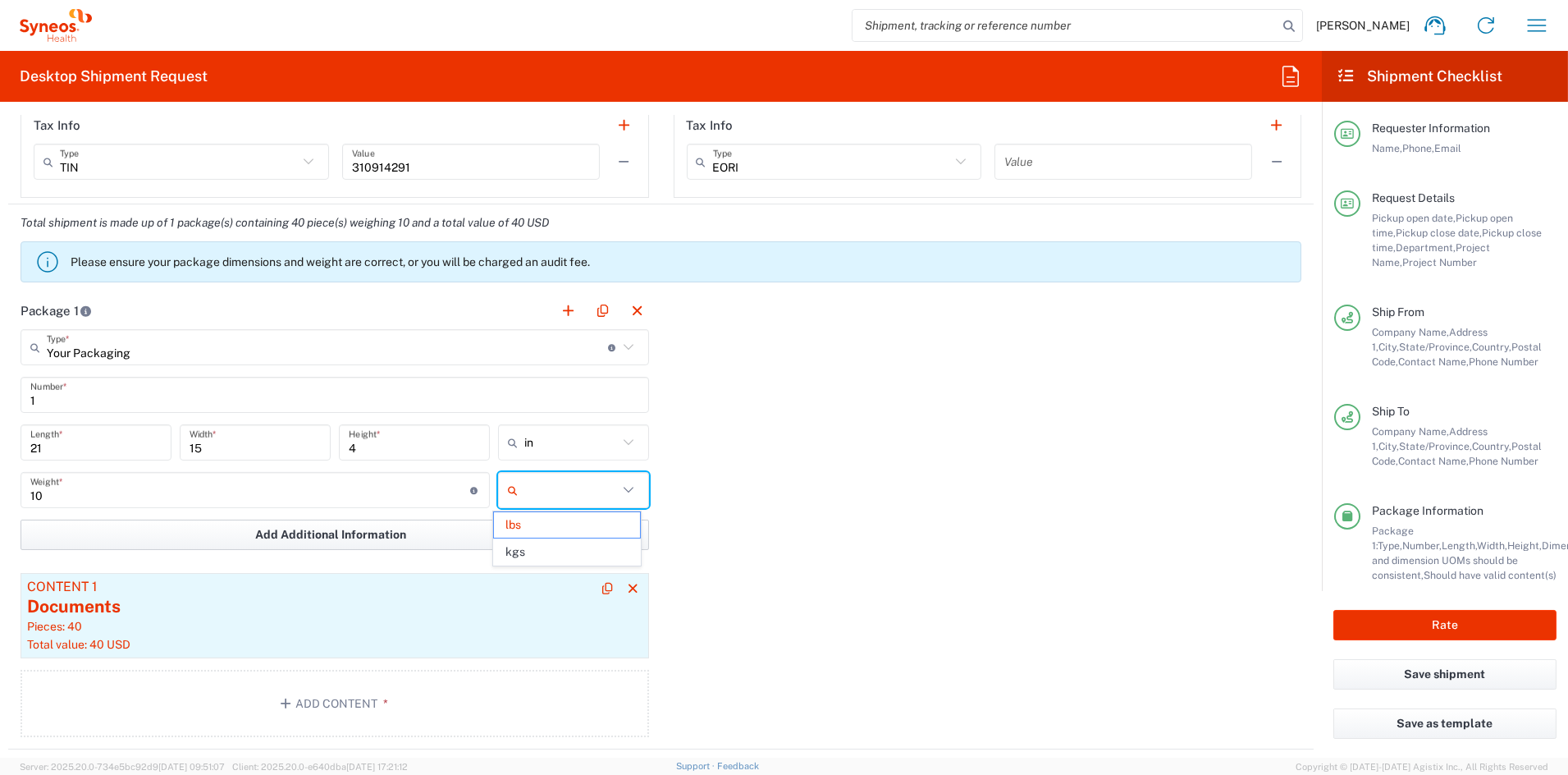
type input "lbs"
click at [217, 620] on div "Pieces: 40" at bounding box center [334, 626] width 615 height 15
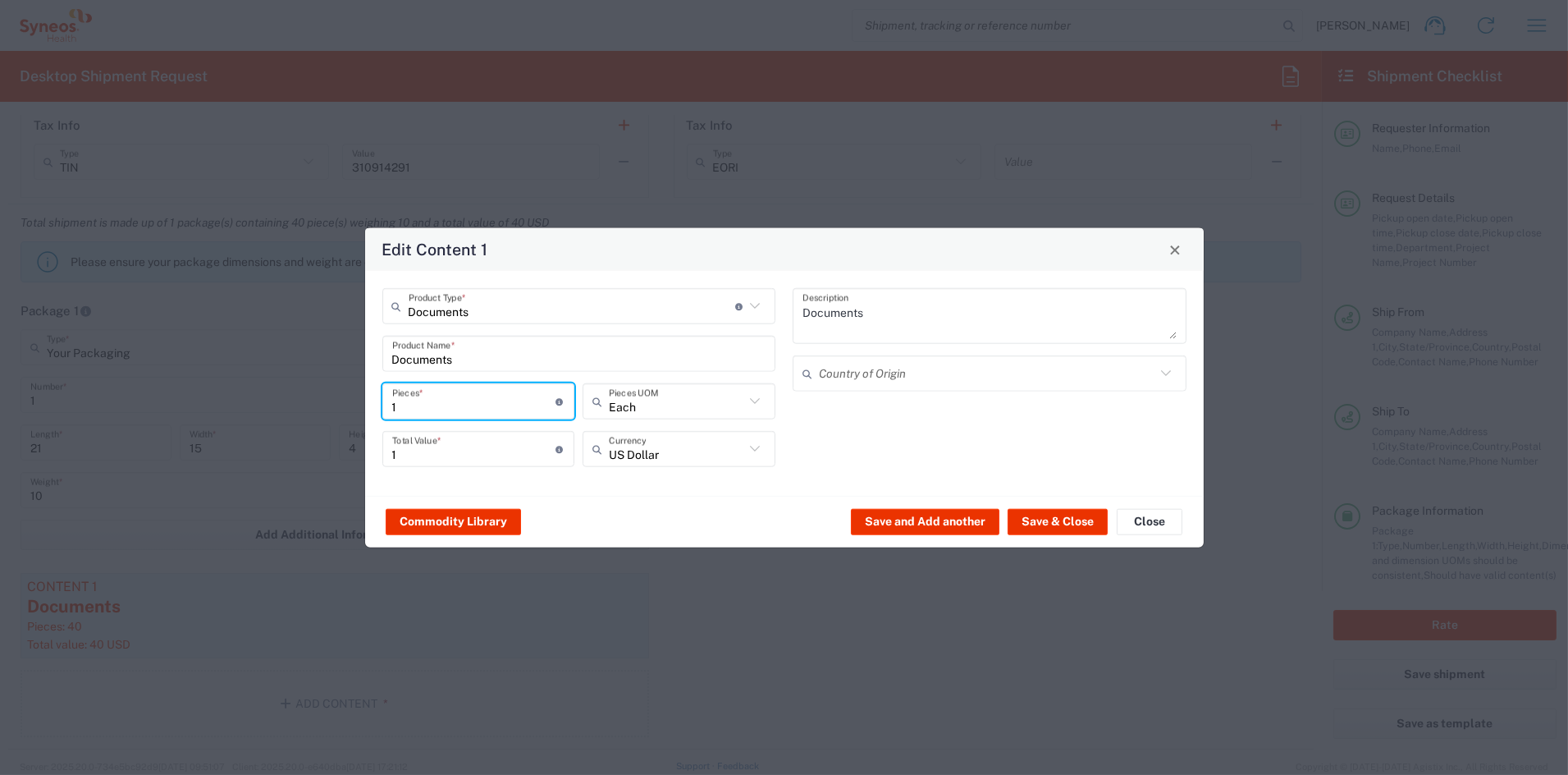
click at [436, 404] on input "1" at bounding box center [475, 400] width 164 height 28
drag, startPoint x: 430, startPoint y: 405, endPoint x: 325, endPoint y: 401, distance: 105.1
click at [325, 401] on div "Edit Content 1 Documents Product Type * Document: Paper document generated inte…" at bounding box center [784, 388] width 1568 height 775
type input "4"
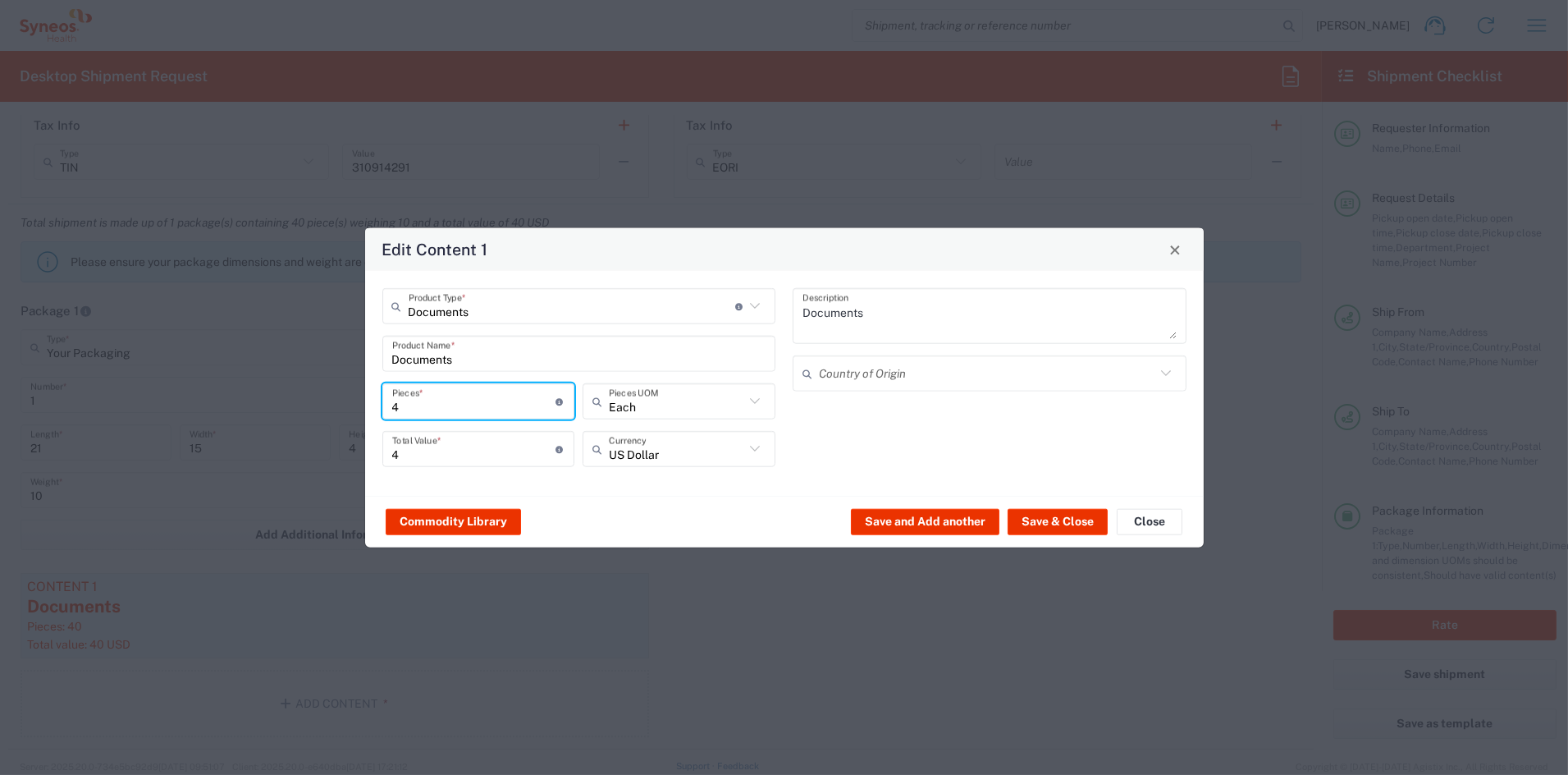
type input "45"
drag, startPoint x: 347, startPoint y: 451, endPoint x: 331, endPoint y: 450, distance: 16.0
click at [331, 450] on div "Edit Content 1 Documents Product Type * Document: Paper document generated inte…" at bounding box center [784, 388] width 1568 height 775
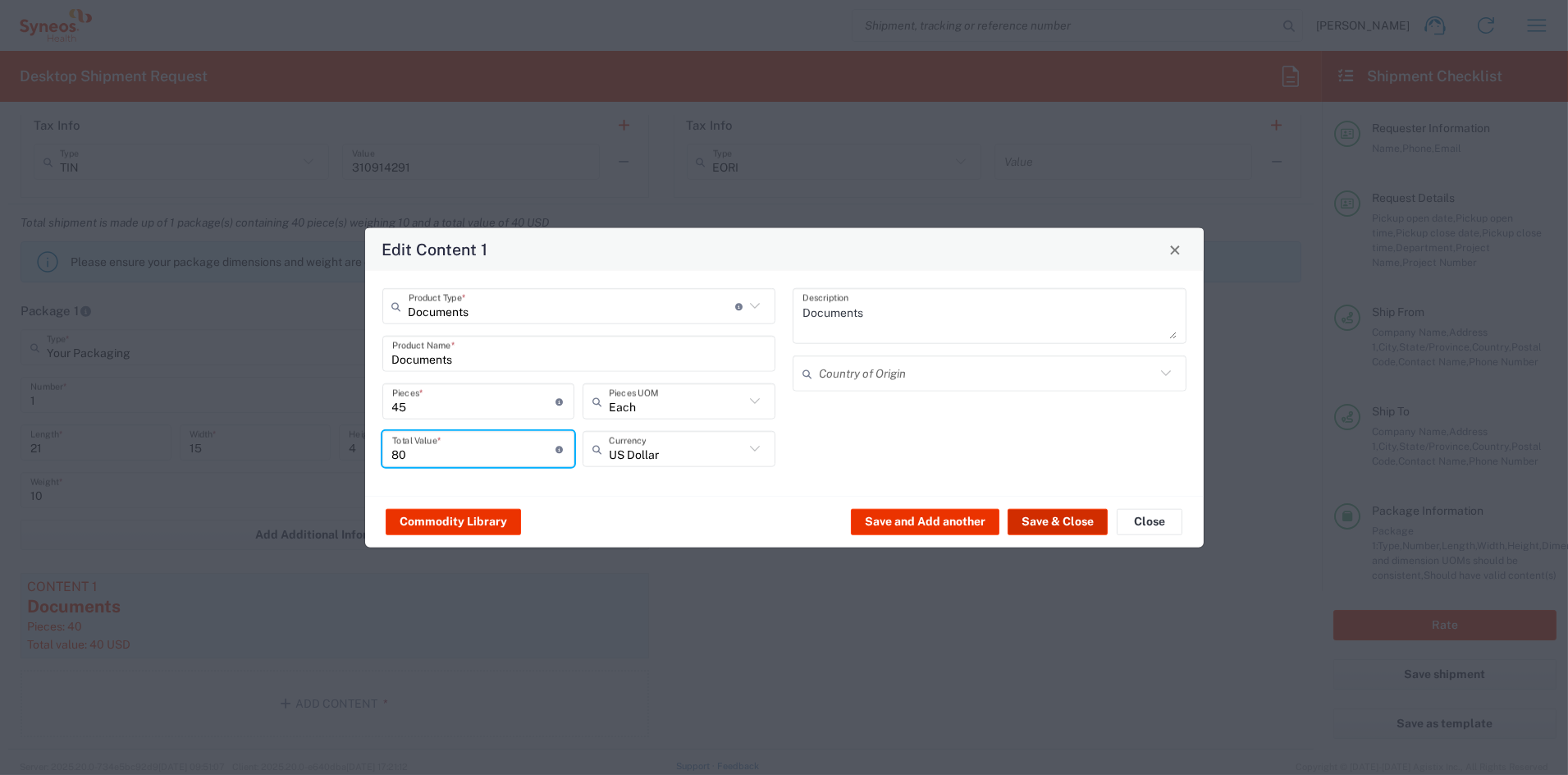
type input "80"
click at [1077, 522] on button "Save & Close" at bounding box center [1058, 521] width 100 height 26
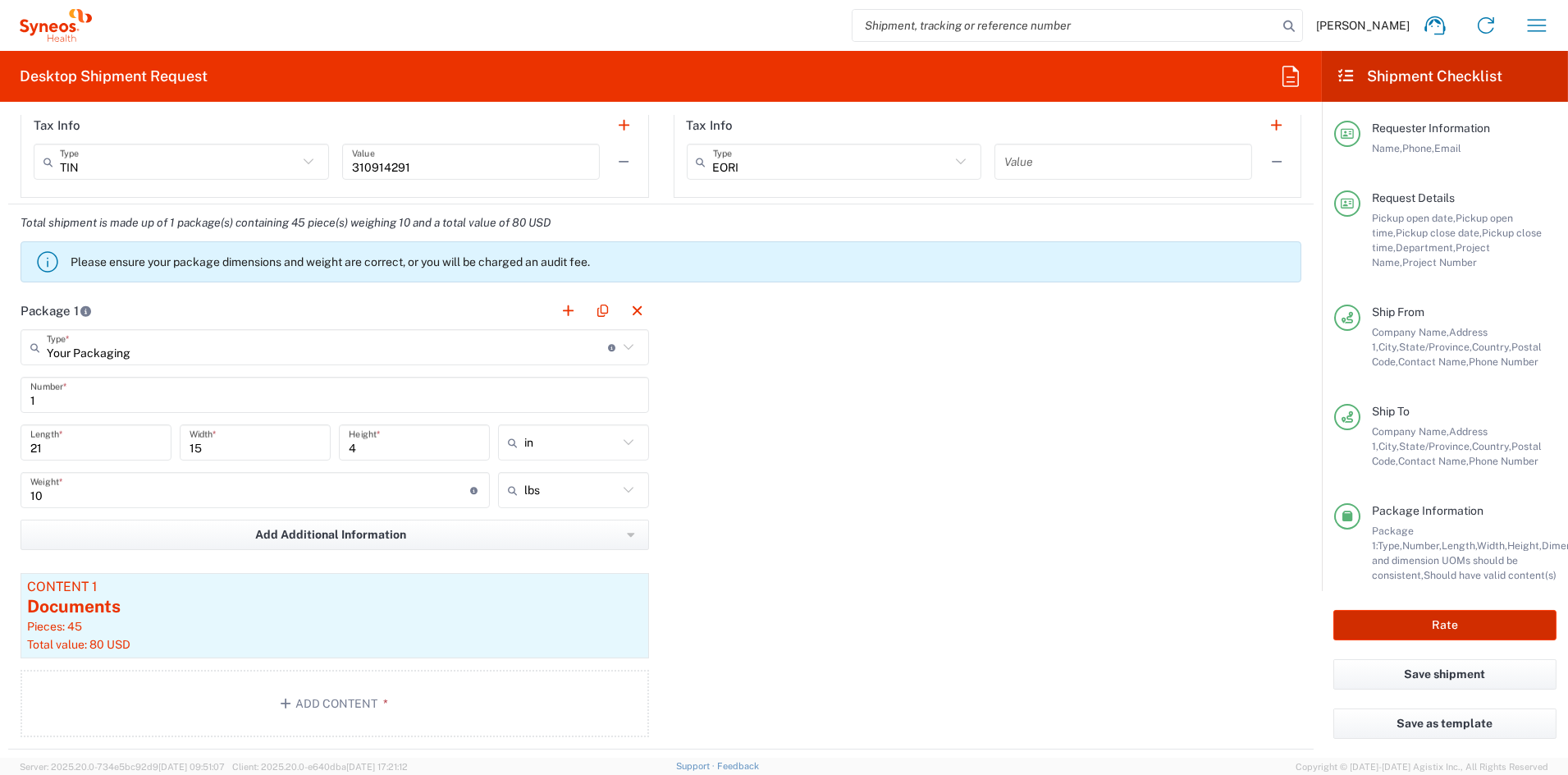
click at [1404, 620] on button "Rate" at bounding box center [1445, 625] width 224 height 30
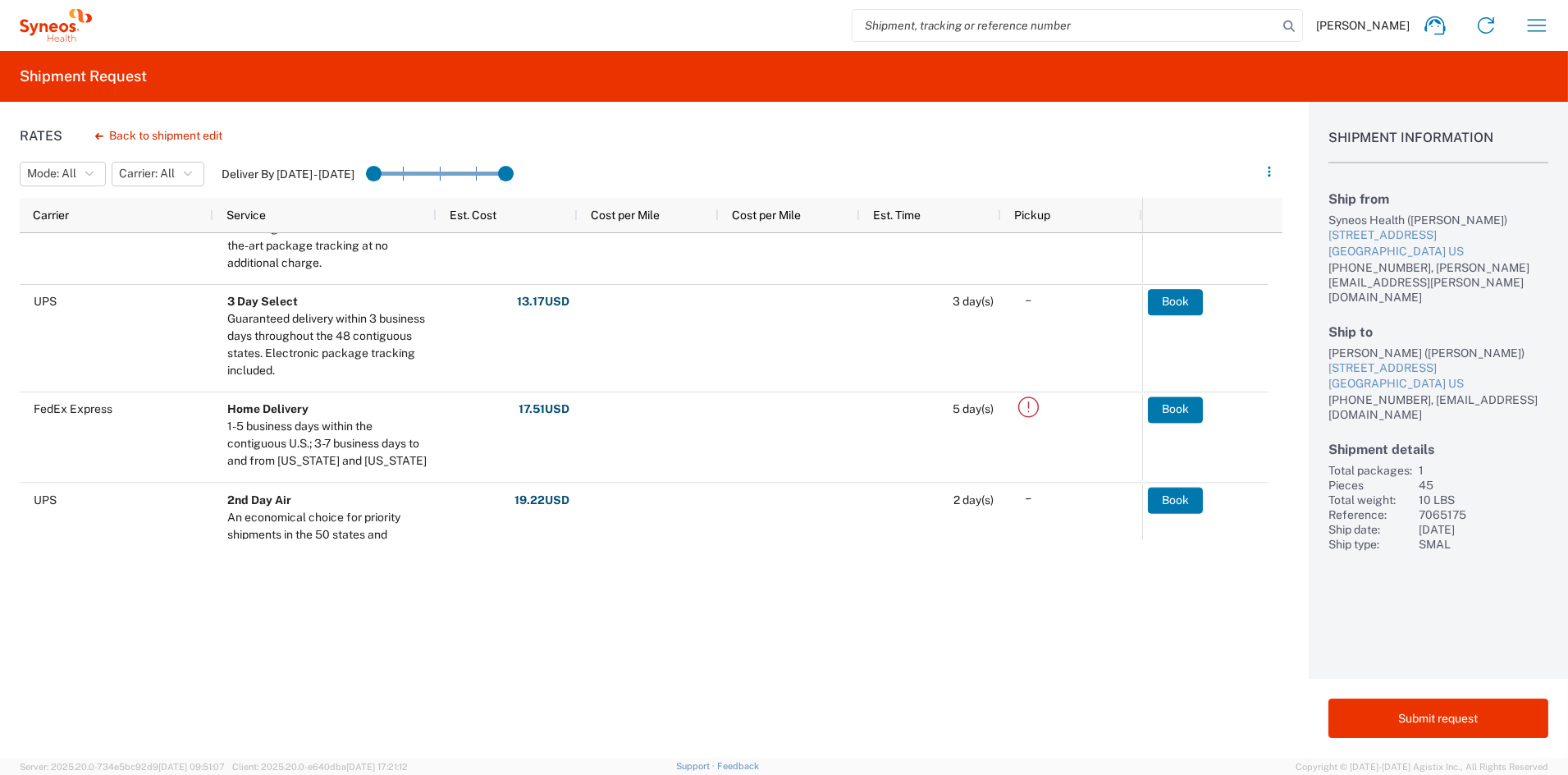
scroll to position [89, 0]
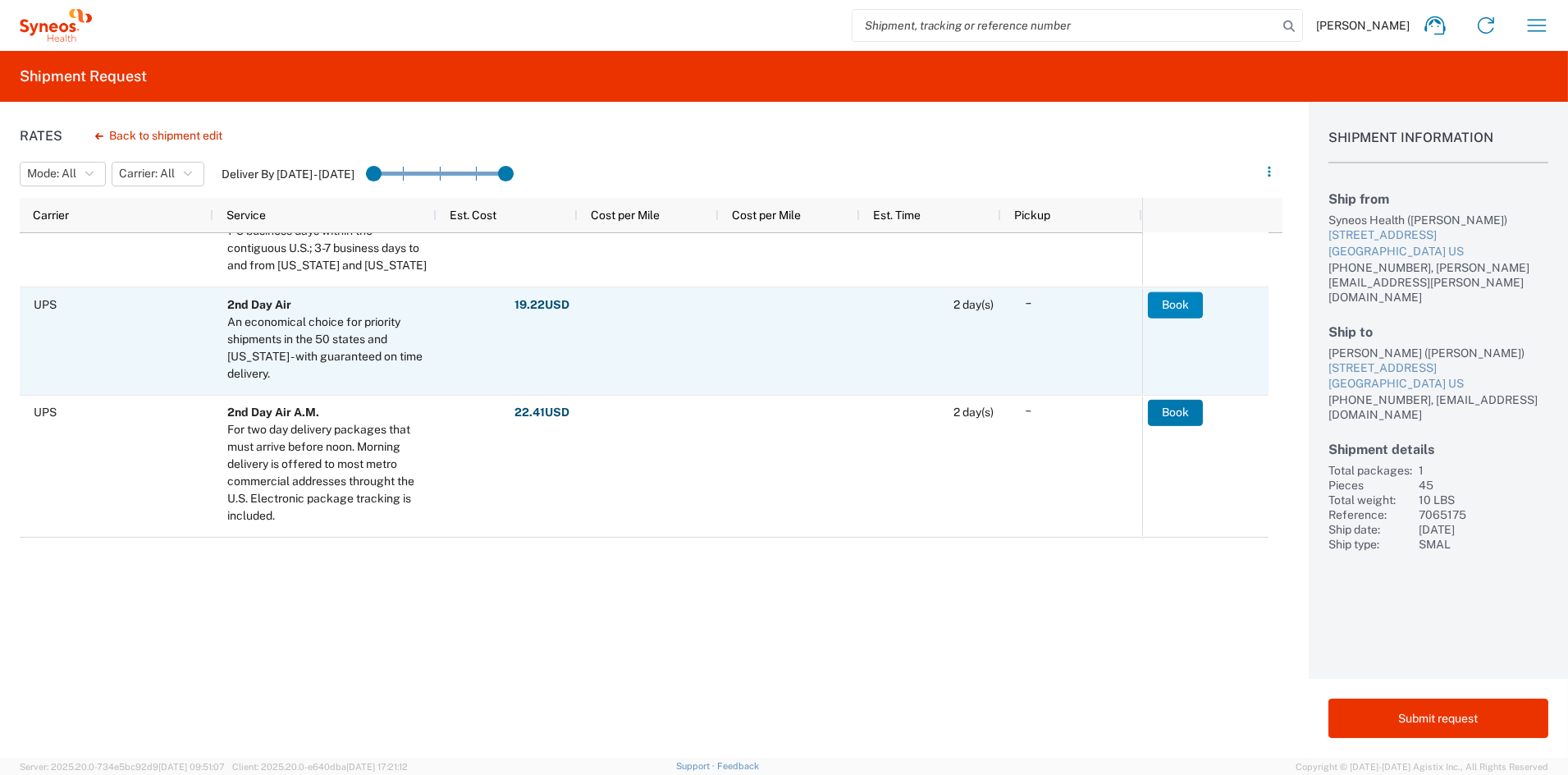
click at [1167, 304] on button "Book" at bounding box center [1175, 305] width 55 height 26
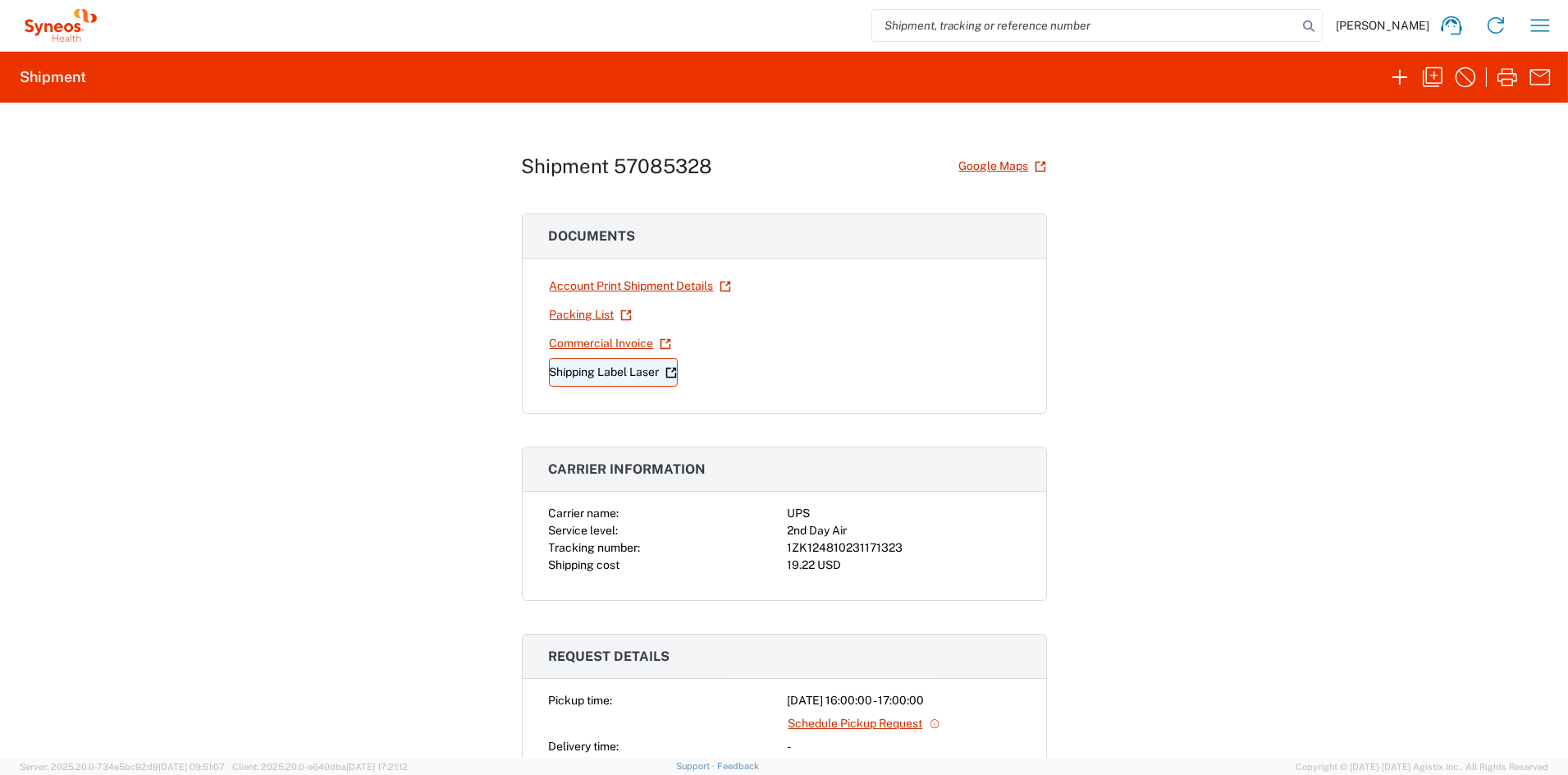
click at [575, 372] on link "Shipping Label Laser" at bounding box center [613, 372] width 129 height 28
